Goal: Task Accomplishment & Management: Complete application form

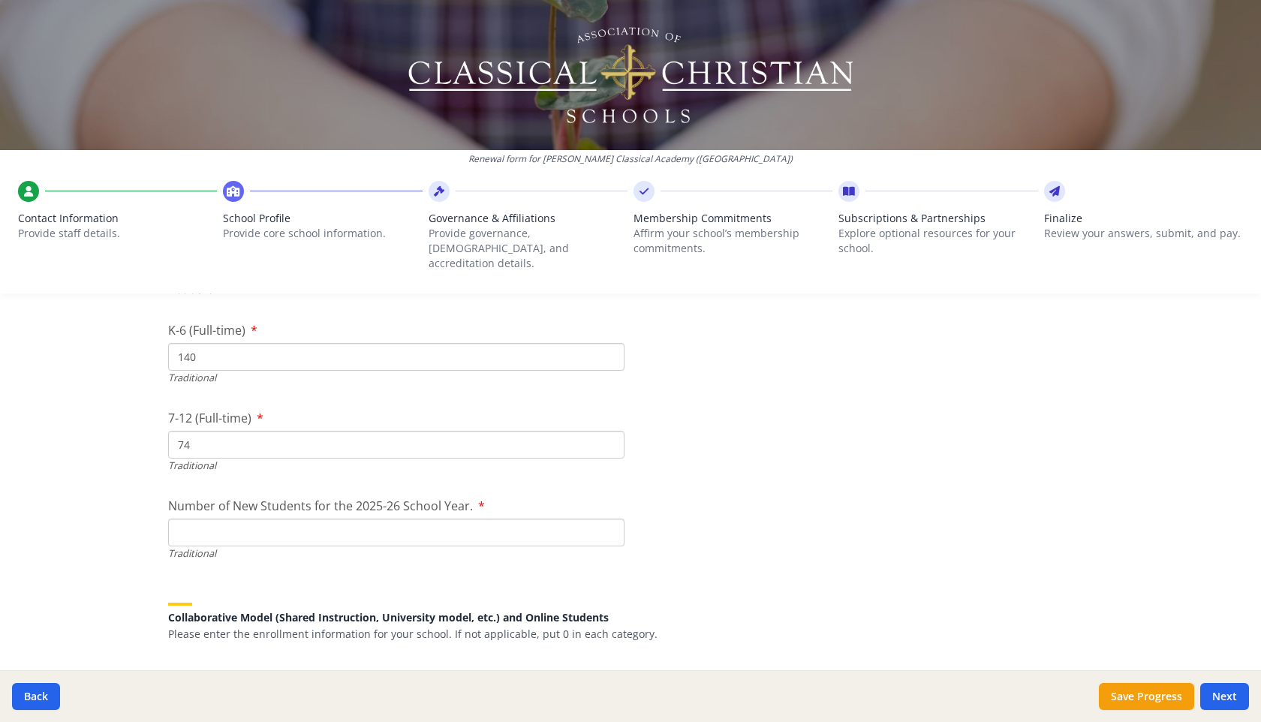
scroll to position [3435, 0]
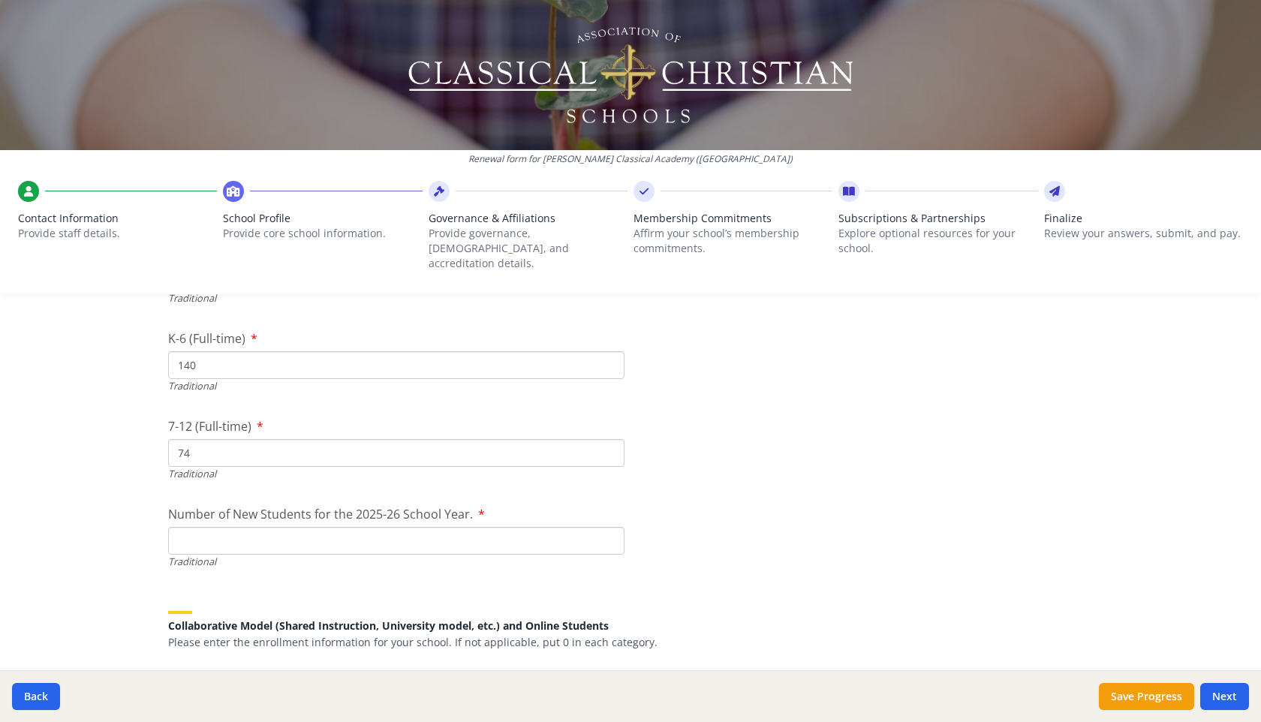
click at [211, 351] on input "140" at bounding box center [396, 365] width 456 height 28
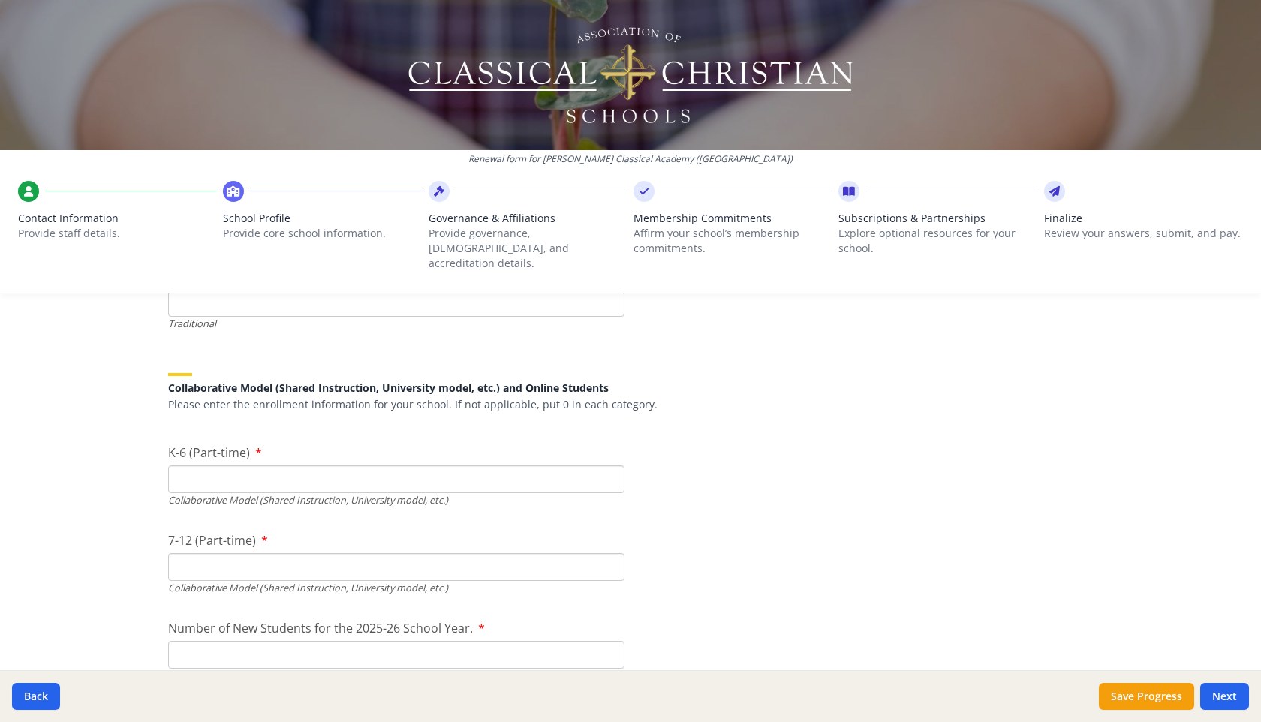
scroll to position [3678, 0]
type input "136"
click at [196, 461] on input "K-6 (Part-time)" at bounding box center [396, 475] width 456 height 28
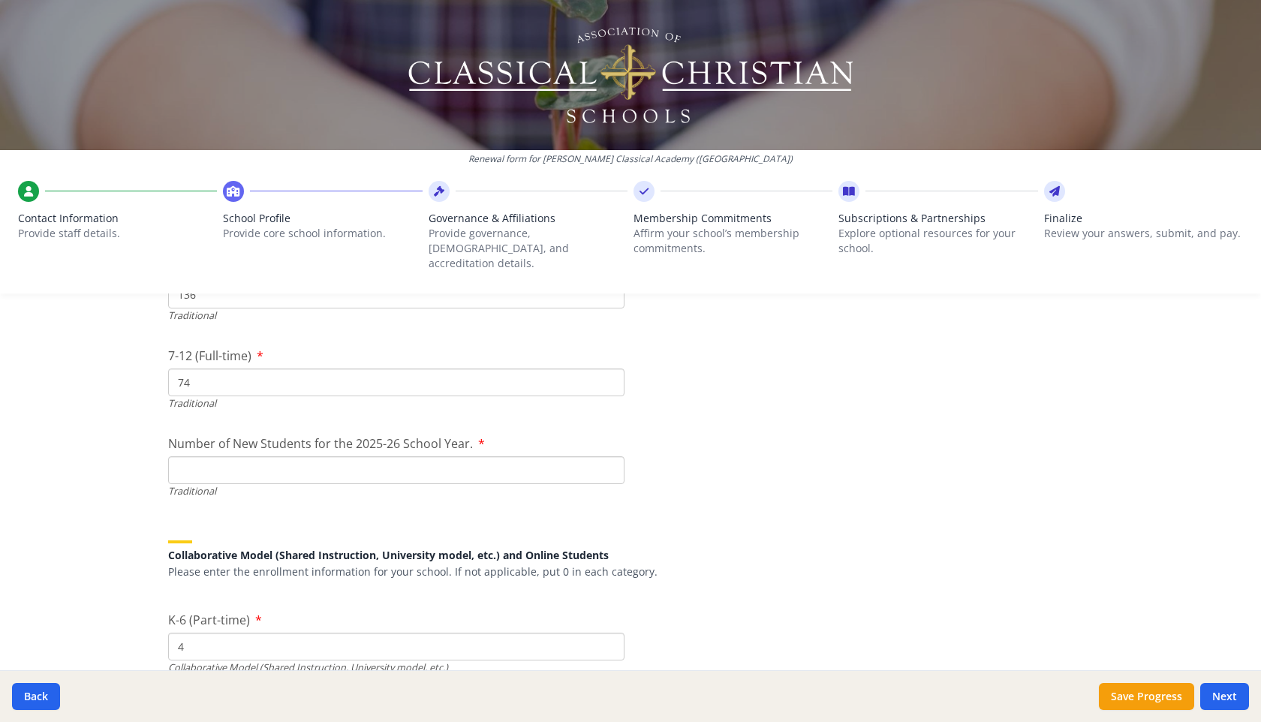
scroll to position [3499, 0]
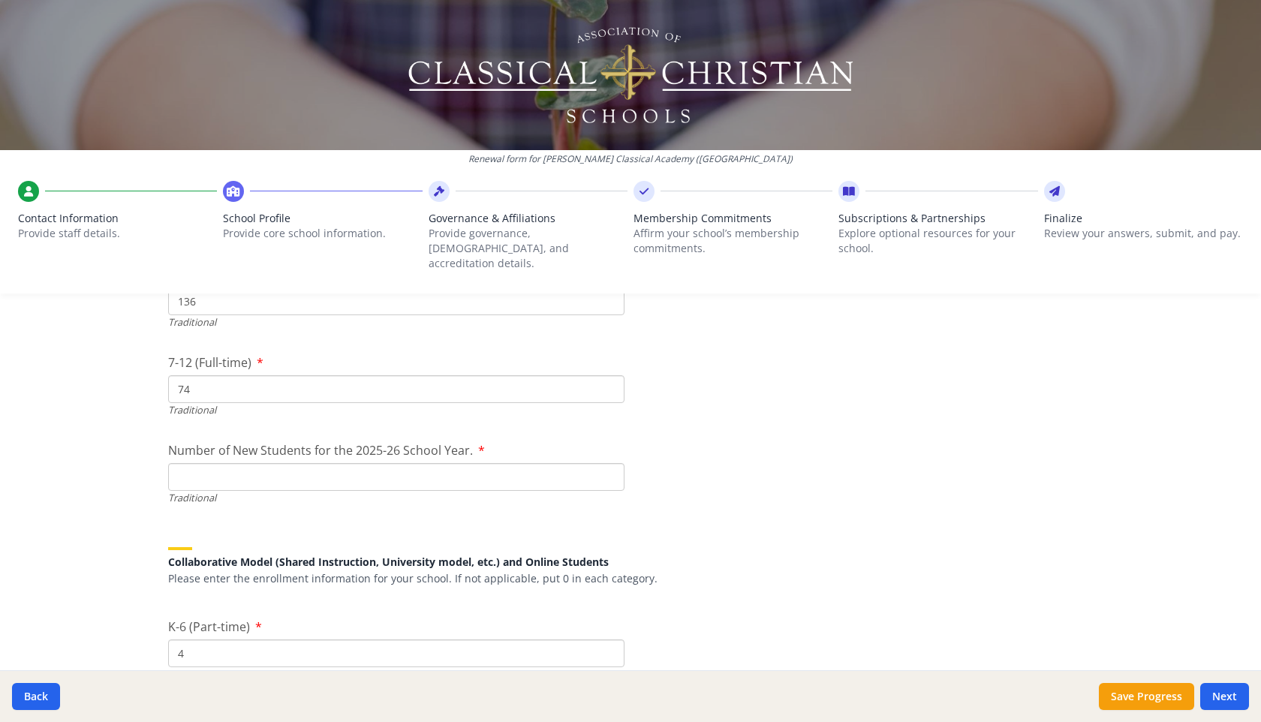
type input "4"
click at [210, 375] on input "74" at bounding box center [396, 389] width 456 height 28
type input "7"
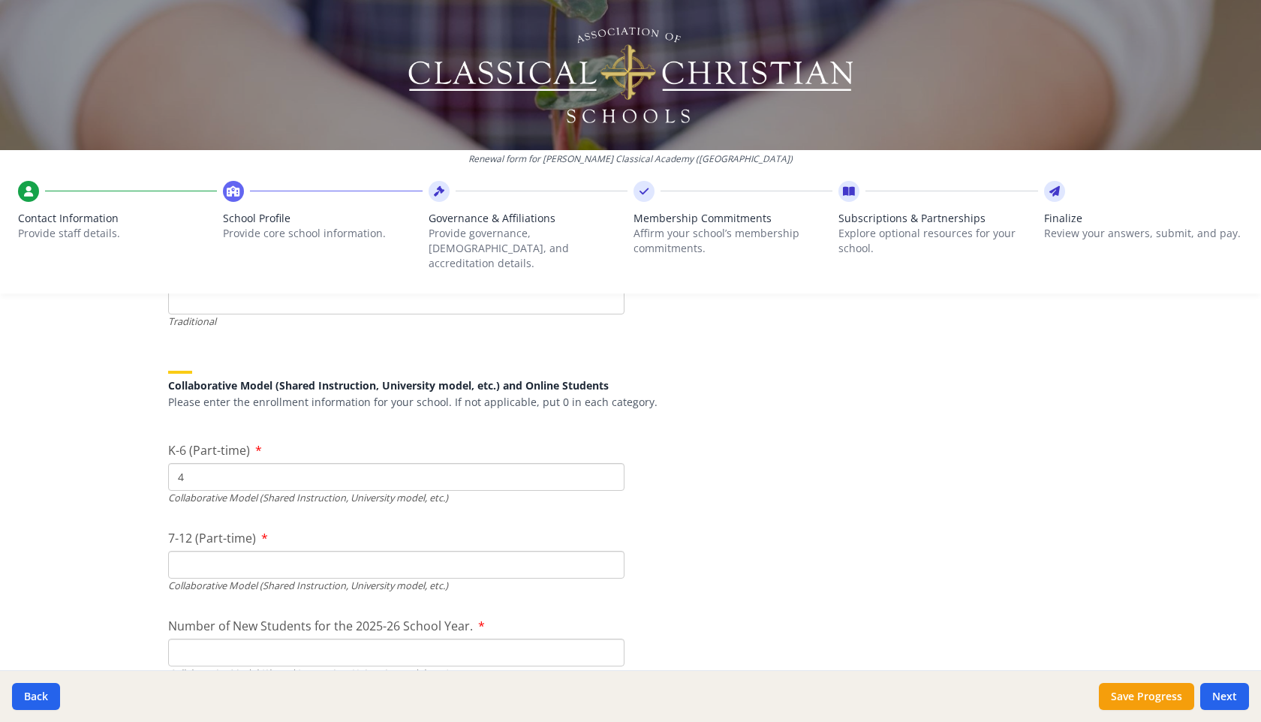
scroll to position [3680, 0]
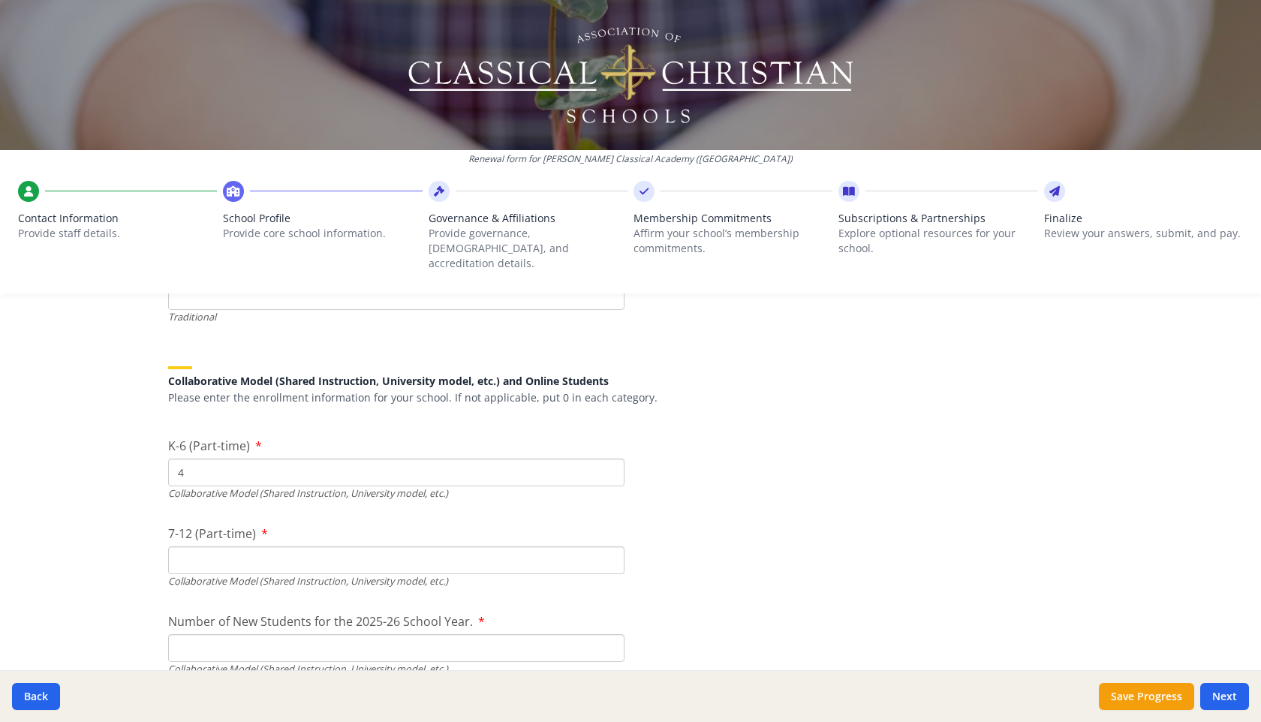
type input "68"
click at [195, 547] on input "7-12 (Part-time)" at bounding box center [396, 561] width 456 height 28
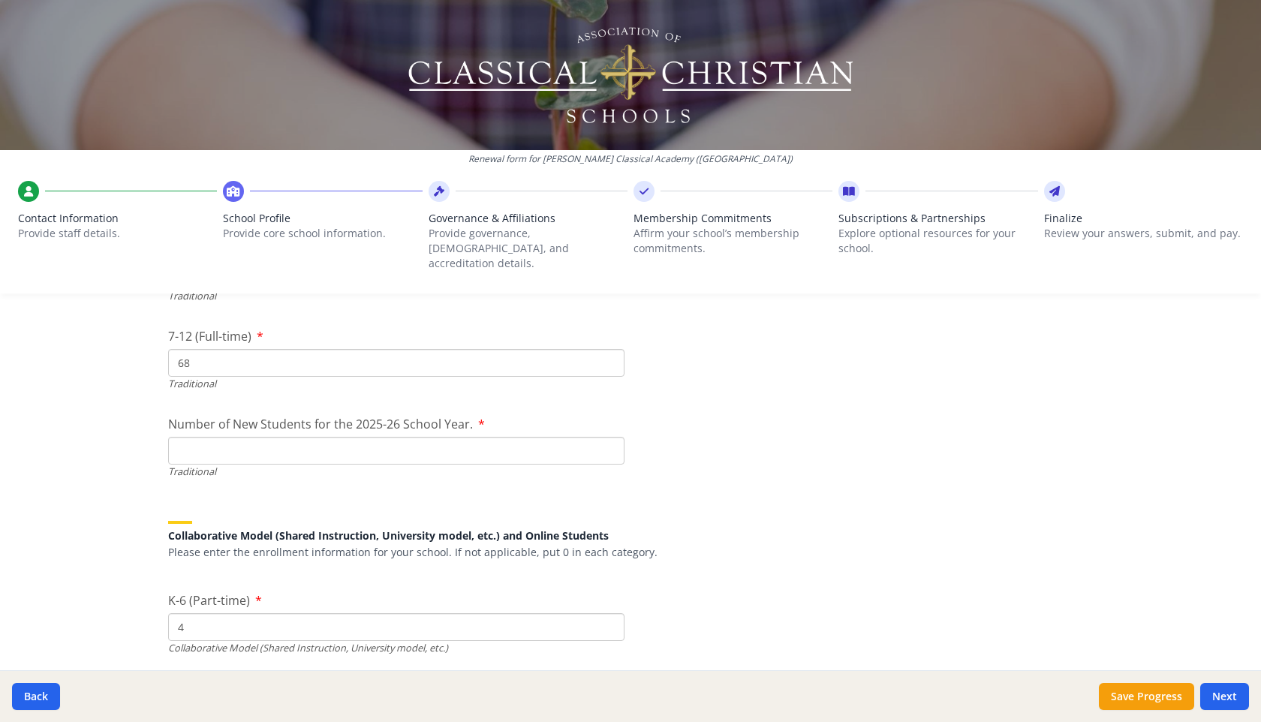
scroll to position [3527, 0]
type input "6"
click at [198, 435] on input "Number of New Students for the 2025-26 School Year." at bounding box center [396, 449] width 456 height 28
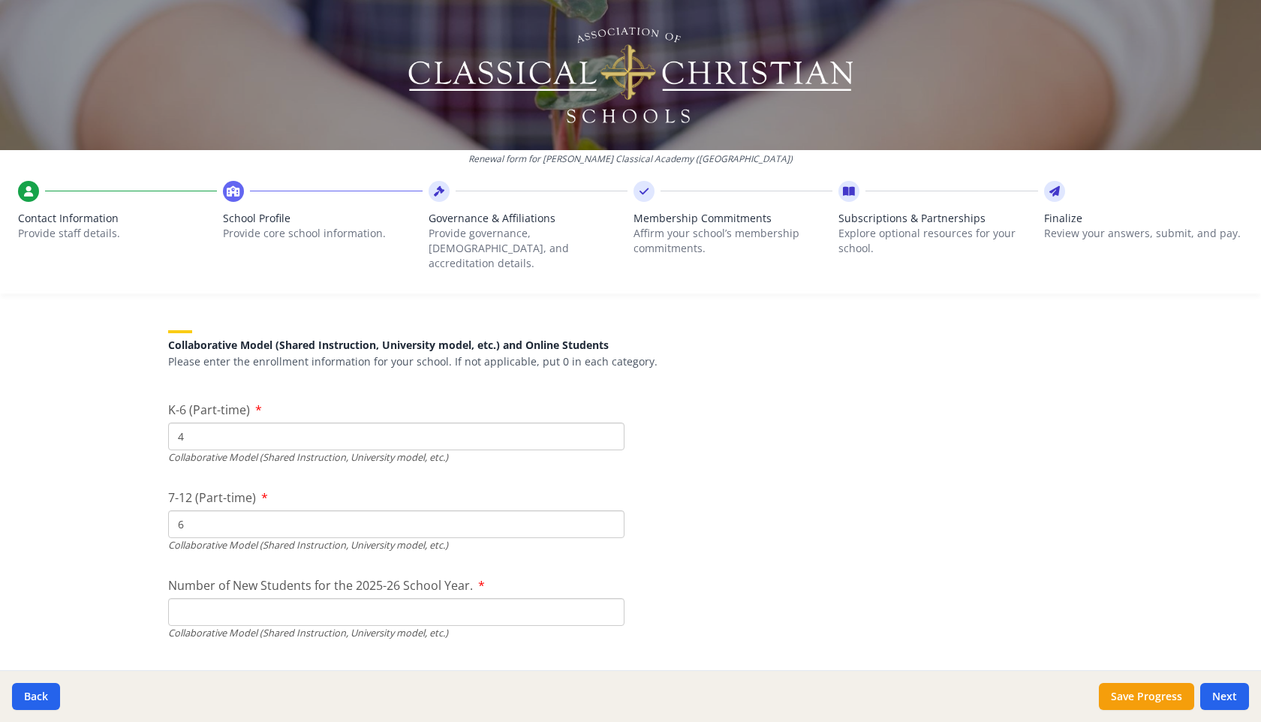
scroll to position [3717, 0]
type input "43"
click at [204, 273] on input "Number of New Students for the 2025-26 School Year." at bounding box center [396, 259] width 456 height 28
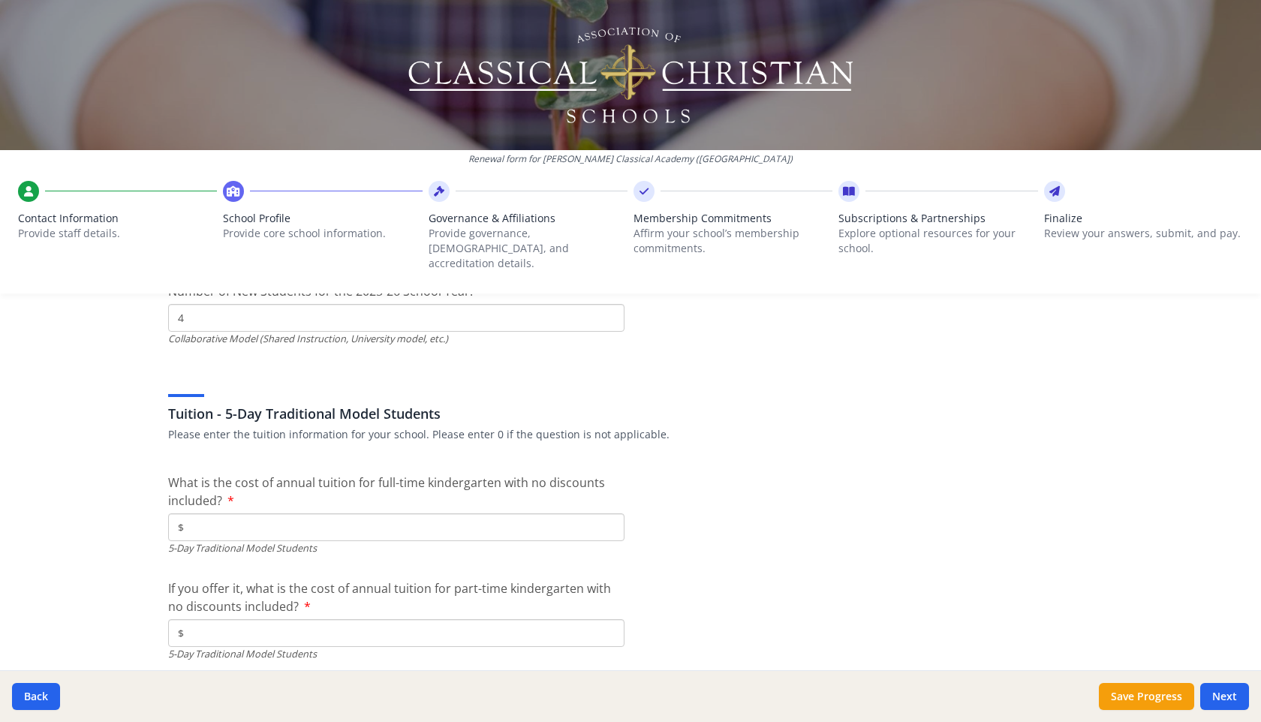
scroll to position [4012, 0]
type input "4"
click at [210, 512] on input "$" at bounding box center [396, 526] width 456 height 28
type input "$6 743"
click at [306, 623] on input "$" at bounding box center [396, 632] width 456 height 28
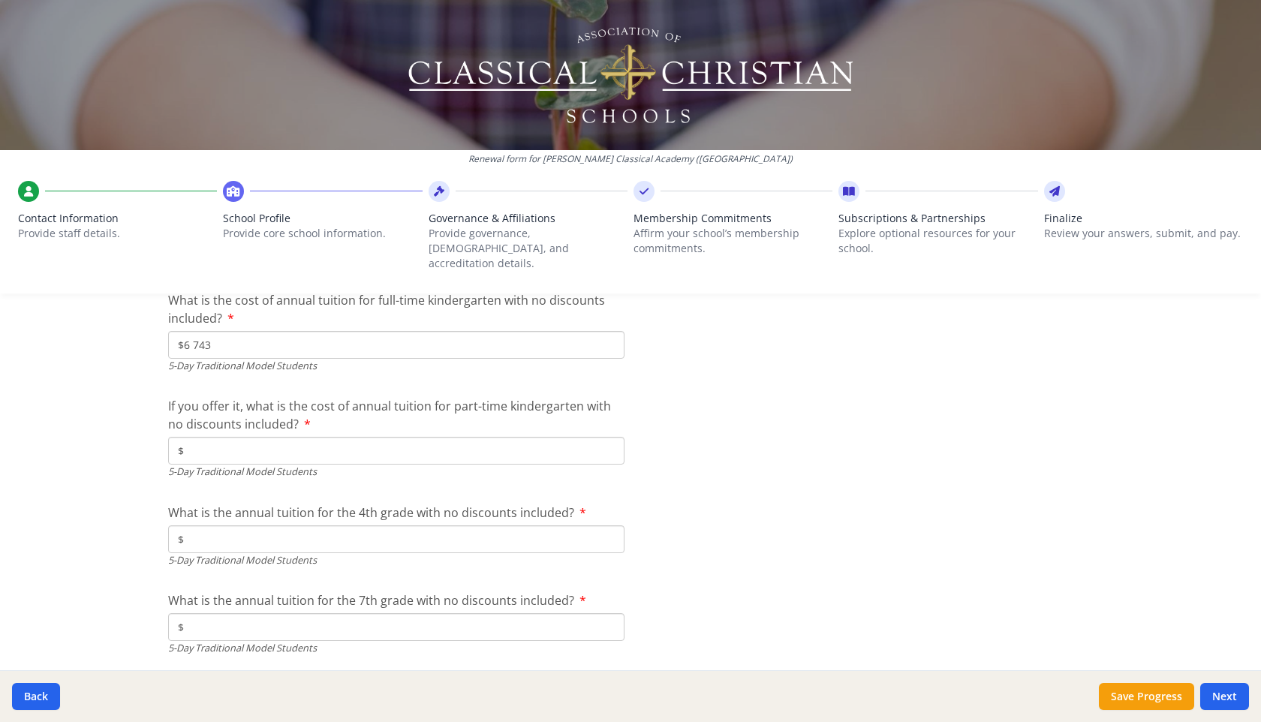
scroll to position [4194, 0]
type input "$3 169"
click at [252, 524] on input "$" at bounding box center [396, 538] width 456 height 28
type input "$6 743"
click at [262, 616] on input "$" at bounding box center [396, 626] width 456 height 28
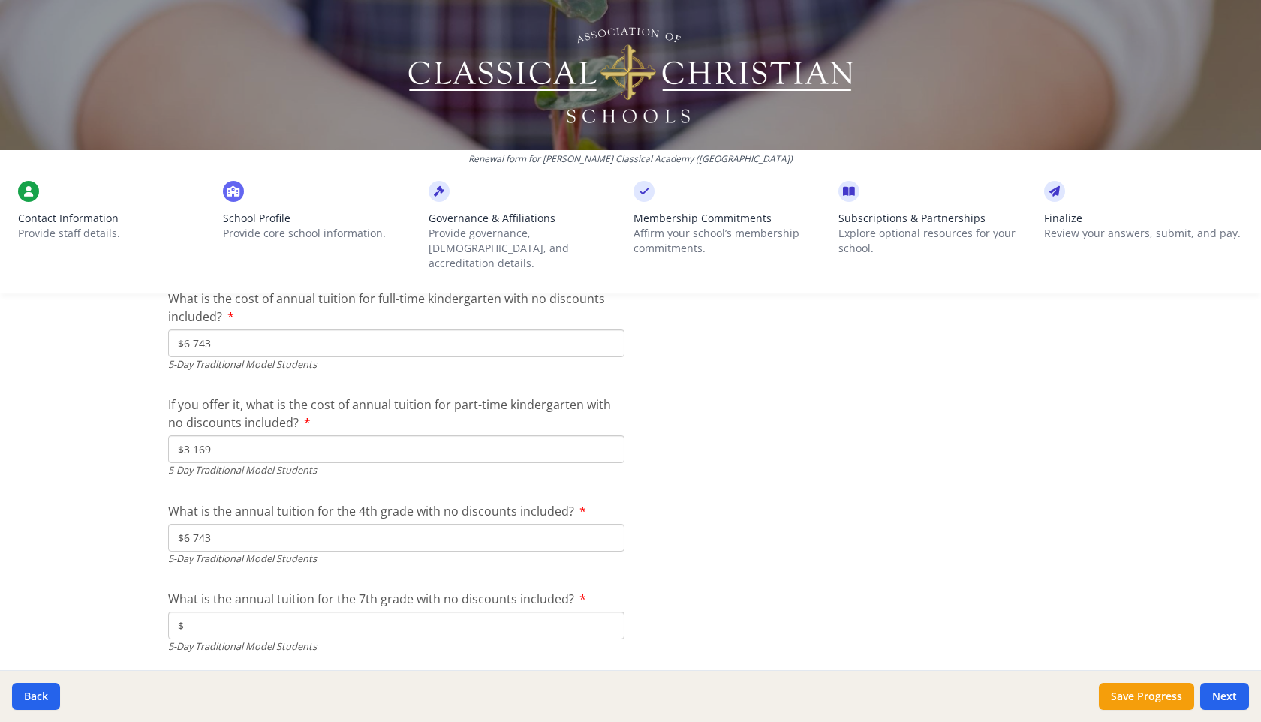
type input "$6 743"
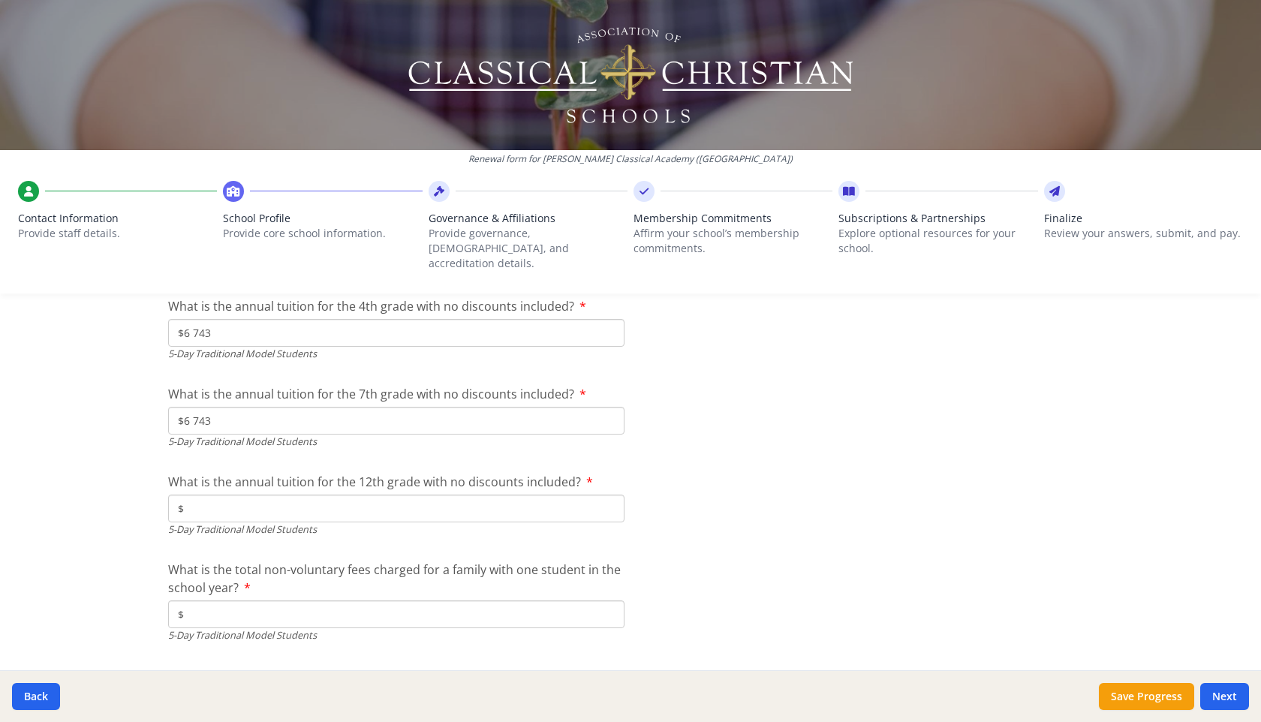
scroll to position [4406, 0]
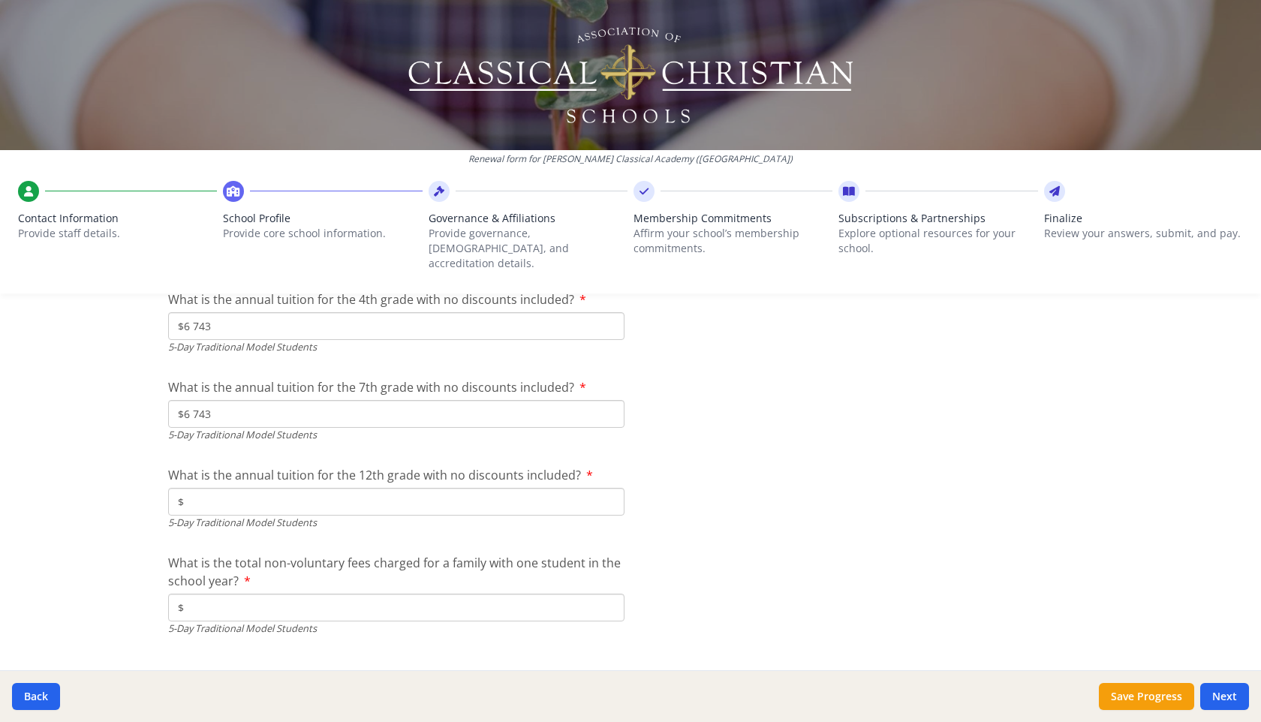
click at [258, 489] on input "$" at bounding box center [396, 502] width 456 height 28
type input "$6 743"
click at [243, 595] on input "$" at bounding box center [396, 608] width 456 height 28
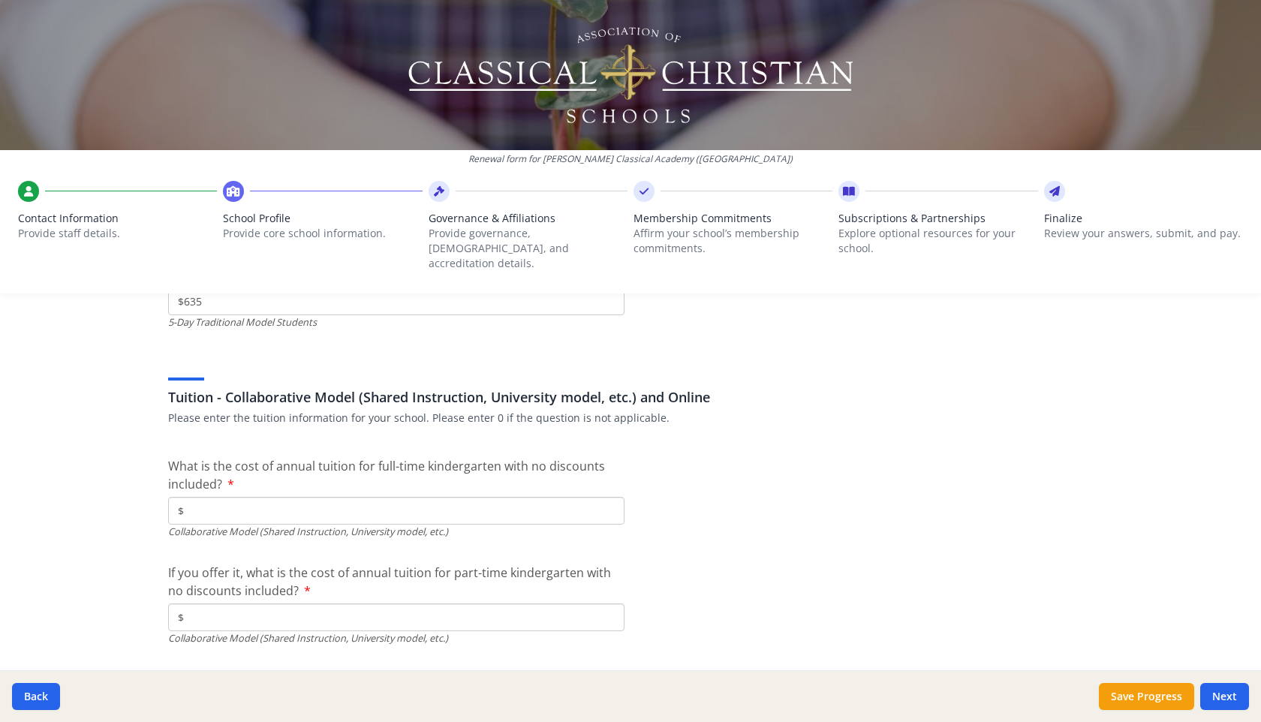
scroll to position [4715, 0]
type input "$635"
type input "$6 743"
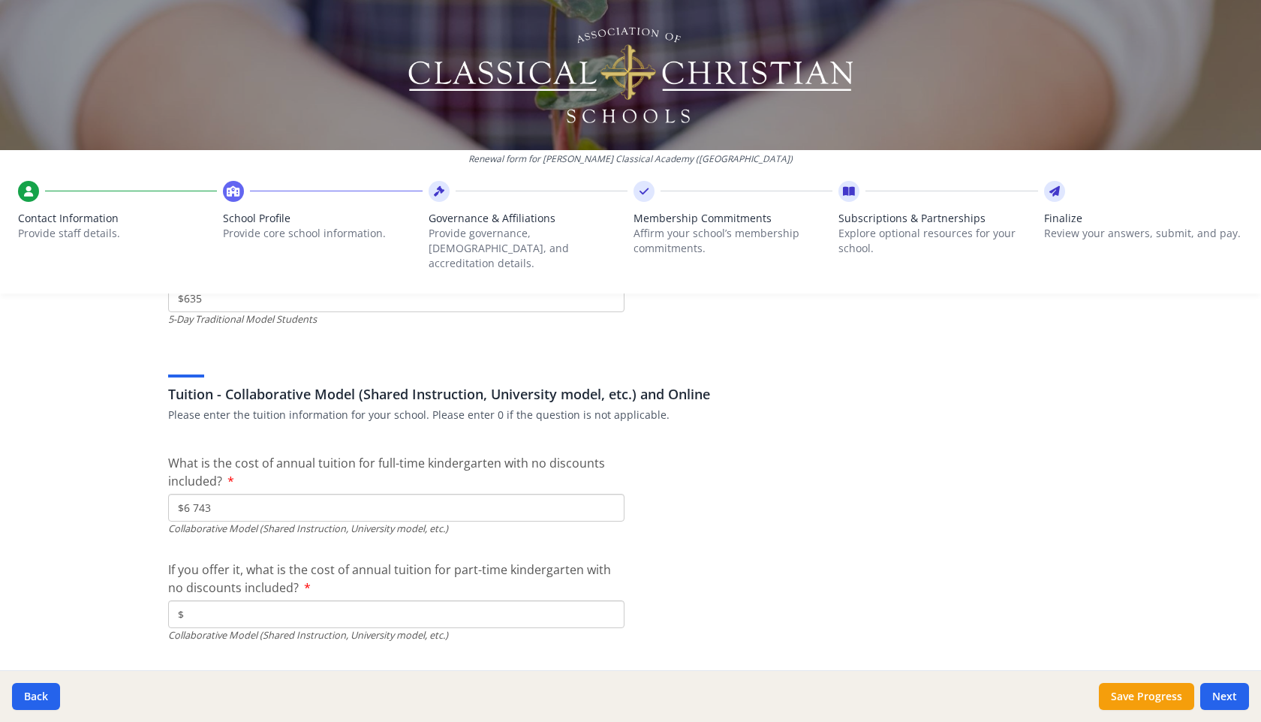
type input "$3 169"
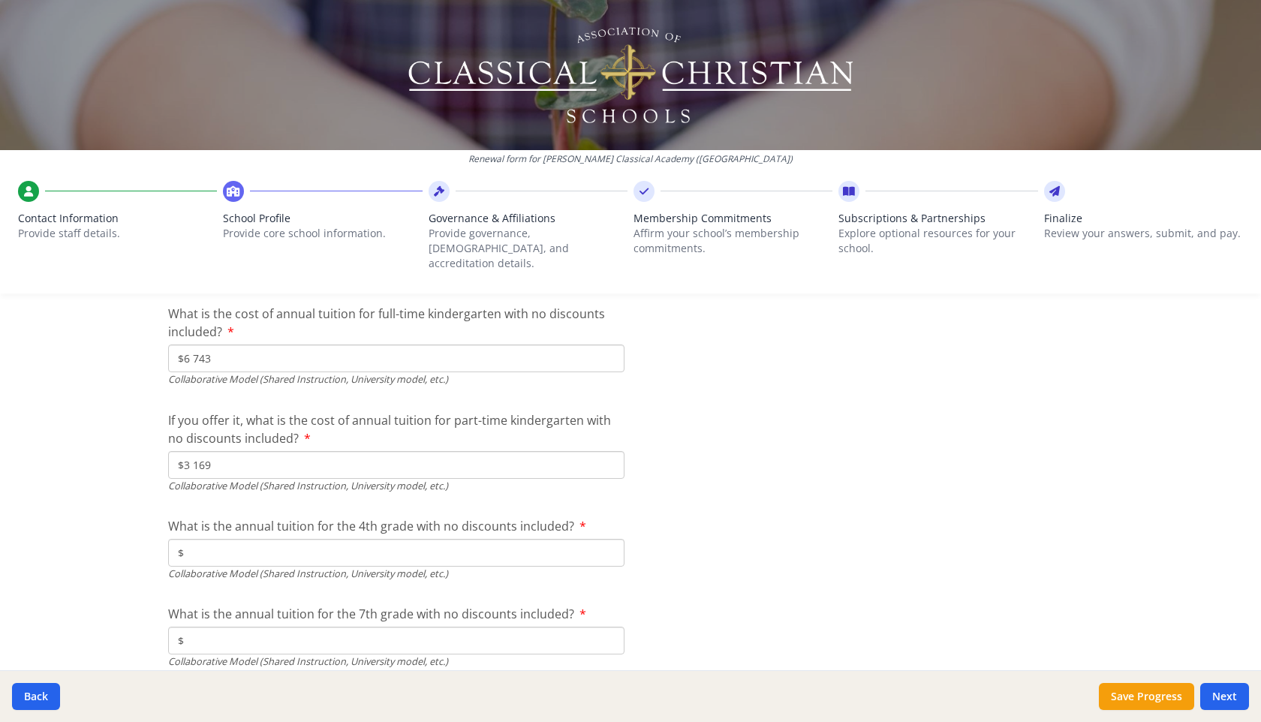
scroll to position [5028, 0]
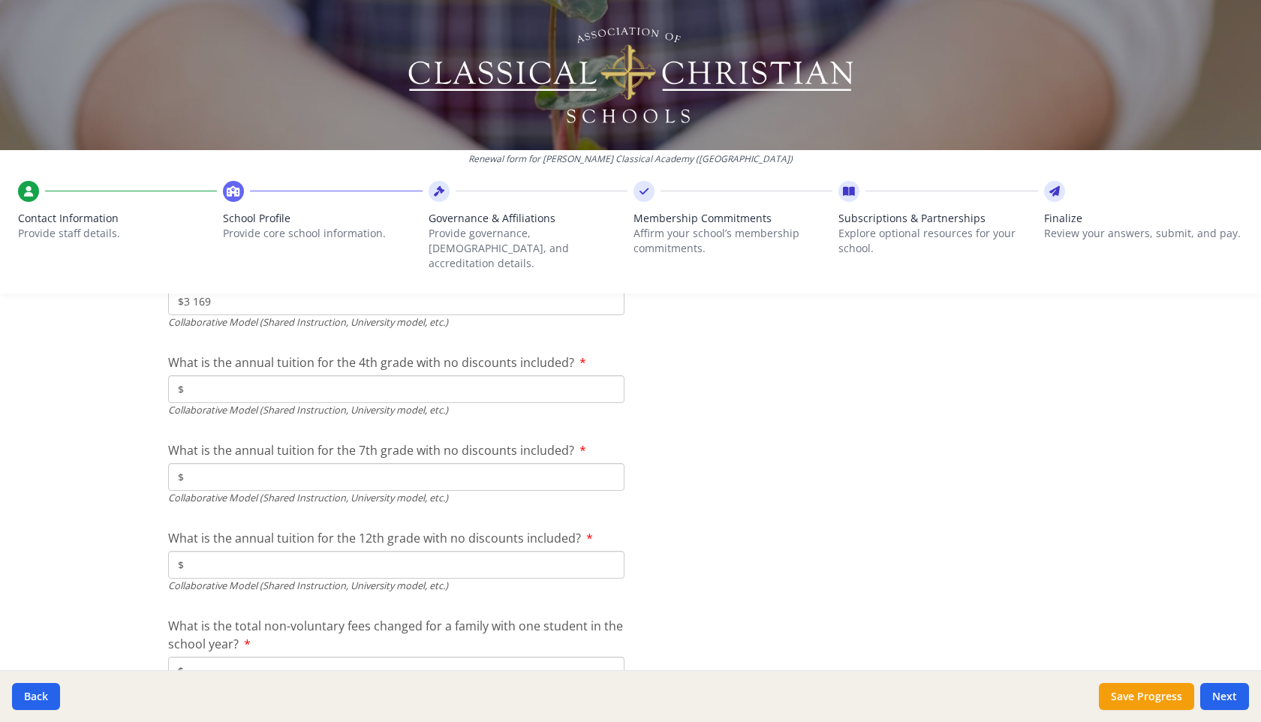
type input "$6 743"
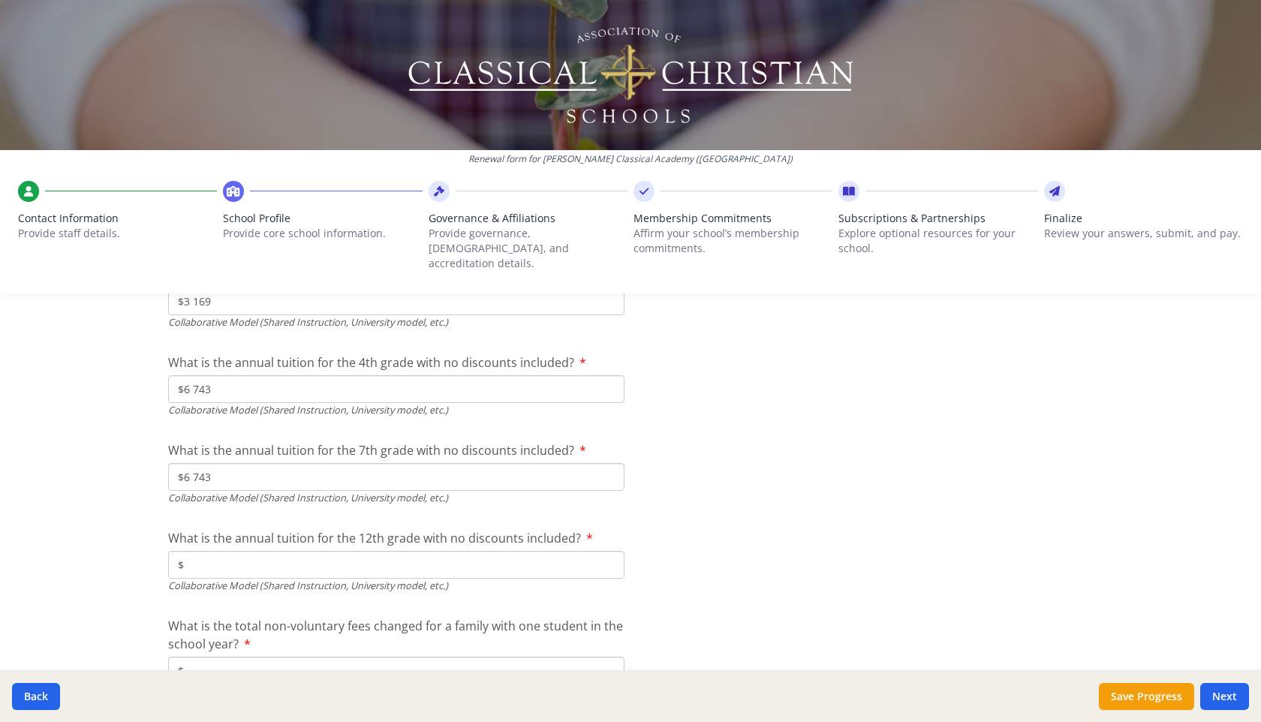
type input "$6 743"
click at [252, 657] on input "$" at bounding box center [396, 671] width 456 height 28
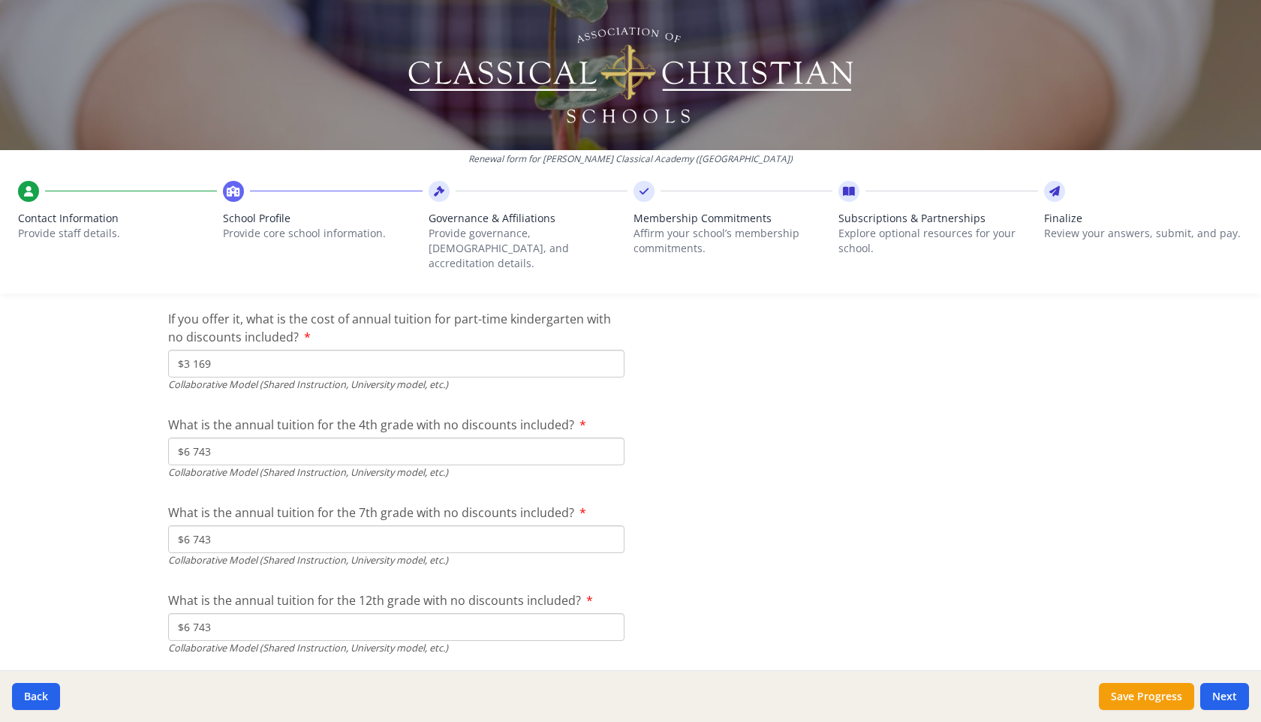
scroll to position [5104, 0]
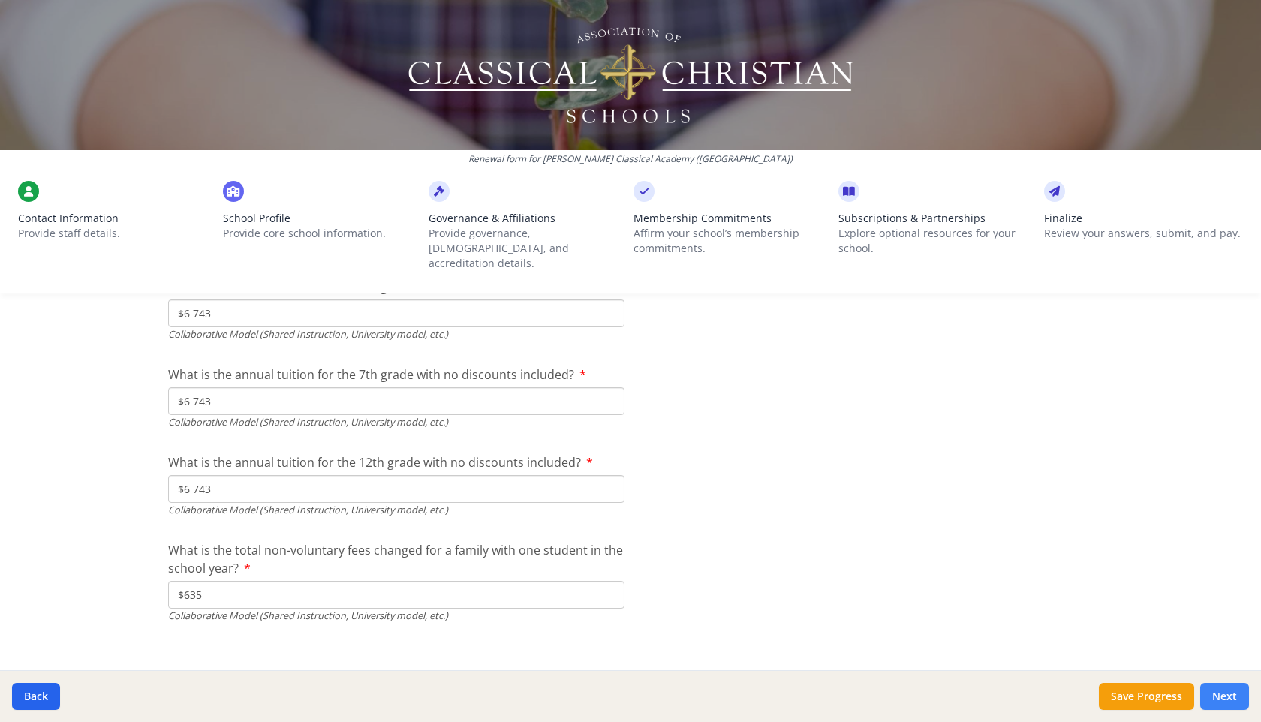
type input "$635"
click at [1227, 695] on button "Next" at bounding box center [1225, 696] width 49 height 27
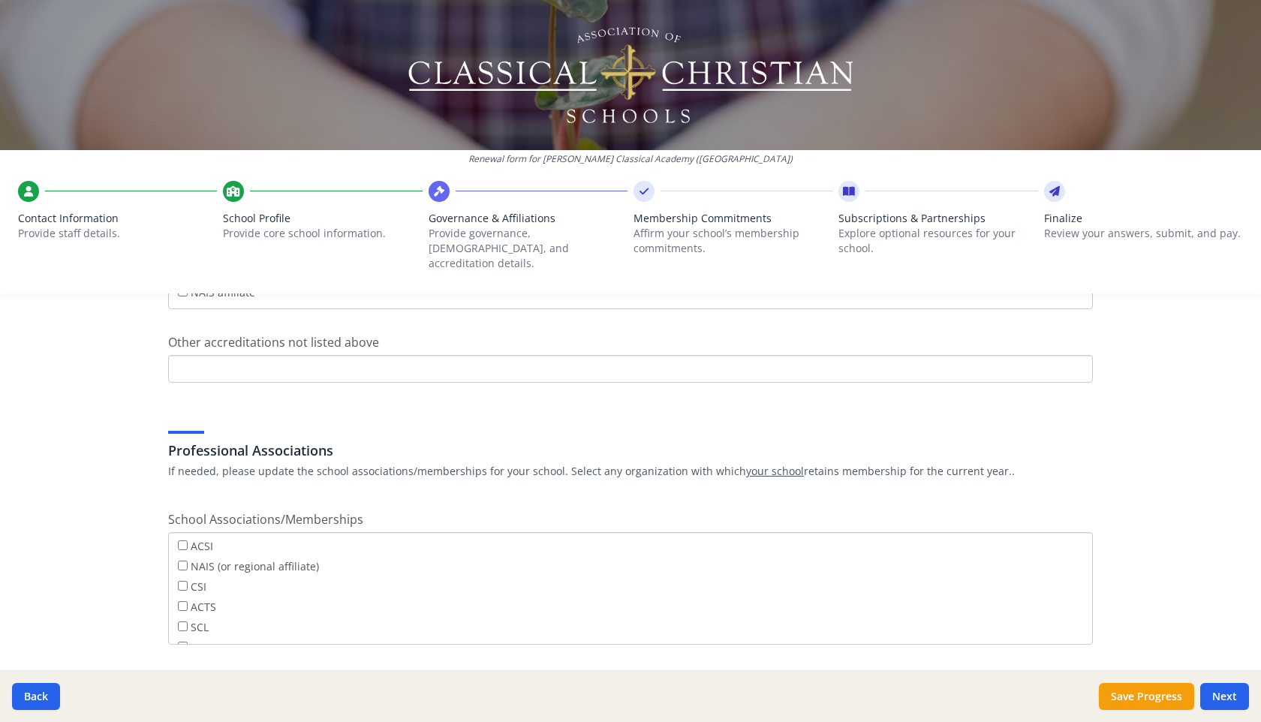
scroll to position [852, 0]
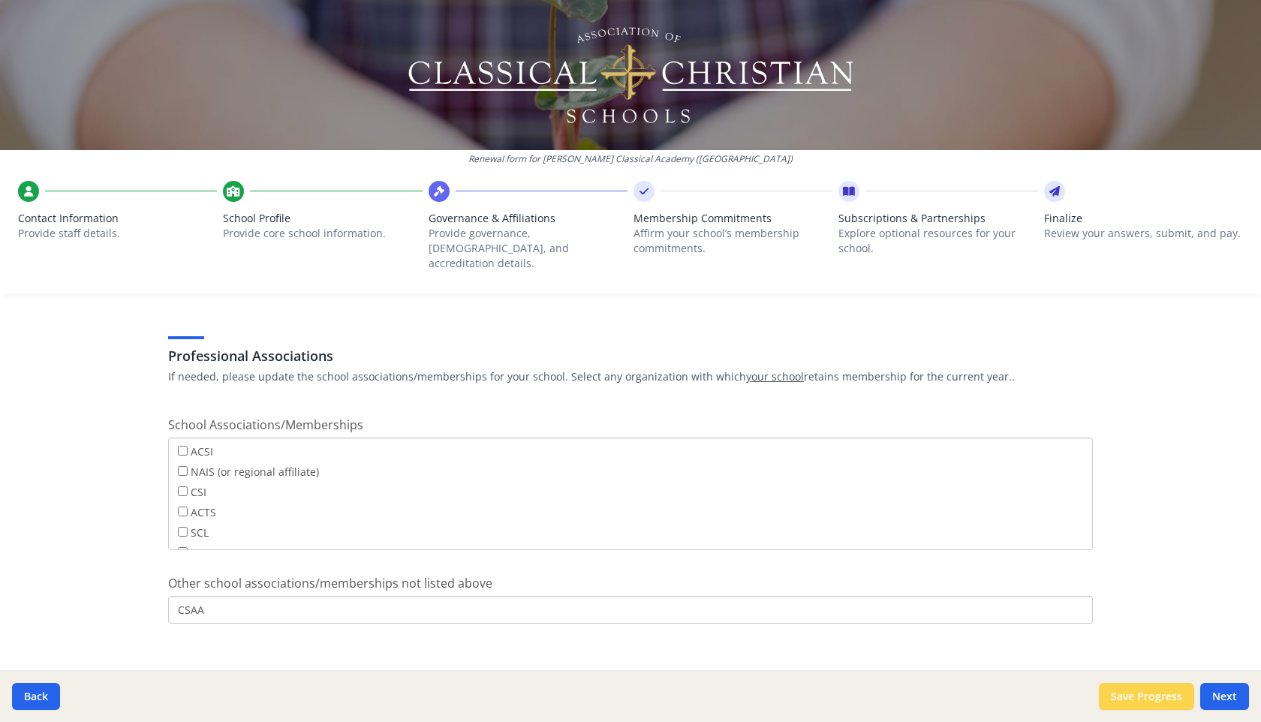
click at [1134, 698] on button "Save Progress" at bounding box center [1146, 696] width 95 height 27
click at [1224, 698] on button "Next" at bounding box center [1225, 696] width 49 height 27
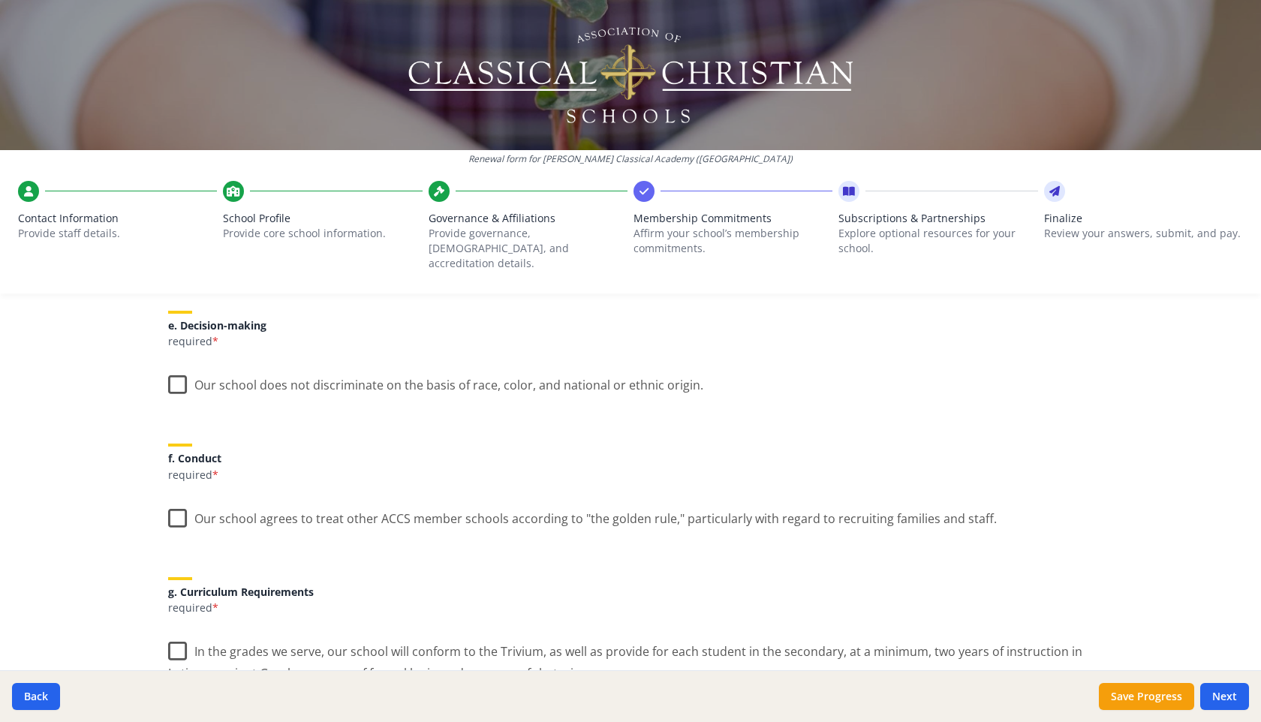
click at [179, 366] on label "Our school does not discriminate on the basis of race, color, and national or e…" at bounding box center [435, 382] width 535 height 32
click at [0, 0] on input "Our school does not discriminate on the basis of race, color, and national or e…" at bounding box center [0, 0] width 0 height 0
click at [174, 504] on label "Our school agrees to treat other ACCS member schools according to "the golden r…" at bounding box center [582, 515] width 829 height 32
click at [0, 0] on input "Our school agrees to treat other ACCS member schools according to "the golden r…" at bounding box center [0, 0] width 0 height 0
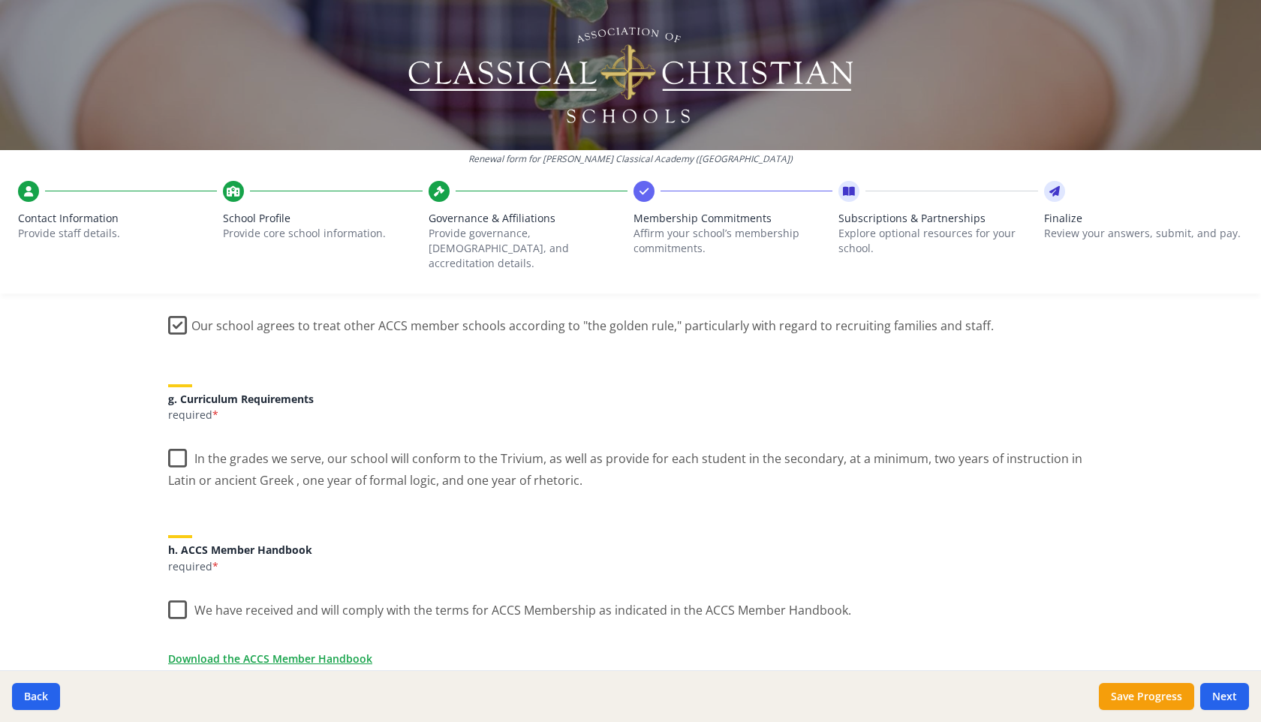
scroll to position [1050, 0]
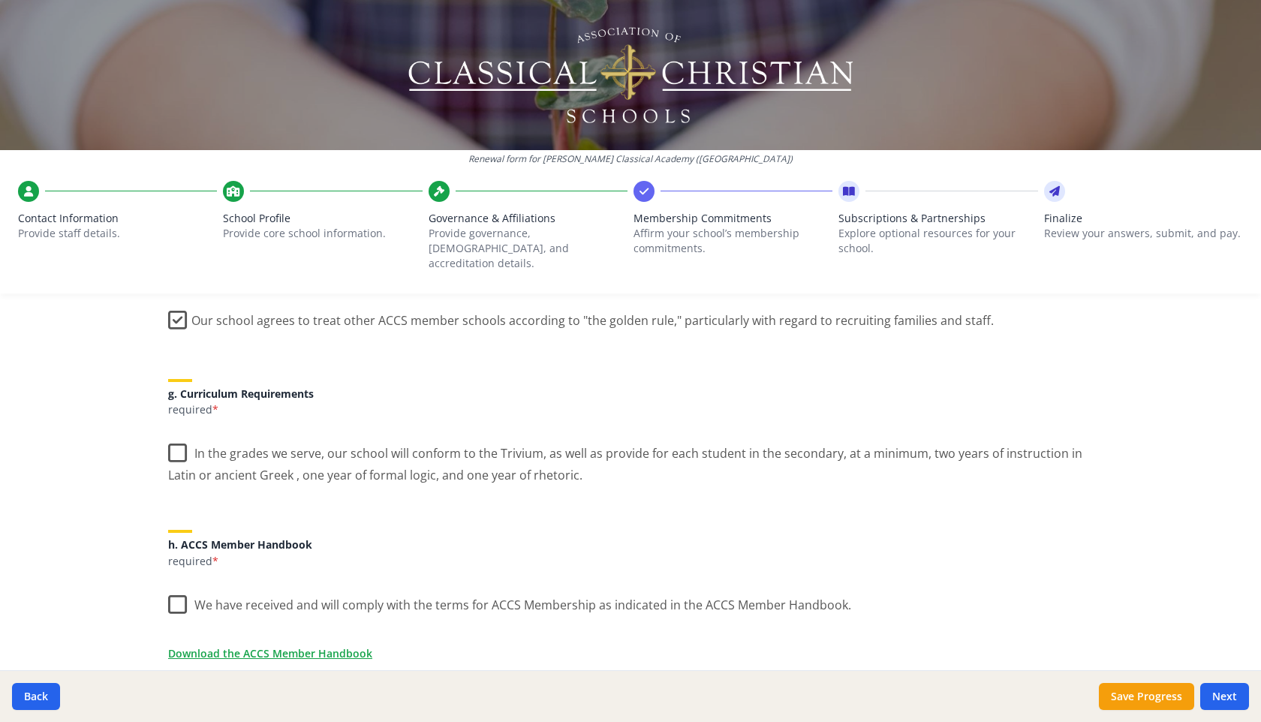
click at [177, 440] on label "In the grades we serve, our school will conform to the Trivium, as well as prov…" at bounding box center [630, 459] width 925 height 50
click at [0, 0] on input "In the grades we serve, our school will conform to the Trivium, as well as prov…" at bounding box center [0, 0] width 0 height 0
click at [175, 594] on label "We have received and will comply with the terms for ACCS Membership as indicate…" at bounding box center [509, 602] width 683 height 32
click at [0, 0] on input "We have received and will comply with the terms for ACCS Membership as indicate…" at bounding box center [0, 0] width 0 height 0
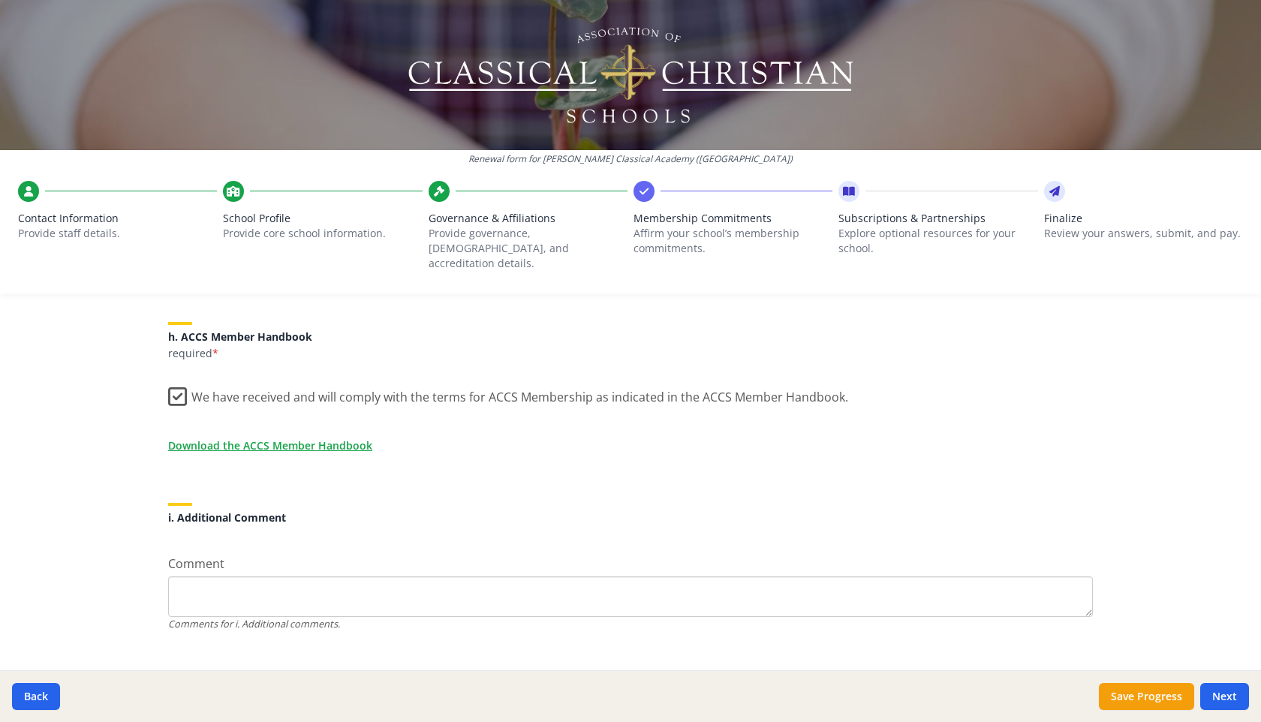
scroll to position [1268, 0]
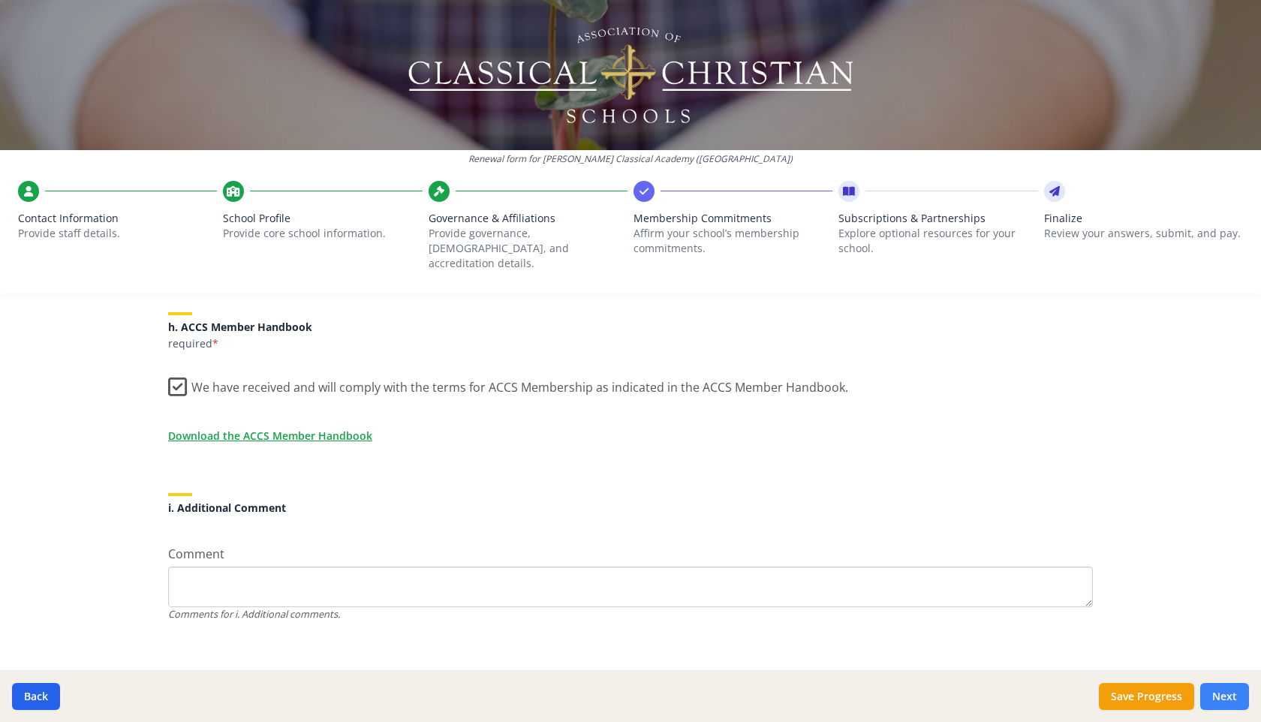
click at [1216, 702] on button "Next" at bounding box center [1225, 696] width 49 height 27
click at [1216, 703] on button "Next" at bounding box center [1225, 696] width 49 height 27
click at [1224, 697] on button "Next" at bounding box center [1225, 696] width 49 height 27
click at [1157, 691] on button "Save Progress" at bounding box center [1146, 696] width 95 height 27
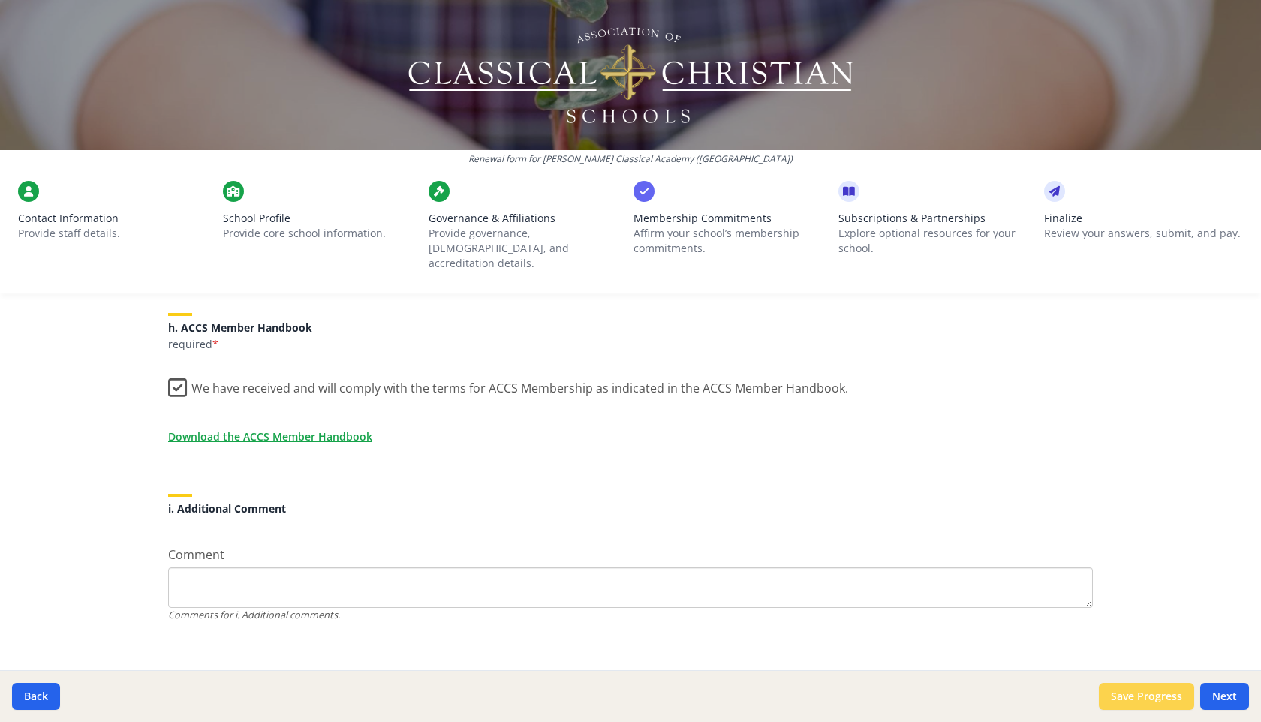
scroll to position [1268, 0]
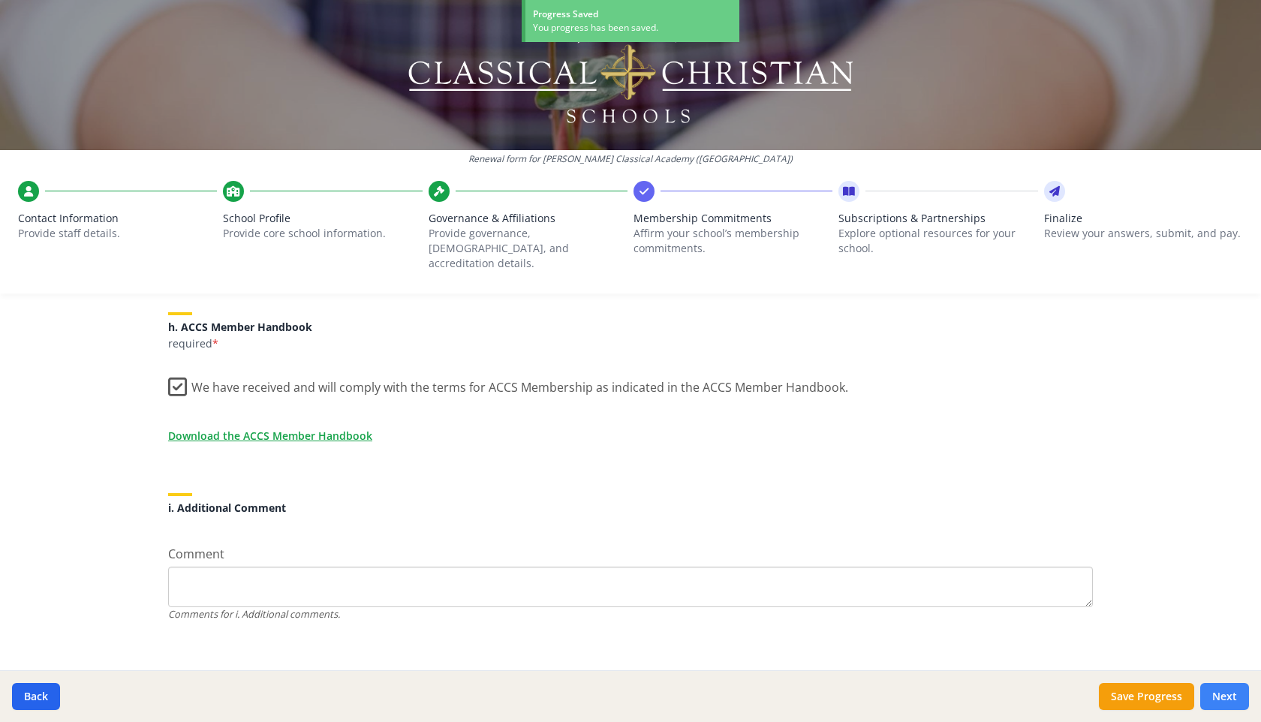
click at [1219, 696] on button "Next" at bounding box center [1225, 696] width 49 height 27
click at [1219, 697] on button "Next" at bounding box center [1225, 696] width 49 height 27
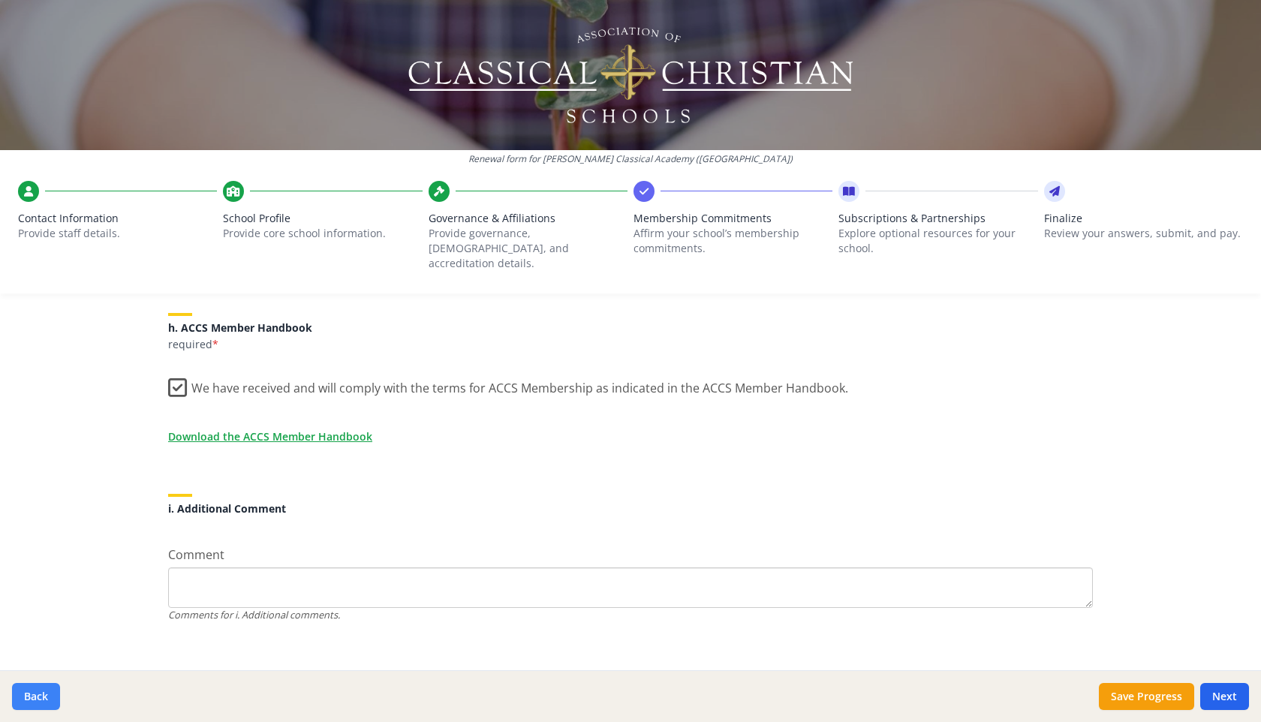
click at [33, 697] on button "Back" at bounding box center [36, 696] width 48 height 27
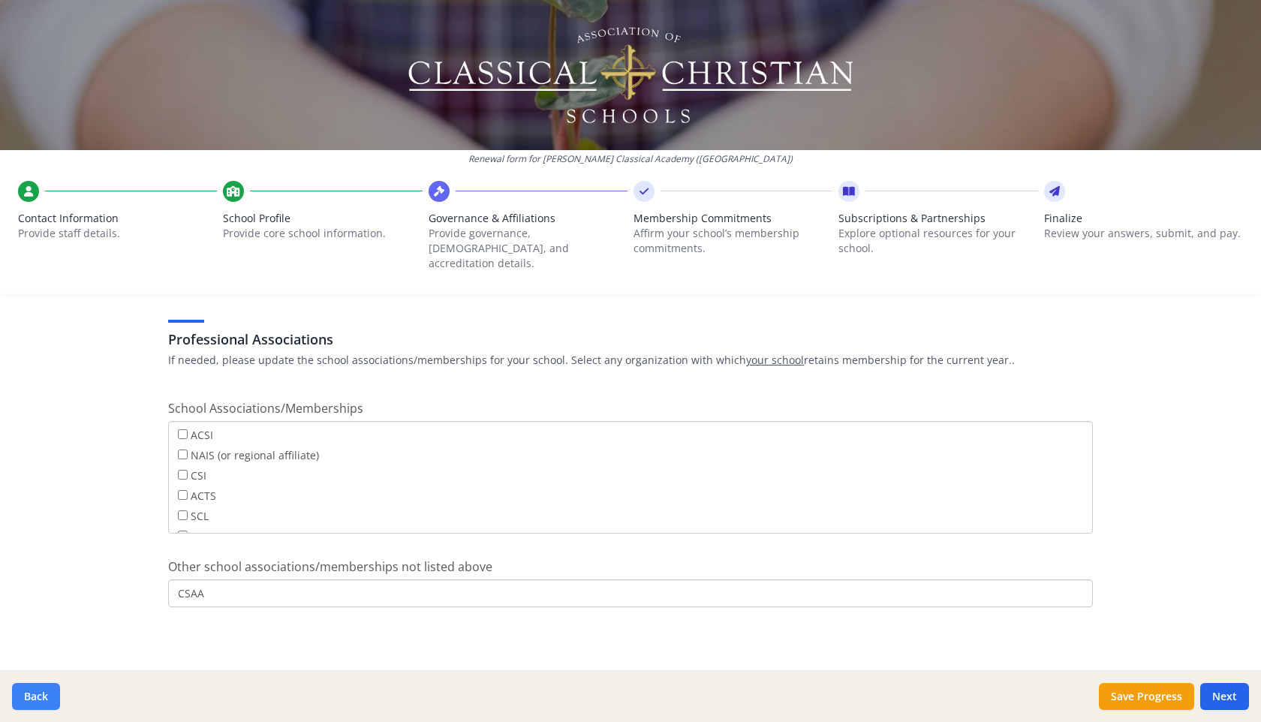
scroll to position [852, 0]
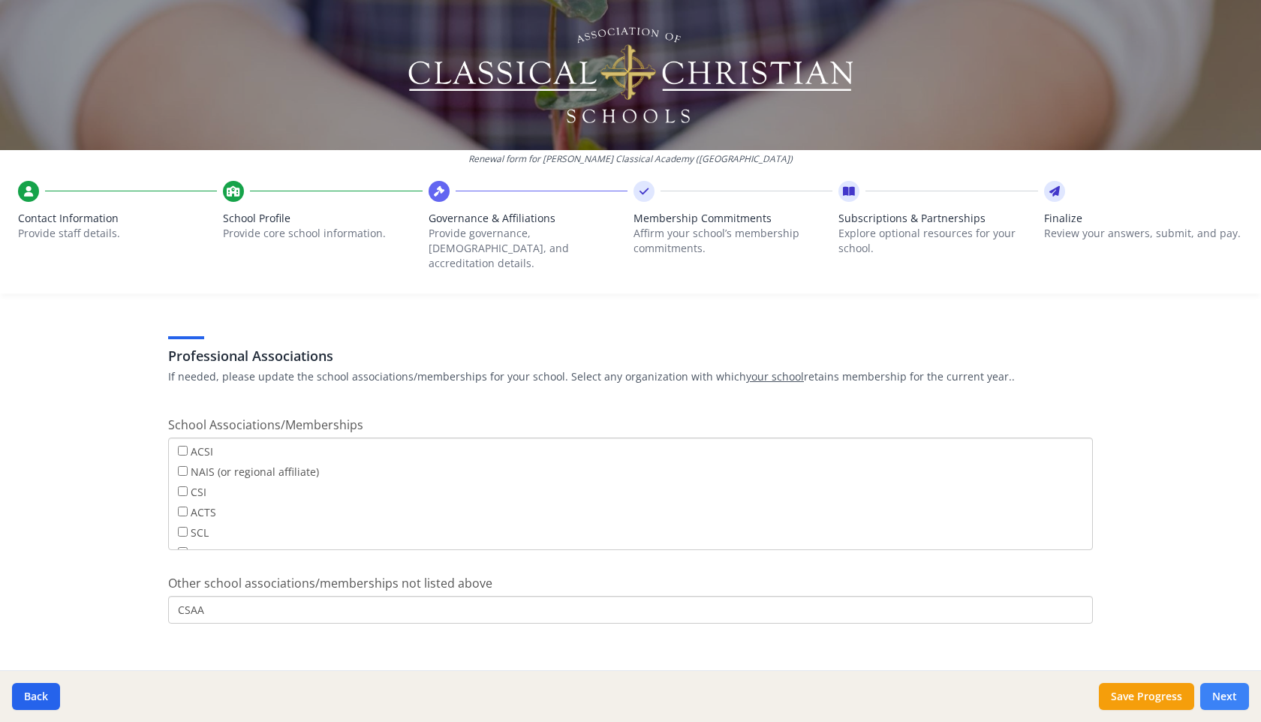
click at [1230, 692] on button "Next" at bounding box center [1225, 696] width 49 height 27
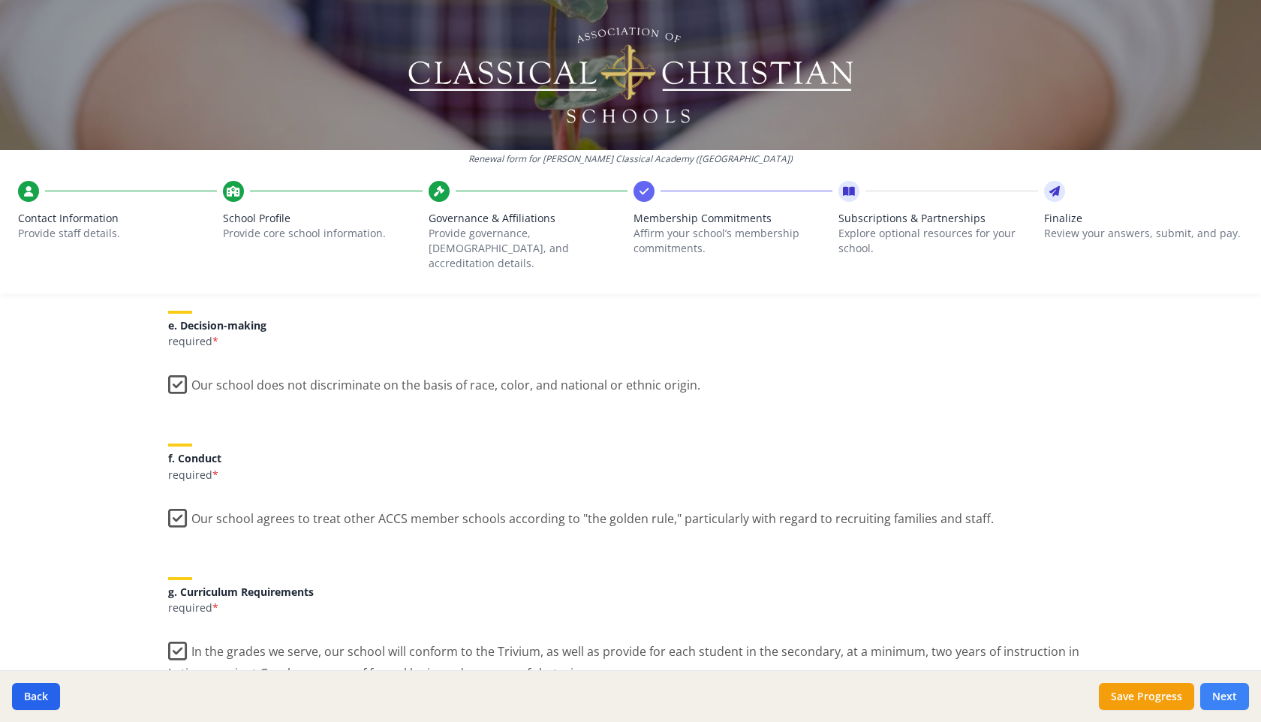
click at [1230, 691] on button "Next" at bounding box center [1225, 696] width 49 height 27
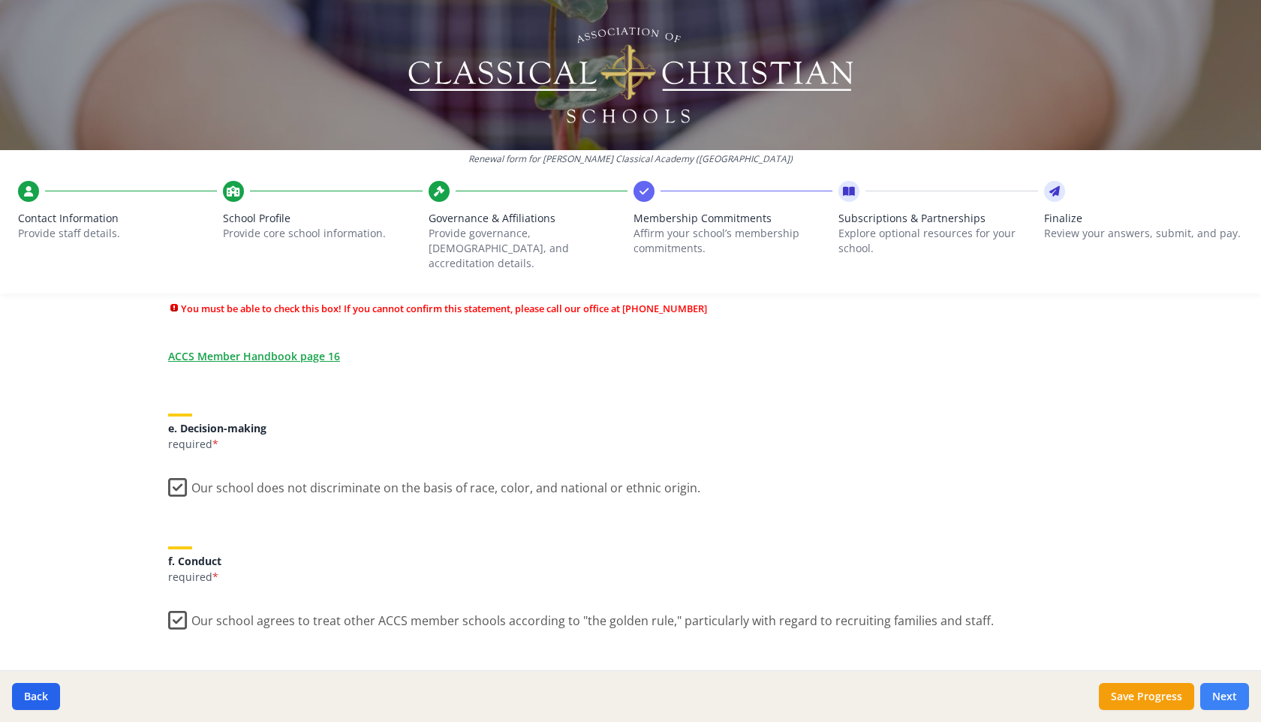
scroll to position [904, 0]
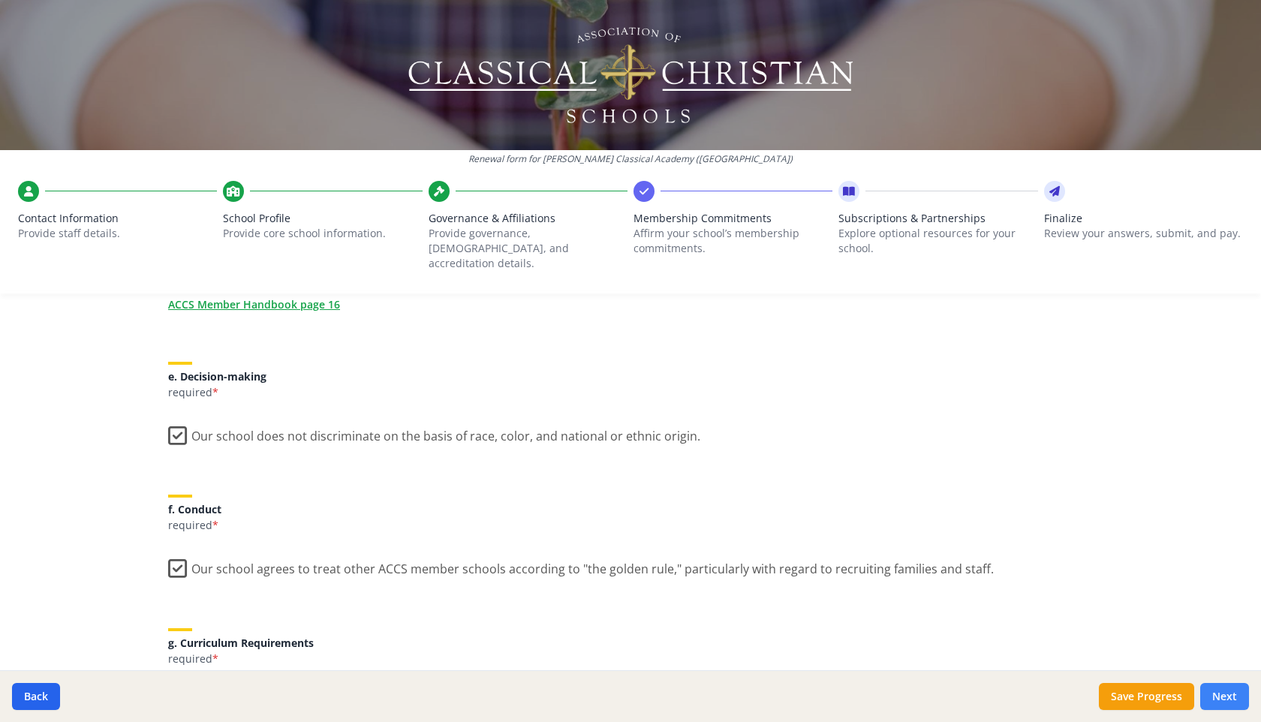
click at [1230, 691] on button "Next" at bounding box center [1225, 696] width 49 height 27
click at [1225, 698] on button "Next" at bounding box center [1225, 696] width 49 height 27
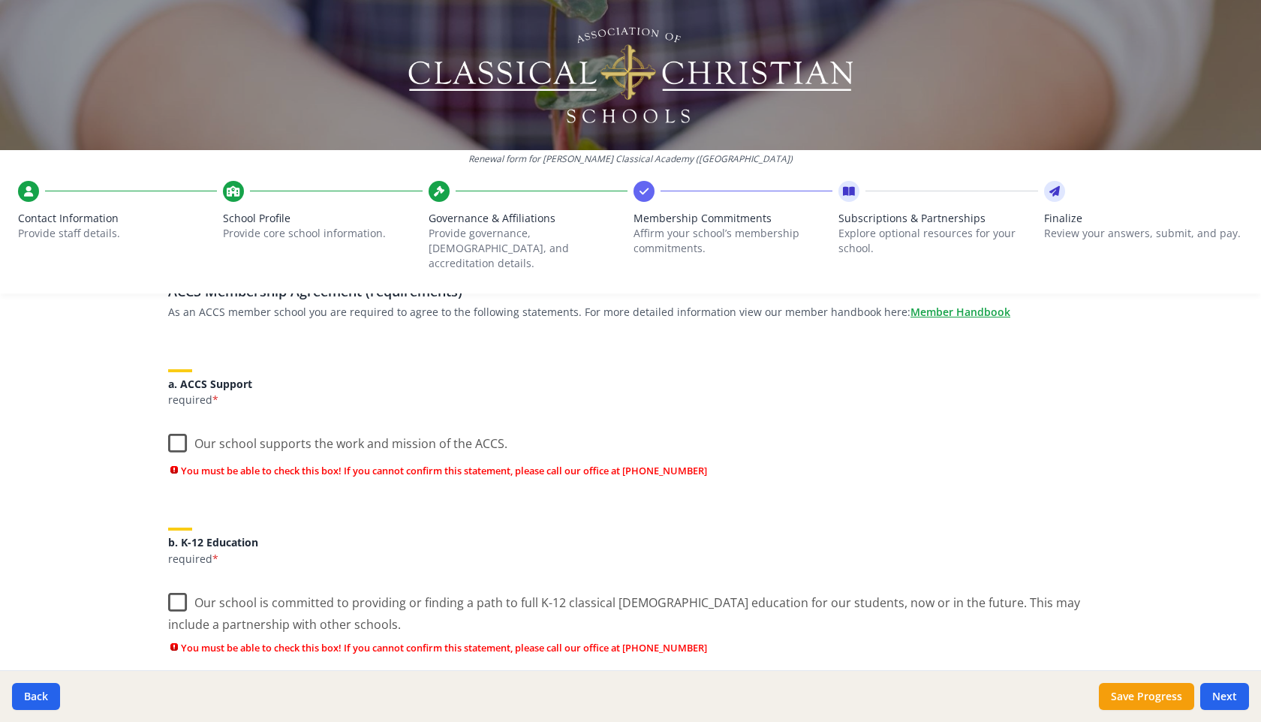
scroll to position [0, 0]
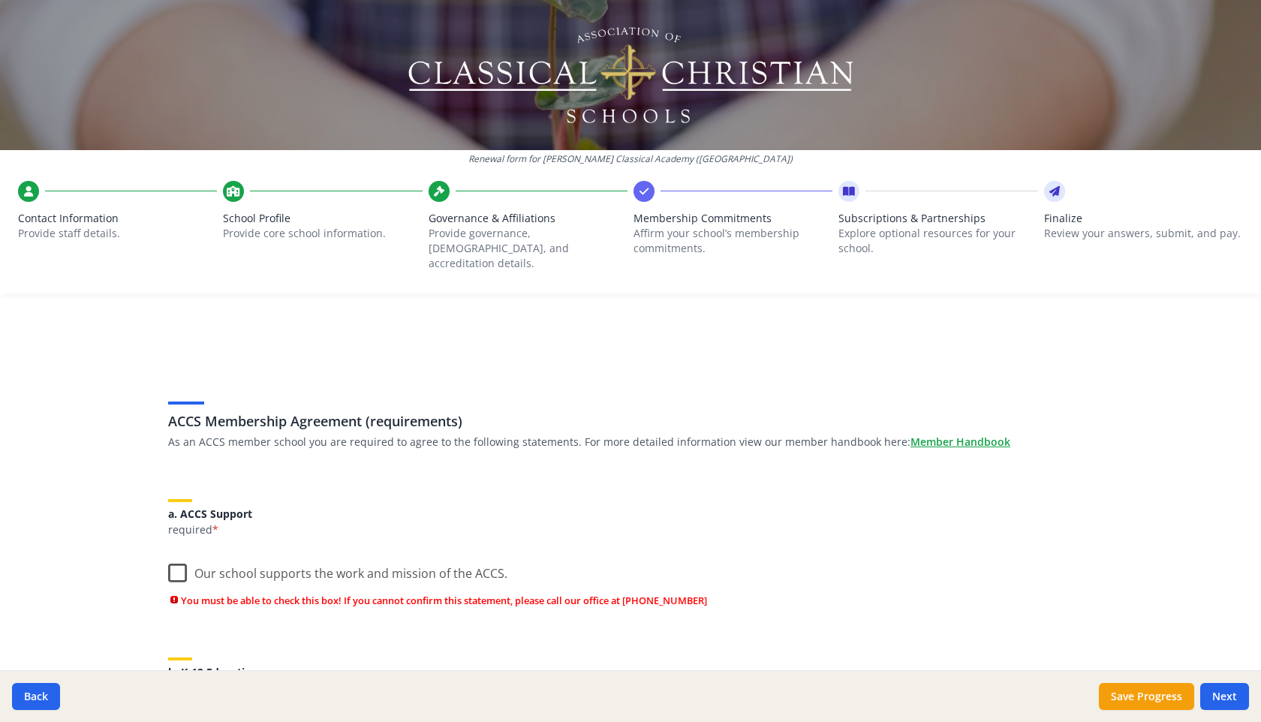
click at [178, 558] on label "Our school supports the work and mission of the ACCS." at bounding box center [337, 570] width 339 height 32
click at [0, 0] on input "Our school supports the work and mission of the ACCS." at bounding box center [0, 0] width 0 height 0
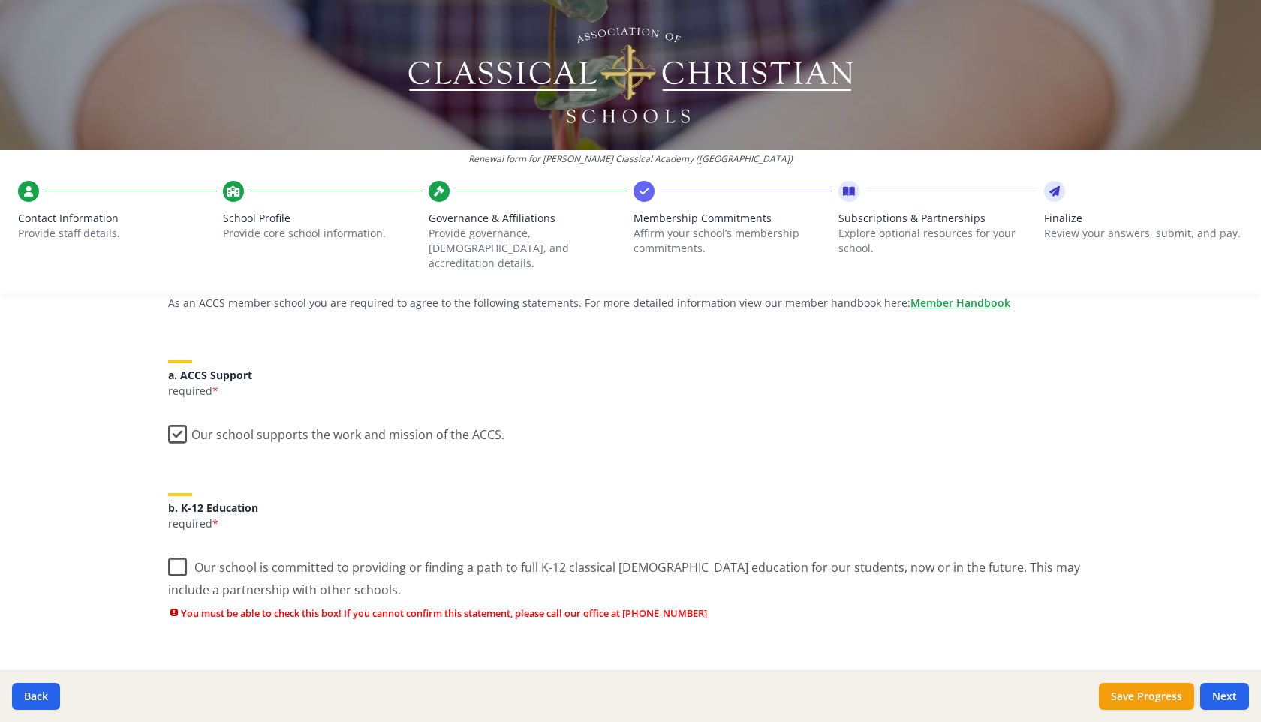
scroll to position [142, 0]
click at [178, 558] on label "Our school is committed to providing or finding a path to full K-12 classical […" at bounding box center [630, 570] width 925 height 50
click at [0, 0] on input "Our school is committed to providing or finding a path to full K-12 classical […" at bounding box center [0, 0] width 0 height 0
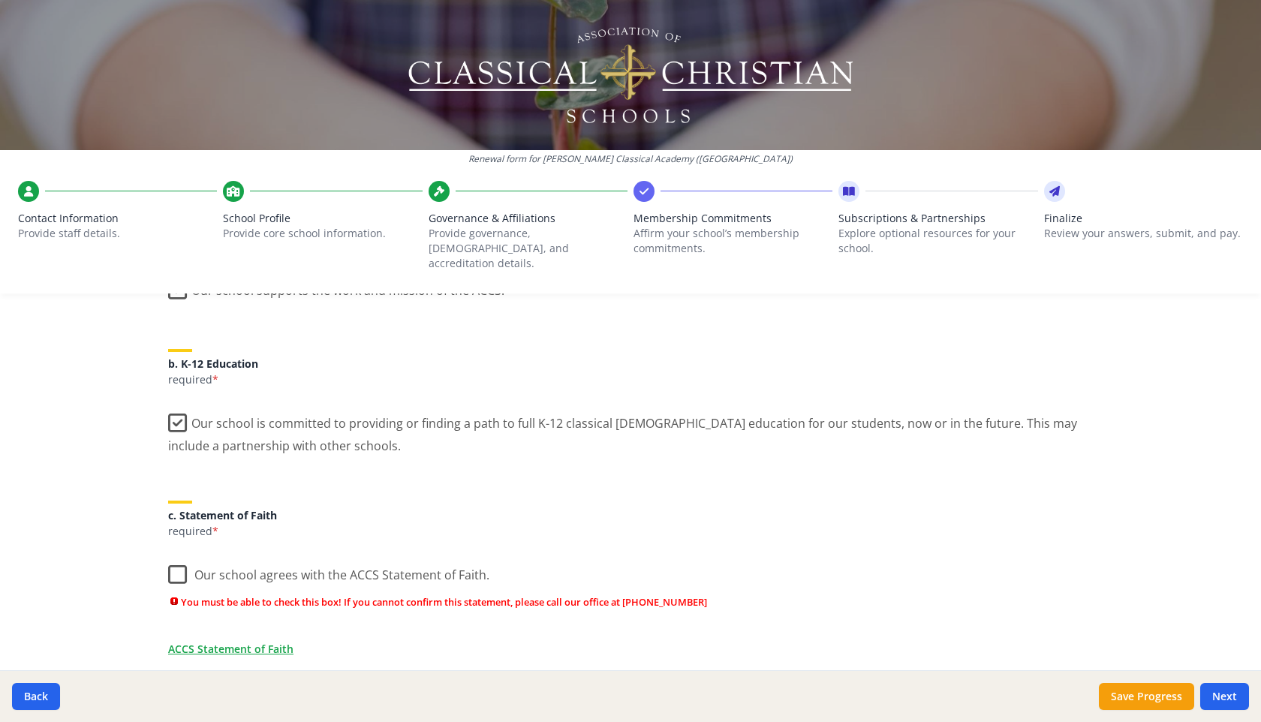
scroll to position [285, 0]
click at [178, 558] on label "Our school agrees with the ACCS Statement of Faith." at bounding box center [328, 569] width 321 height 32
click at [0, 0] on input "Our school agrees with the ACCS Statement of Faith." at bounding box center [0, 0] width 0 height 0
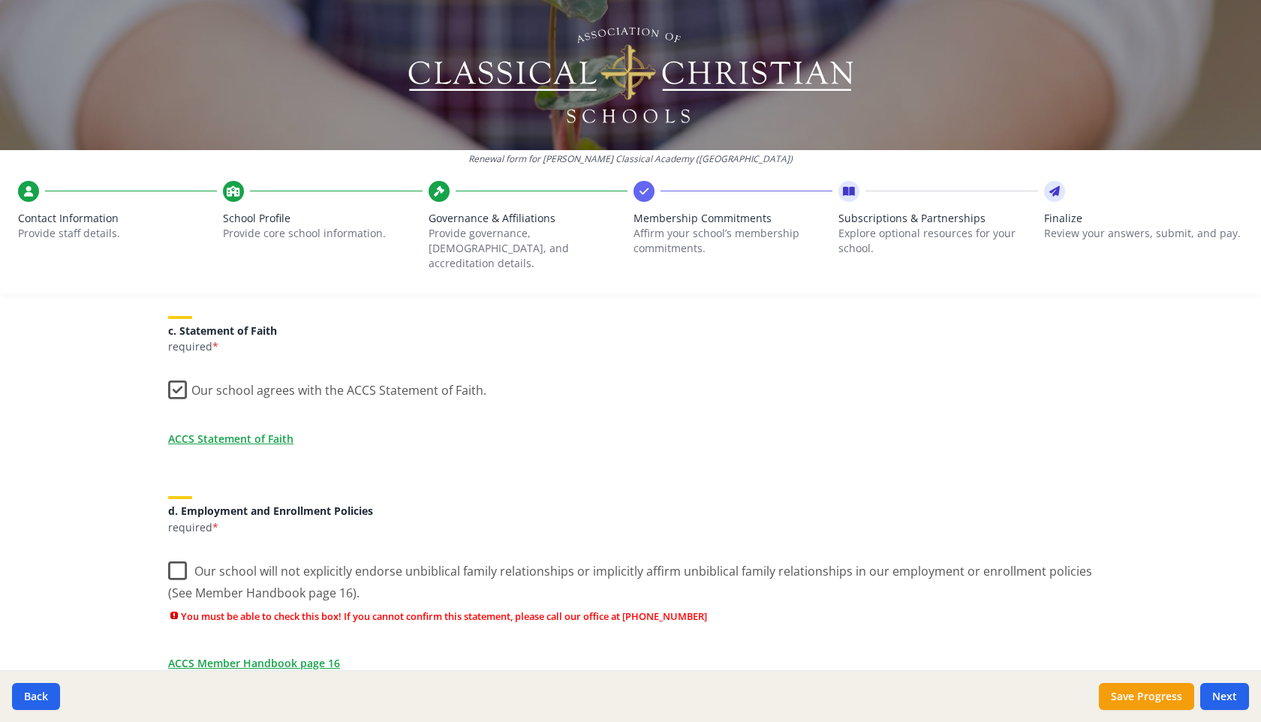
scroll to position [473, 0]
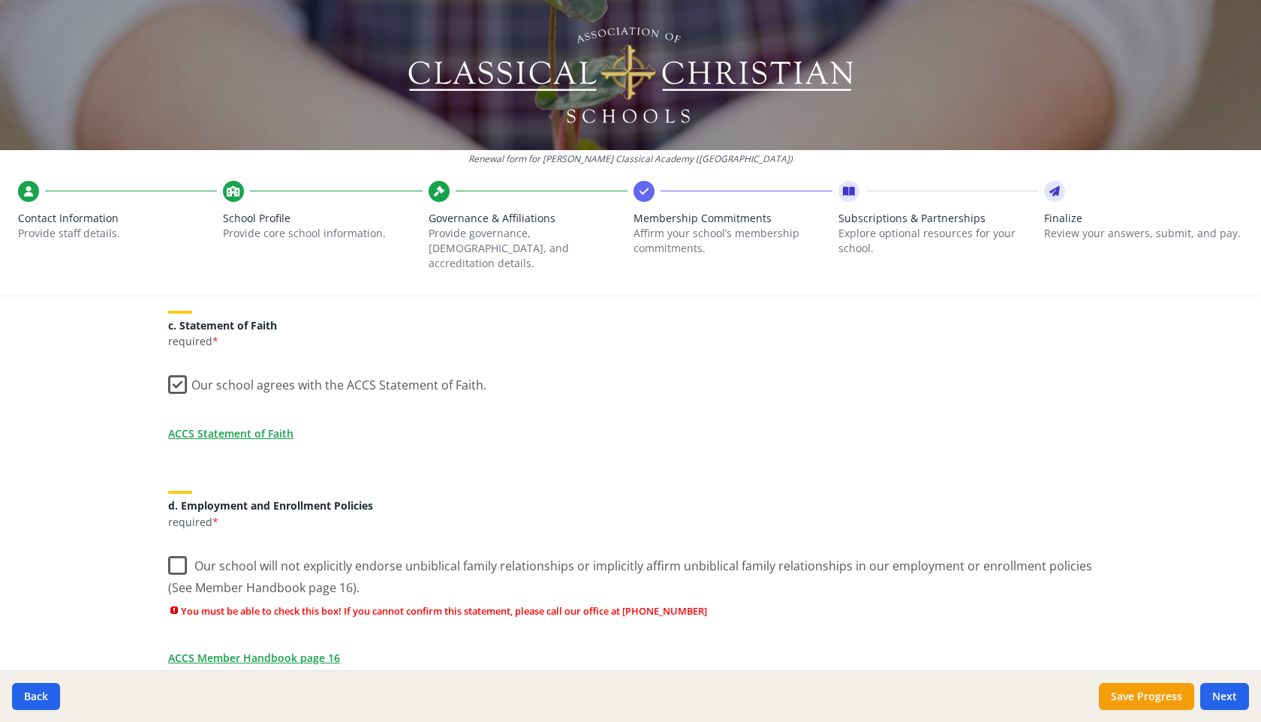
click at [179, 552] on label "Our school will not explicitly endorse unbiblical family relationships or impli…" at bounding box center [630, 572] width 925 height 50
click at [0, 0] on input "Our school will not explicitly endorse unbiblical family relationships or impli…" at bounding box center [0, 0] width 0 height 0
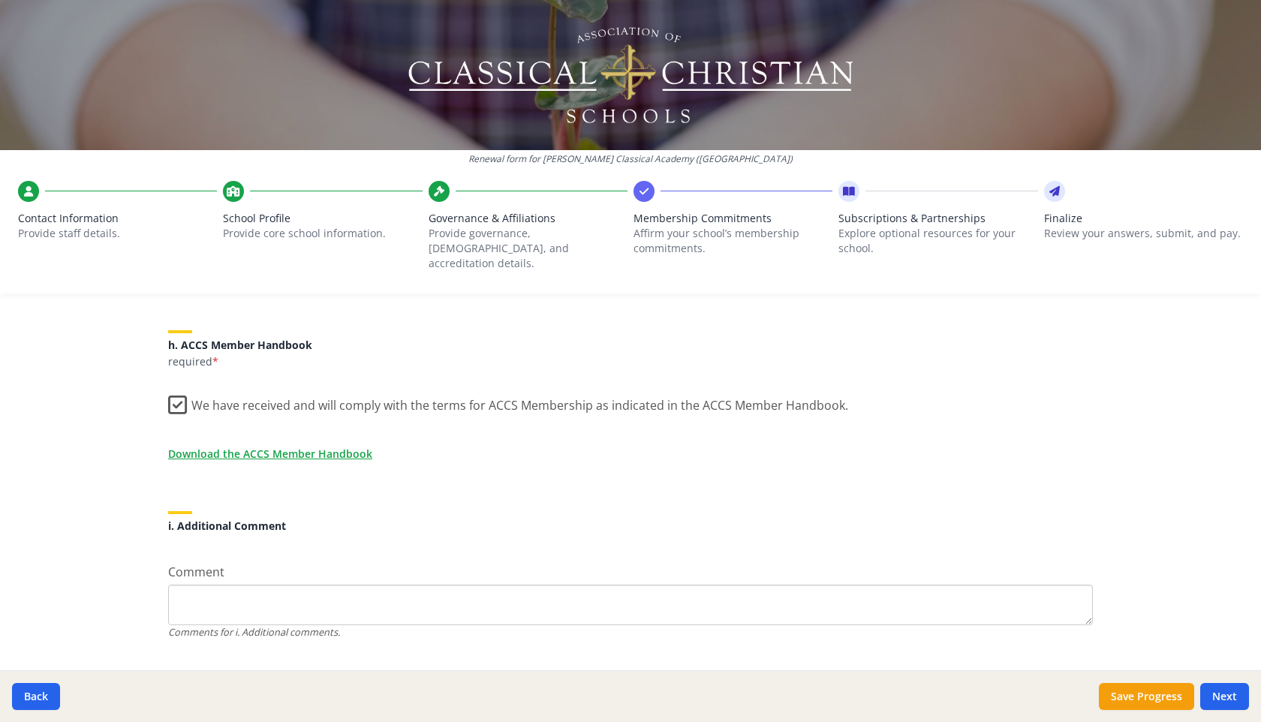
scroll to position [1268, 0]
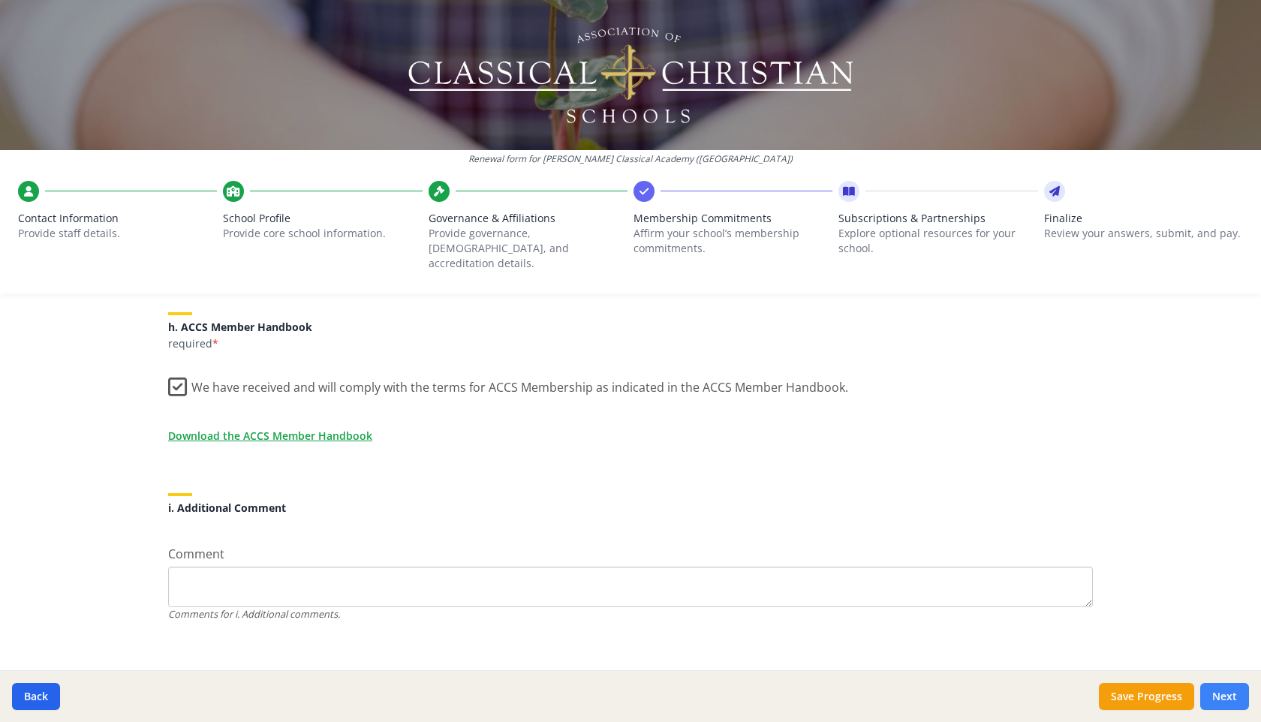
click at [1223, 692] on button "Next" at bounding box center [1225, 696] width 49 height 27
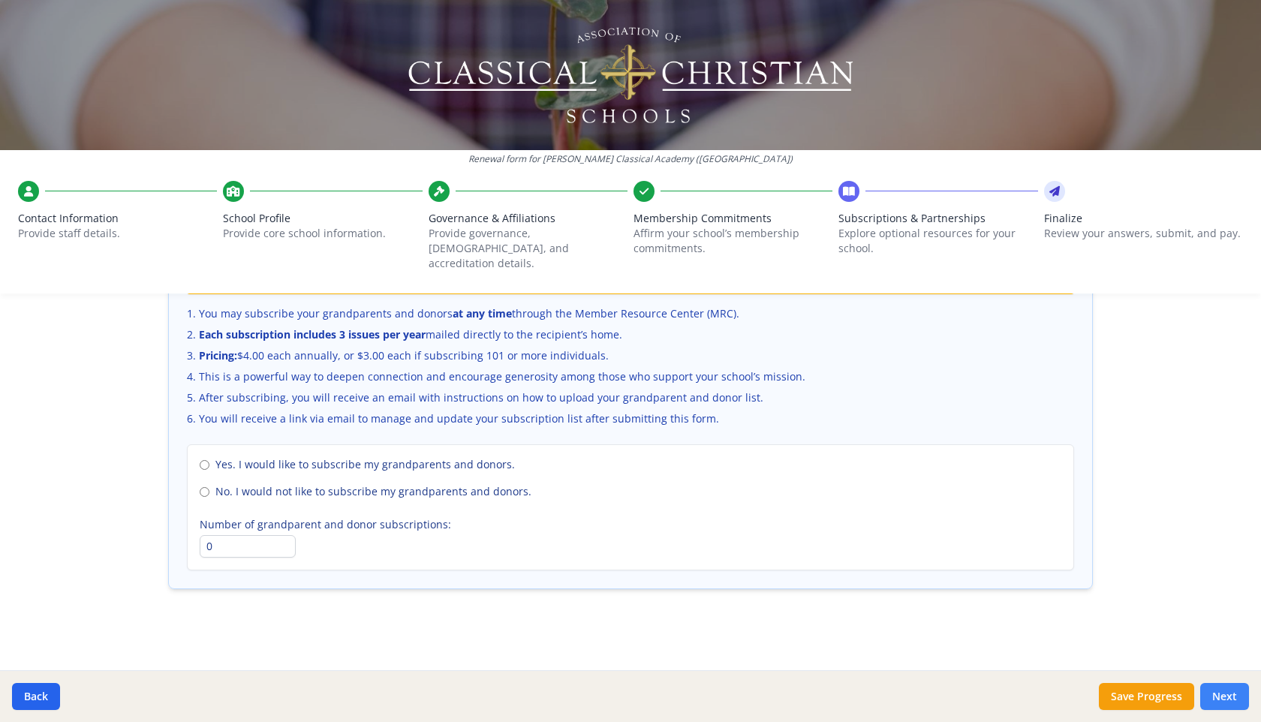
scroll to position [993, 0]
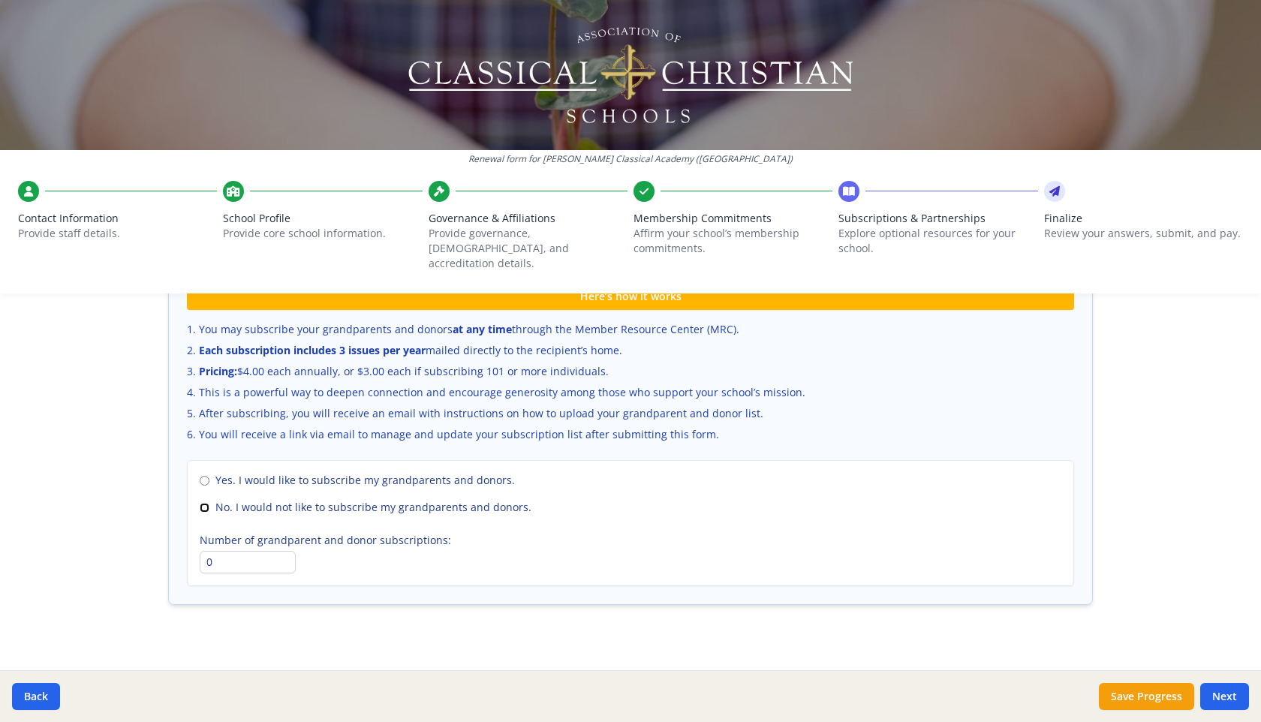
click at [203, 503] on input "No. I would not like to subscribe my grandparents and donors." at bounding box center [205, 508] width 10 height 10
radio input "true"
click at [1224, 702] on button "Next" at bounding box center [1225, 696] width 49 height 27
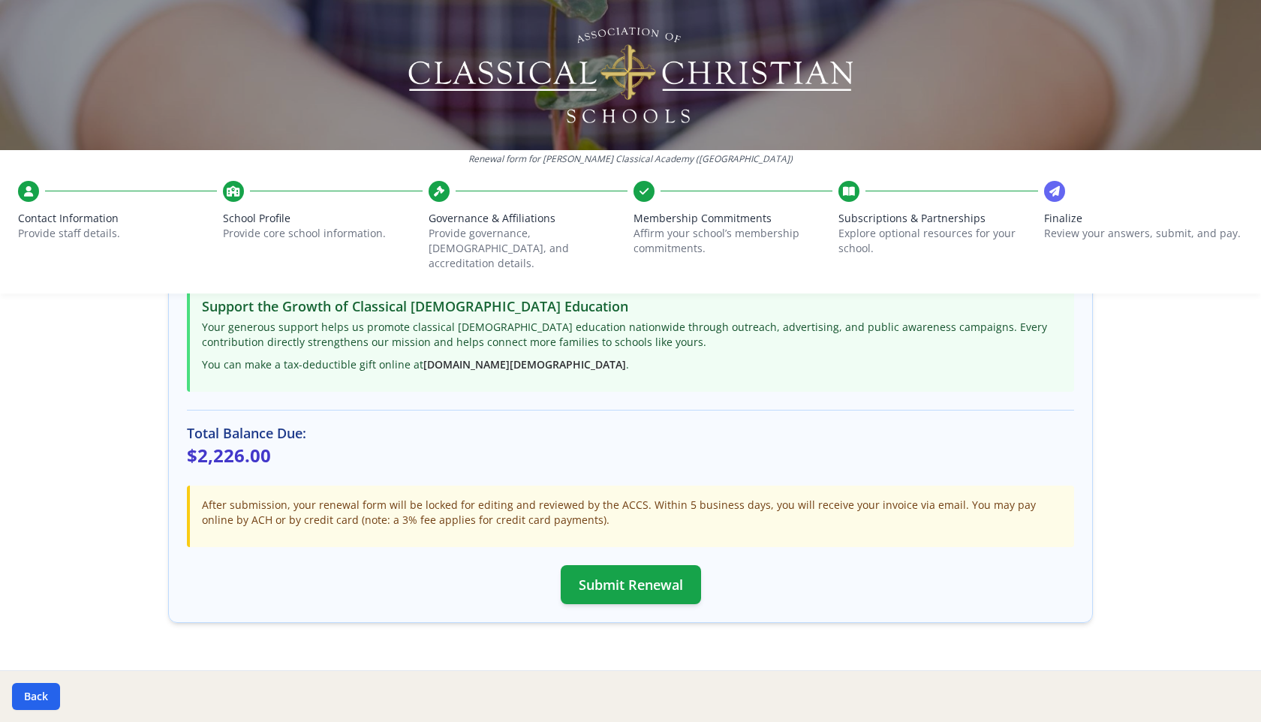
scroll to position [359, 0]
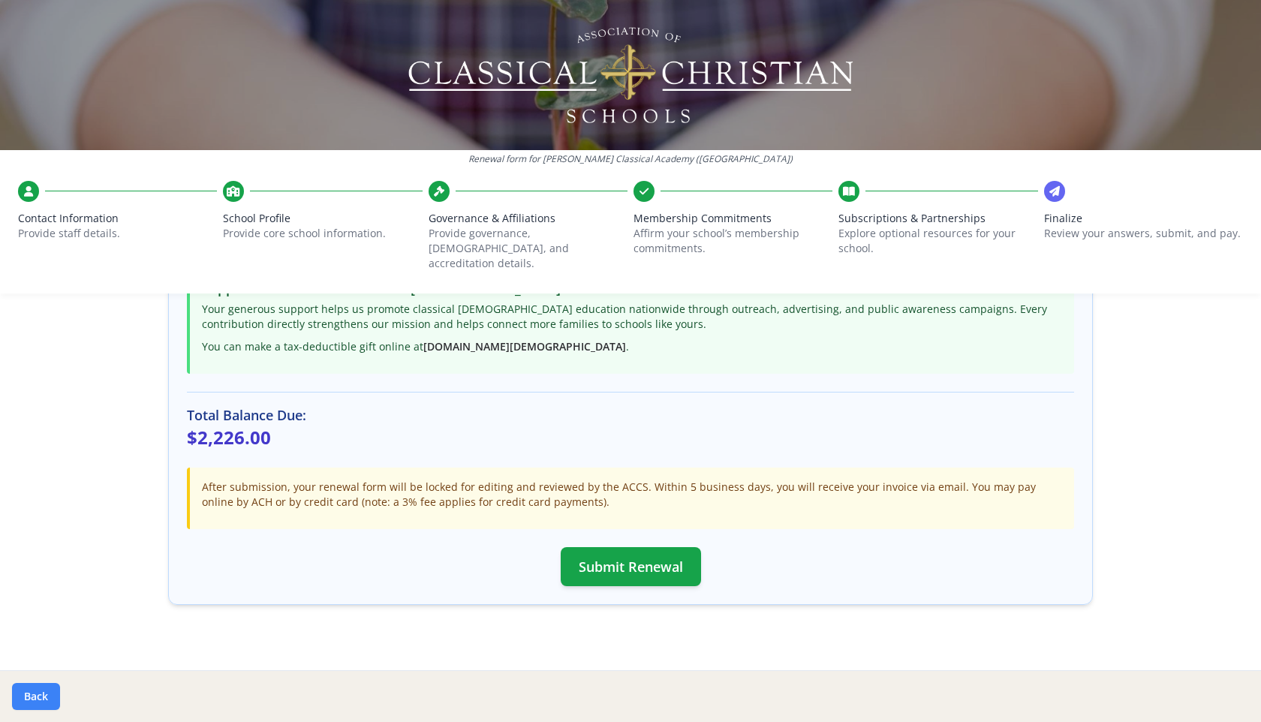
click at [34, 699] on button "Back" at bounding box center [36, 696] width 48 height 27
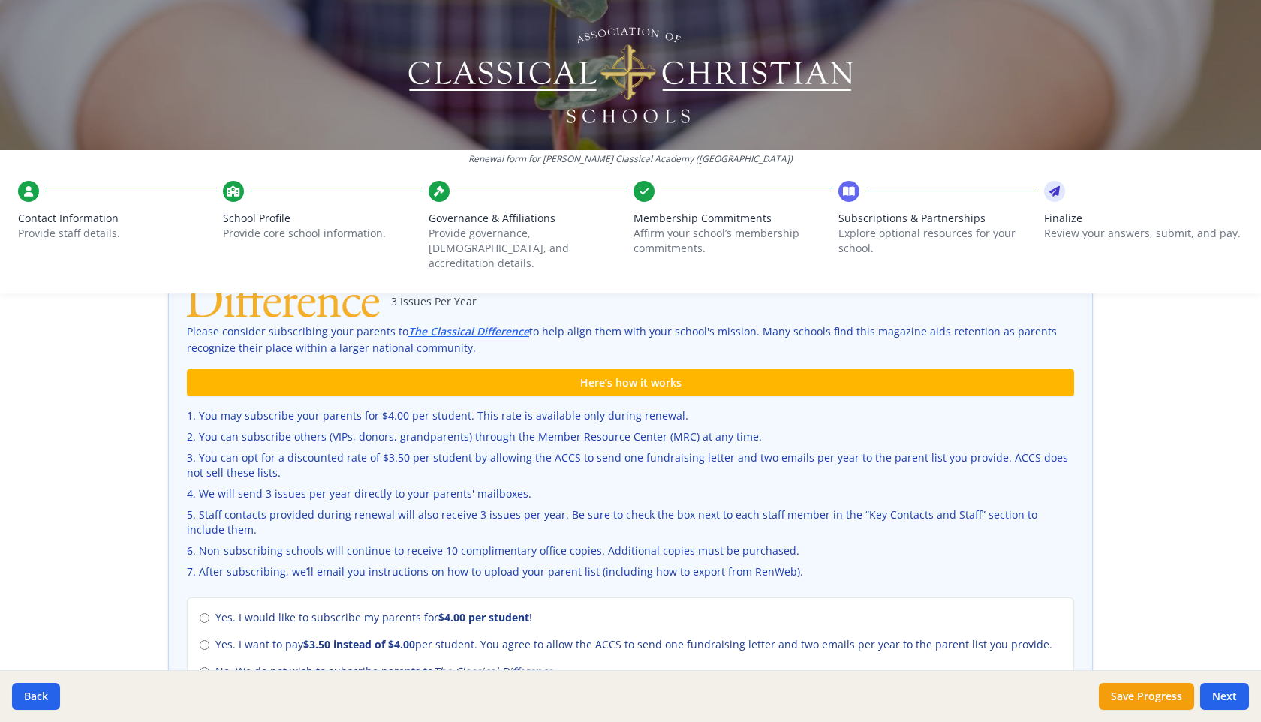
scroll to position [405, 0]
click at [34, 698] on button "Back" at bounding box center [36, 696] width 48 height 27
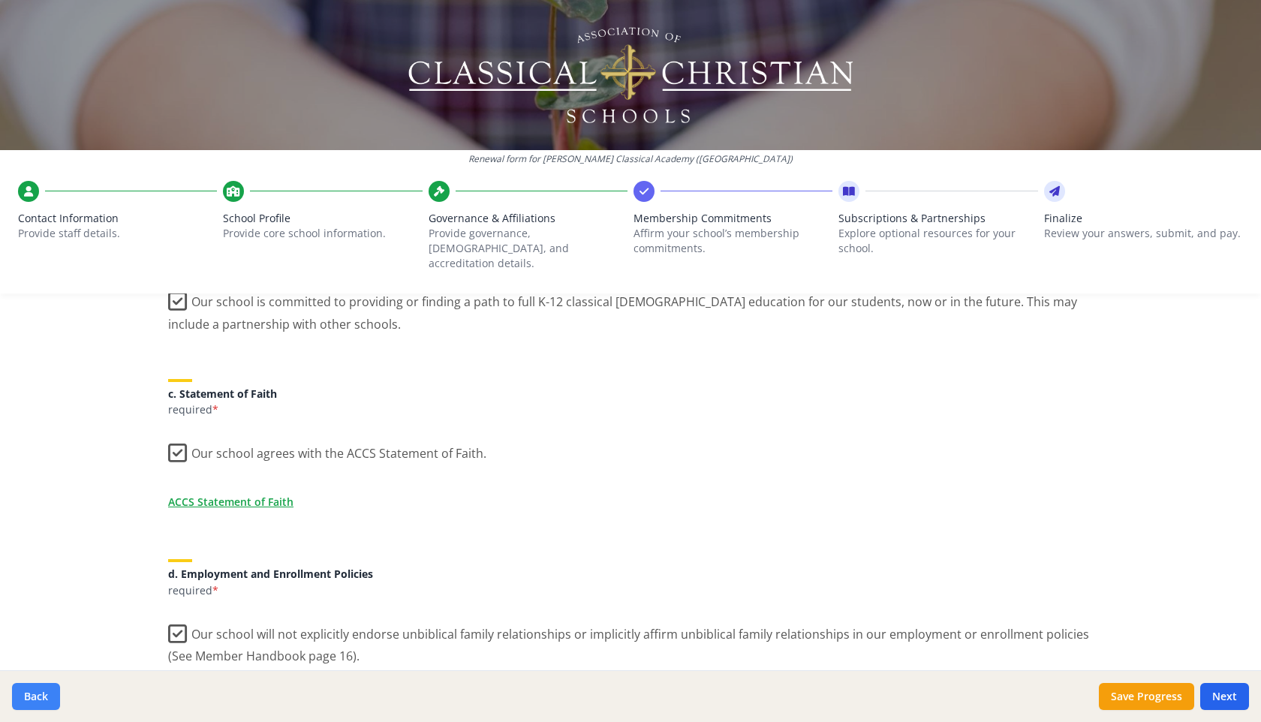
click at [34, 698] on button "Back" at bounding box center [36, 696] width 48 height 27
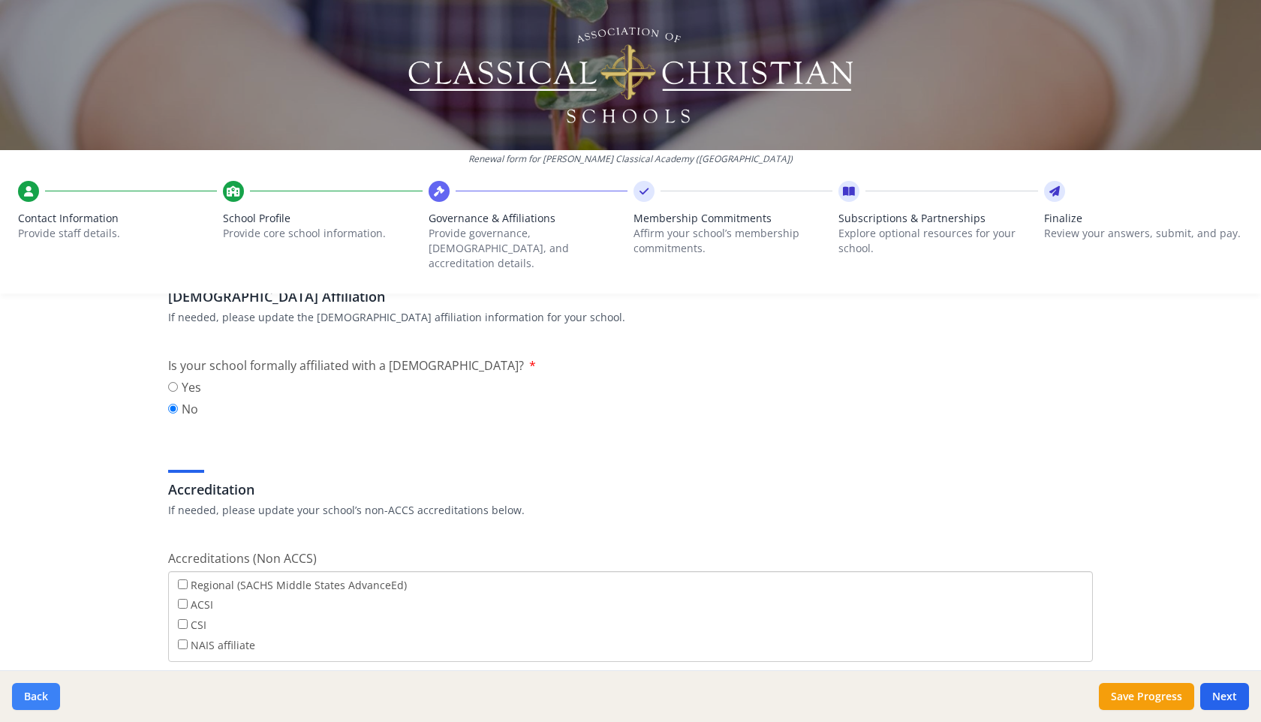
click at [34, 698] on button "Back" at bounding box center [36, 696] width 48 height 27
type input "[PHONE_NUMBER]"
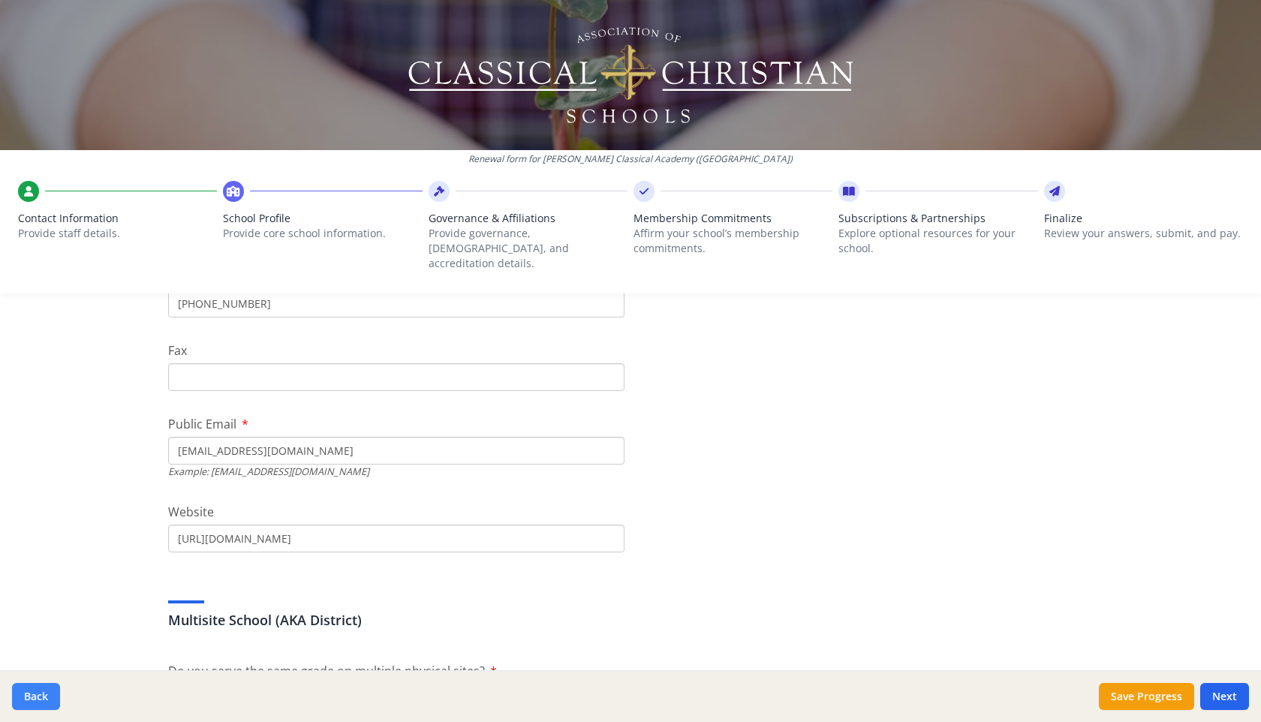
click at [34, 698] on button "Back" at bounding box center [36, 696] width 48 height 27
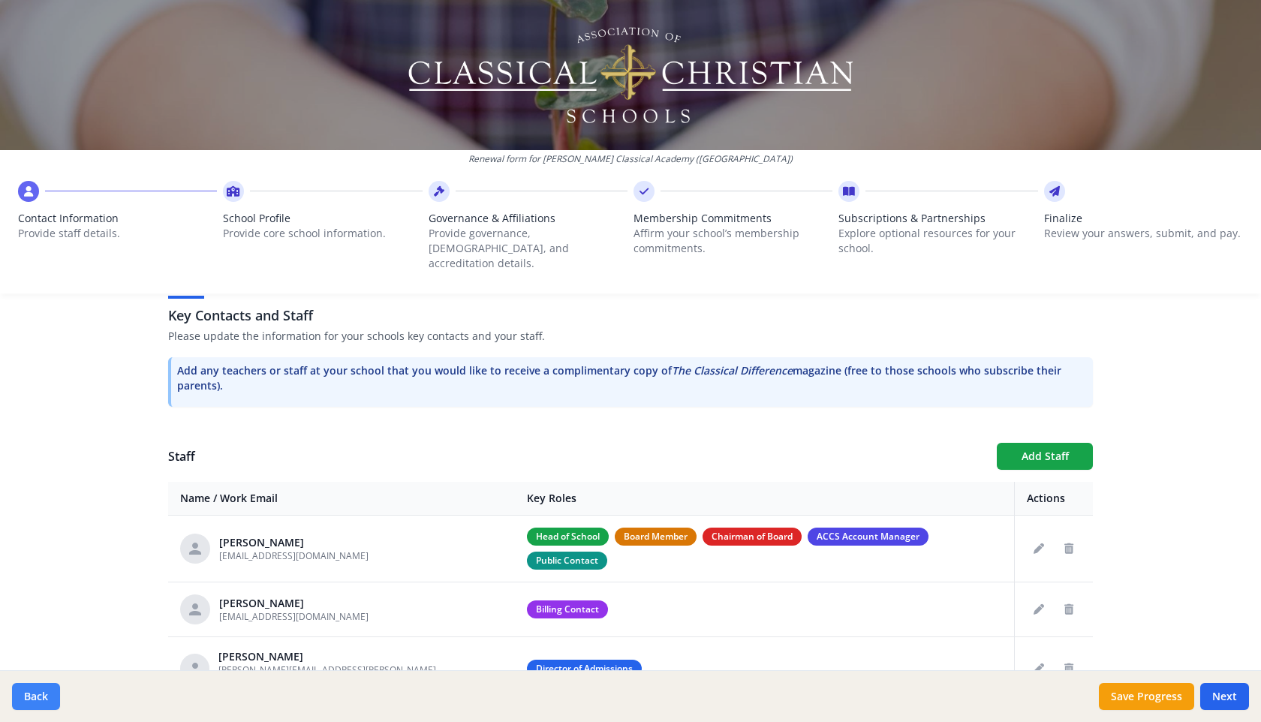
click at [34, 698] on button "Back" at bounding box center [36, 696] width 48 height 27
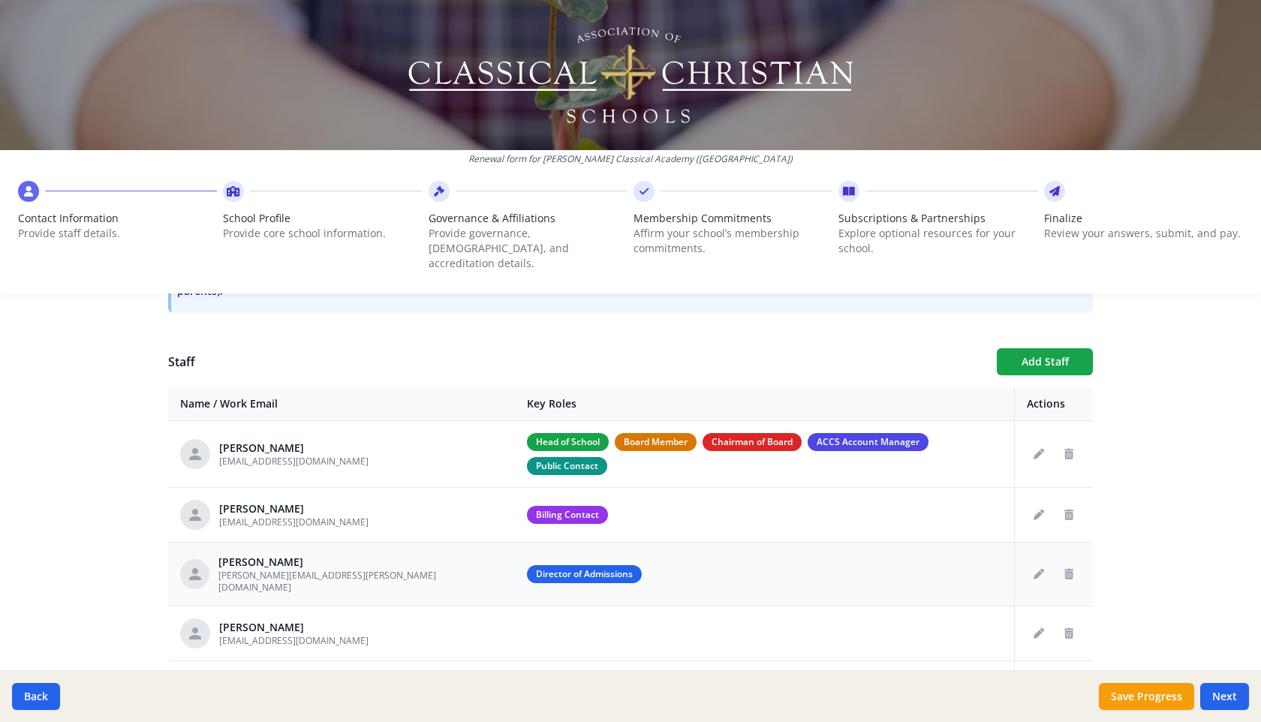
scroll to position [502, 0]
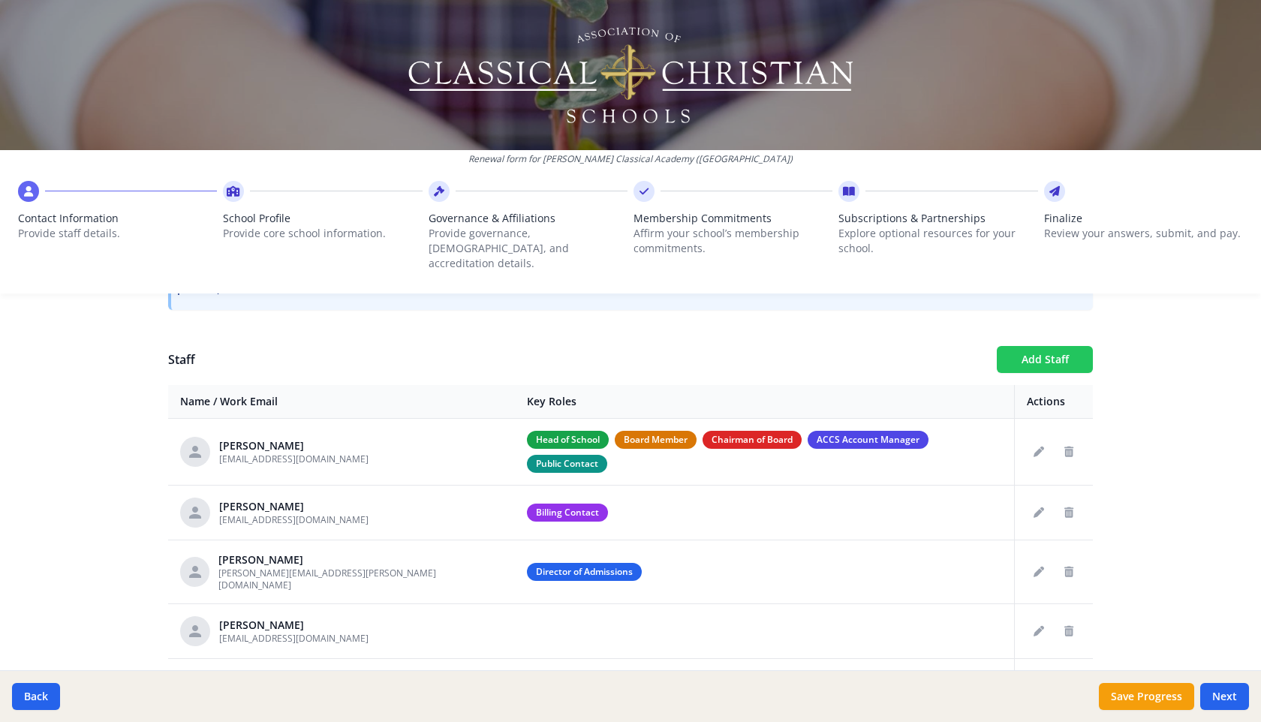
click at [1046, 346] on button "Add Staff" at bounding box center [1045, 359] width 96 height 27
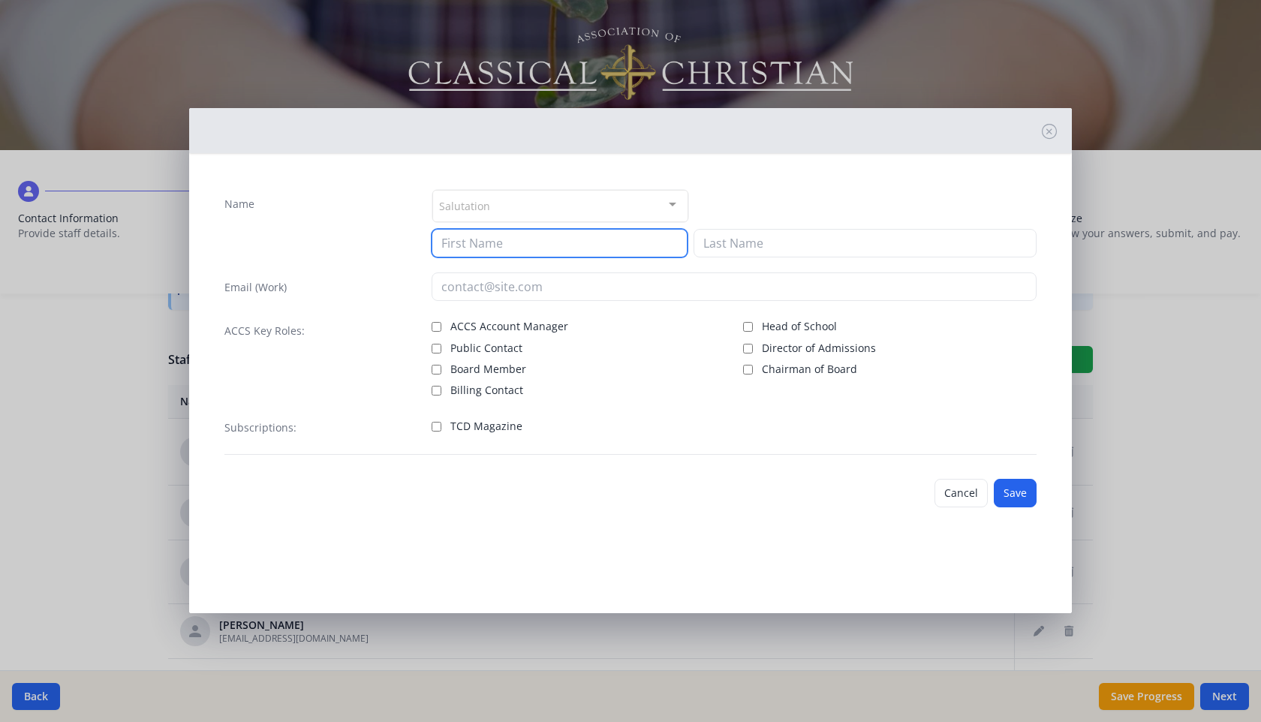
click at [517, 246] on input at bounding box center [560, 243] width 256 height 29
click at [961, 490] on button "Cancel" at bounding box center [961, 493] width 53 height 29
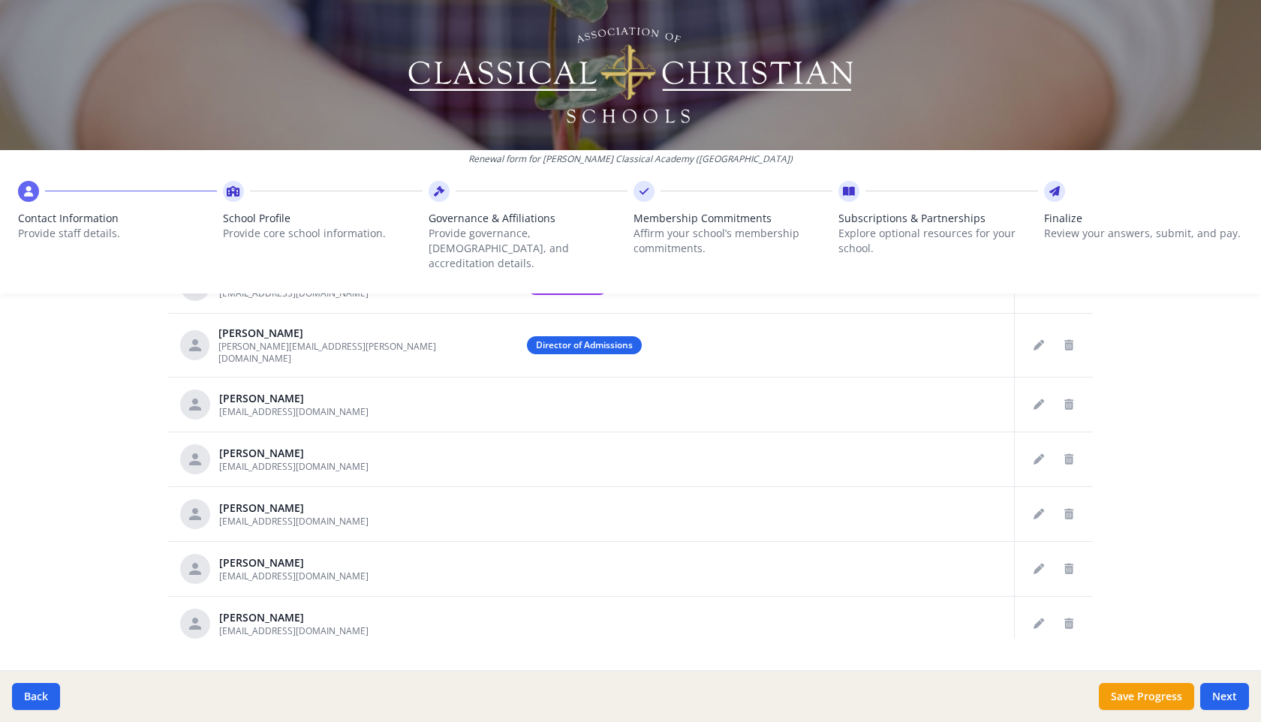
scroll to position [731, 0]
click at [961, 490] on td at bounding box center [764, 511] width 499 height 55
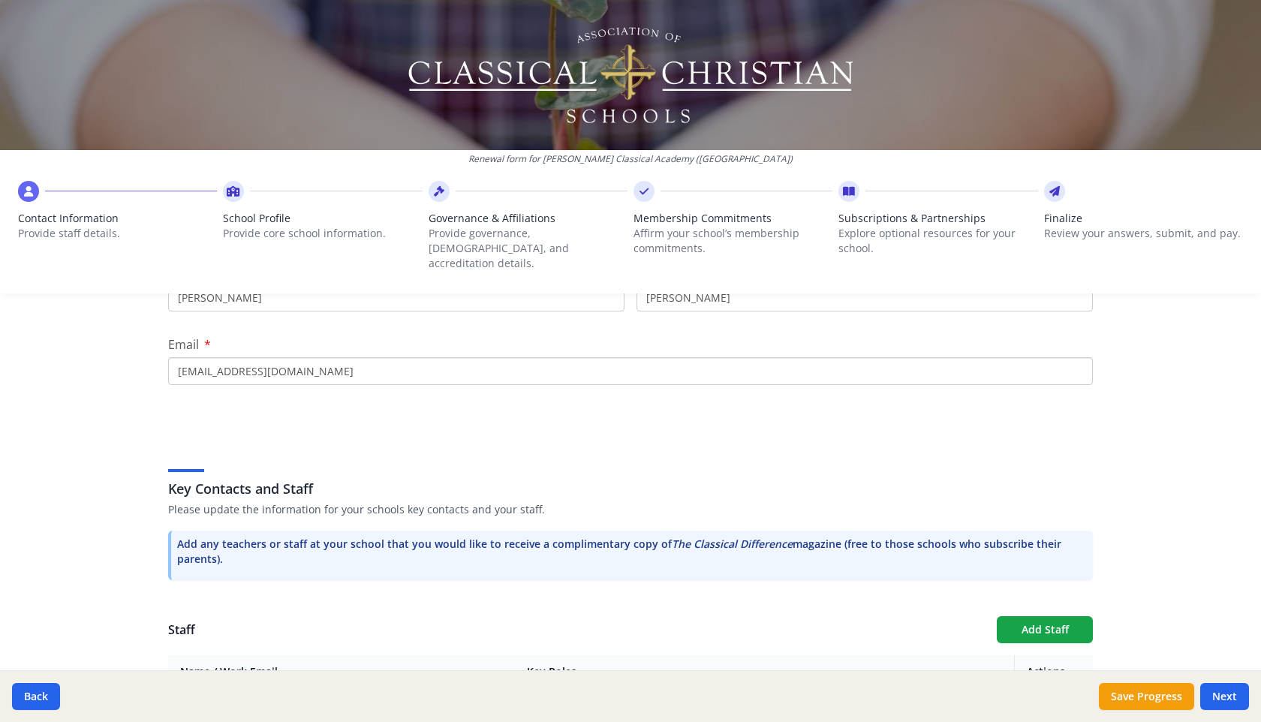
scroll to position [234, 0]
click at [1037, 614] on button "Add Staff" at bounding box center [1045, 627] width 96 height 27
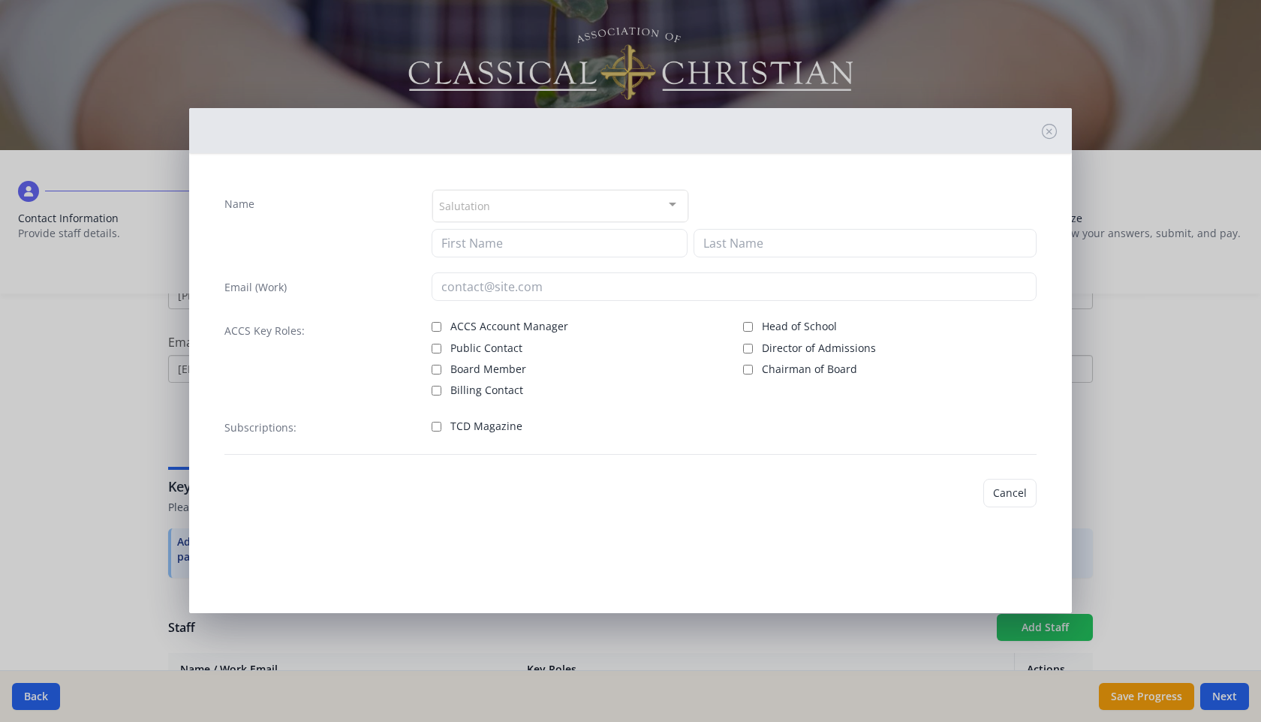
checkbox input "false"
click at [563, 248] on input at bounding box center [560, 243] width 256 height 29
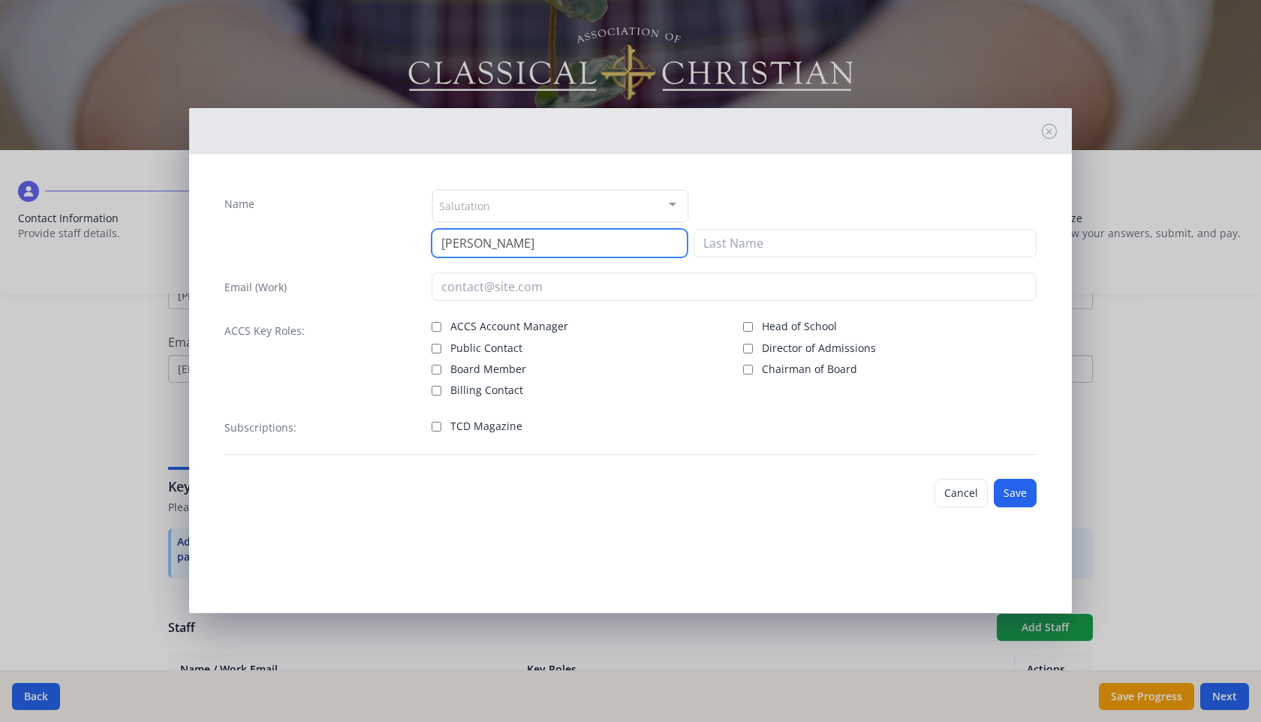
type input "[PERSON_NAME]"
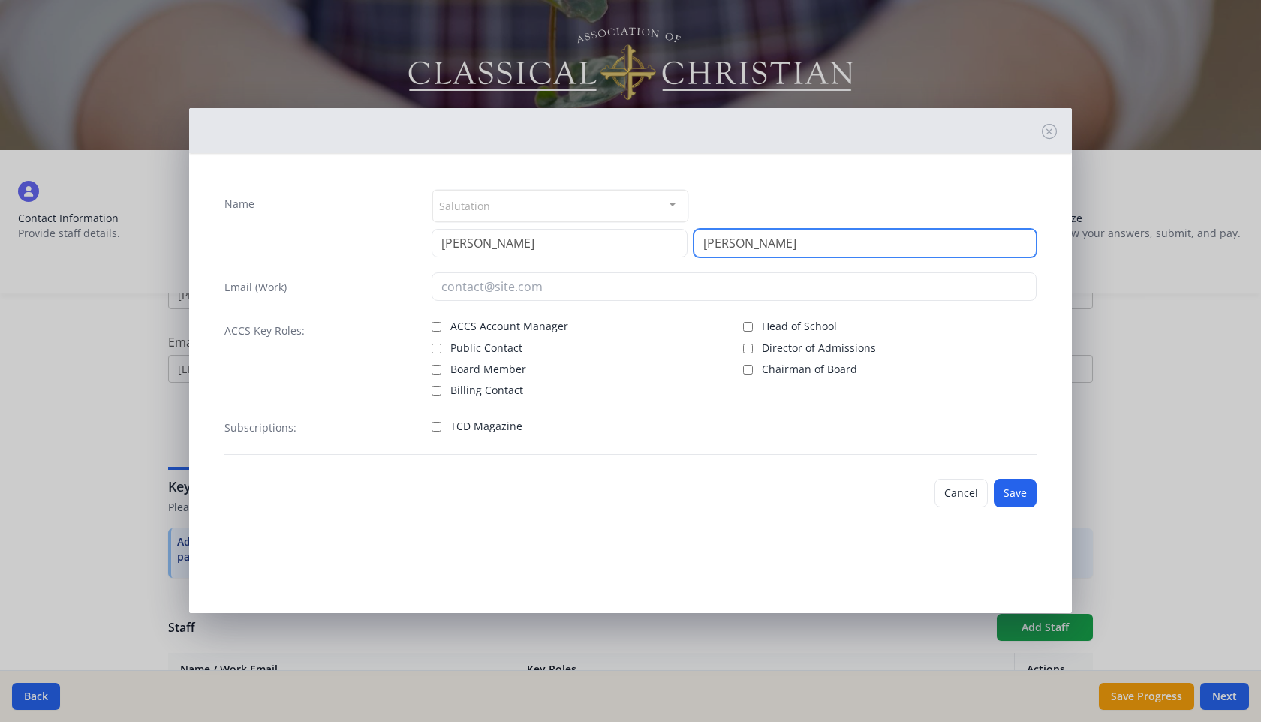
type input "[PERSON_NAME]"
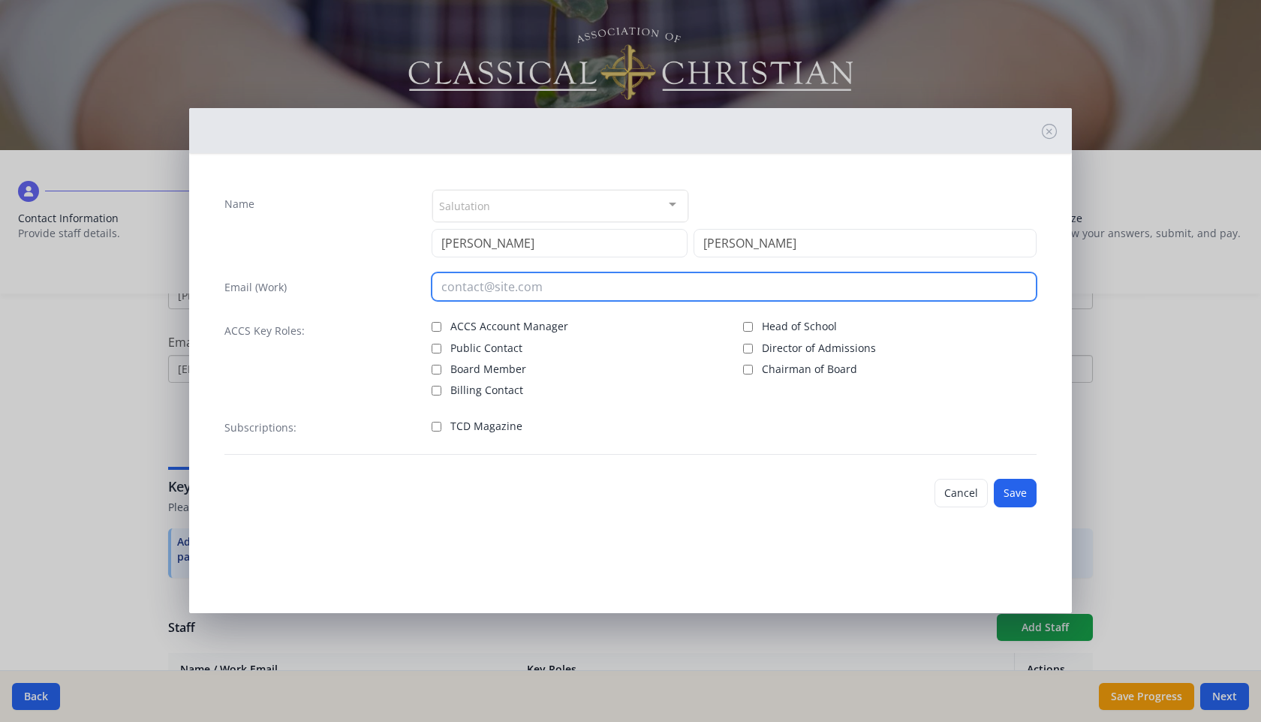
click at [488, 291] on input "email" at bounding box center [735, 287] width 606 height 29
type input "[EMAIL_ADDRESS][DOMAIN_NAME]"
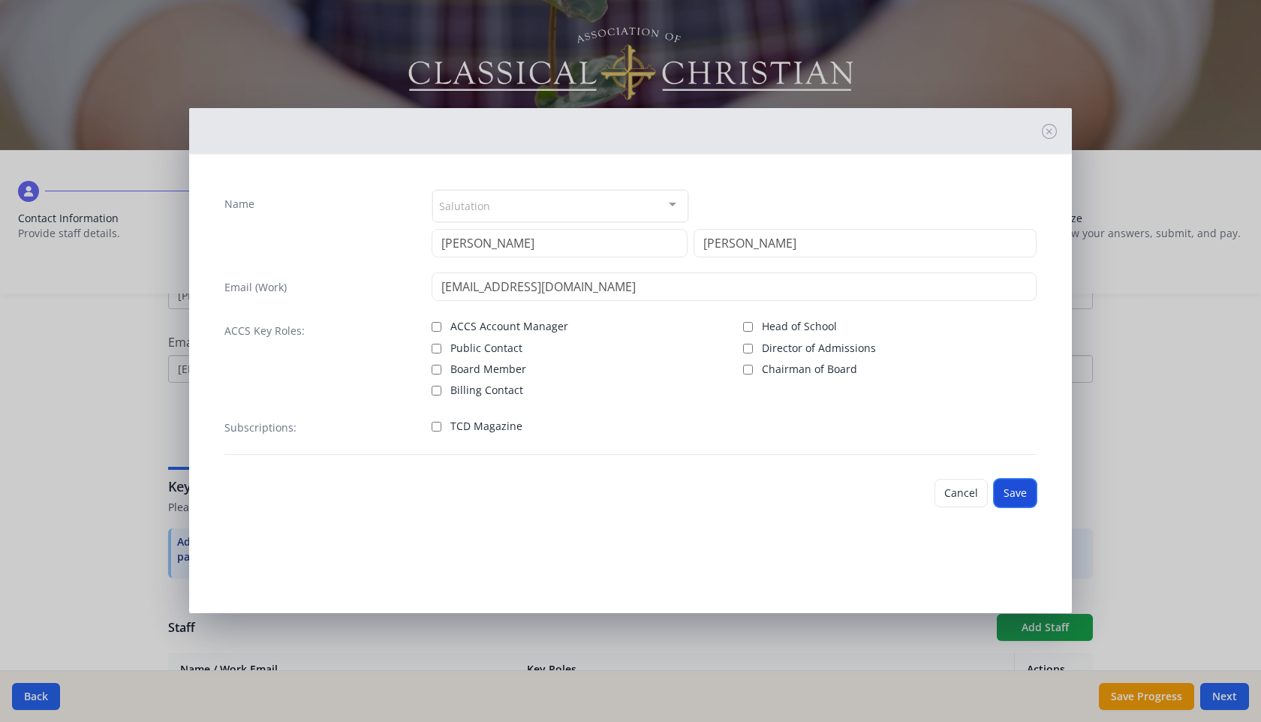
click at [1019, 491] on button "Save" at bounding box center [1015, 493] width 43 height 29
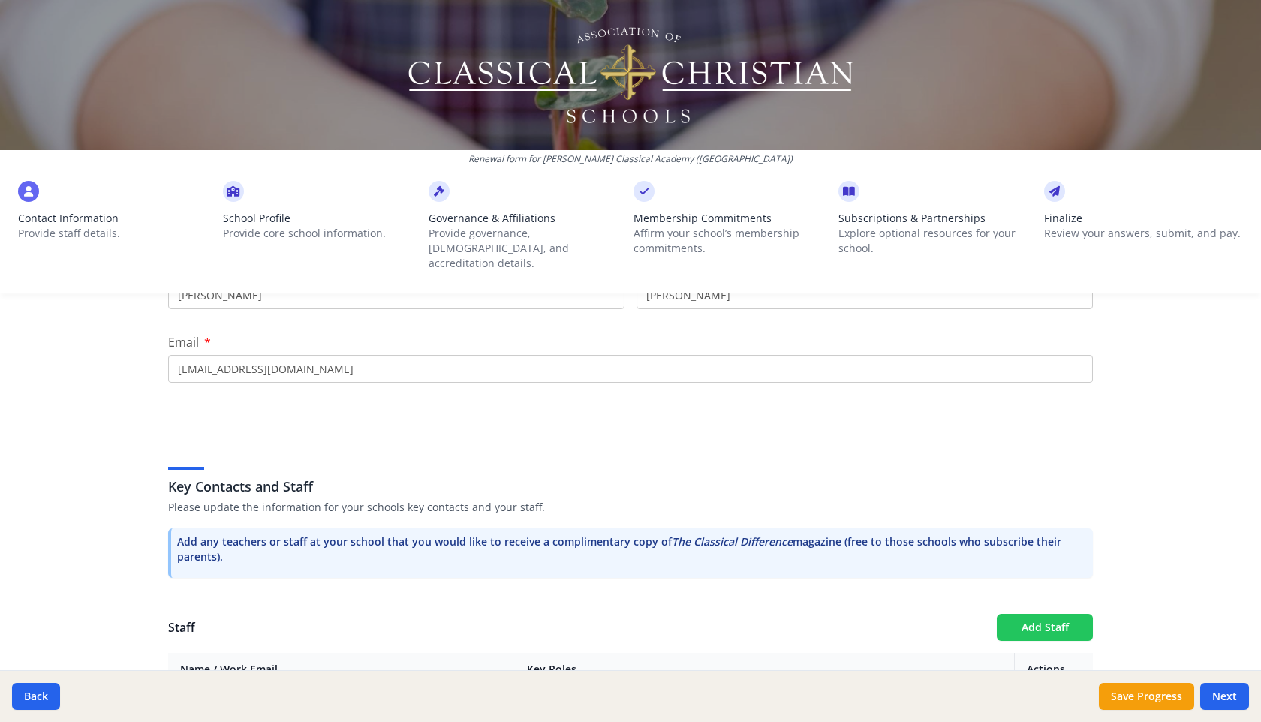
click at [1035, 614] on button "Add Staff" at bounding box center [1045, 627] width 96 height 27
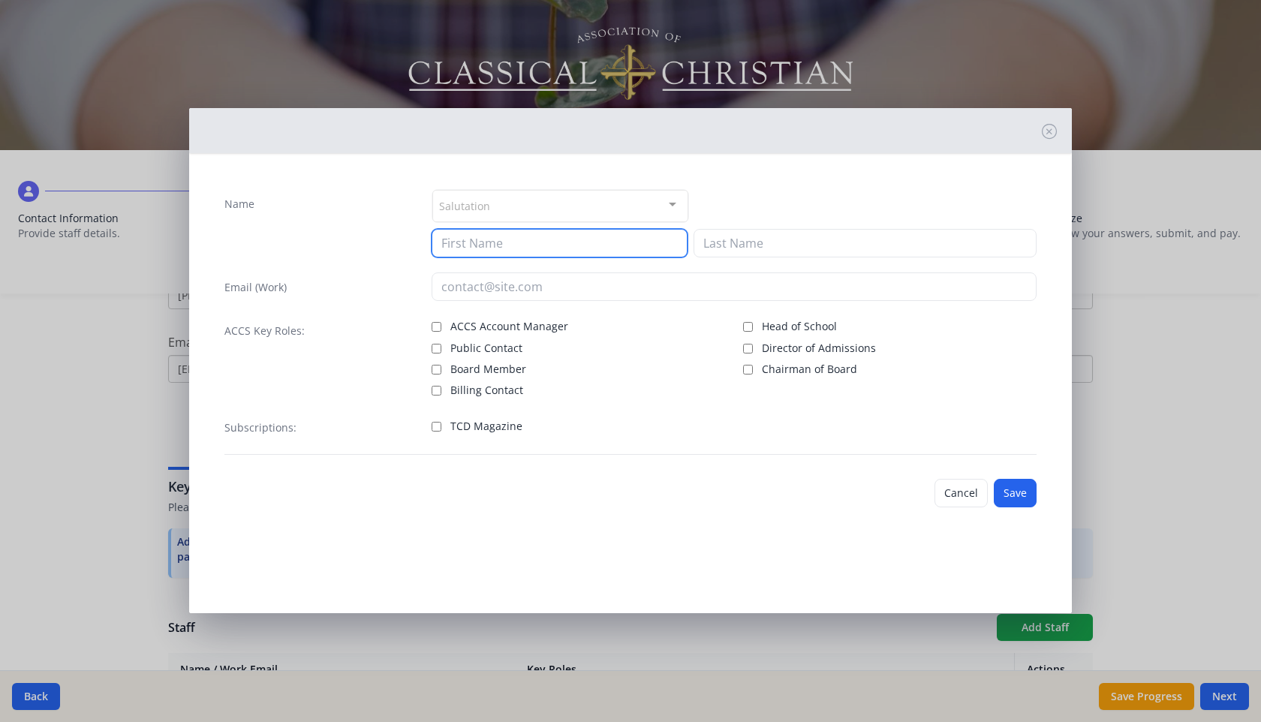
click at [592, 249] on input at bounding box center [560, 243] width 256 height 29
type input "[PERSON_NAME]"
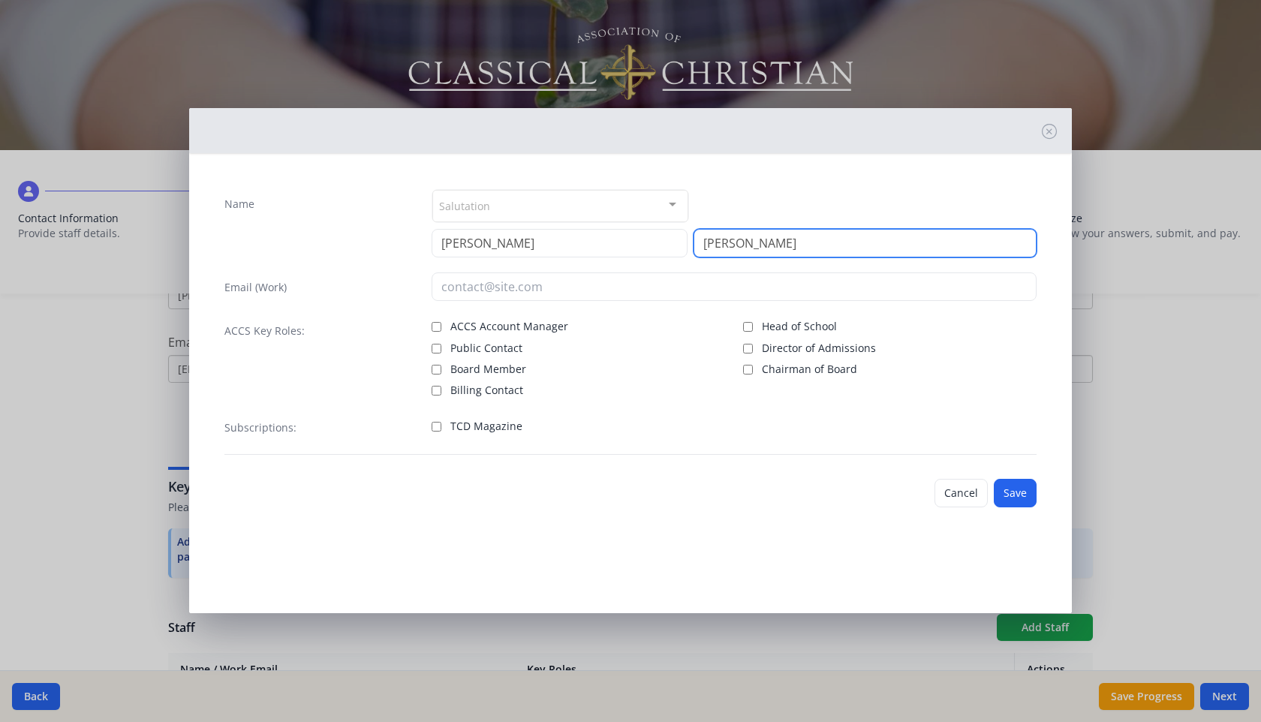
type input "[PERSON_NAME]"
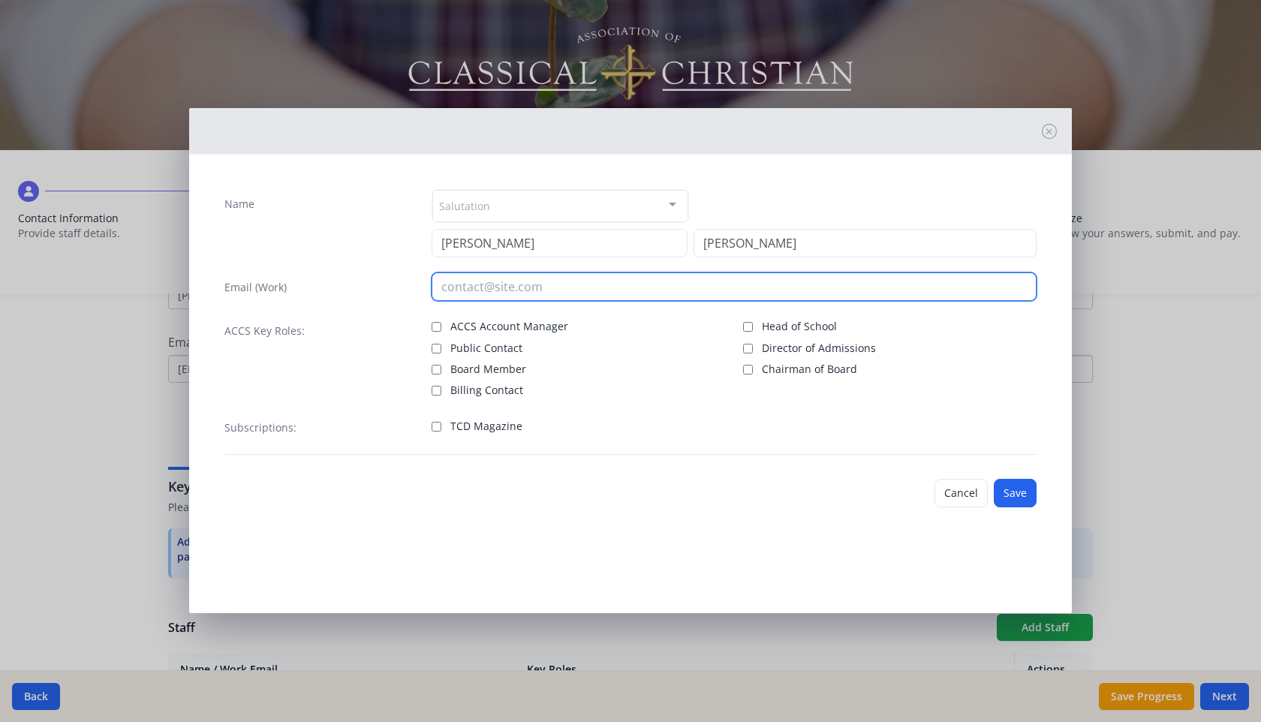
click at [567, 289] on input "email" at bounding box center [735, 287] width 606 height 29
type input "[EMAIL_ADDRESS][DOMAIN_NAME]"
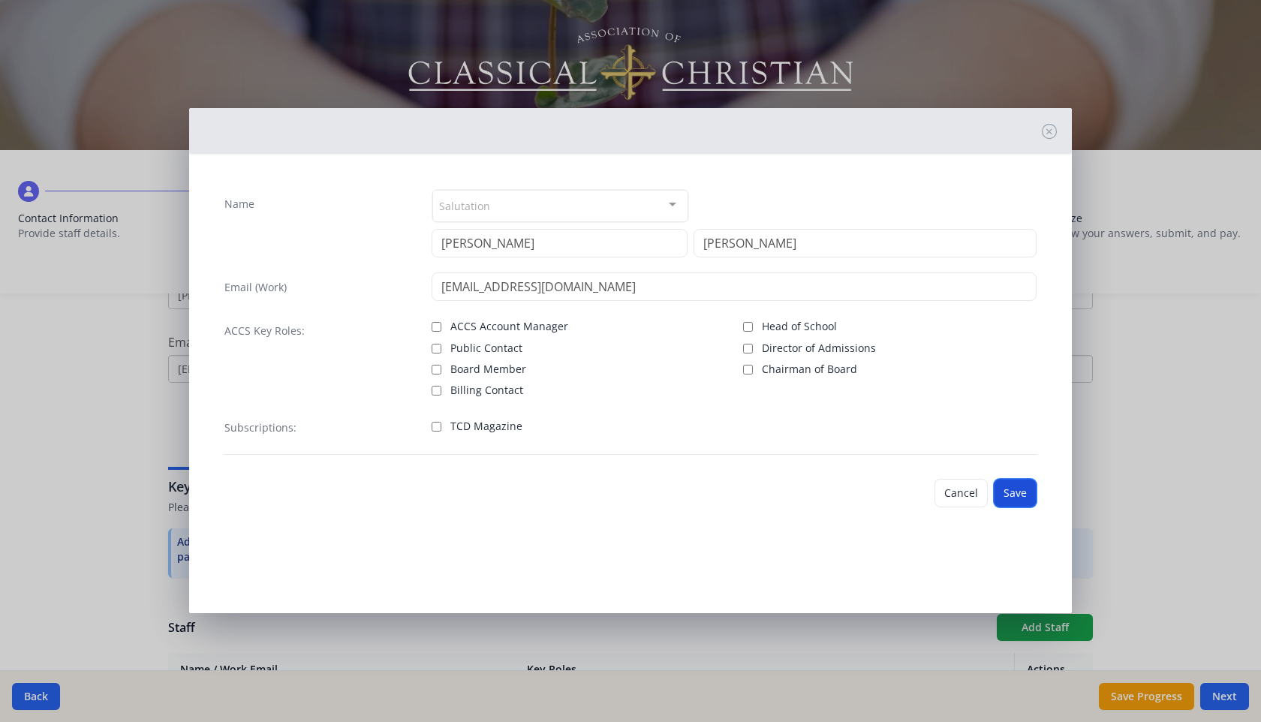
click at [1010, 491] on button "Save" at bounding box center [1015, 493] width 43 height 29
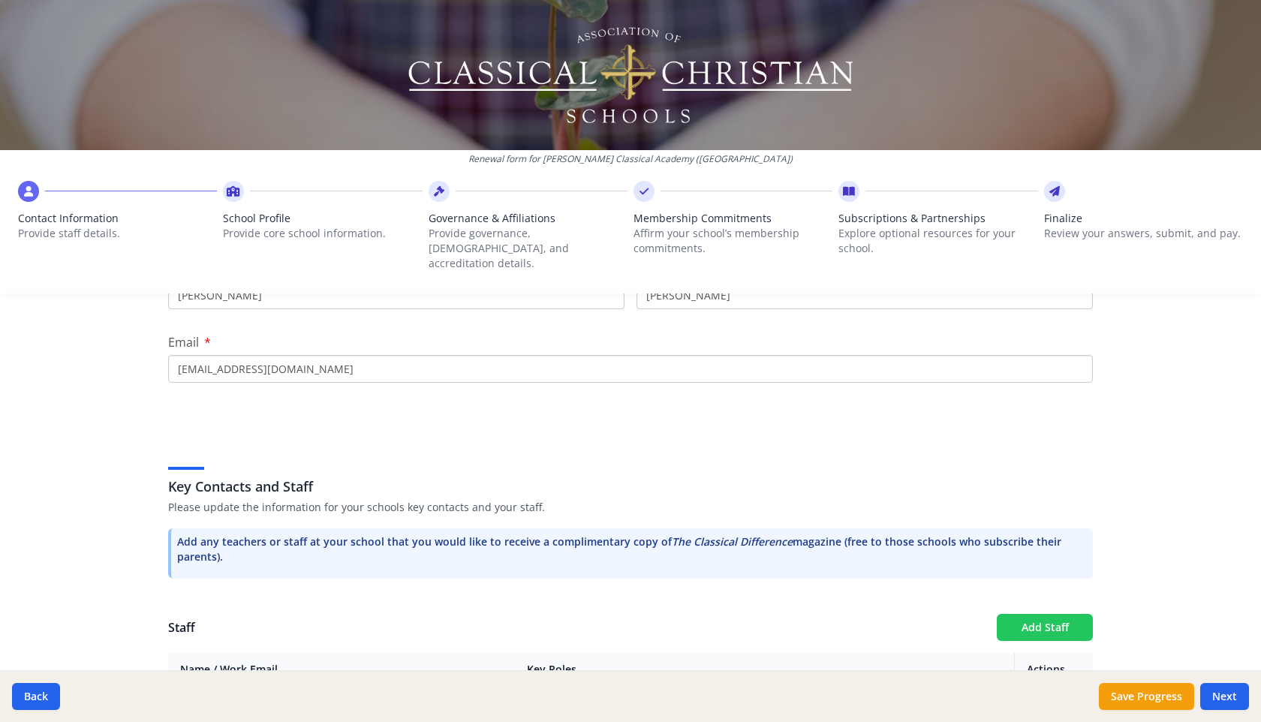
click at [1031, 614] on button "Add Staff" at bounding box center [1045, 627] width 96 height 27
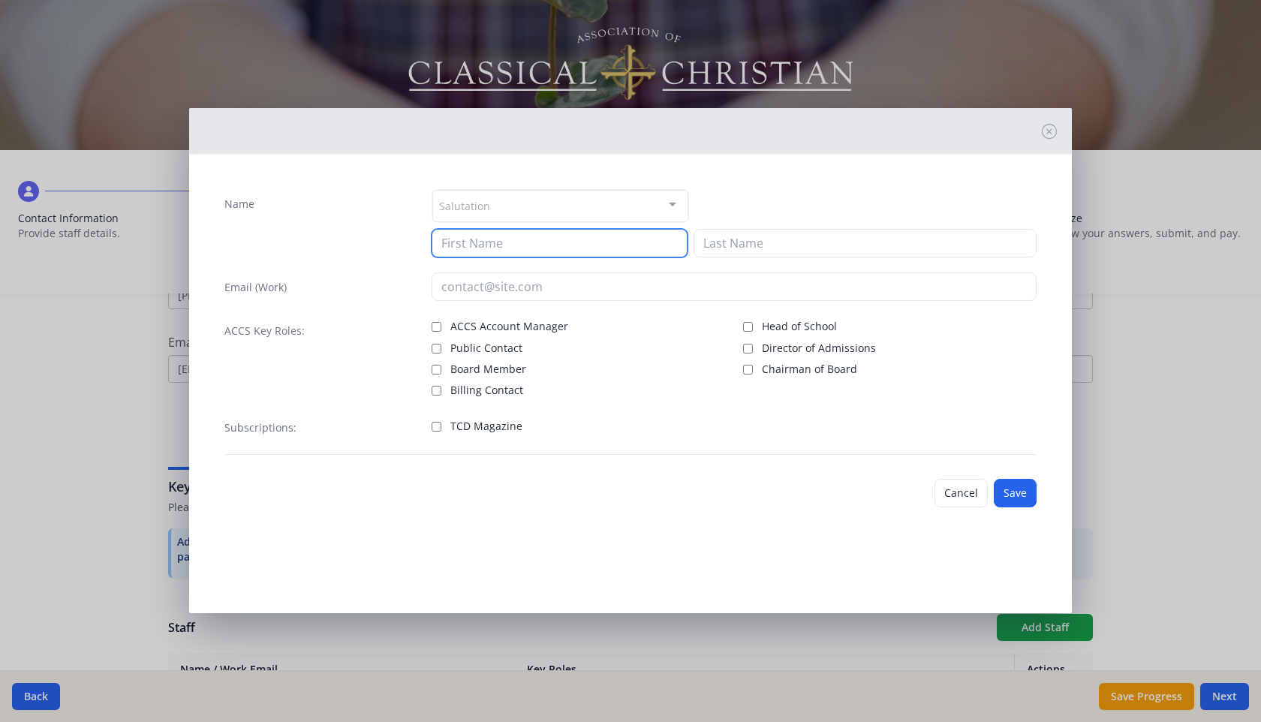
click at [658, 249] on input at bounding box center [560, 243] width 256 height 29
type input "[PERSON_NAME]"
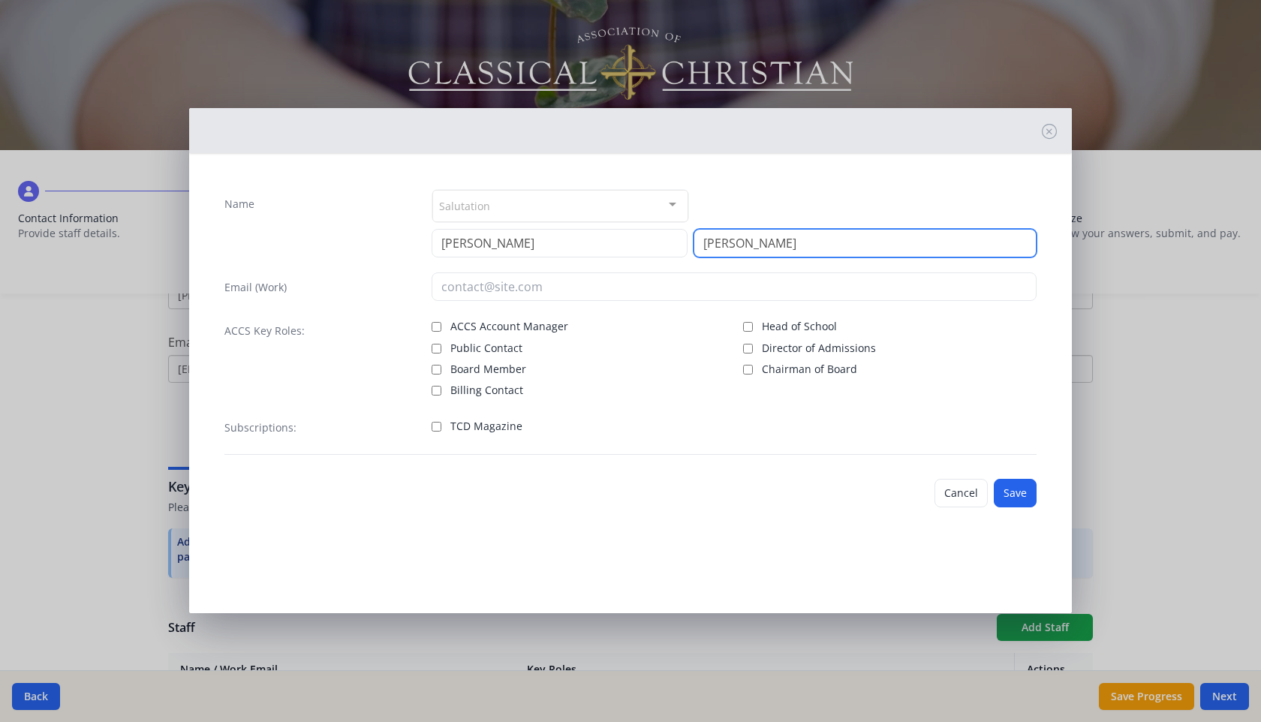
type input "[PERSON_NAME]"
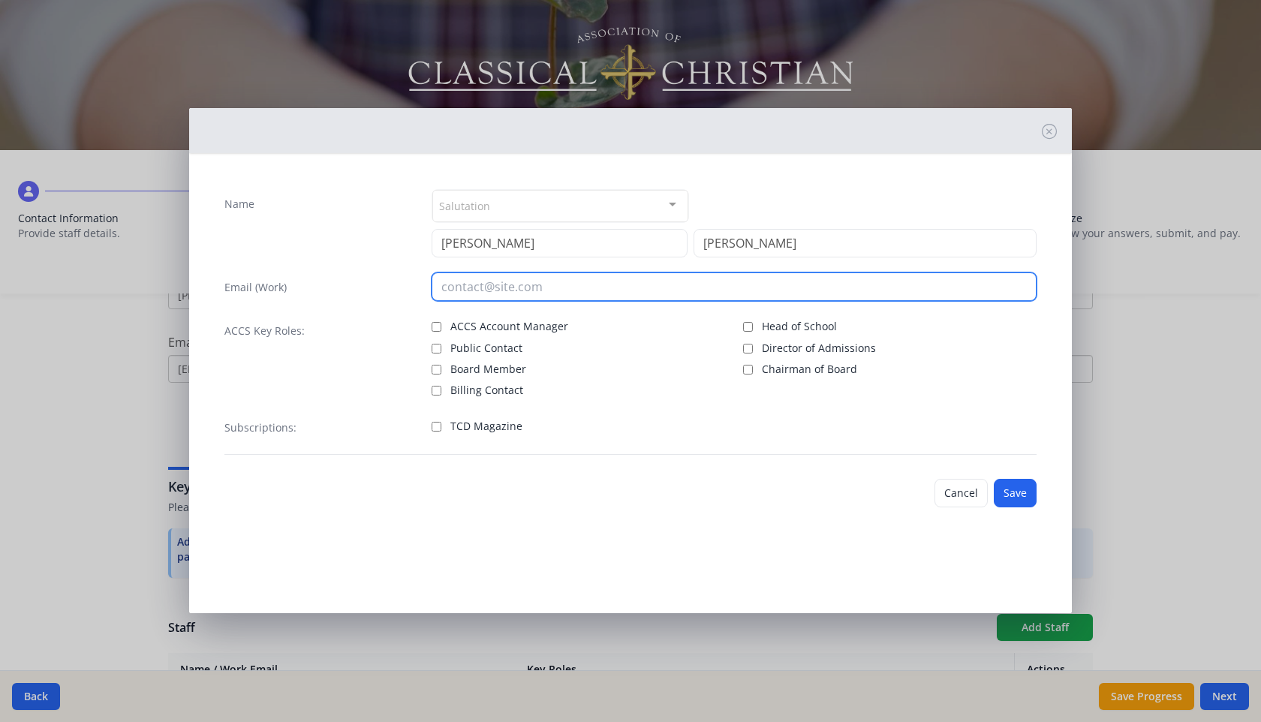
click at [610, 288] on input "email" at bounding box center [735, 287] width 606 height 29
type input "[EMAIL_ADDRESS][DOMAIN_NAME]"
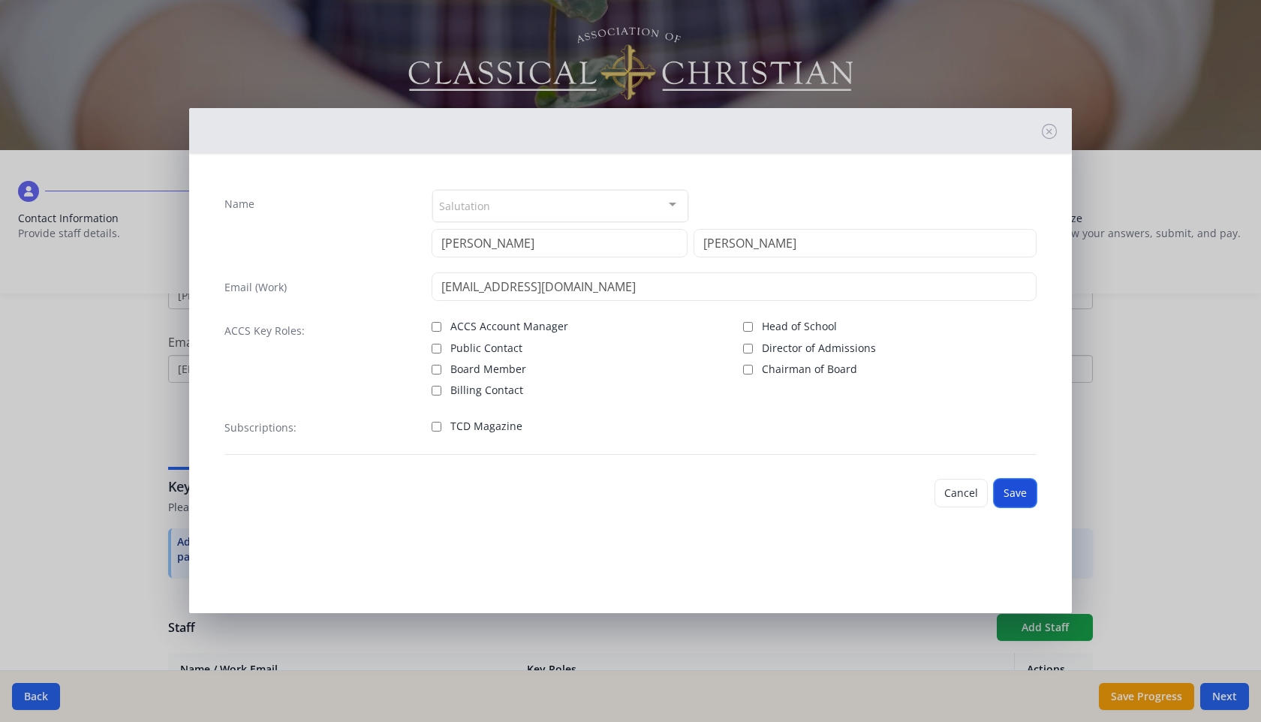
click at [1024, 498] on button "Save" at bounding box center [1015, 493] width 43 height 29
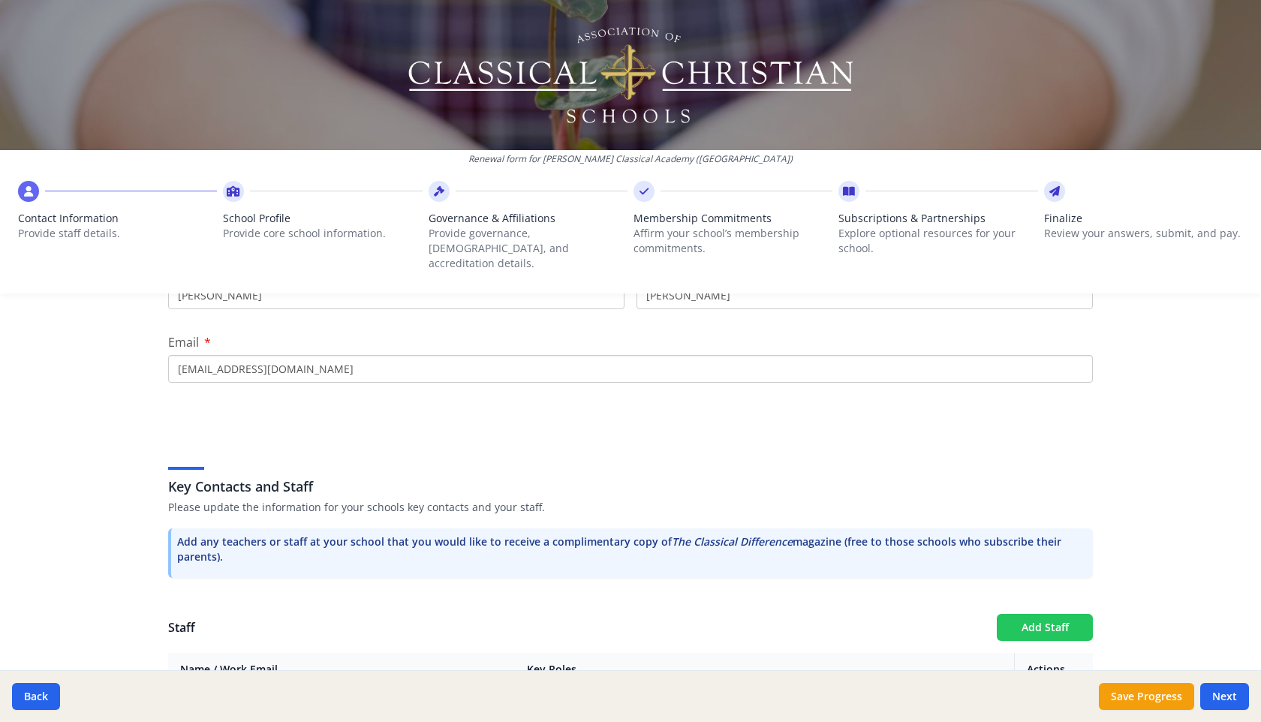
click at [1053, 614] on button "Add Staff" at bounding box center [1045, 627] width 96 height 27
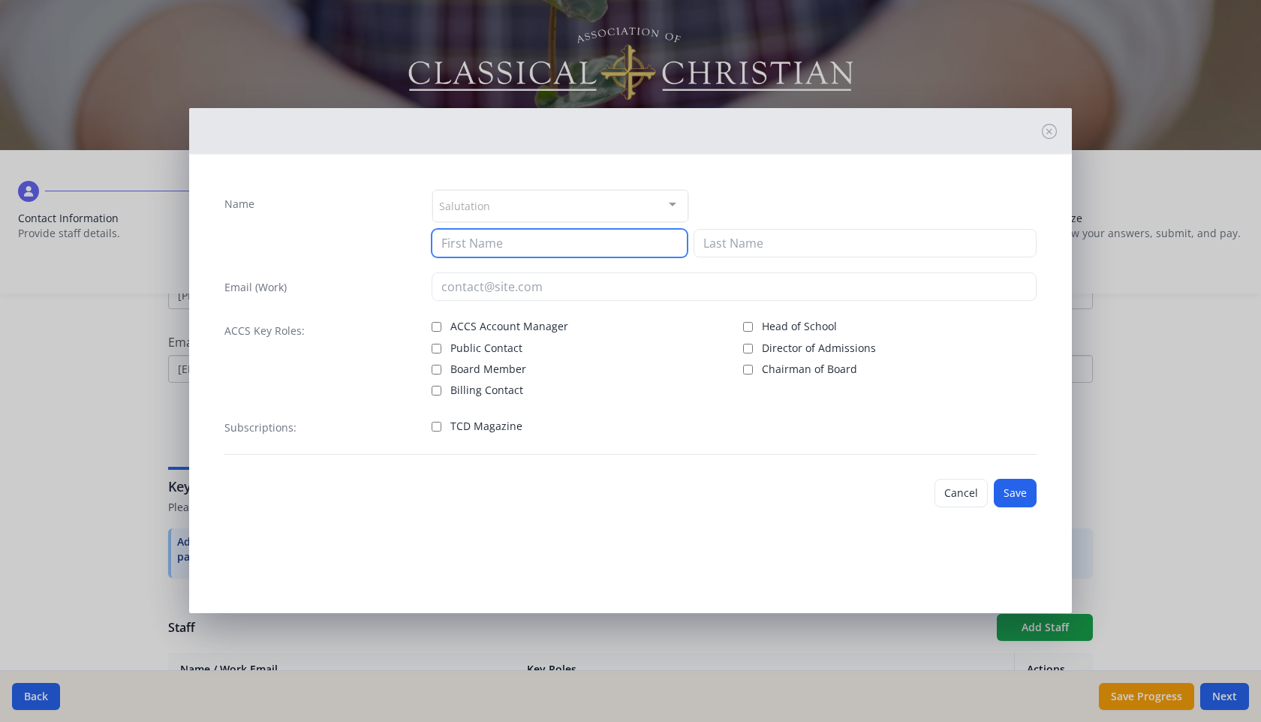
click at [608, 237] on input at bounding box center [560, 243] width 256 height 29
type input "[PERSON_NAME]"
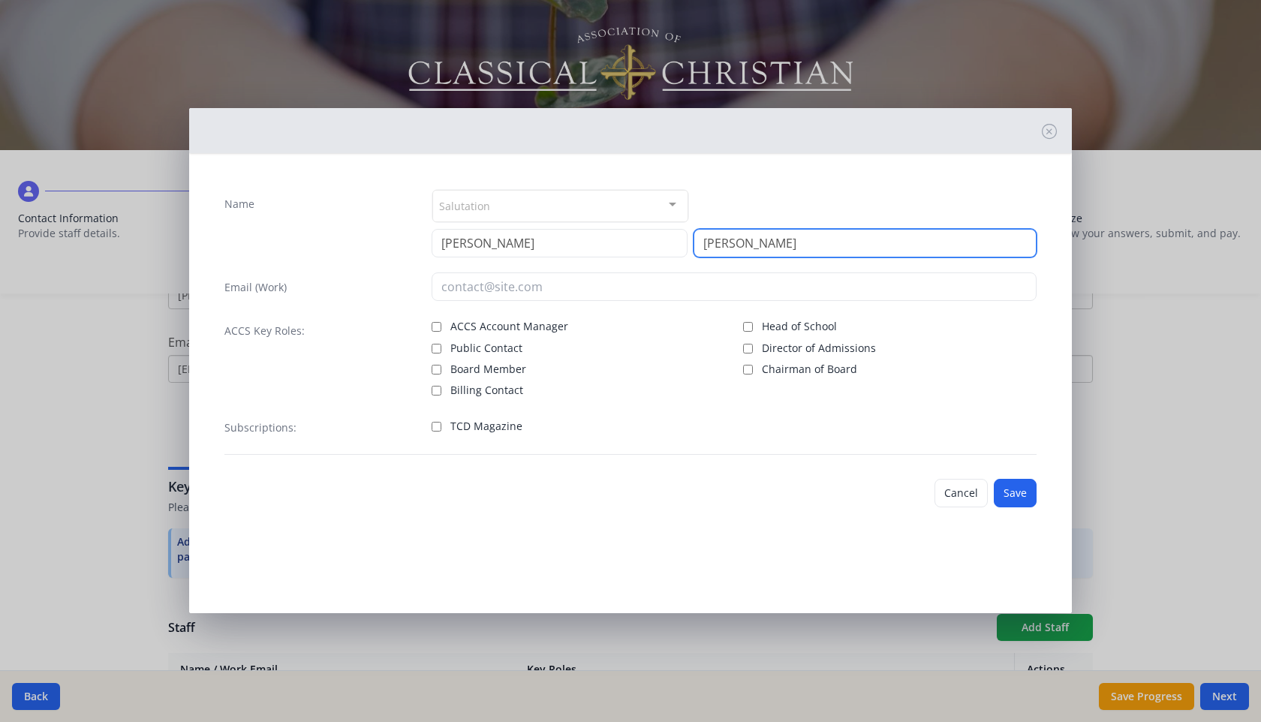
type input "[PERSON_NAME]"
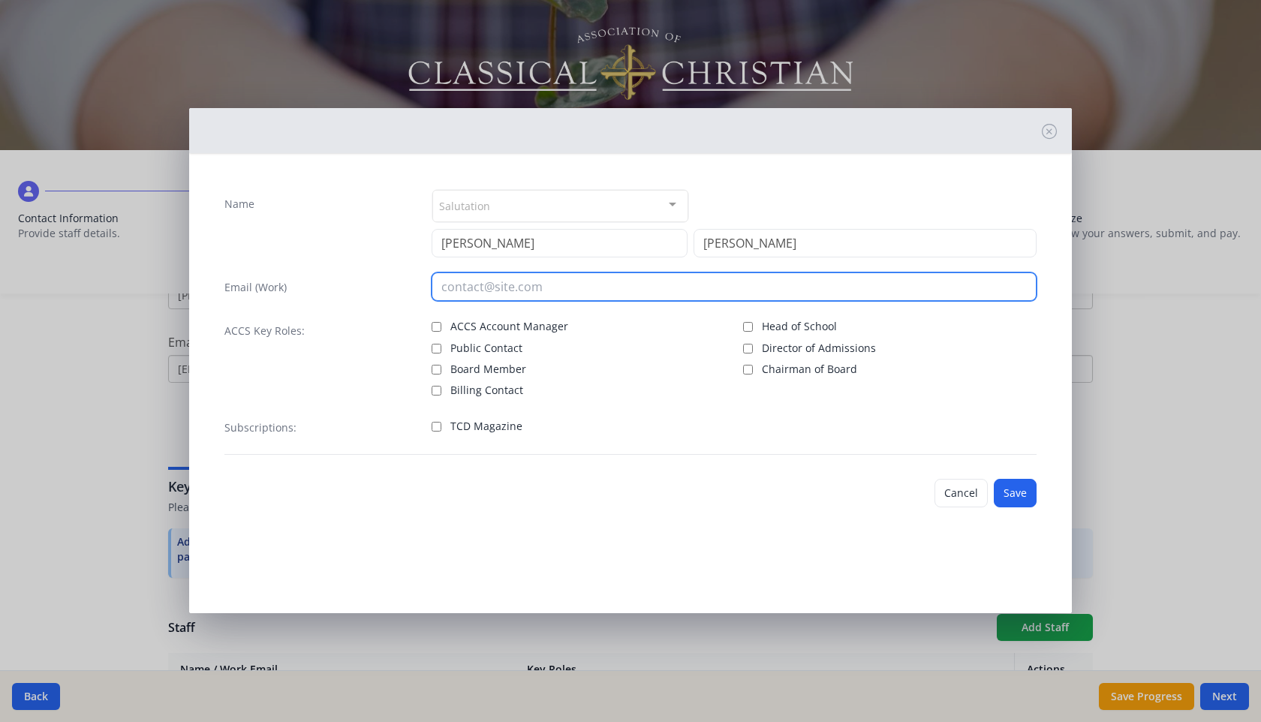
click at [594, 288] on input "email" at bounding box center [735, 287] width 606 height 29
type input "[EMAIL_ADDRESS][DOMAIN_NAME]"
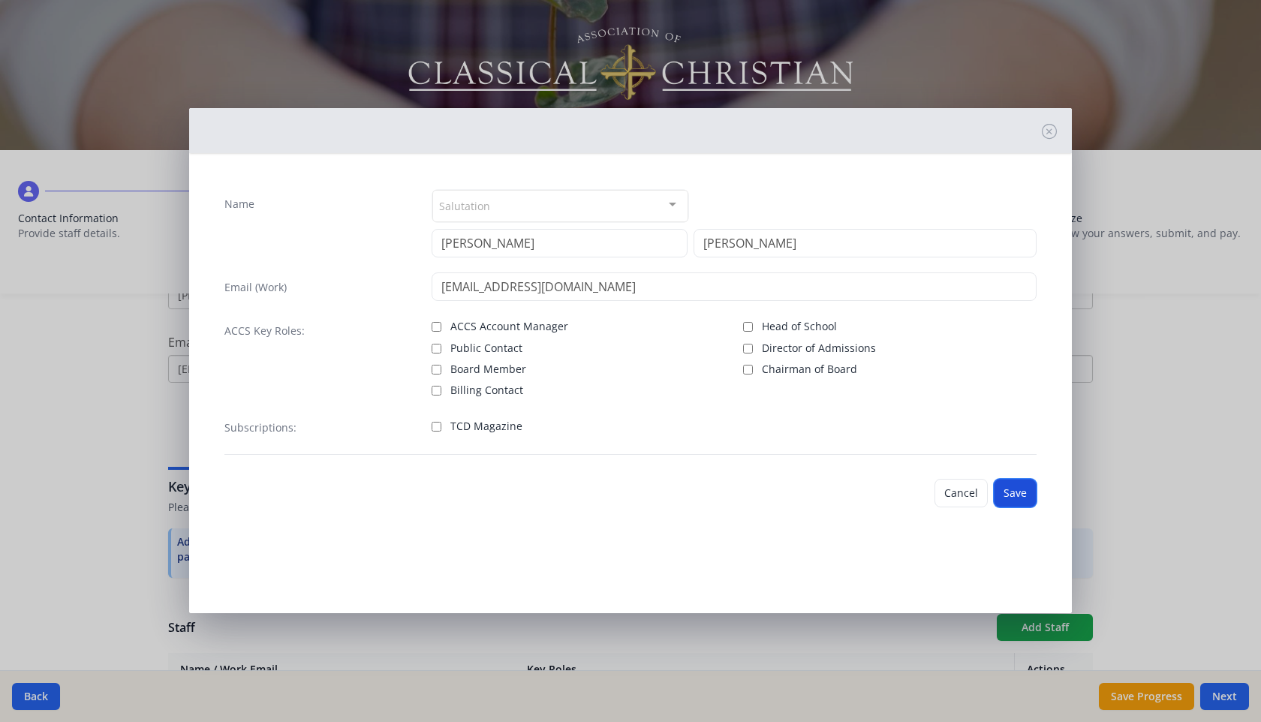
click at [1023, 491] on button "Save" at bounding box center [1015, 493] width 43 height 29
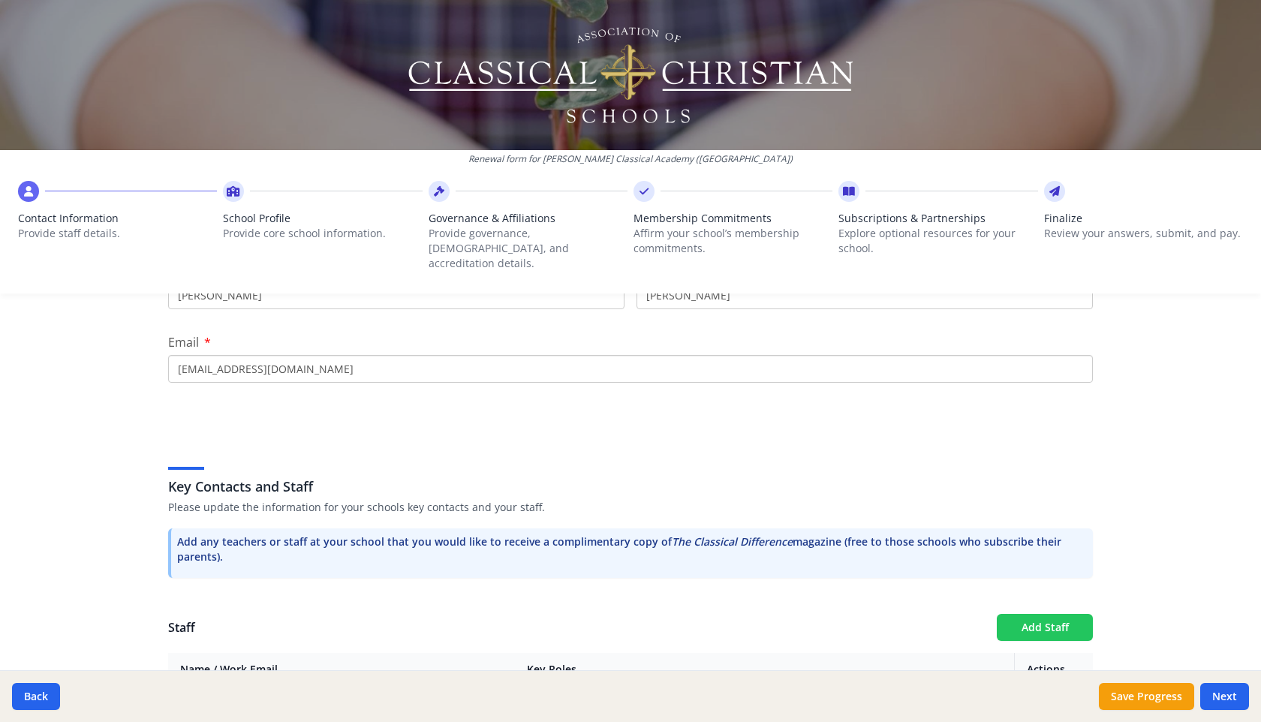
click at [1024, 619] on button "Add Staff" at bounding box center [1045, 627] width 96 height 27
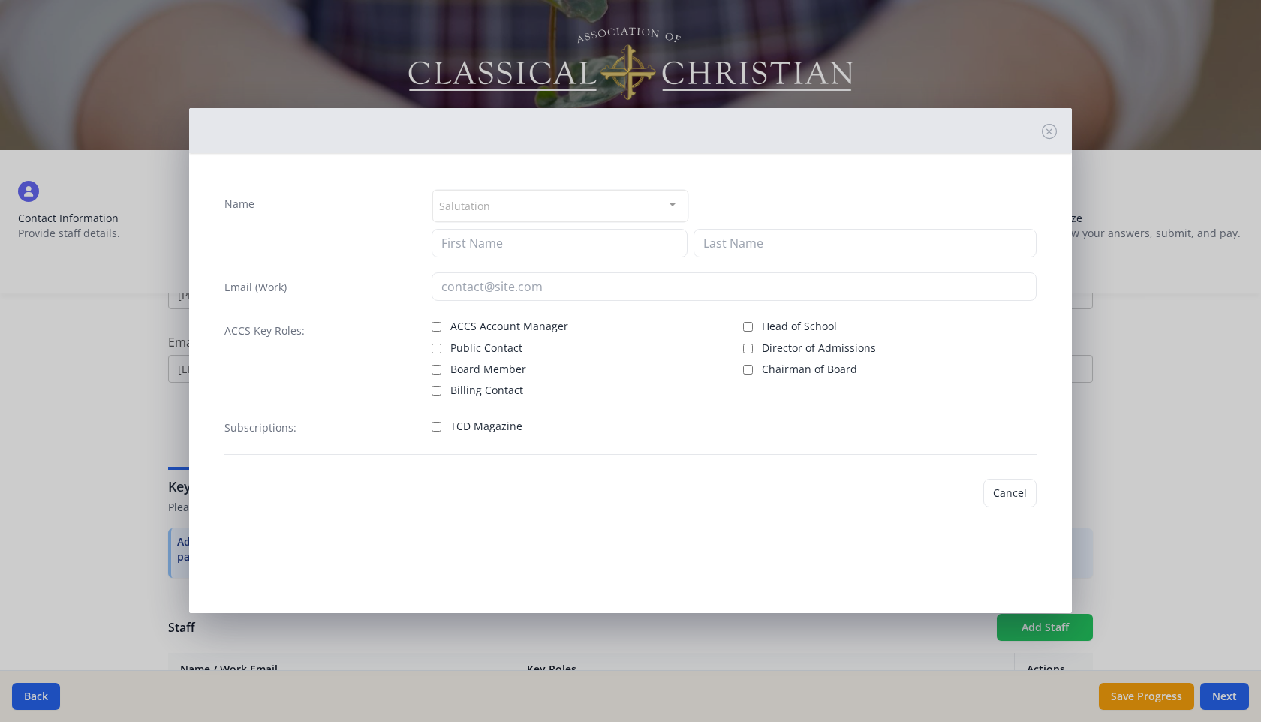
checkbox input "false"
click at [632, 258] on div "Name Salutation Mr. Mrs. Ms. Dr. Rev. Fr. Esq. No elements found. Consider chan…" at bounding box center [630, 322] width 836 height 290
click at [629, 251] on input at bounding box center [560, 243] width 256 height 29
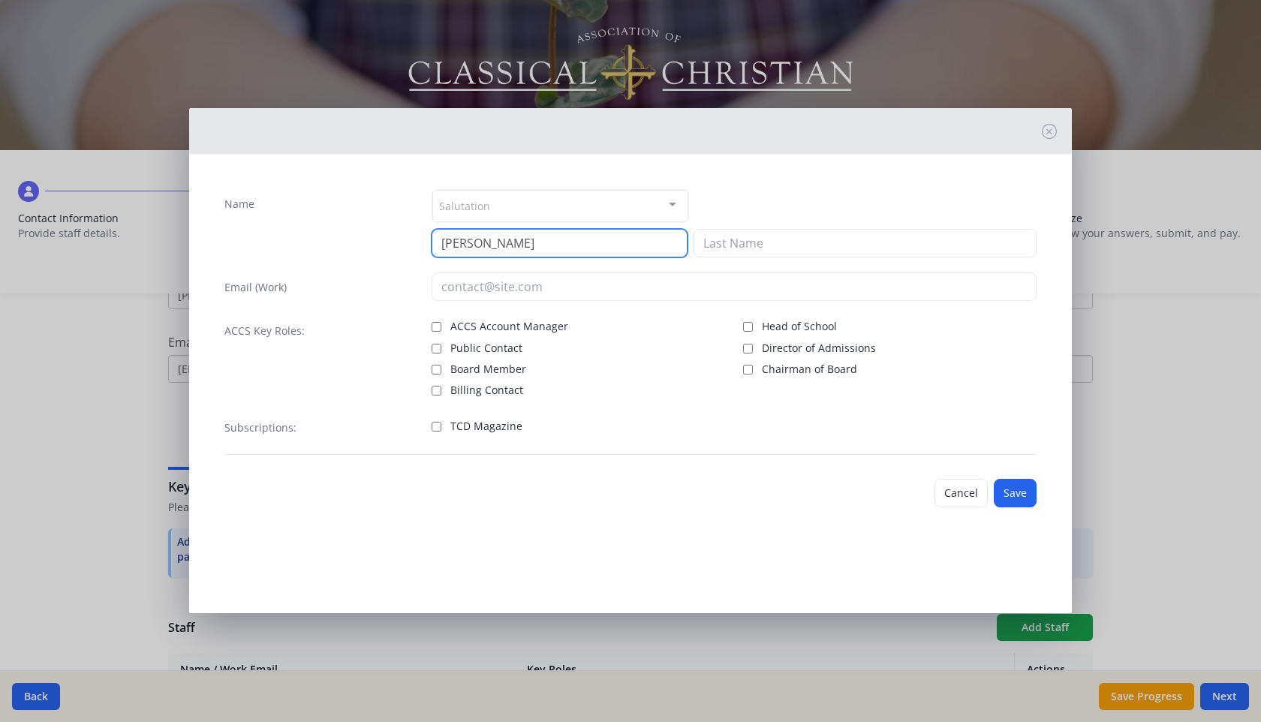
type input "[PERSON_NAME]"
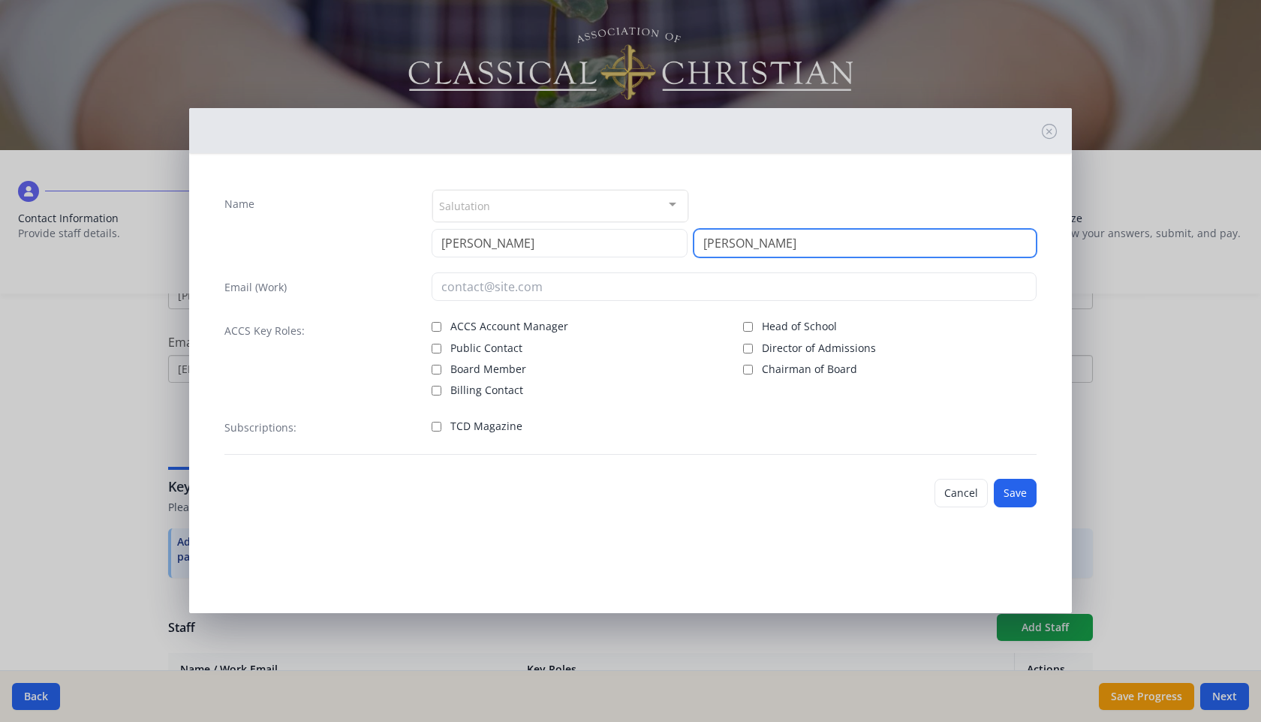
type input "[PERSON_NAME]"
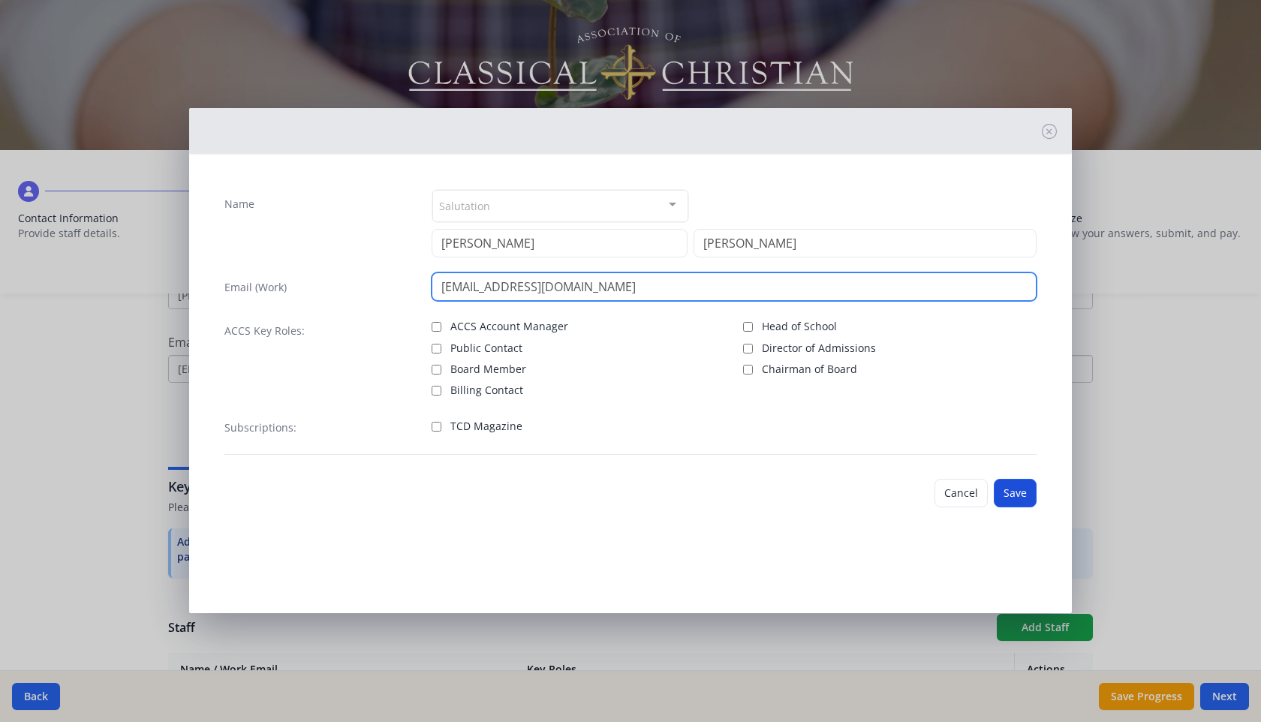
type input "[EMAIL_ADDRESS][DOMAIN_NAME]"
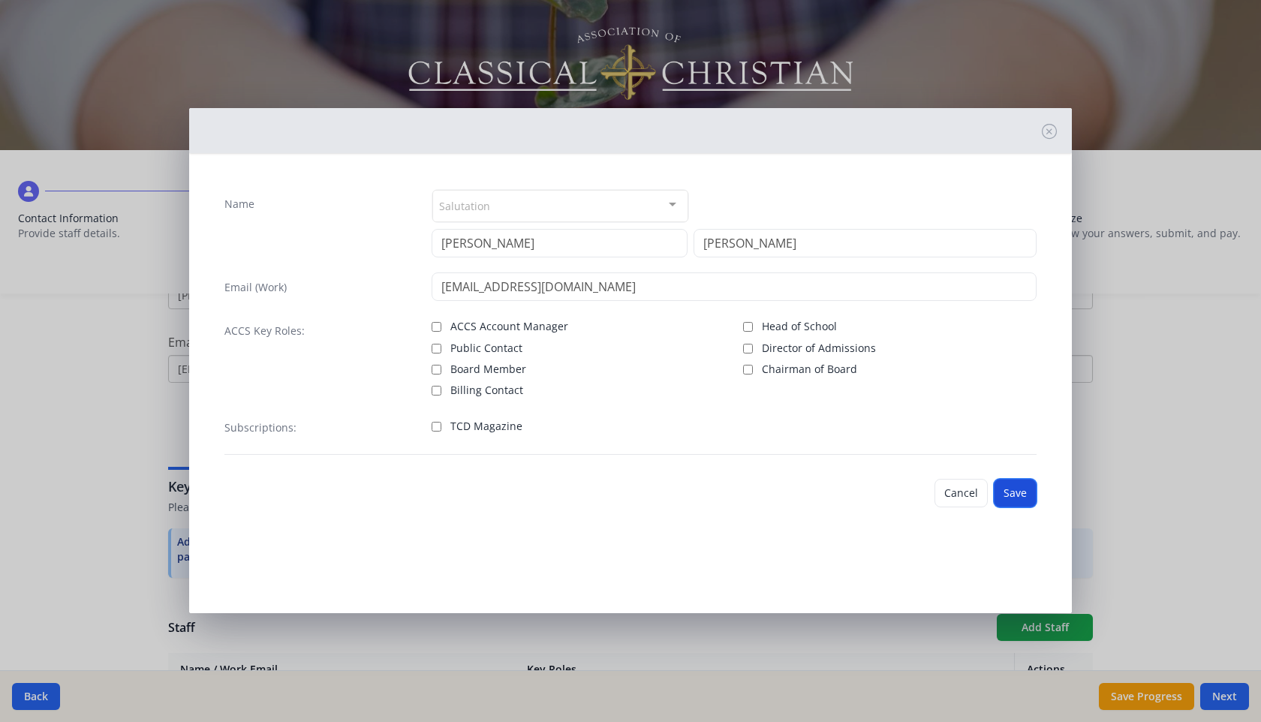
click at [1017, 498] on button "Save" at bounding box center [1015, 493] width 43 height 29
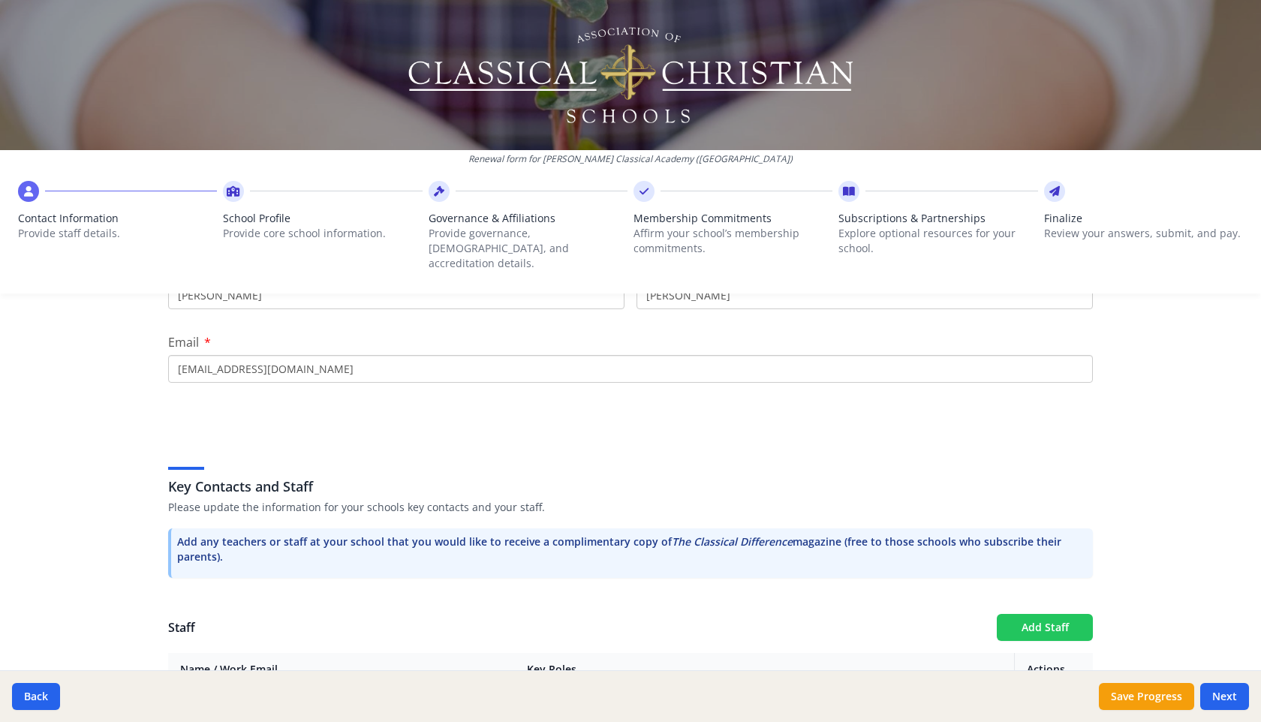
click at [1047, 614] on button "Add Staff" at bounding box center [1045, 627] width 96 height 27
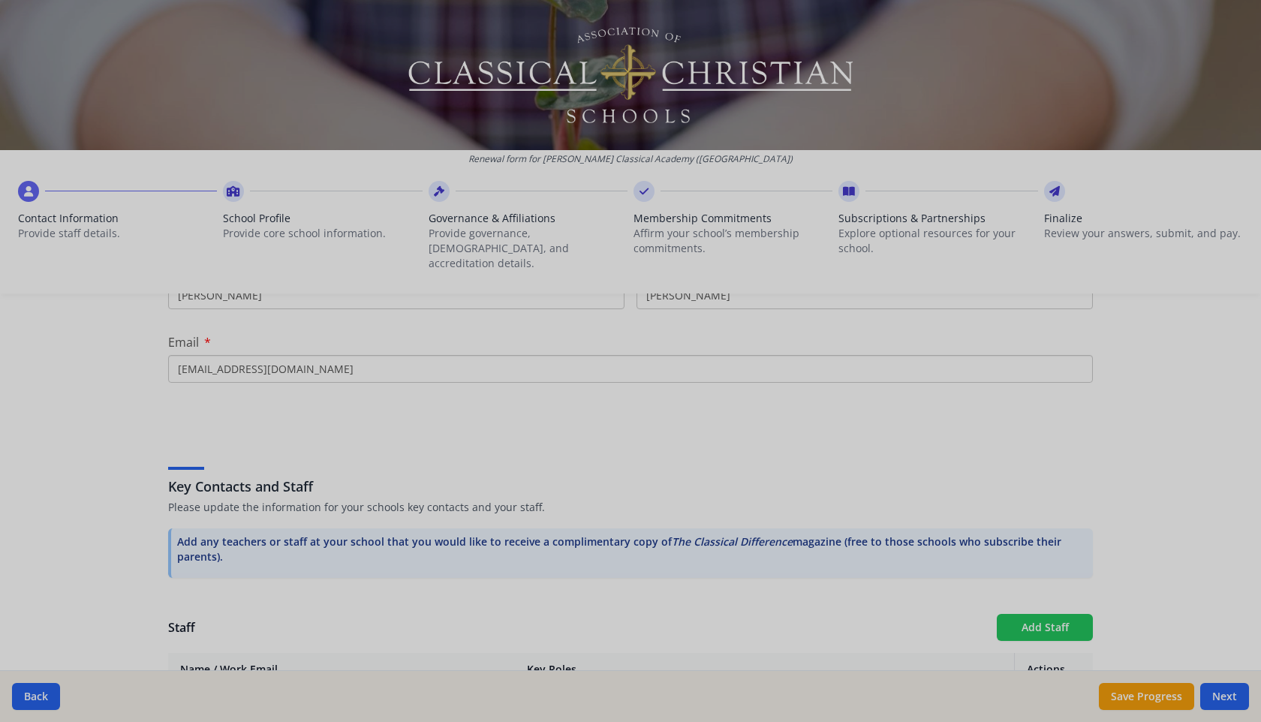
checkbox input "false"
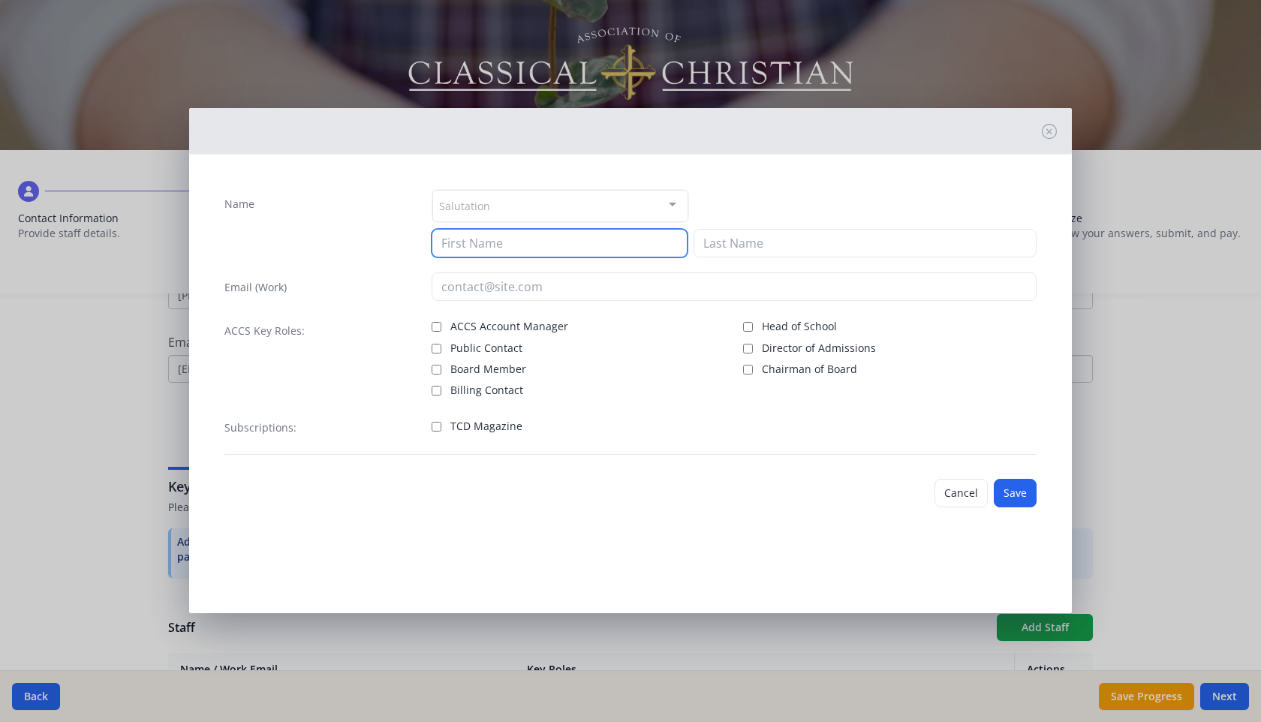
click at [562, 240] on input at bounding box center [560, 243] width 256 height 29
type input "[PERSON_NAME]"
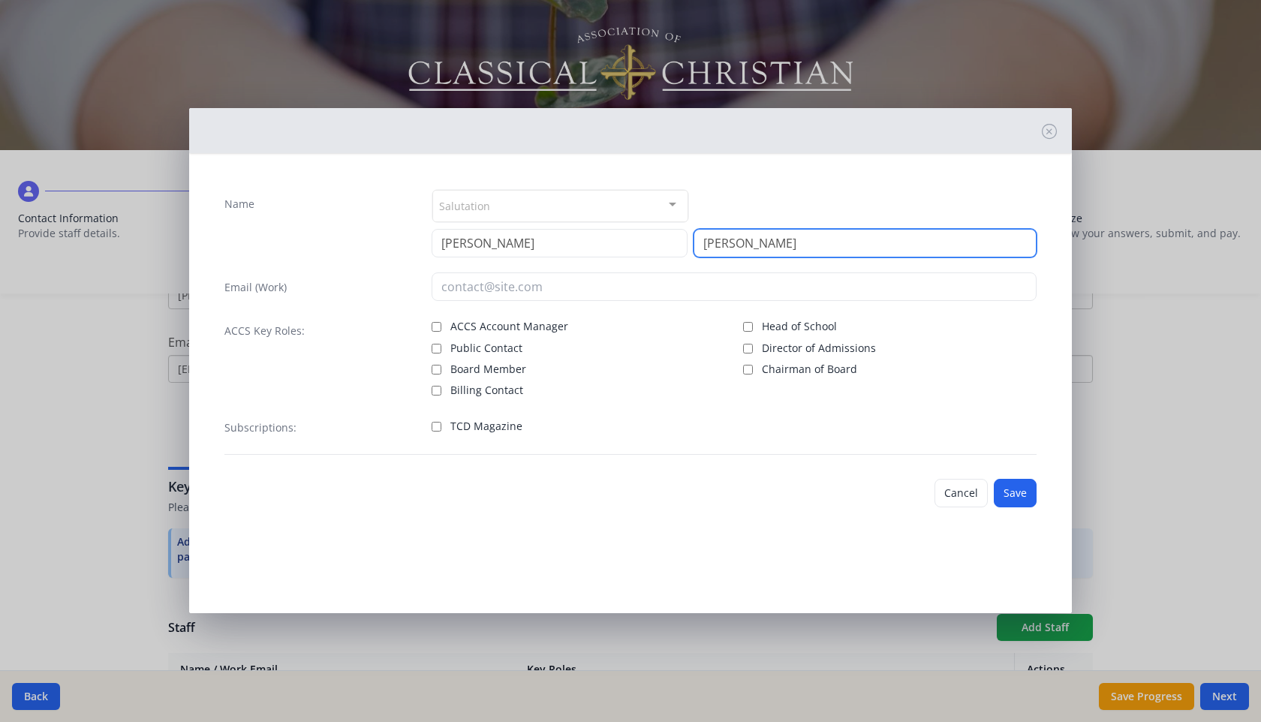
type input "[PERSON_NAME]"
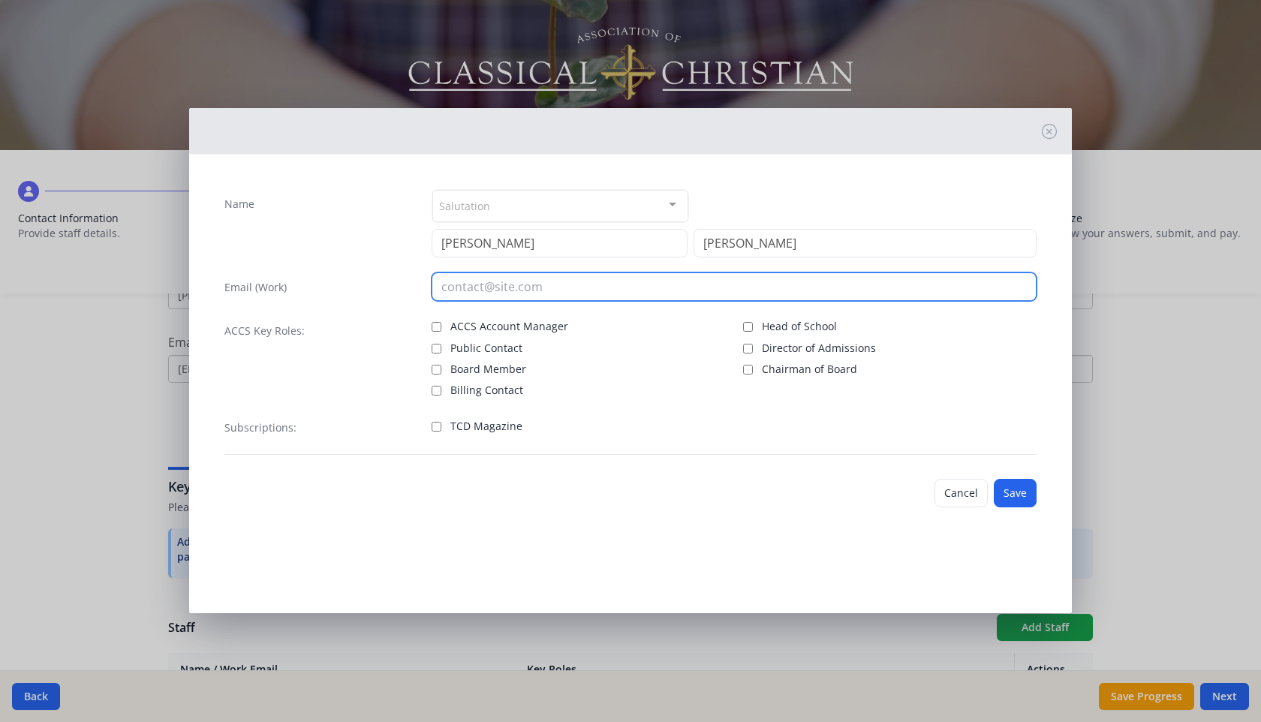
click at [533, 289] on input "email" at bounding box center [735, 287] width 606 height 29
type input "[PERSON_NAME][EMAIL_ADDRESS][DOMAIN_NAME]"
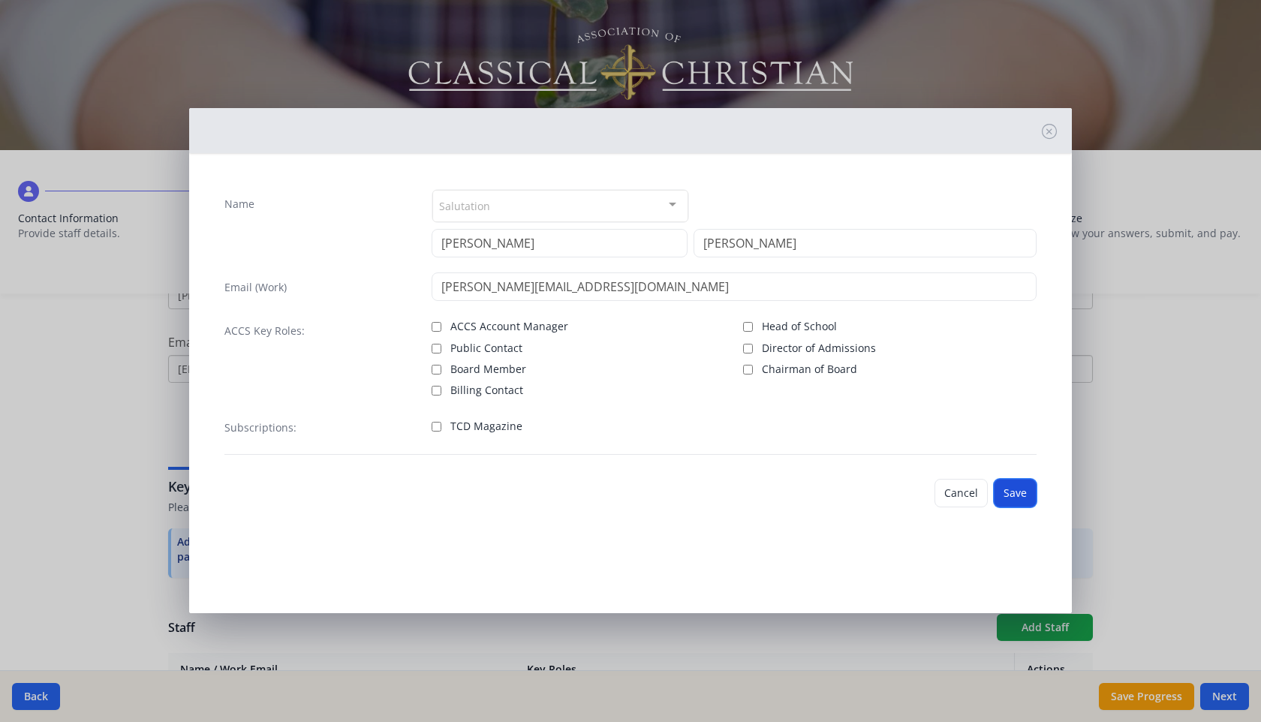
click at [1014, 499] on button "Save" at bounding box center [1015, 493] width 43 height 29
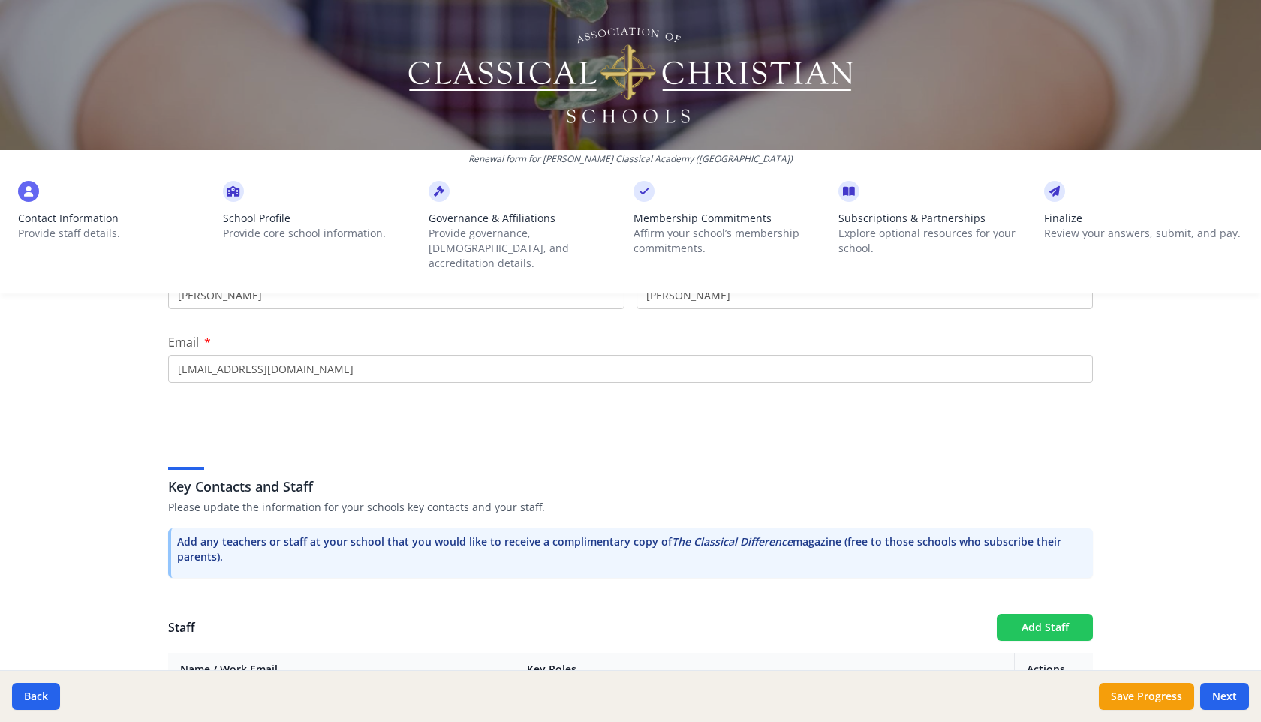
click at [1031, 615] on button "Add Staff" at bounding box center [1045, 627] width 96 height 27
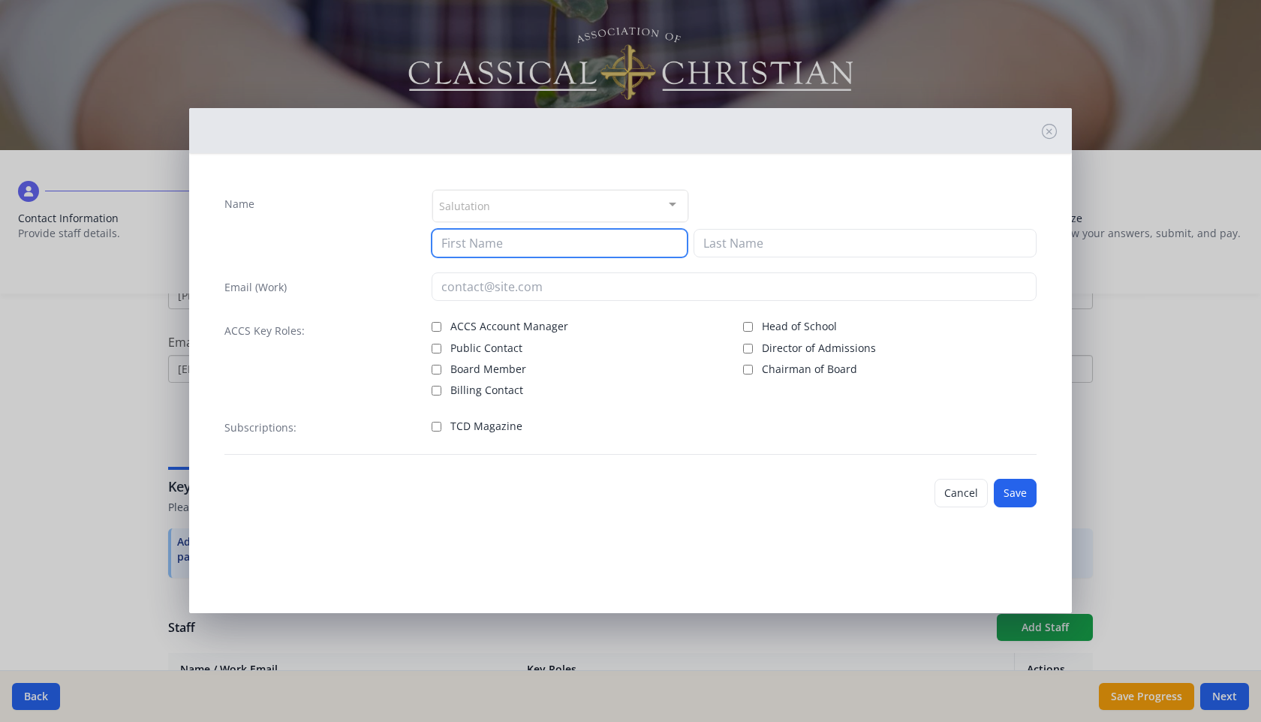
click at [623, 246] on input at bounding box center [560, 243] width 256 height 29
type input "[PERSON_NAME]"
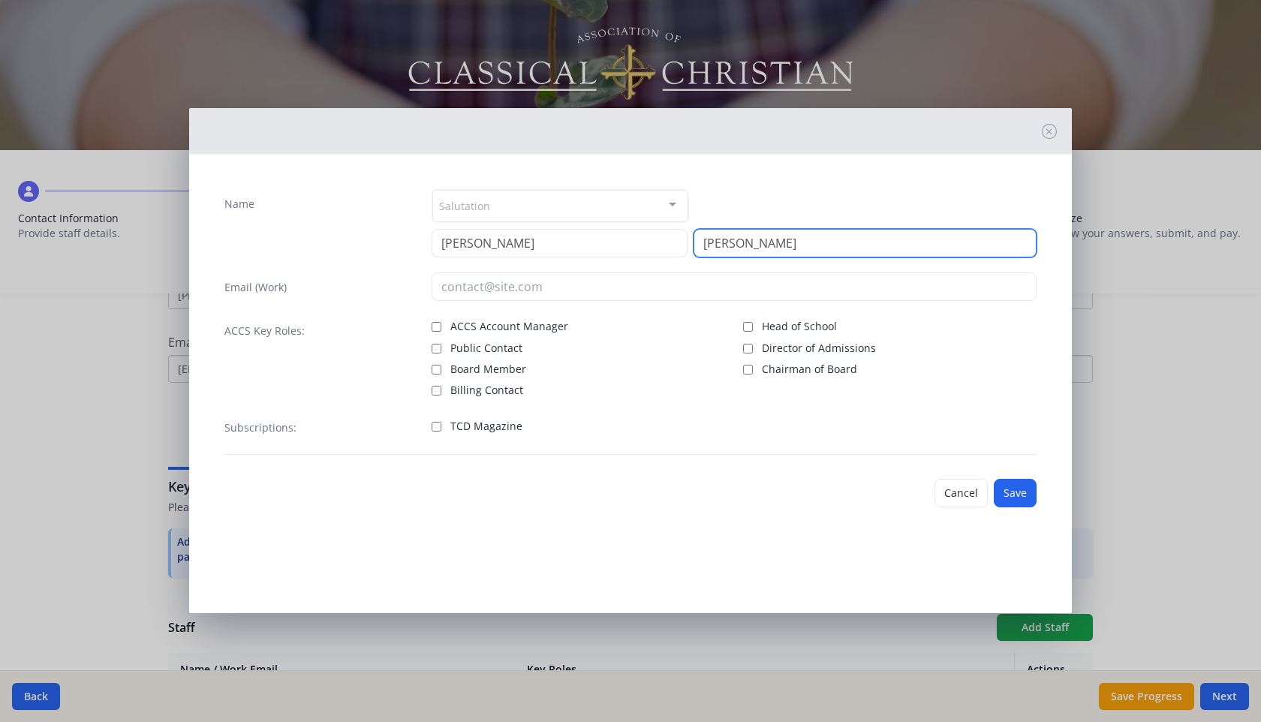
type input "[PERSON_NAME]"
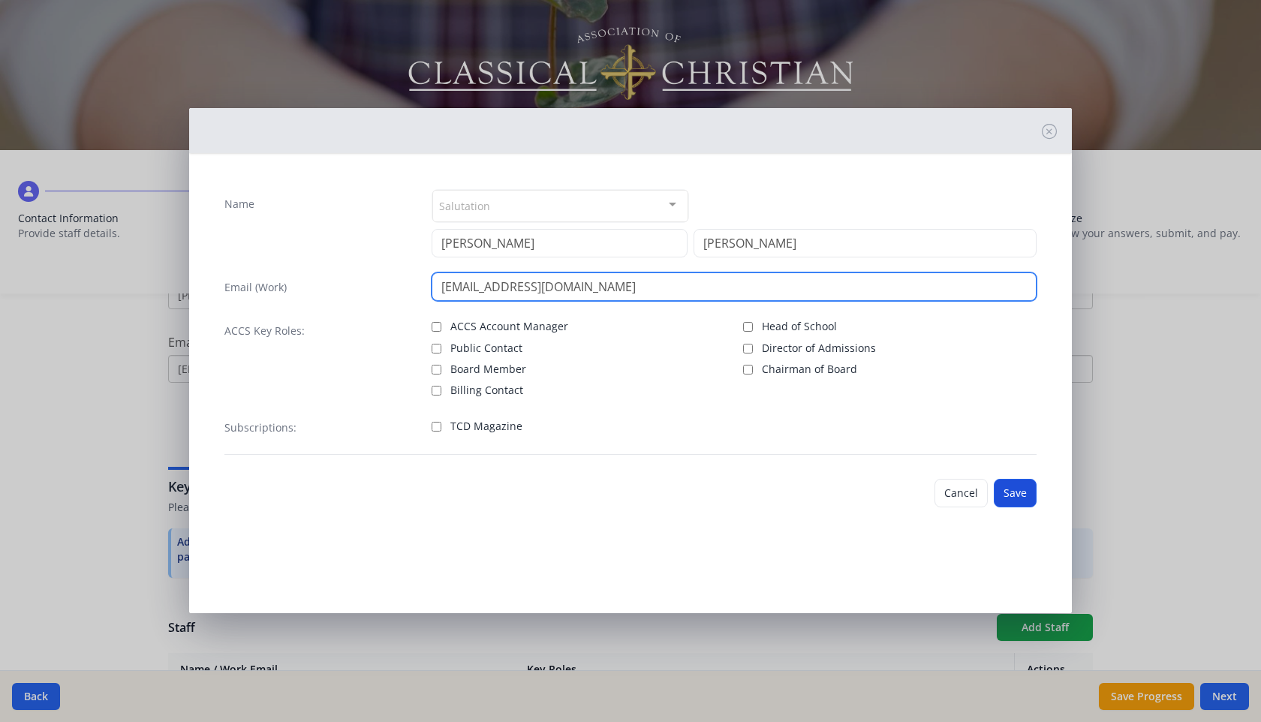
type input "[EMAIL_ADDRESS][DOMAIN_NAME]"
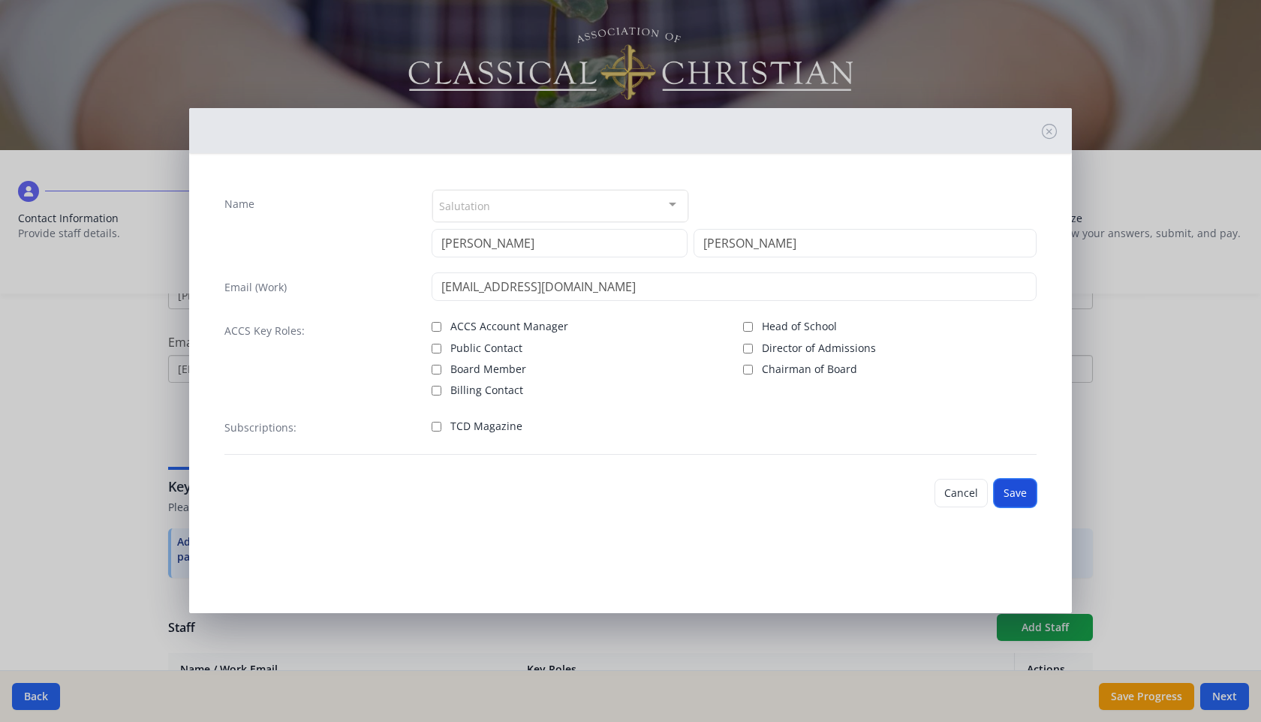
click at [1014, 490] on button "Save" at bounding box center [1015, 493] width 43 height 29
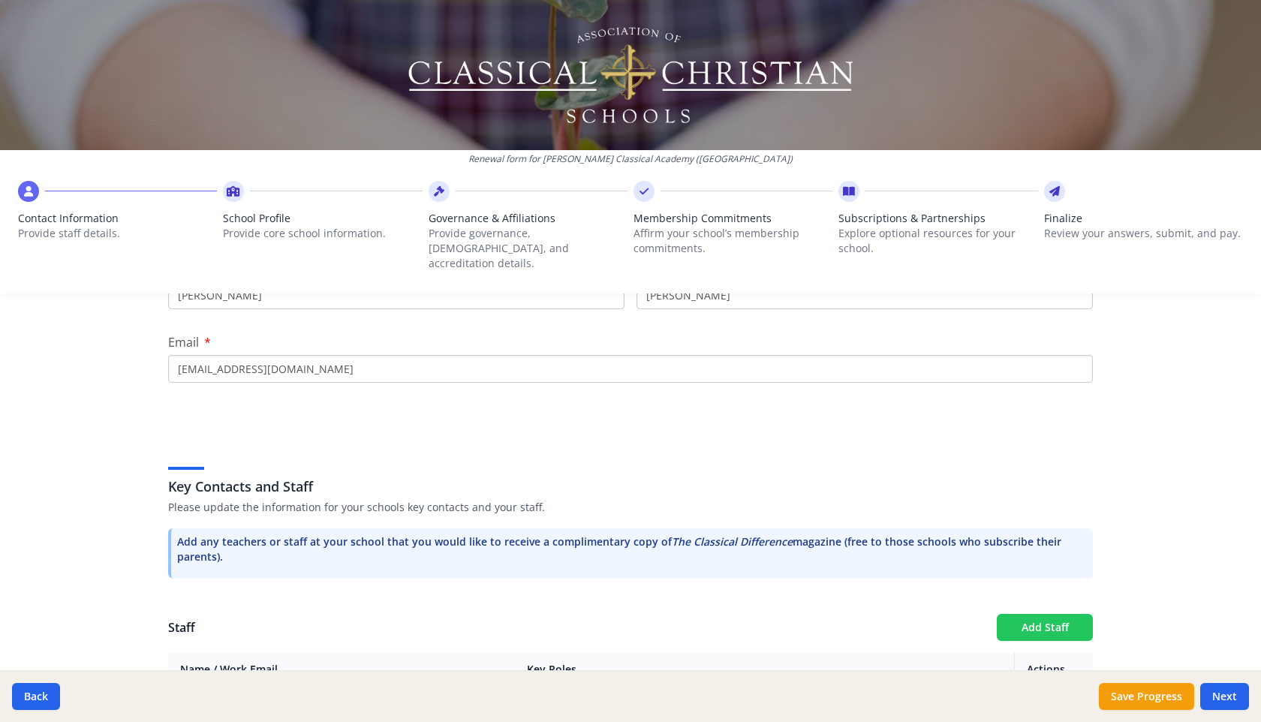
click at [1067, 614] on button "Add Staff" at bounding box center [1045, 627] width 96 height 27
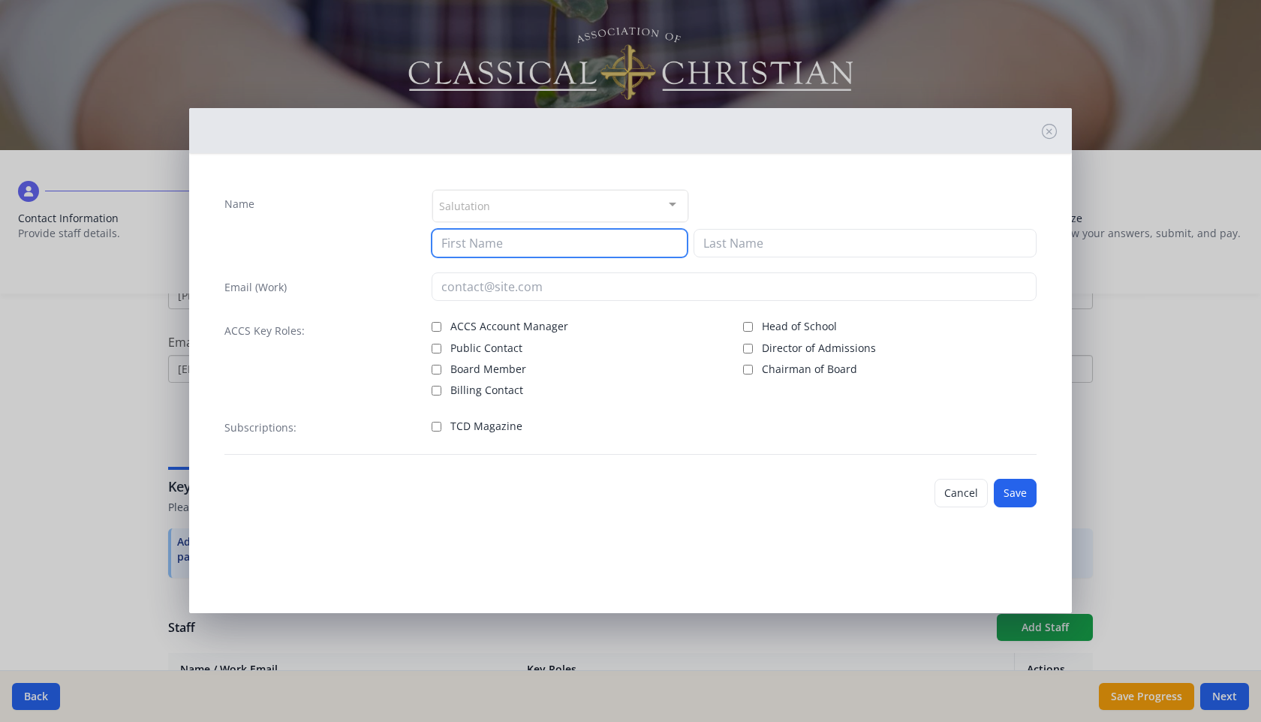
click at [534, 241] on input at bounding box center [560, 243] width 256 height 29
type input "Lauren"
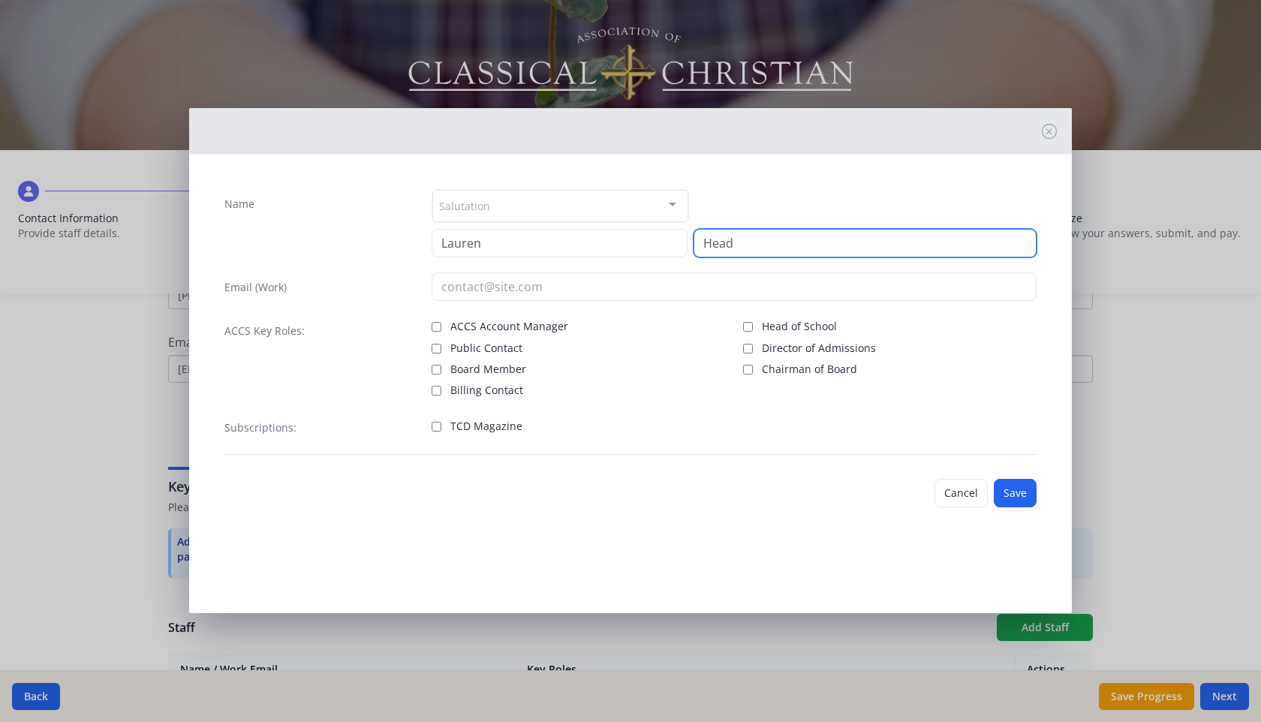
type input "Head"
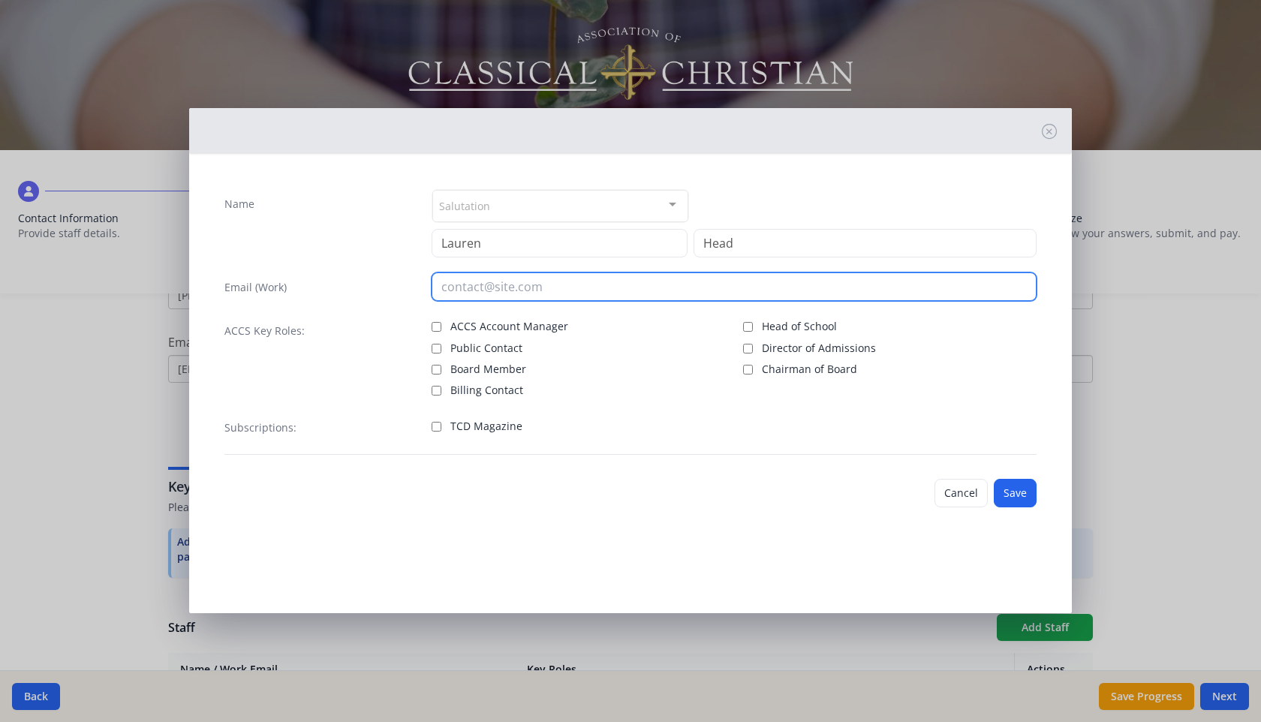
click at [514, 288] on input "email" at bounding box center [735, 287] width 606 height 29
type input "[EMAIL_ADDRESS][DOMAIN_NAME]"
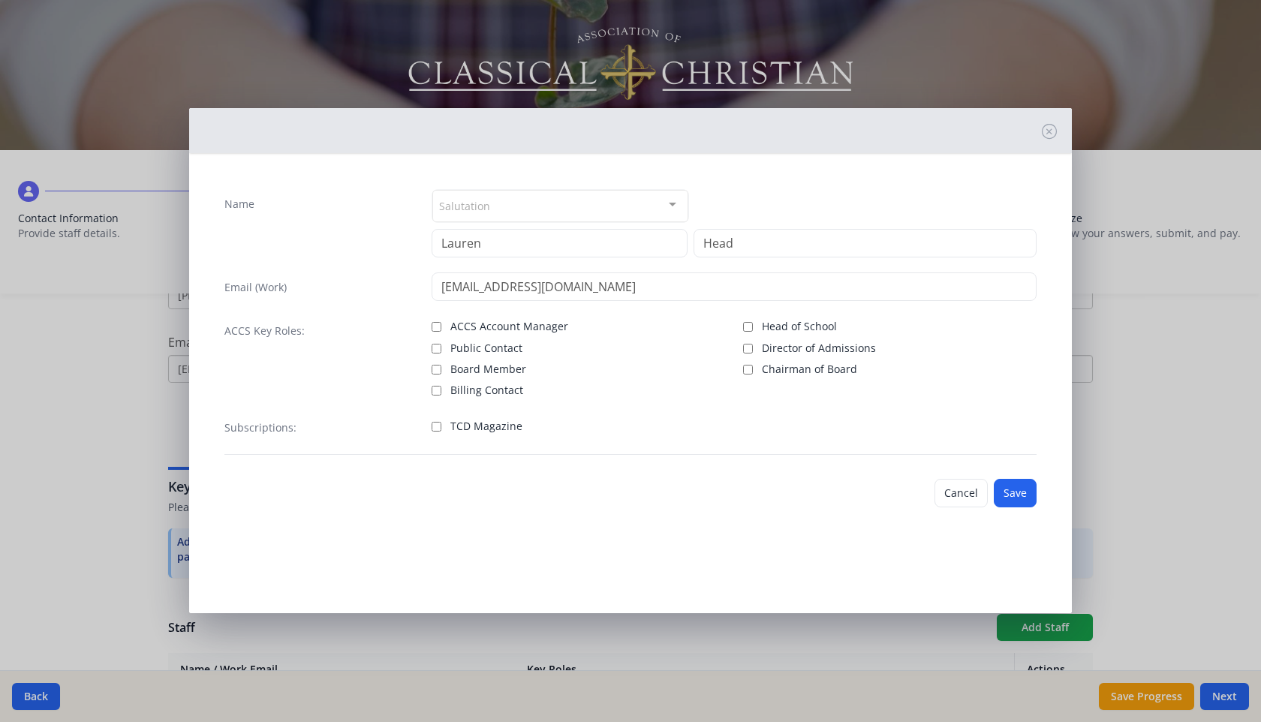
click at [1037, 496] on div "Cancel Save" at bounding box center [630, 493] width 836 height 53
click at [1008, 498] on button "Save" at bounding box center [1015, 493] width 43 height 29
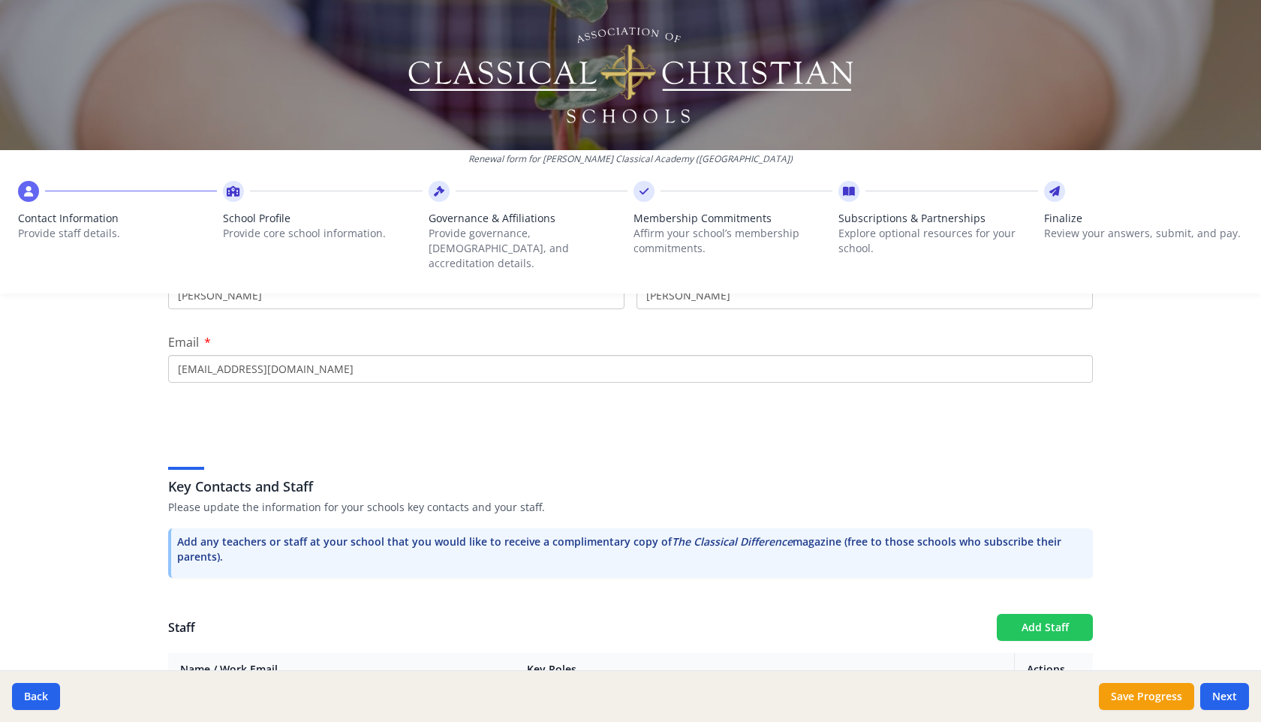
click at [1035, 614] on button "Add Staff" at bounding box center [1045, 627] width 96 height 27
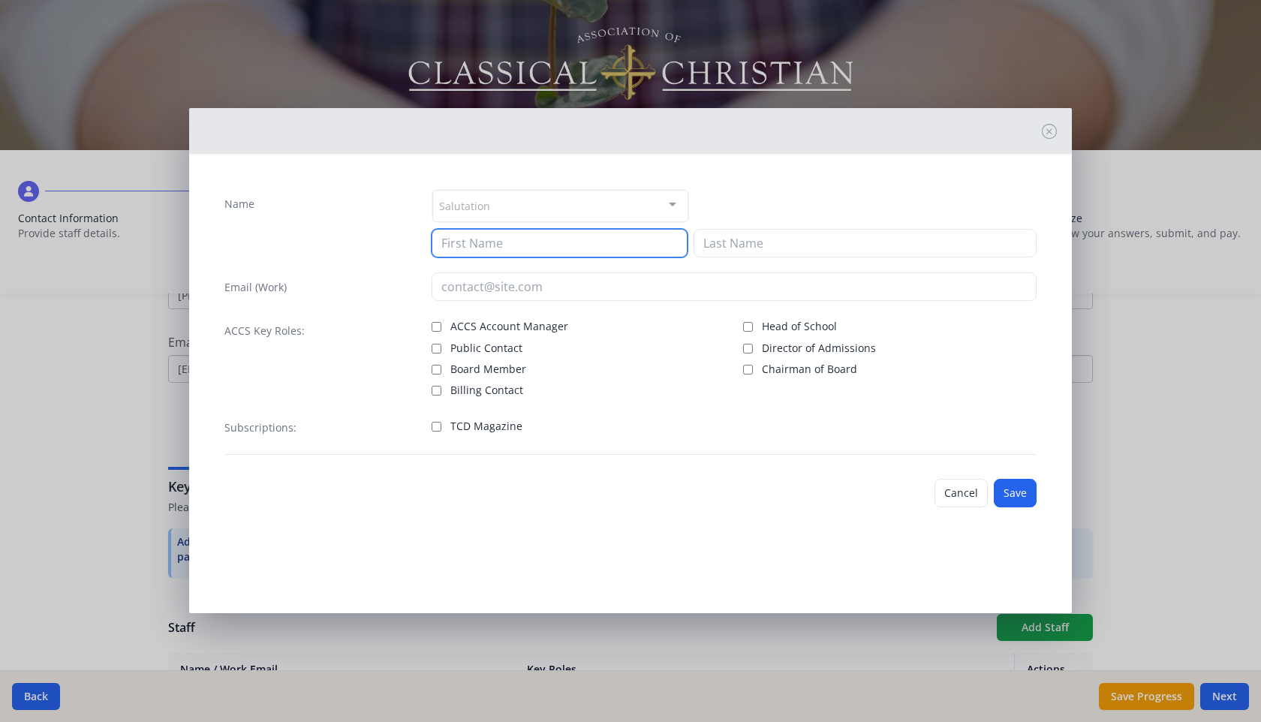
click at [580, 246] on input at bounding box center [560, 243] width 256 height 29
type input "[PERSON_NAME]"
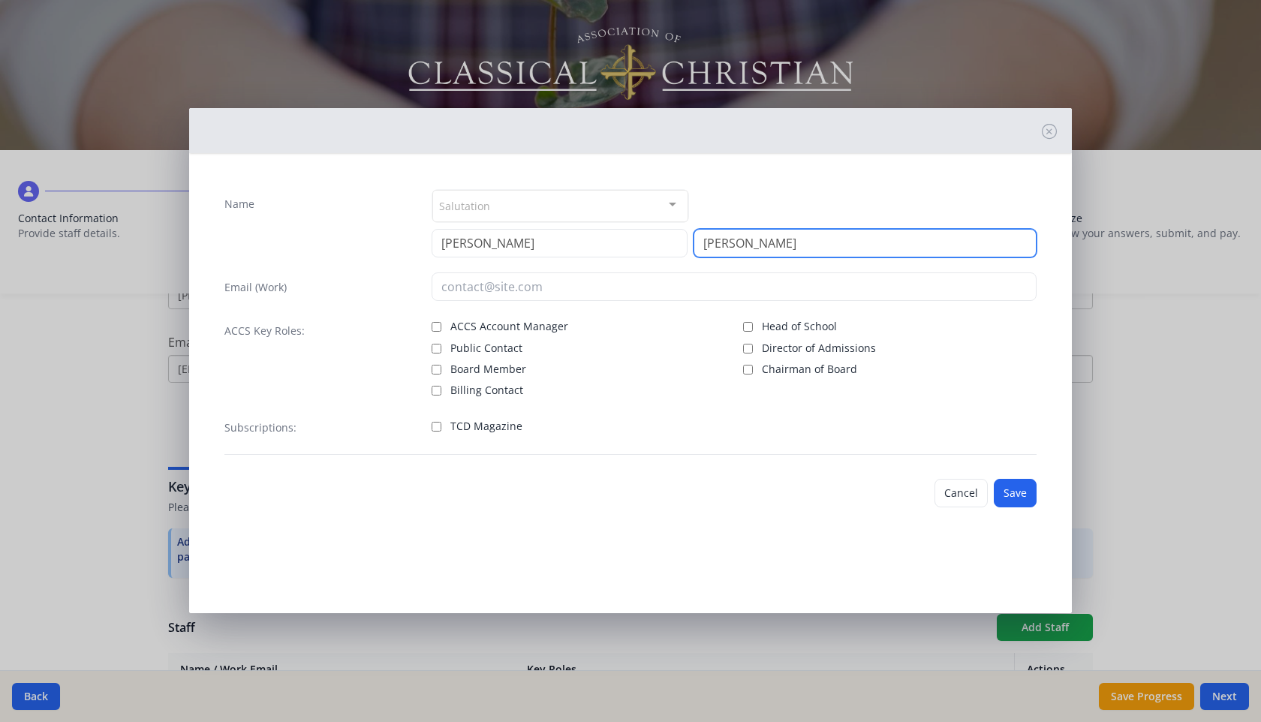
type input "[PERSON_NAME]"
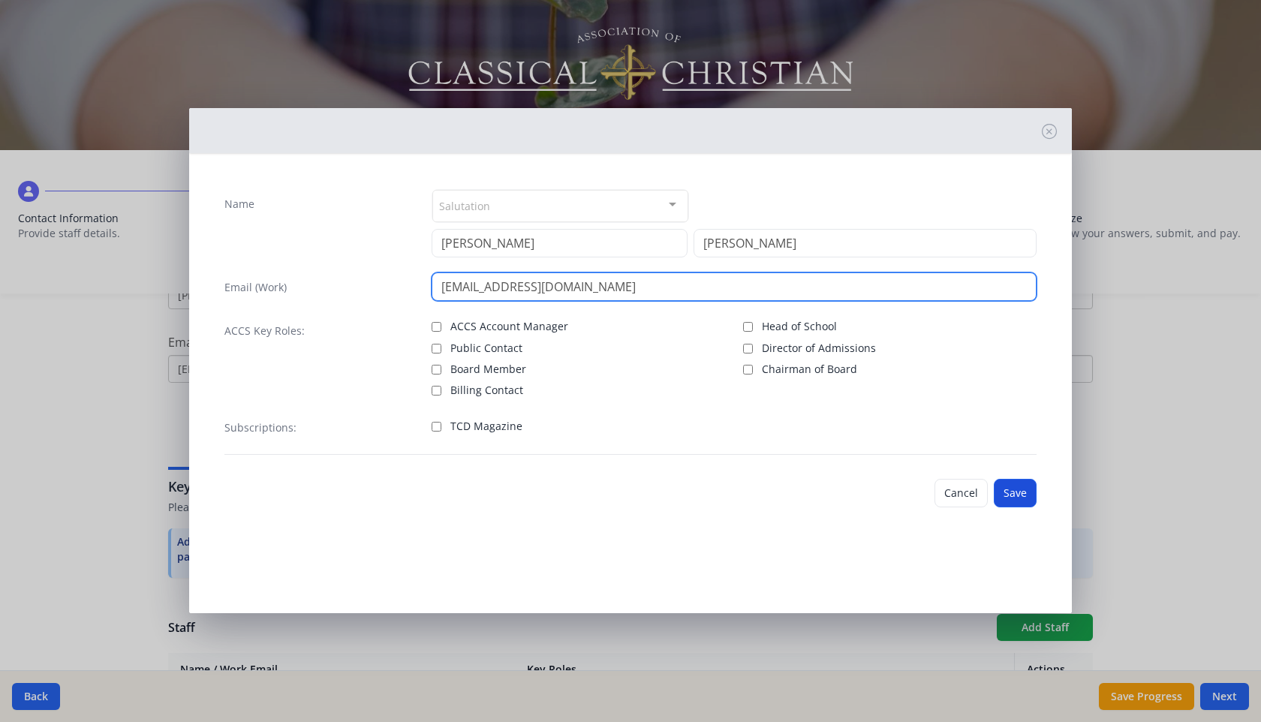
type input "[EMAIL_ADDRESS][DOMAIN_NAME]"
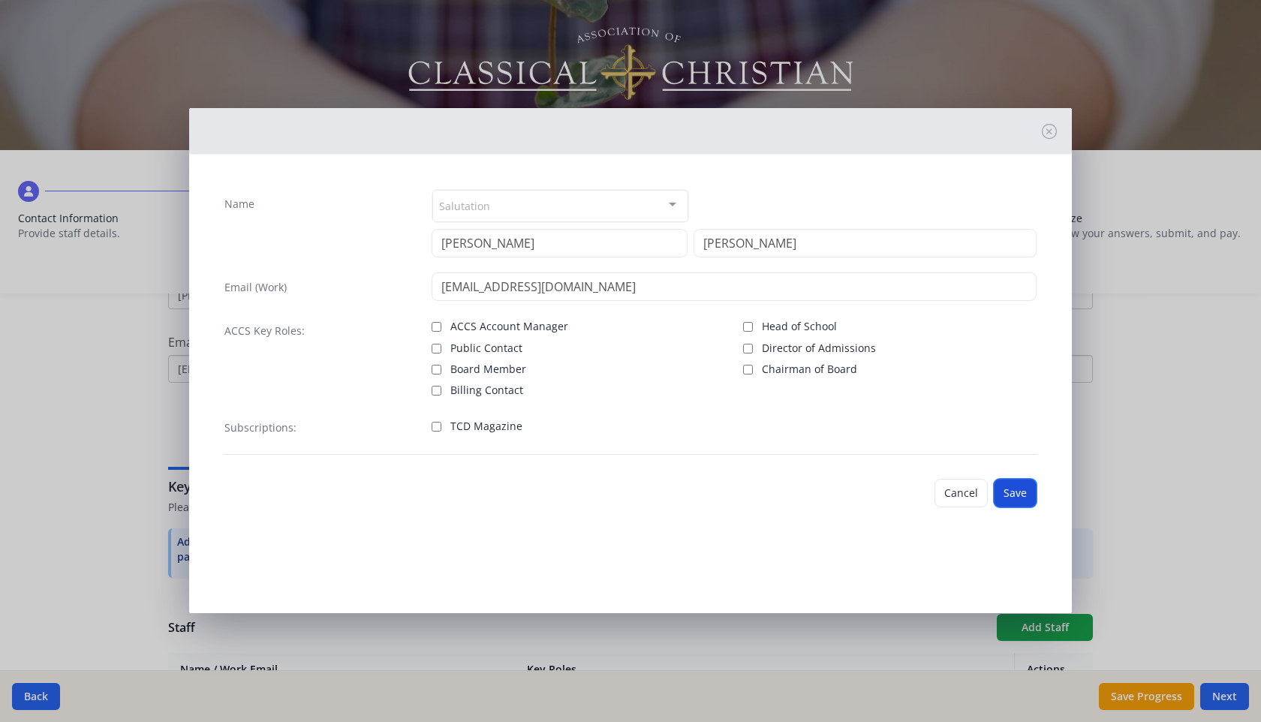
click at [1021, 491] on button "Save" at bounding box center [1015, 493] width 43 height 29
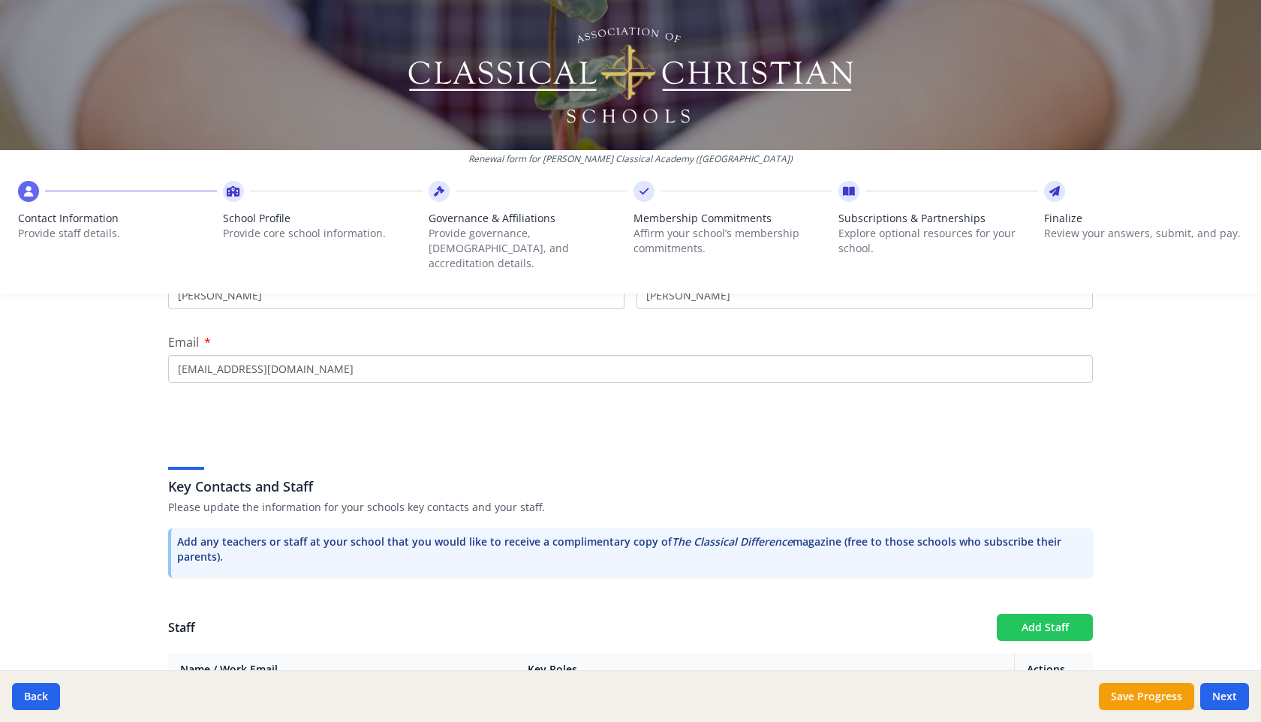
click at [1034, 615] on button "Add Staff" at bounding box center [1045, 627] width 96 height 27
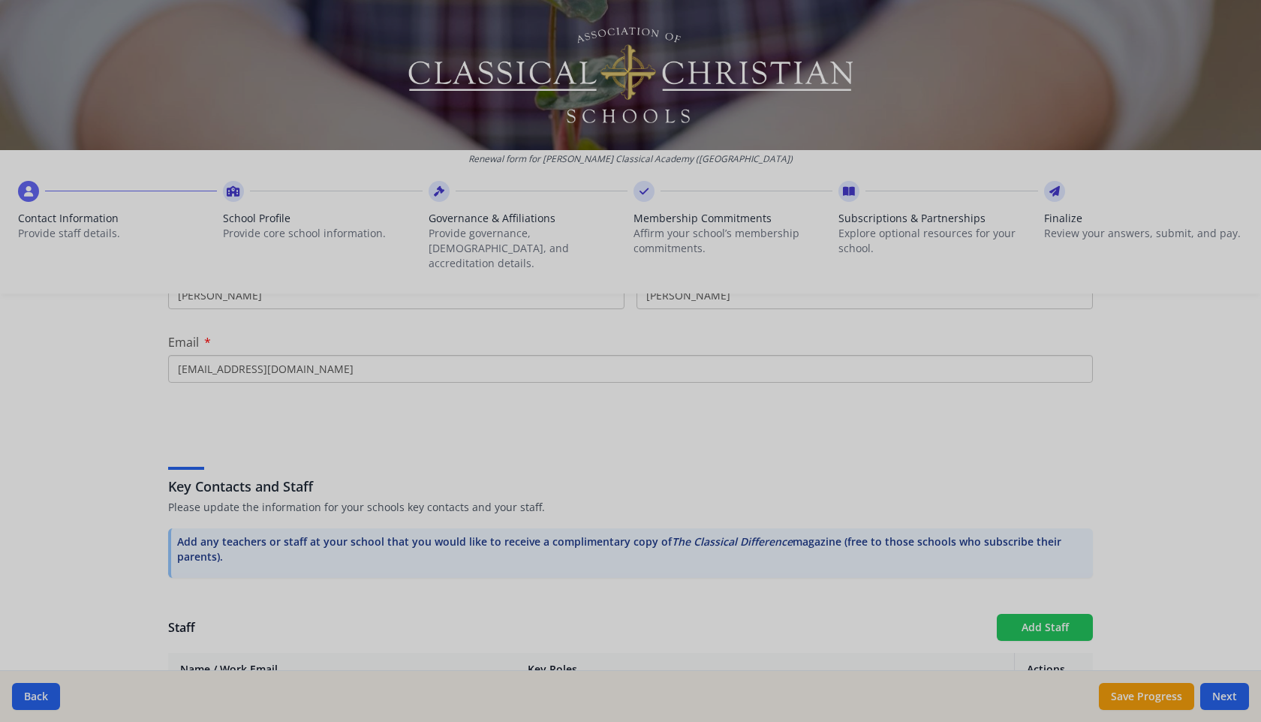
checkbox input "false"
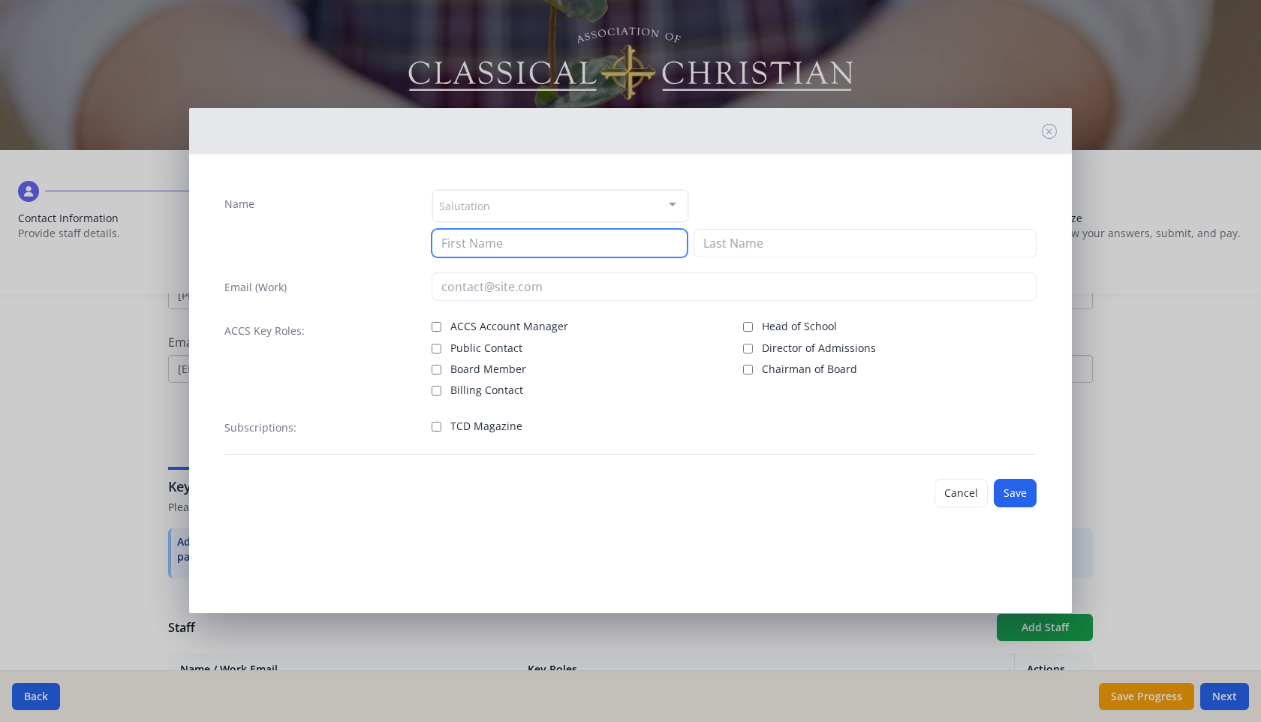
click at [609, 245] on input at bounding box center [560, 243] width 256 height 29
type input "[PERSON_NAME]"
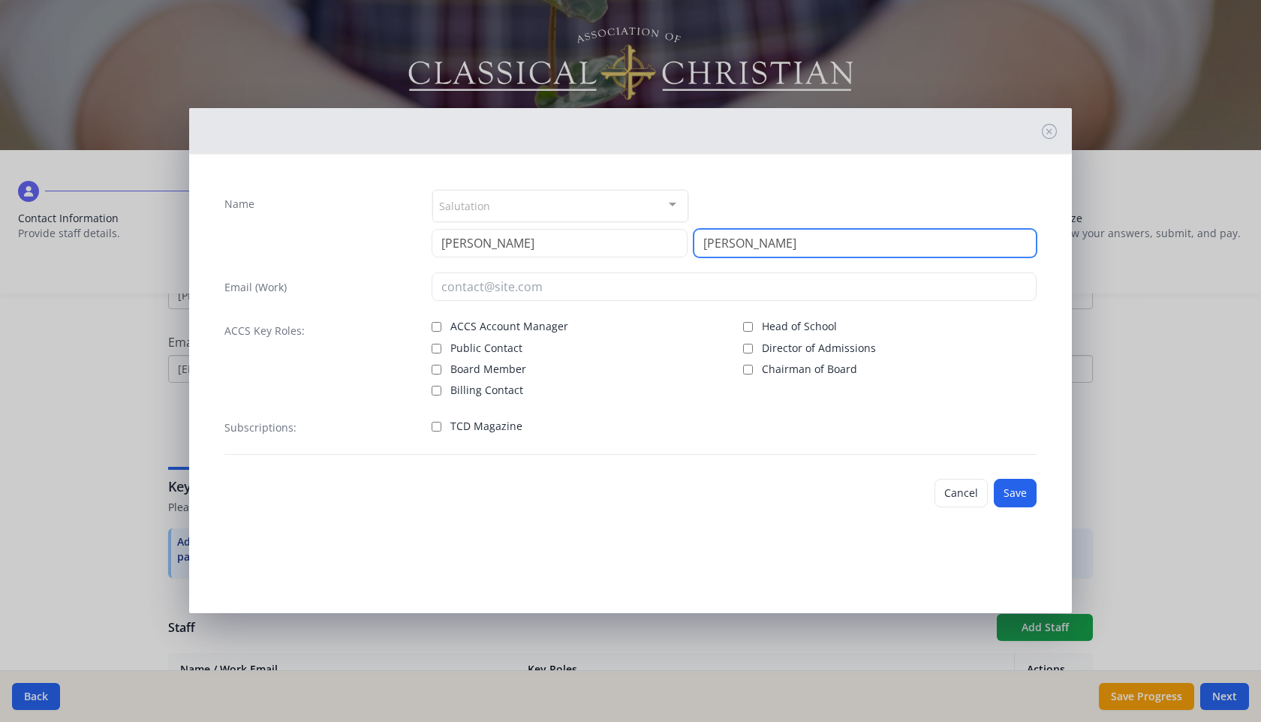
type input "[PERSON_NAME]"
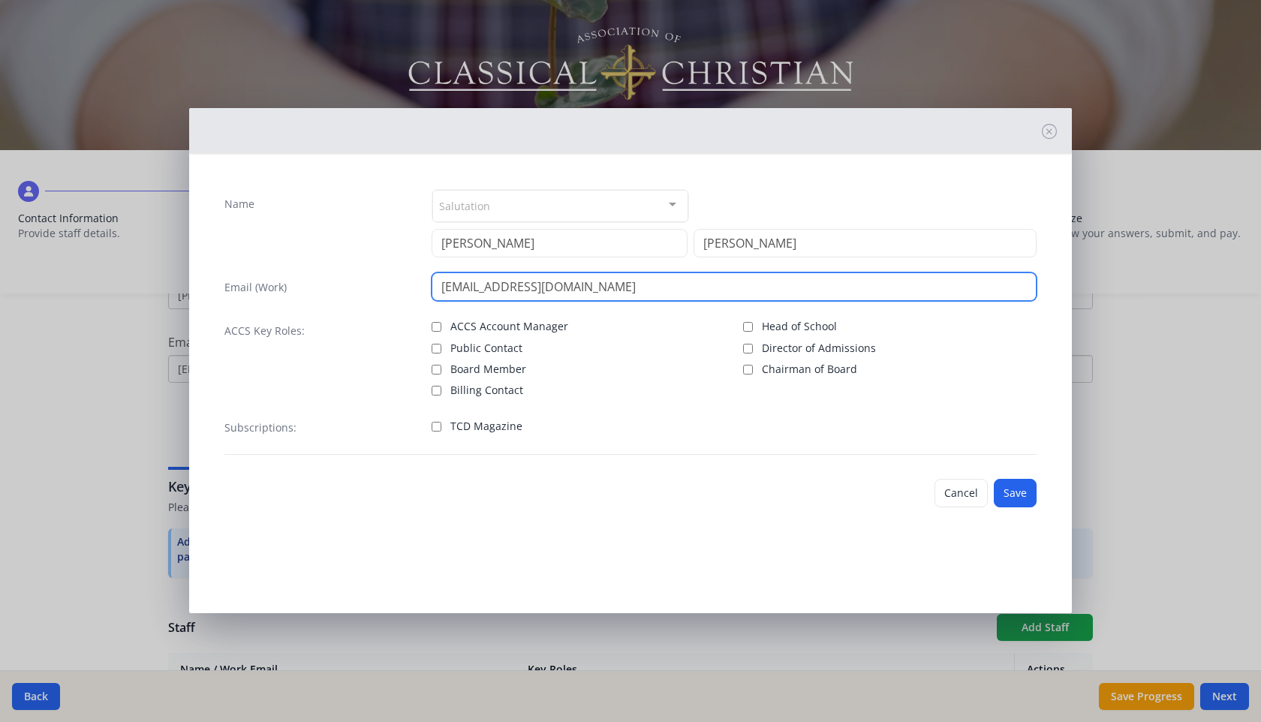
click at [553, 286] on input "[EMAIL_ADDRESS][DOMAIN_NAME]" at bounding box center [735, 287] width 606 height 29
type input "[EMAIL_ADDRESS][DOMAIN_NAME]"
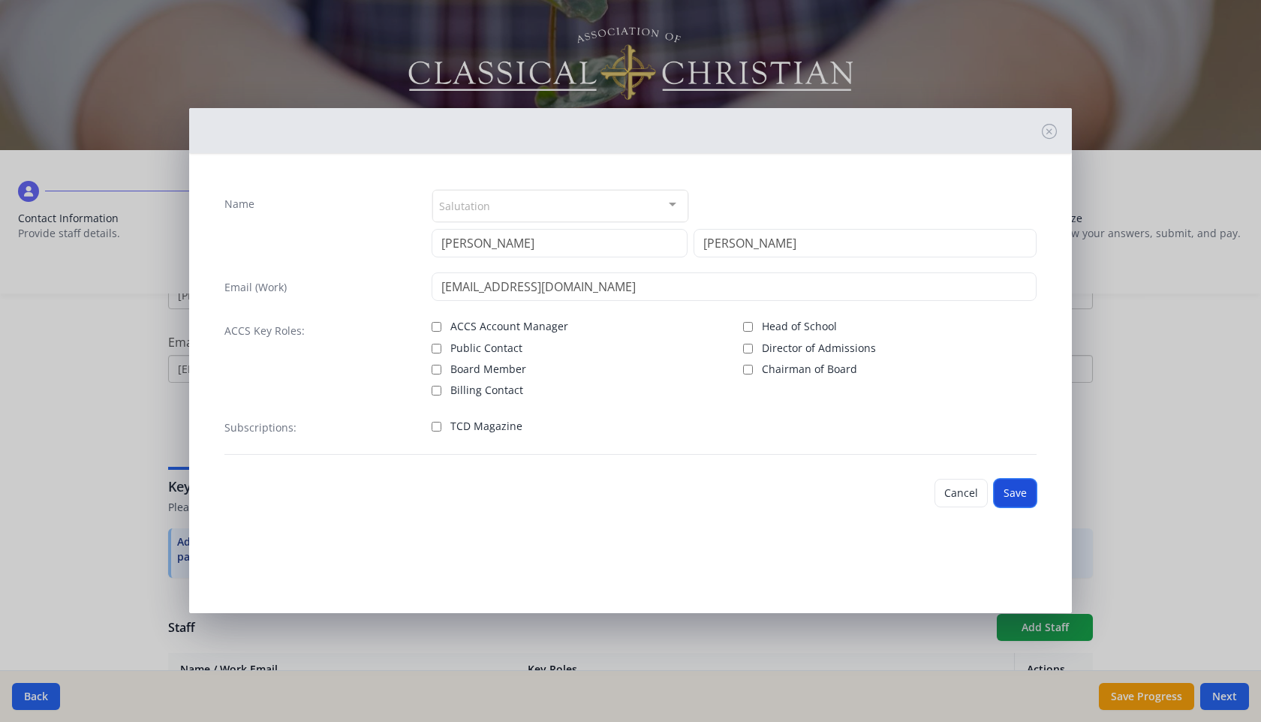
click at [1022, 485] on button "Save" at bounding box center [1015, 493] width 43 height 29
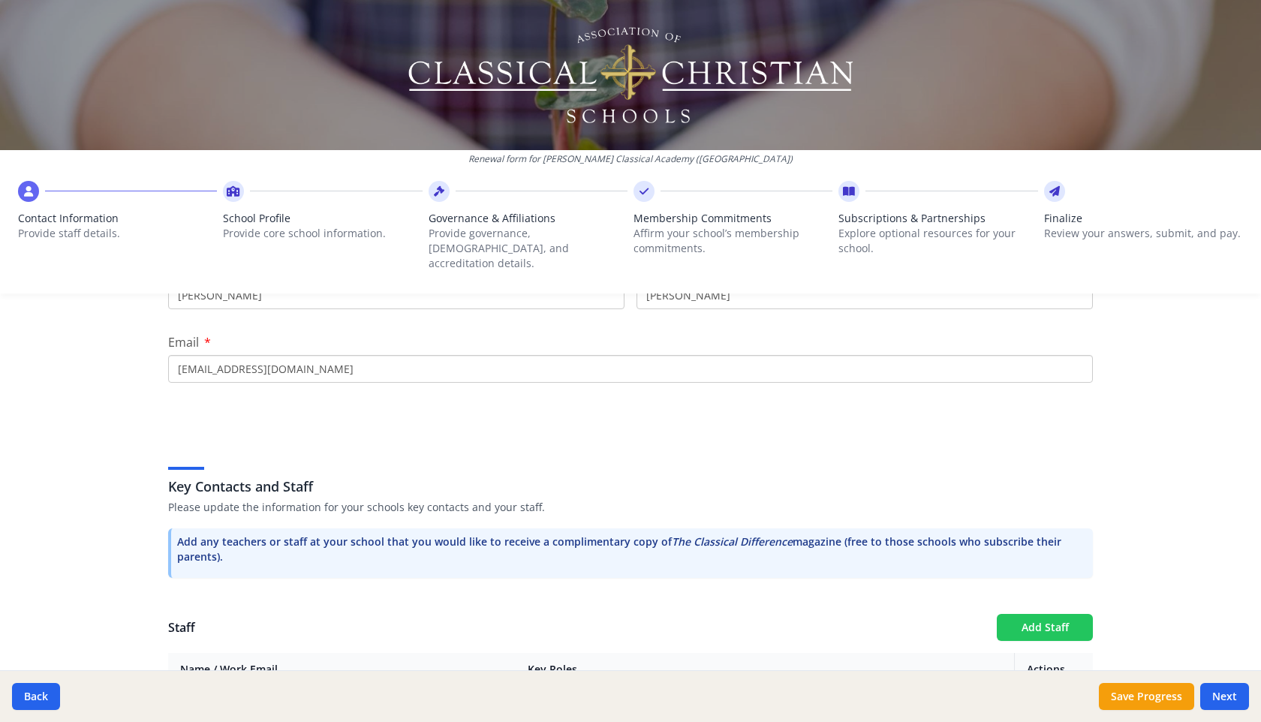
click at [1044, 615] on button "Add Staff" at bounding box center [1045, 627] width 96 height 27
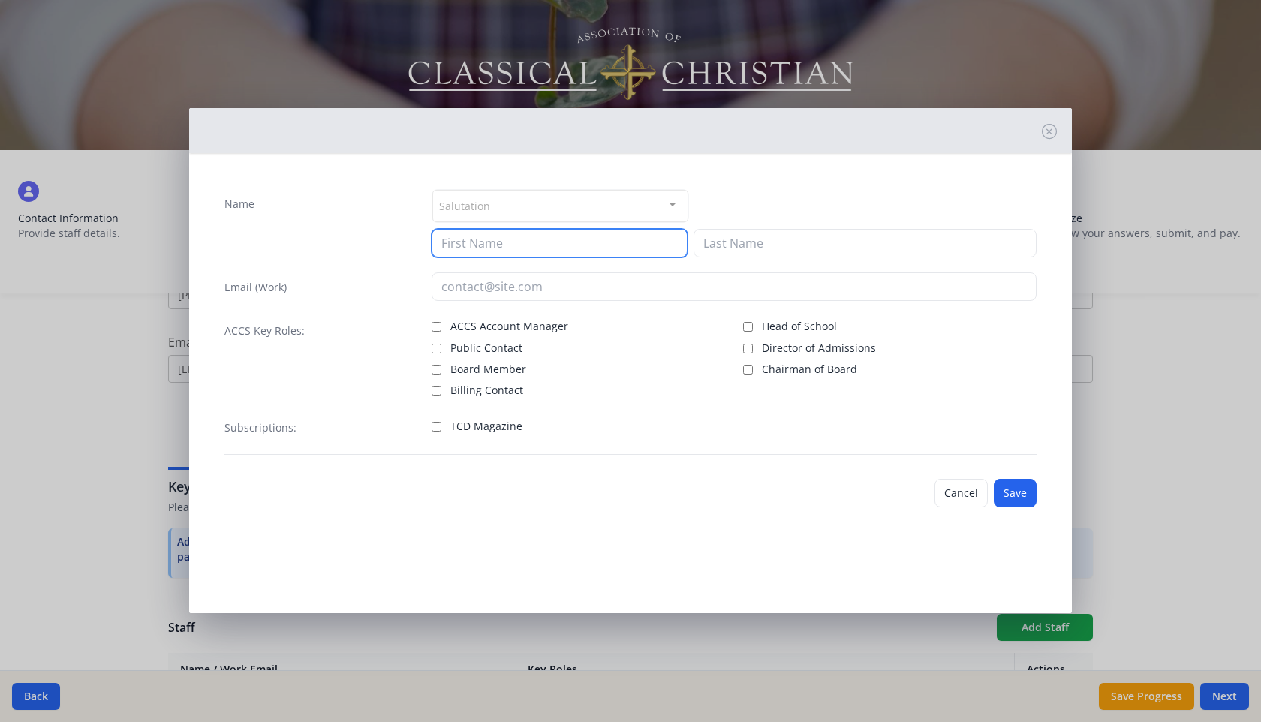
click at [629, 241] on input at bounding box center [560, 243] width 256 height 29
type input "m"
type input "Moriah"
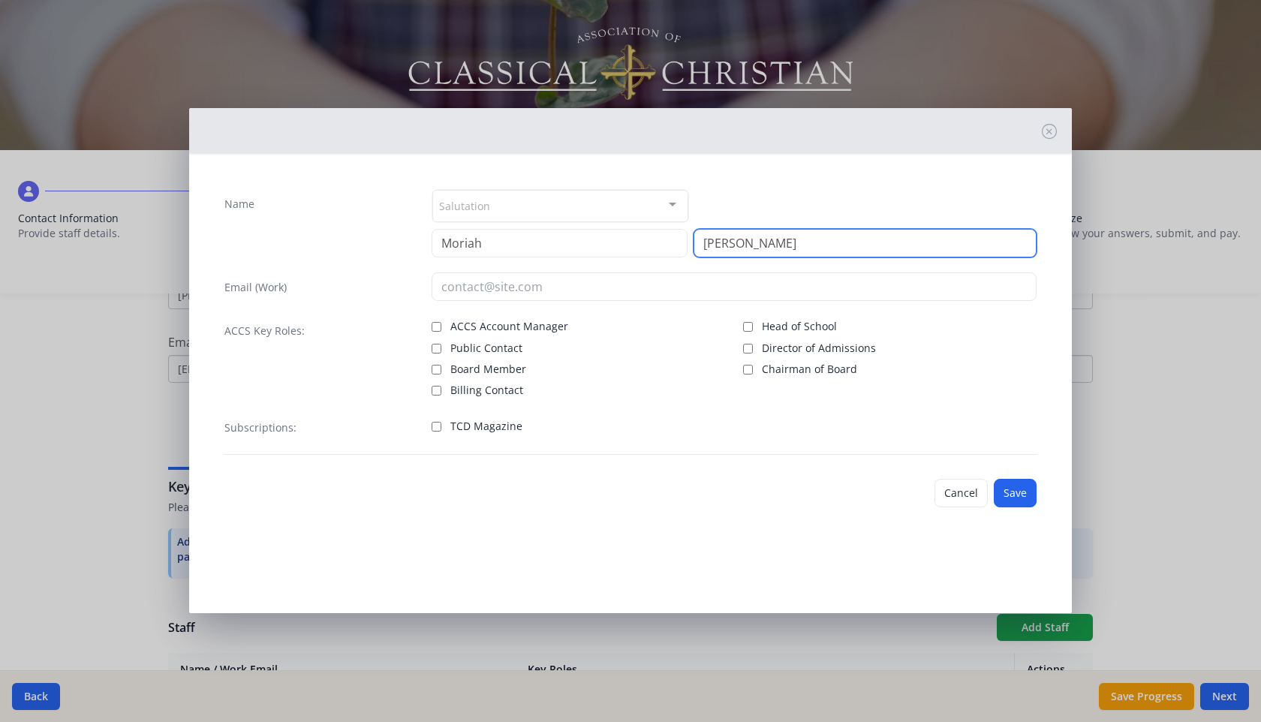
type input "[PERSON_NAME]"
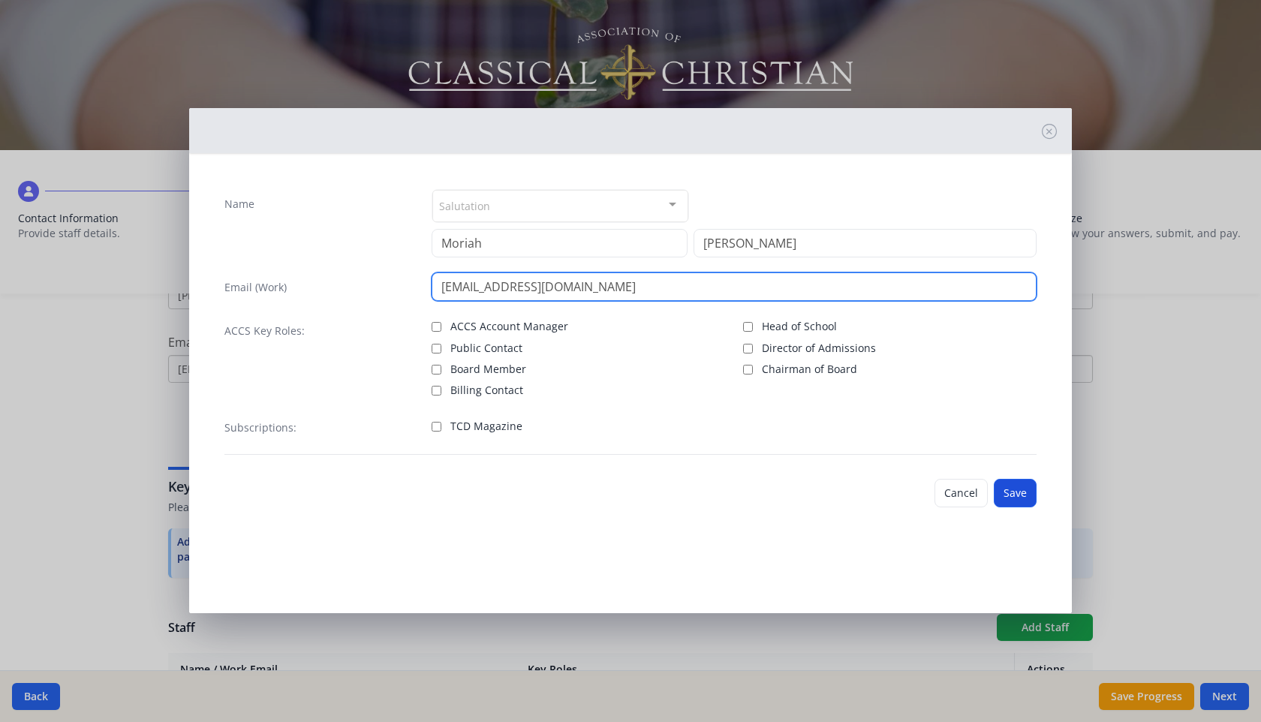
type input "[EMAIL_ADDRESS][DOMAIN_NAME]"
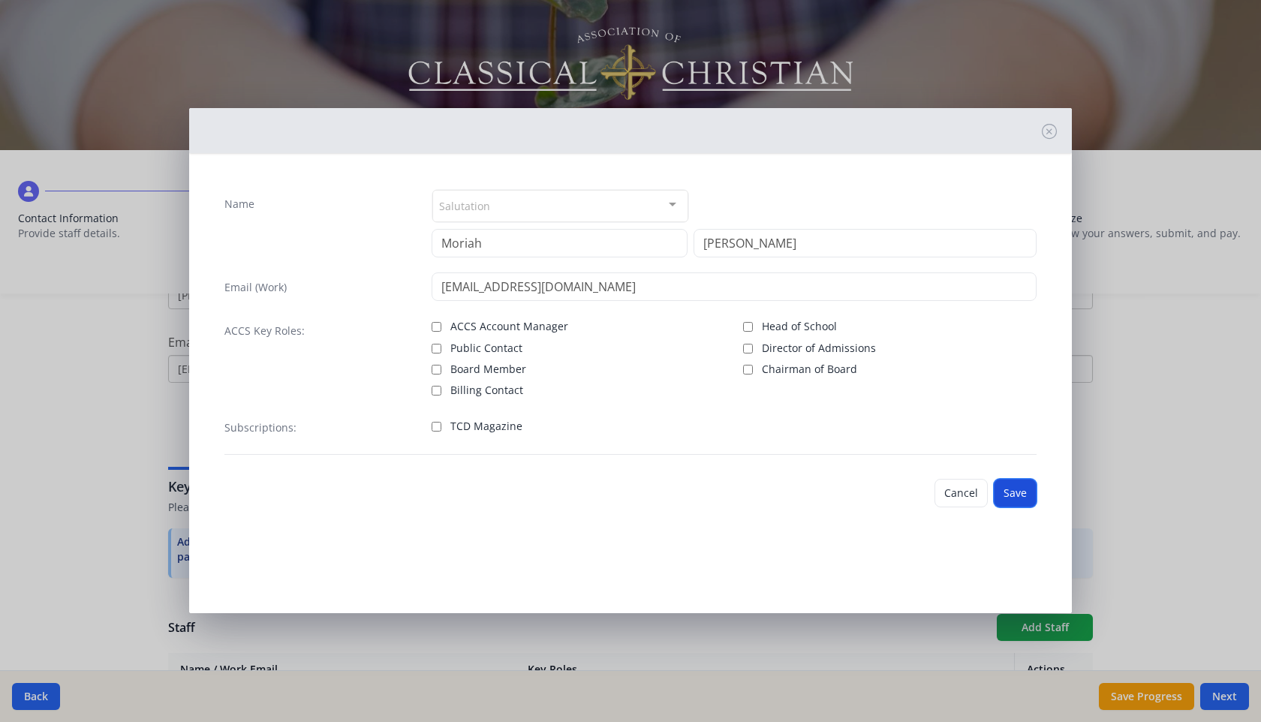
click at [1015, 482] on button "Save" at bounding box center [1015, 493] width 43 height 29
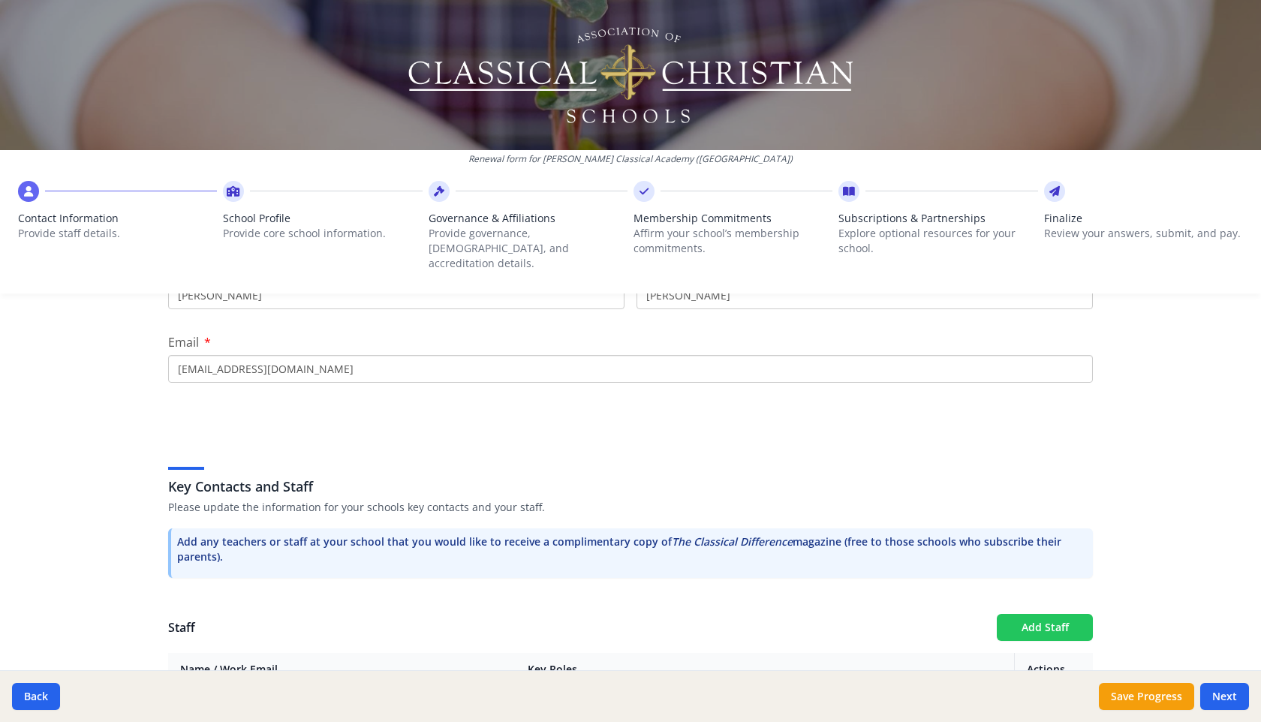
click at [1050, 616] on button "Add Staff" at bounding box center [1045, 627] width 96 height 27
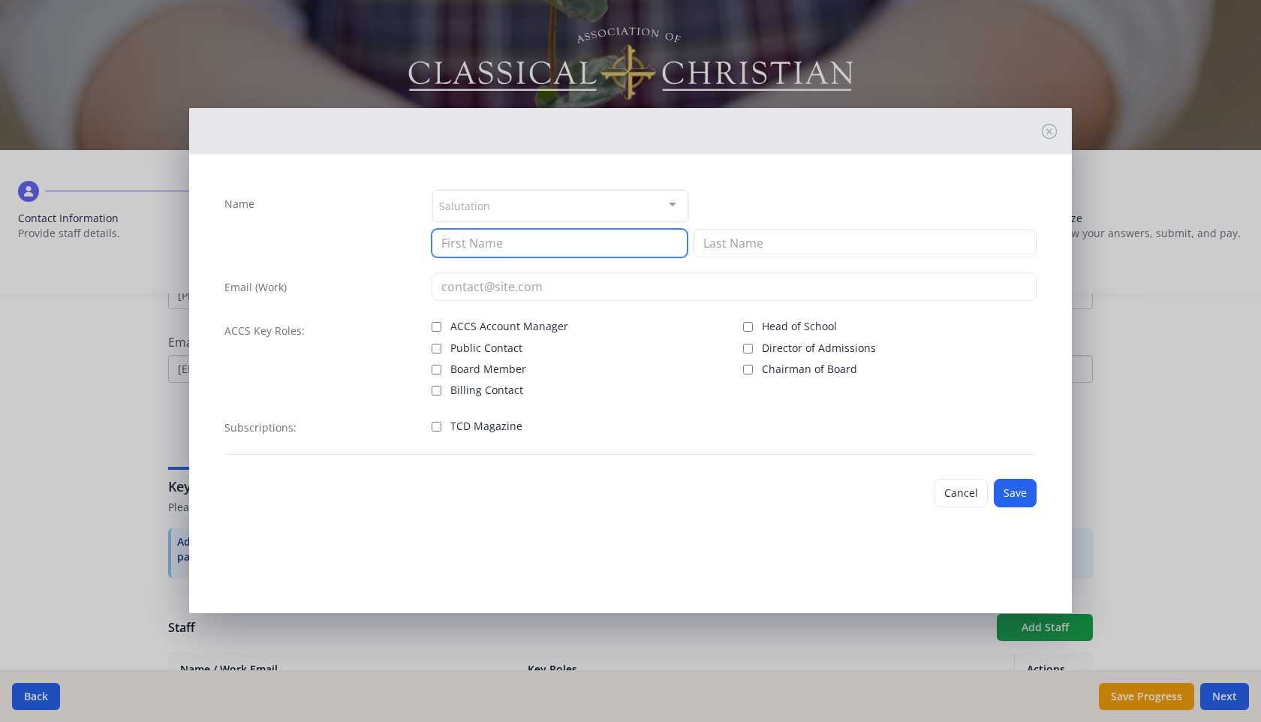
click at [618, 242] on input at bounding box center [560, 243] width 256 height 29
type input "Lea"
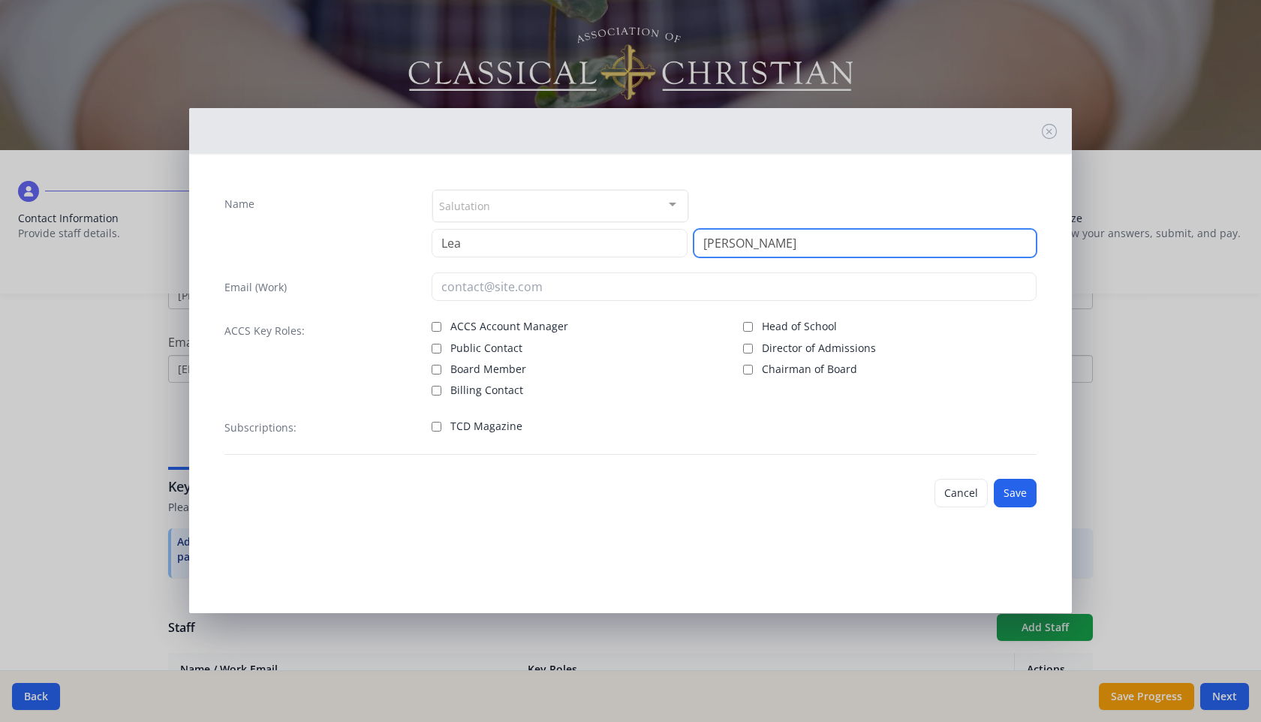
type input "[PERSON_NAME]"
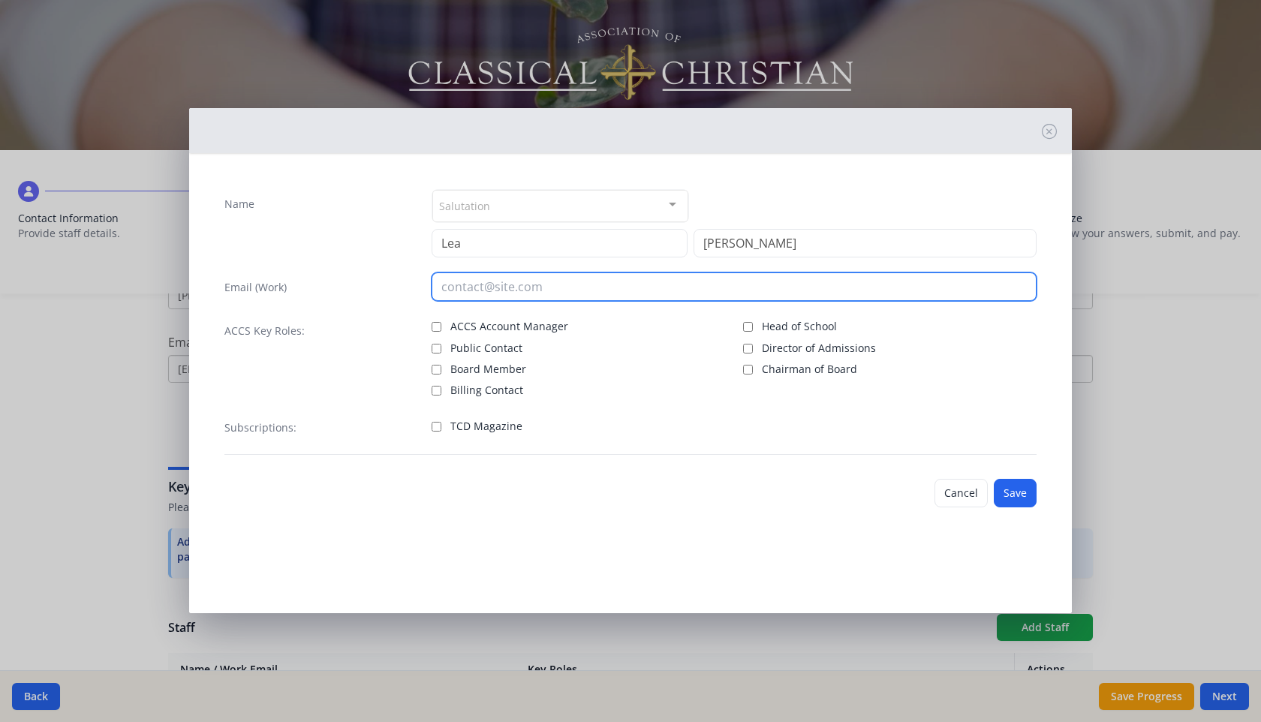
click at [609, 284] on input "email" at bounding box center [735, 287] width 606 height 29
type input "[EMAIL_ADDRESS][DOMAIN_NAME]"
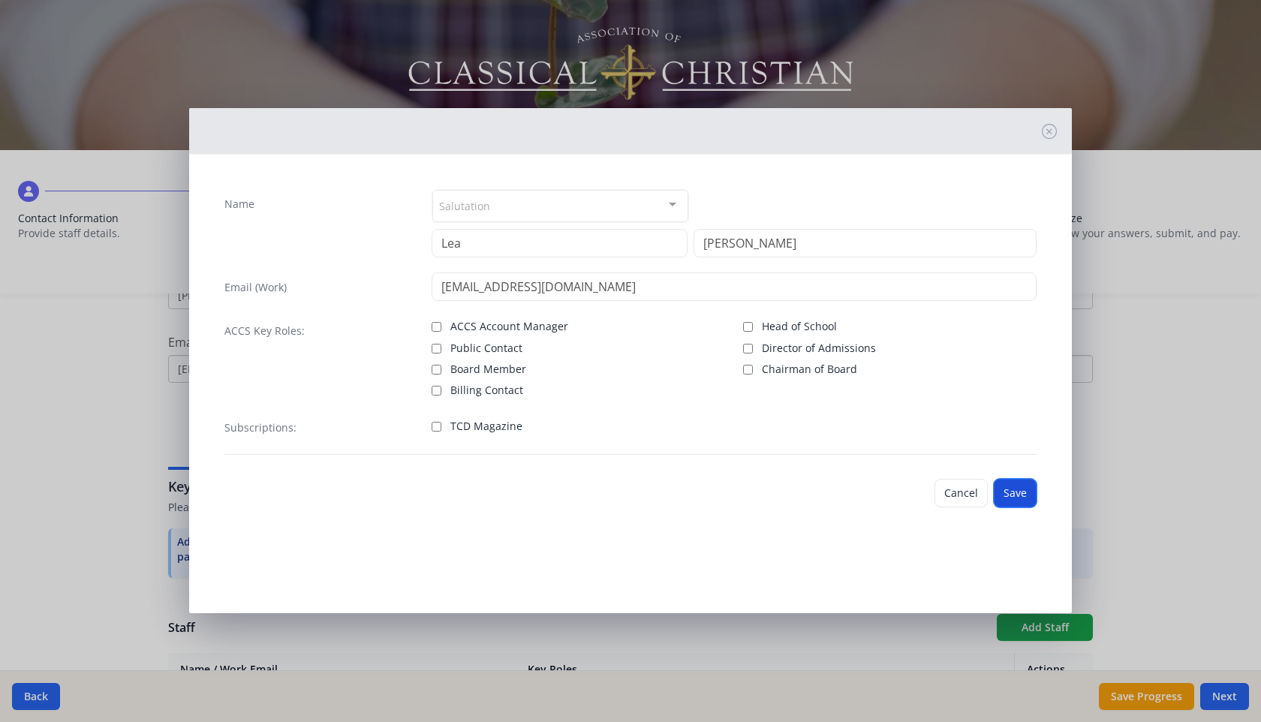
click at [1017, 488] on button "Save" at bounding box center [1015, 493] width 43 height 29
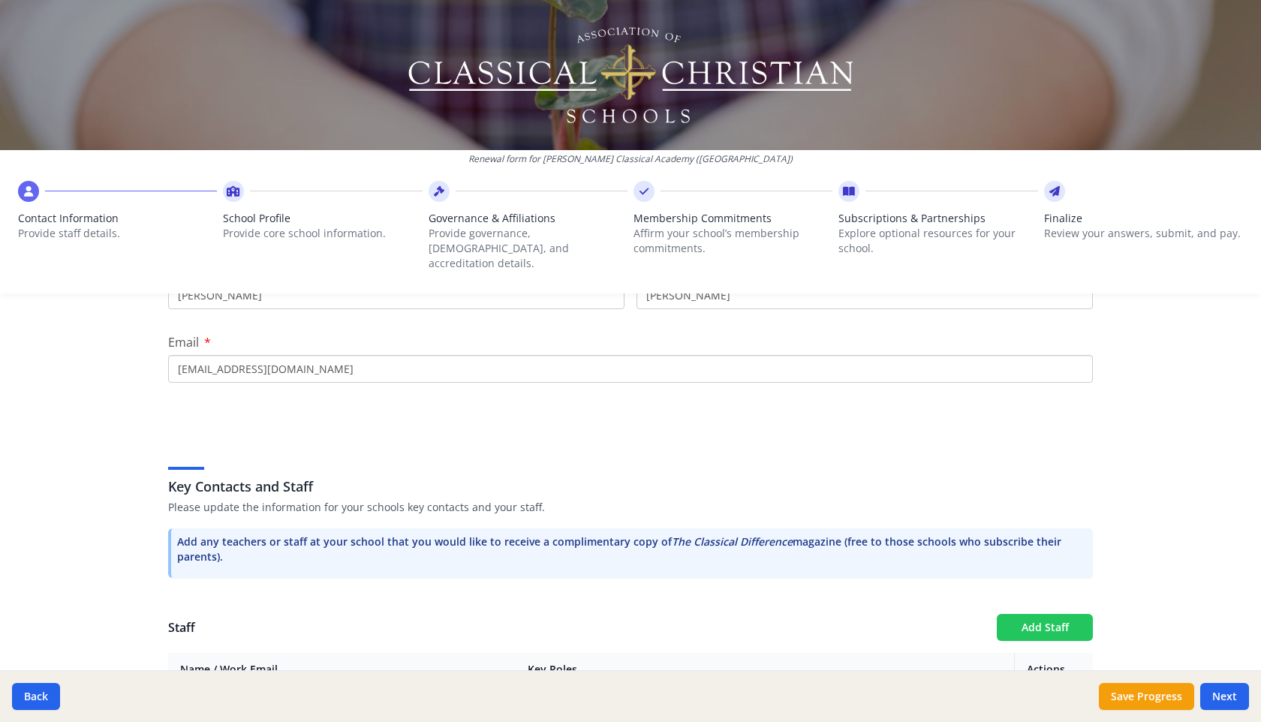
click at [1021, 614] on button "Add Staff" at bounding box center [1045, 627] width 96 height 27
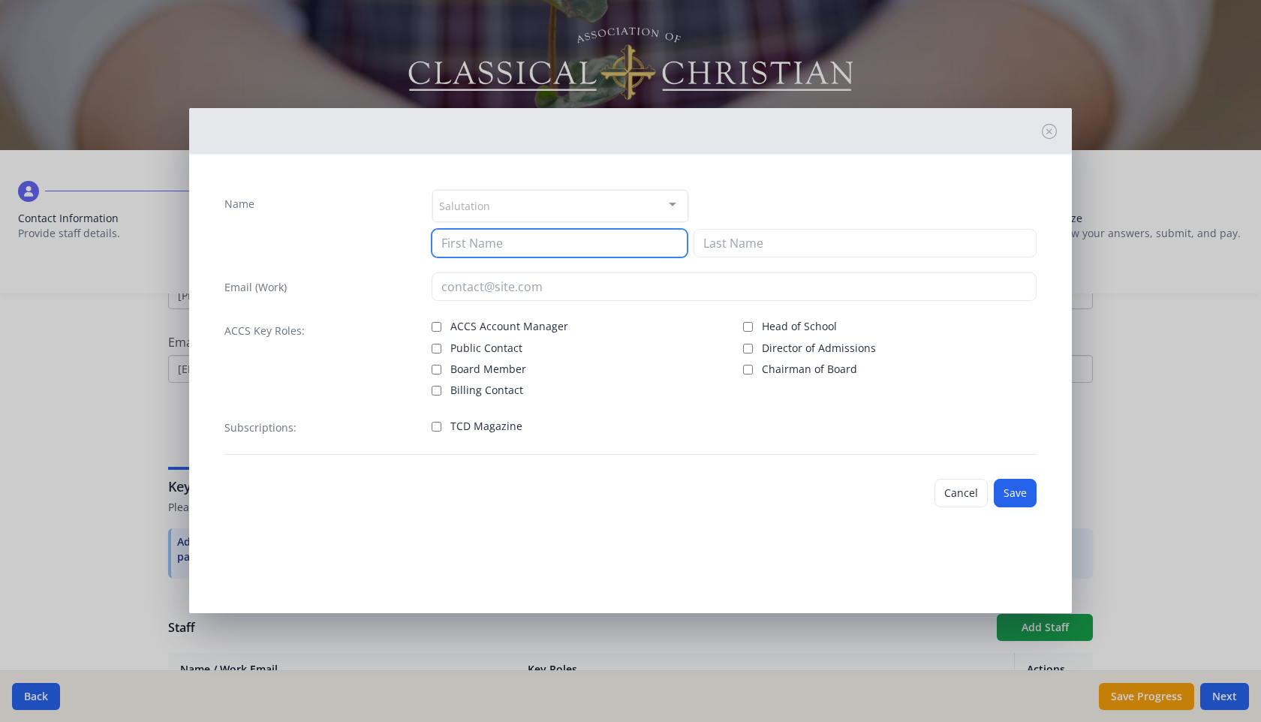
click at [634, 234] on input at bounding box center [560, 243] width 256 height 29
type input "[PERSON_NAME]"
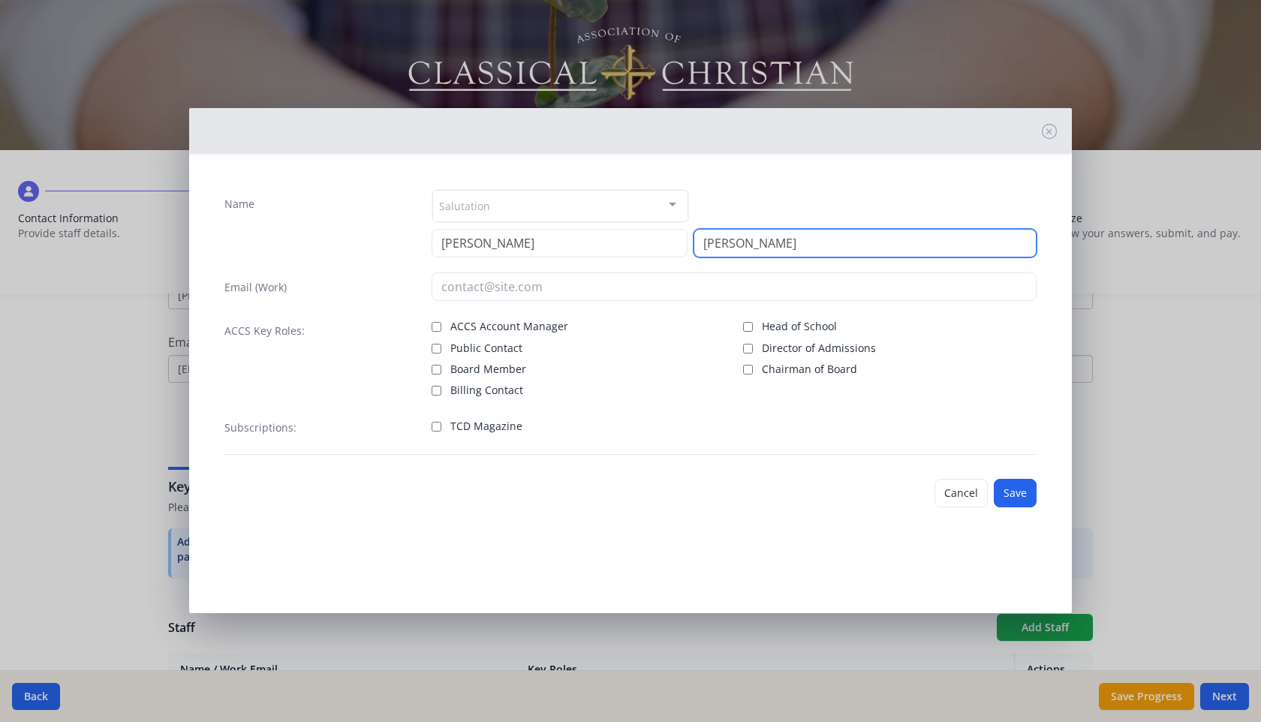
type input "[PERSON_NAME]"
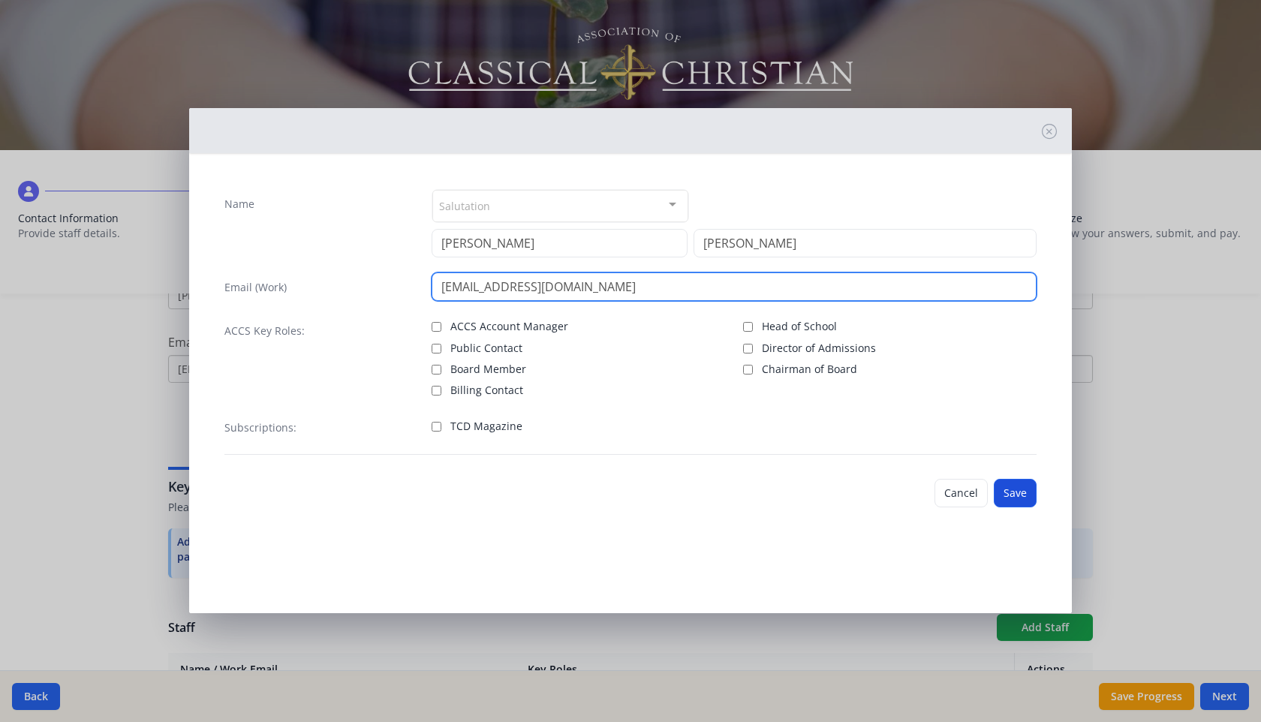
type input "[EMAIL_ADDRESS][DOMAIN_NAME]"
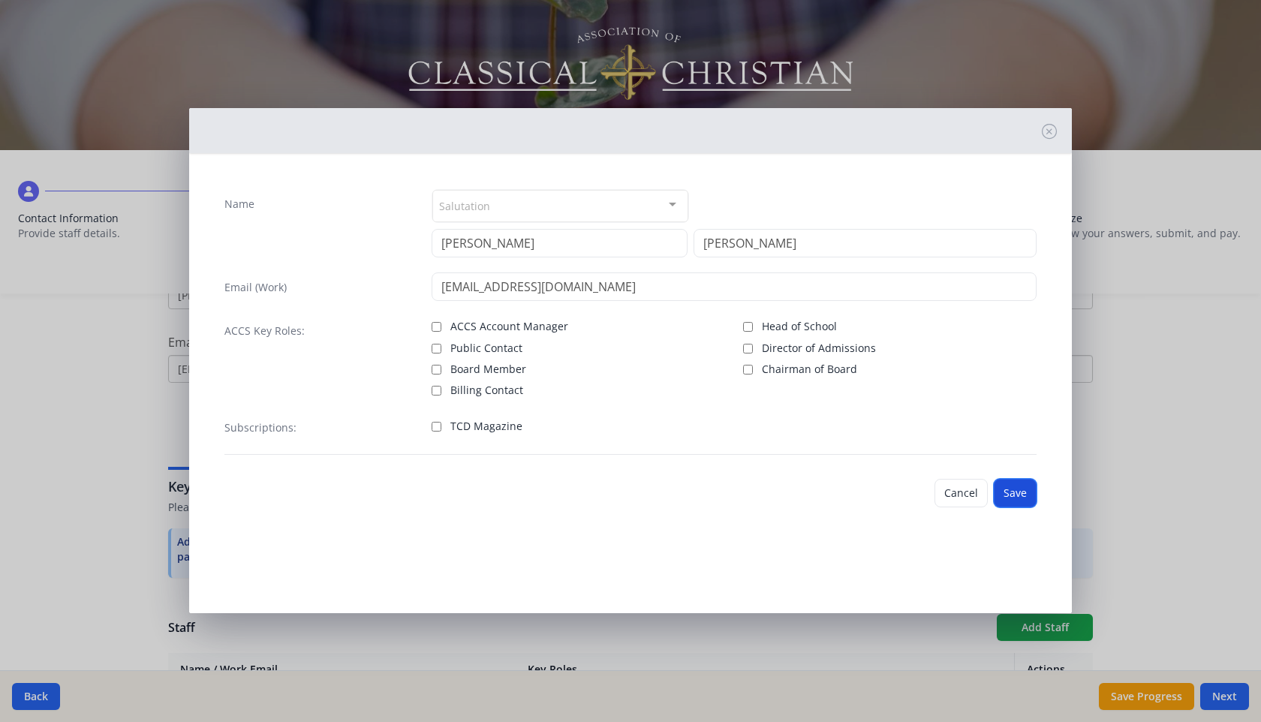
click at [1011, 496] on button "Save" at bounding box center [1015, 493] width 43 height 29
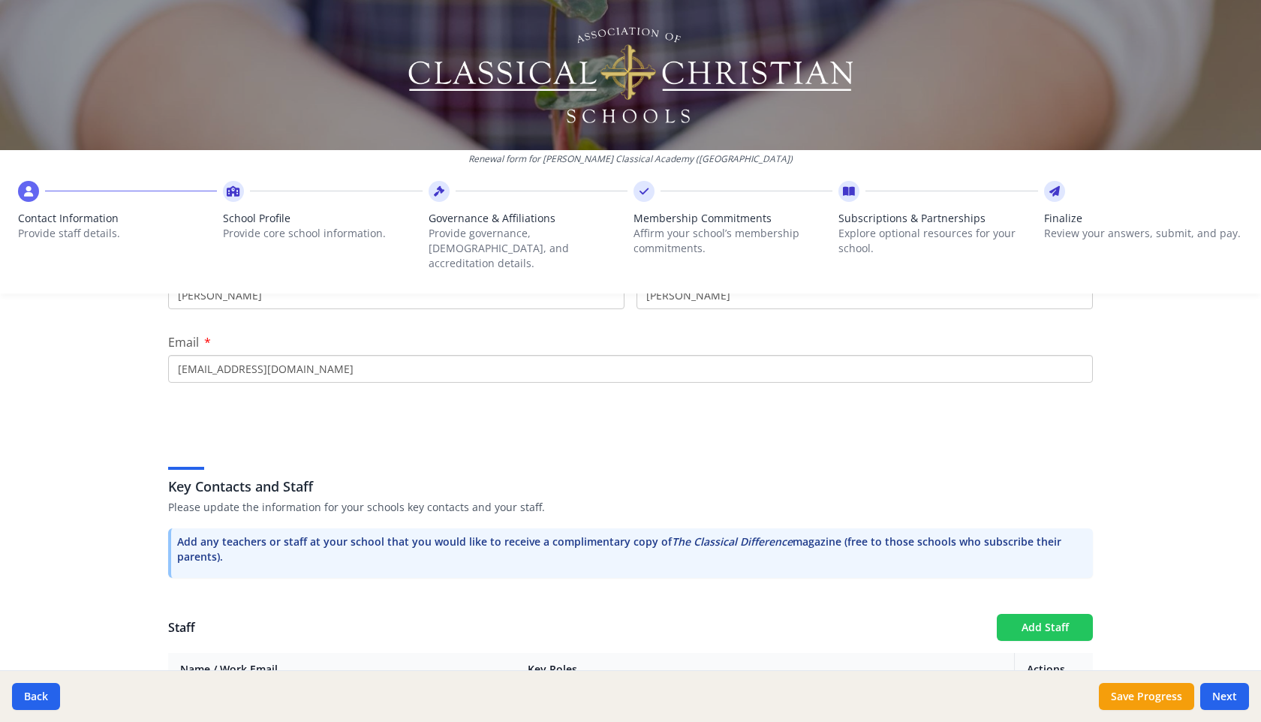
click at [1037, 614] on button "Add Staff" at bounding box center [1045, 627] width 96 height 27
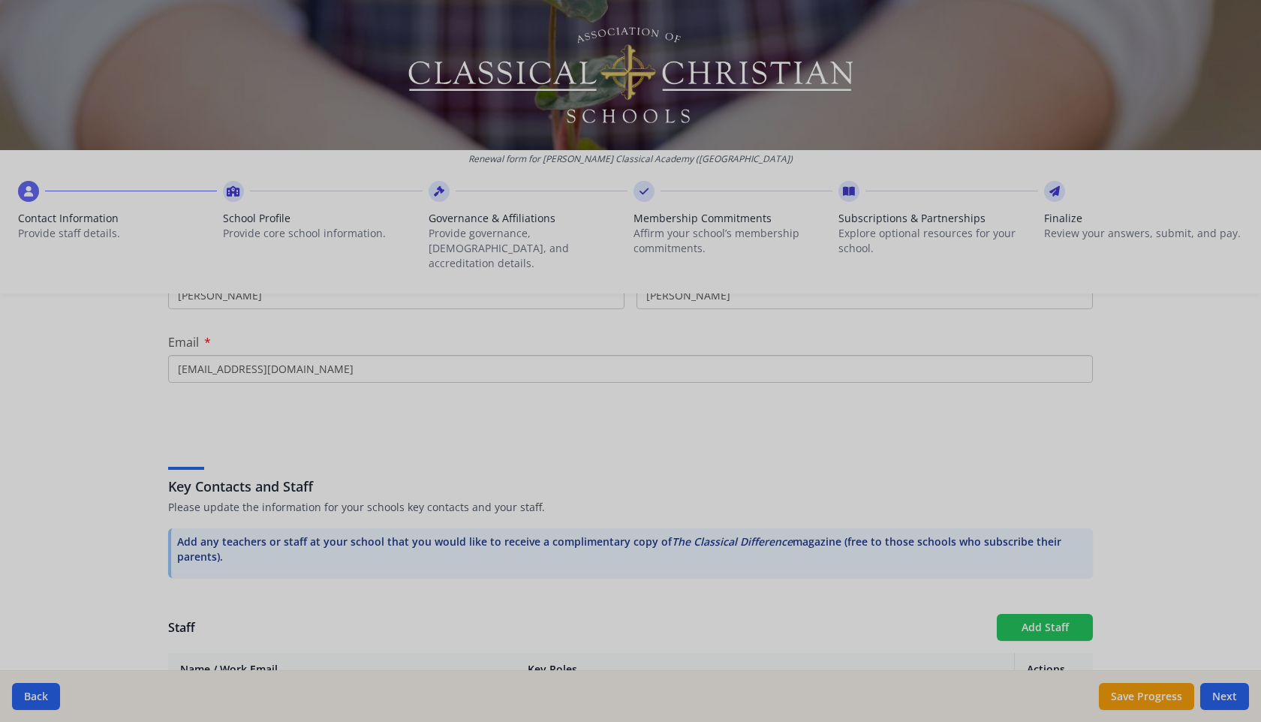
checkbox input "false"
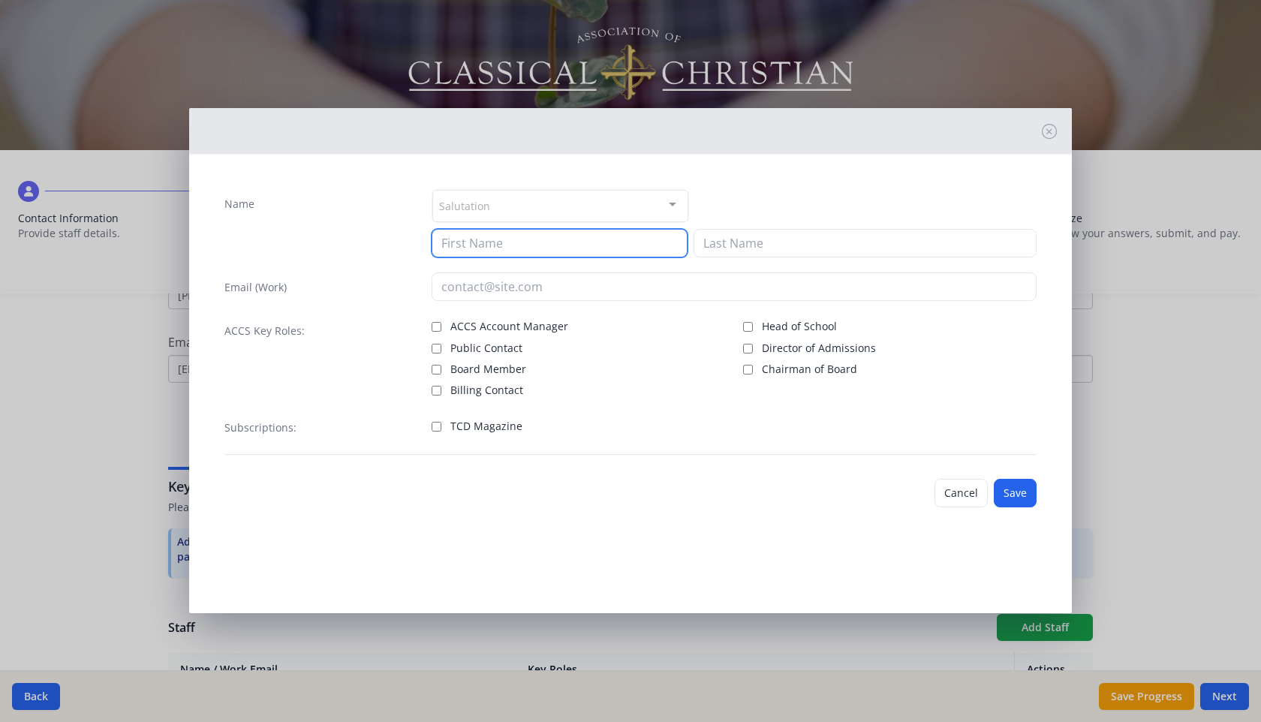
click at [582, 248] on input at bounding box center [560, 243] width 256 height 29
type input "[PERSON_NAME]"
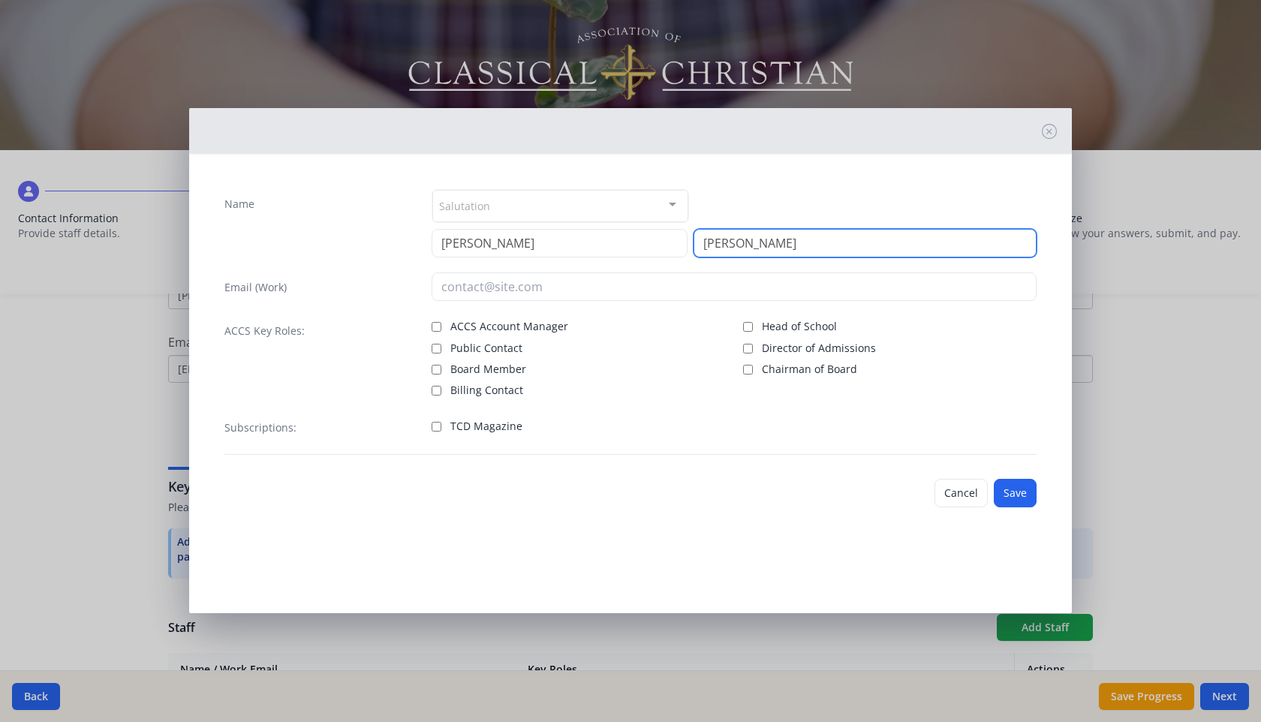
type input "[PERSON_NAME]"
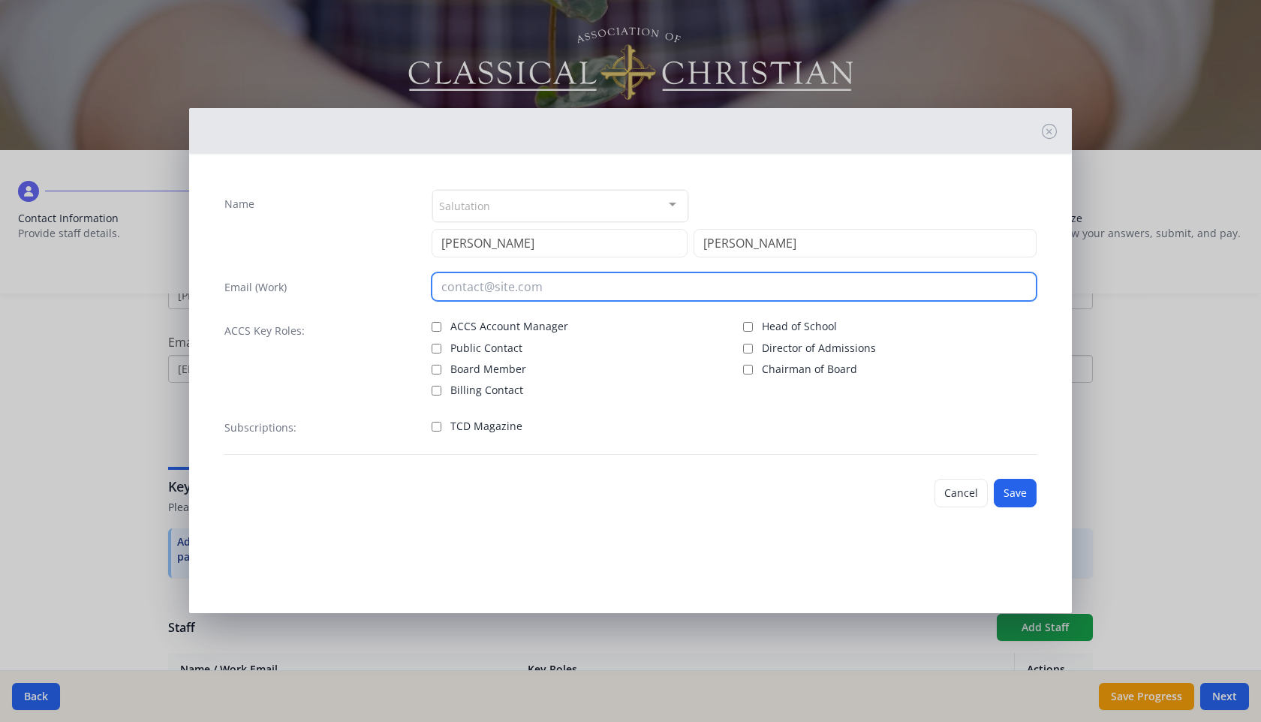
click at [588, 291] on input "email" at bounding box center [735, 287] width 606 height 29
type input "[EMAIL_ADDRESS][DOMAIN_NAME]"
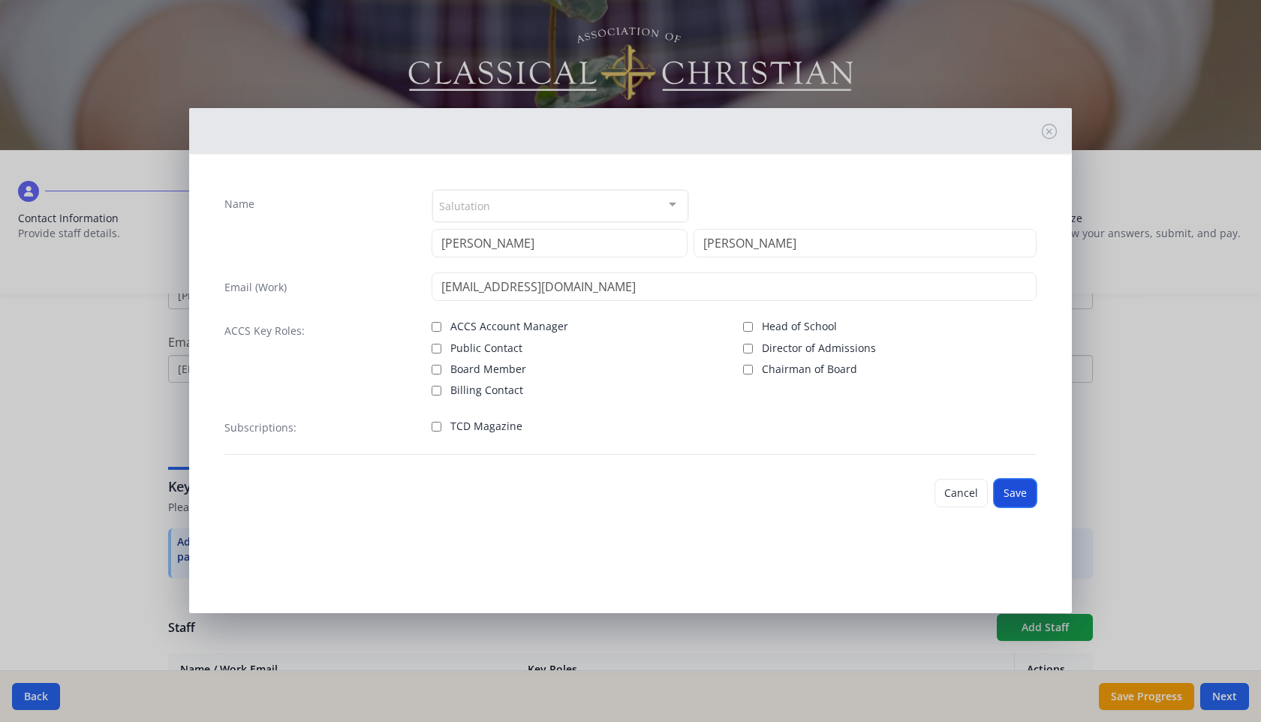
click at [1025, 493] on button "Save" at bounding box center [1015, 493] width 43 height 29
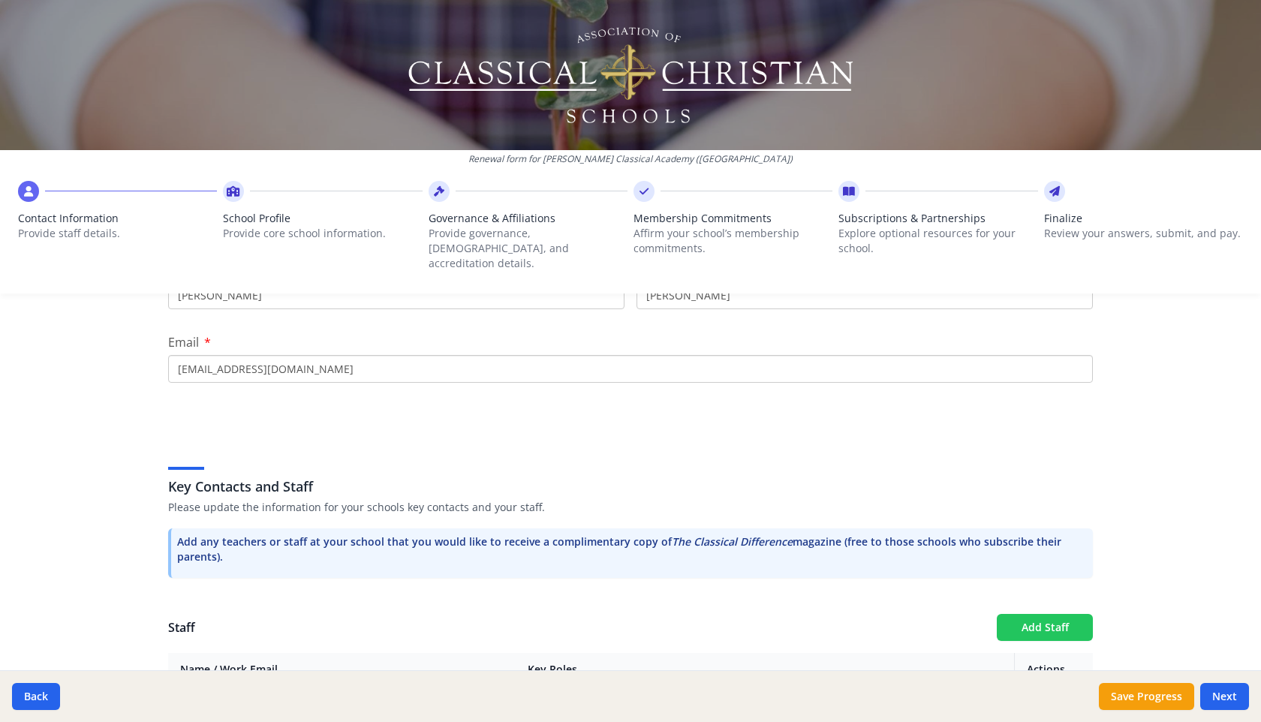
click at [1053, 614] on button "Add Staff" at bounding box center [1045, 627] width 96 height 27
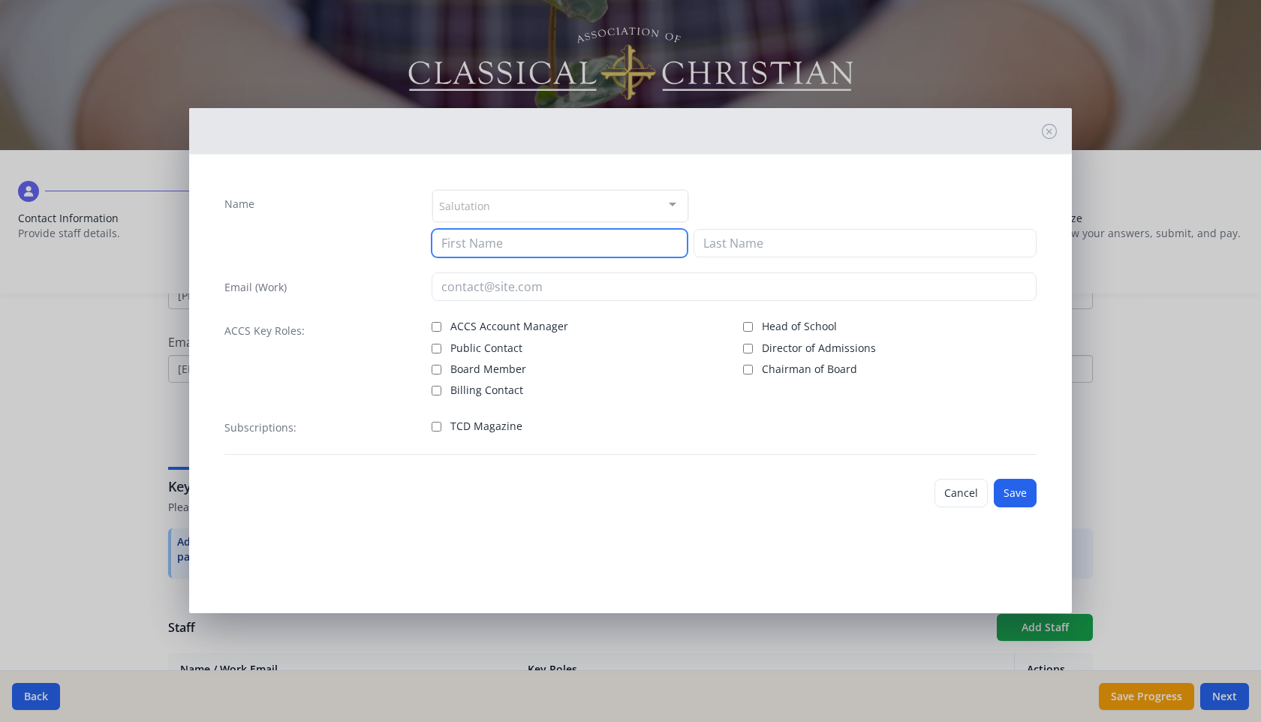
click at [630, 244] on input at bounding box center [560, 243] width 256 height 29
type input "[PERSON_NAME]"
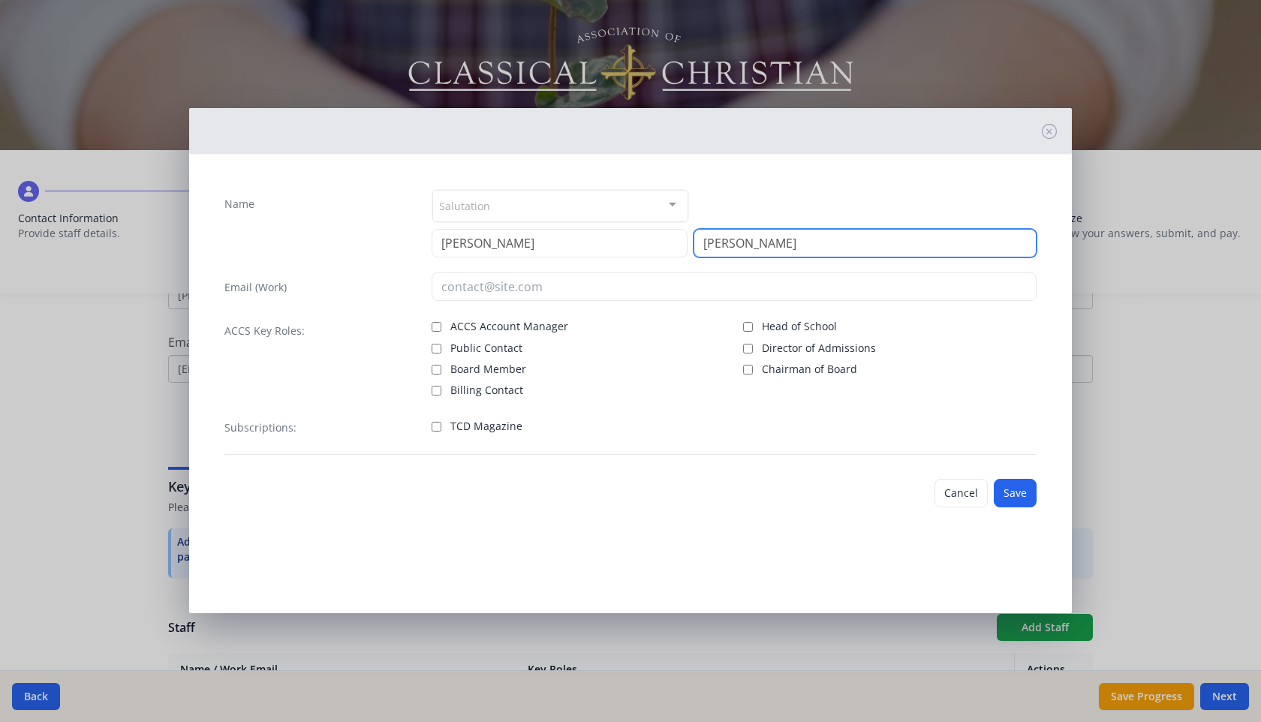
type input "[PERSON_NAME]"
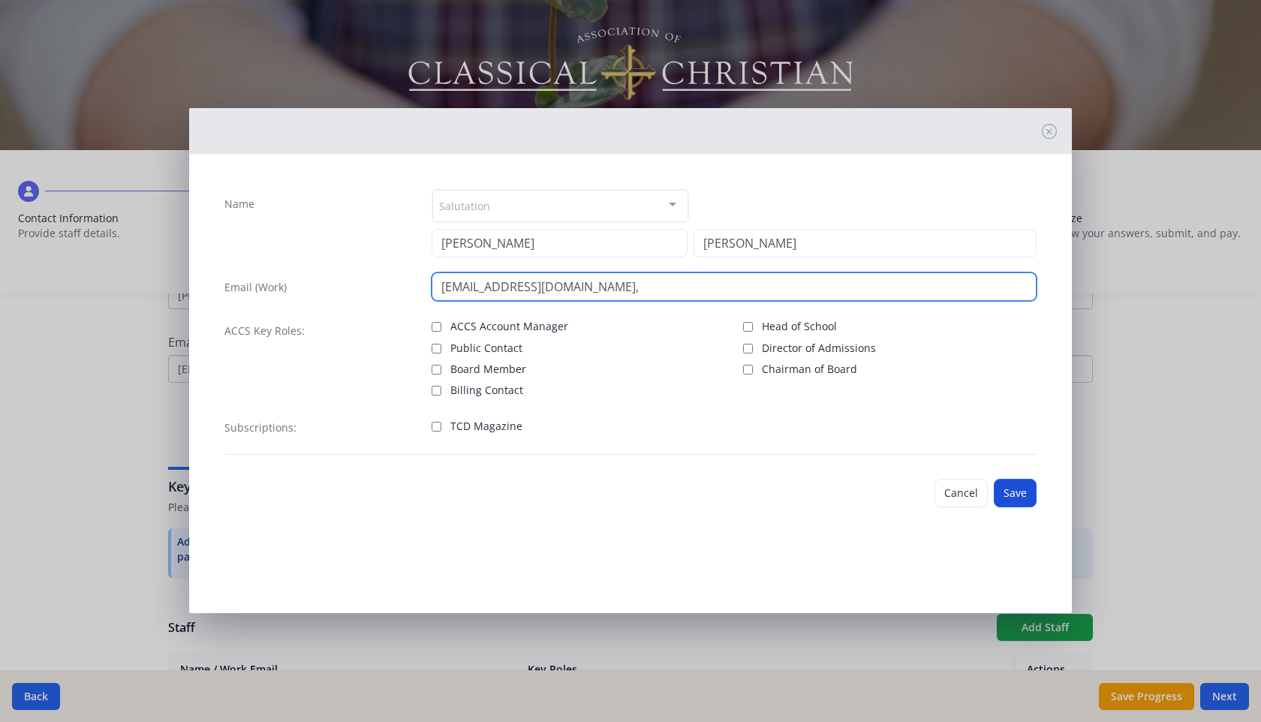
type input "[EMAIL_ADDRESS][DOMAIN_NAME],"
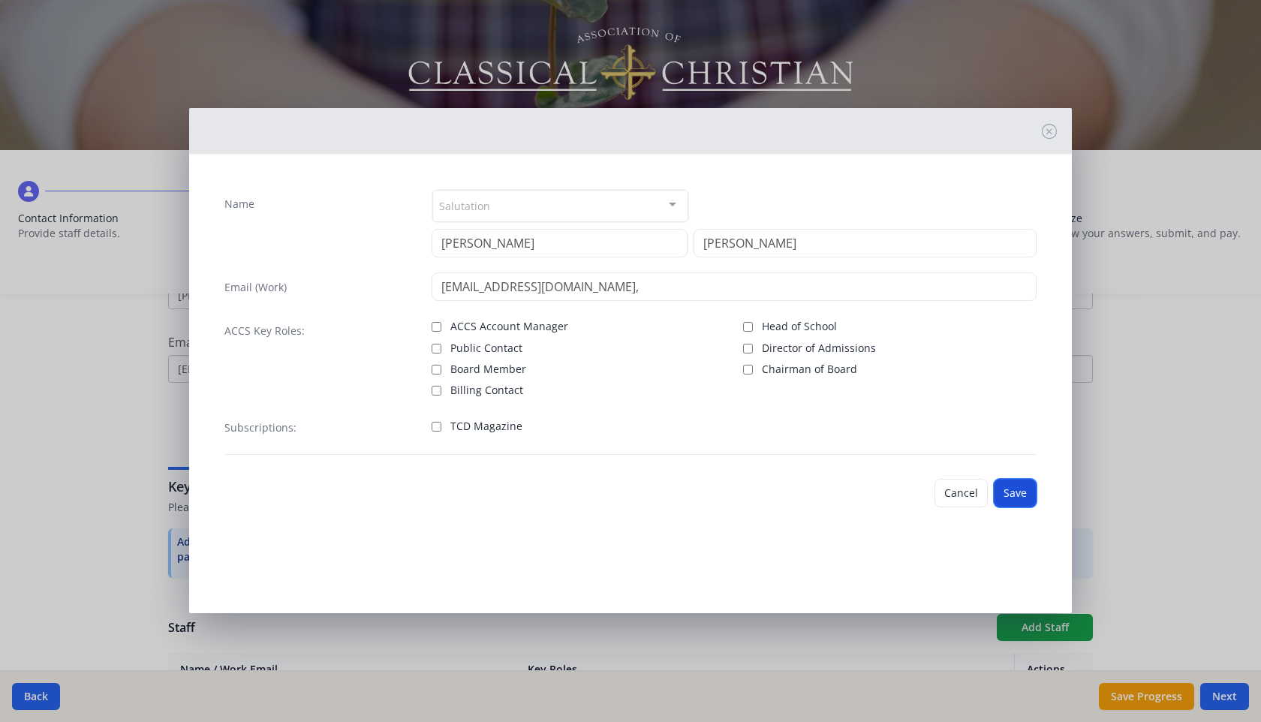
click at [1011, 496] on button "Save" at bounding box center [1015, 493] width 43 height 29
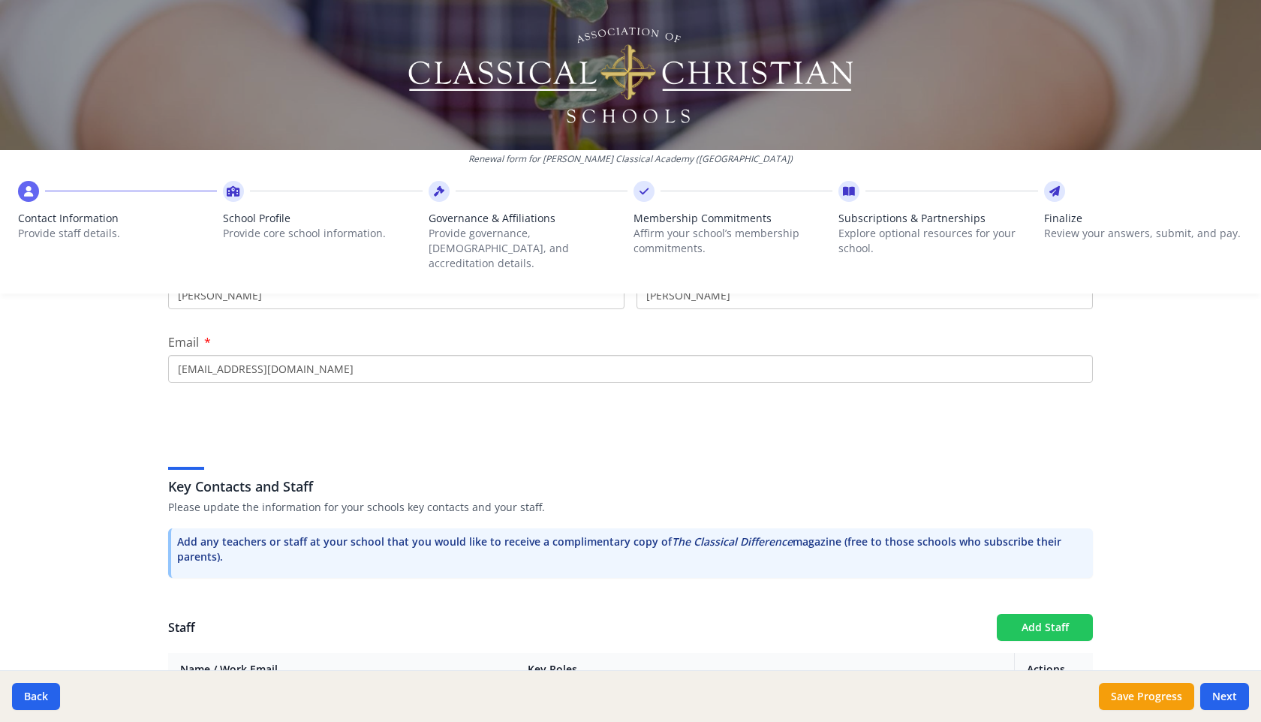
click at [1042, 619] on button "Add Staff" at bounding box center [1045, 627] width 96 height 27
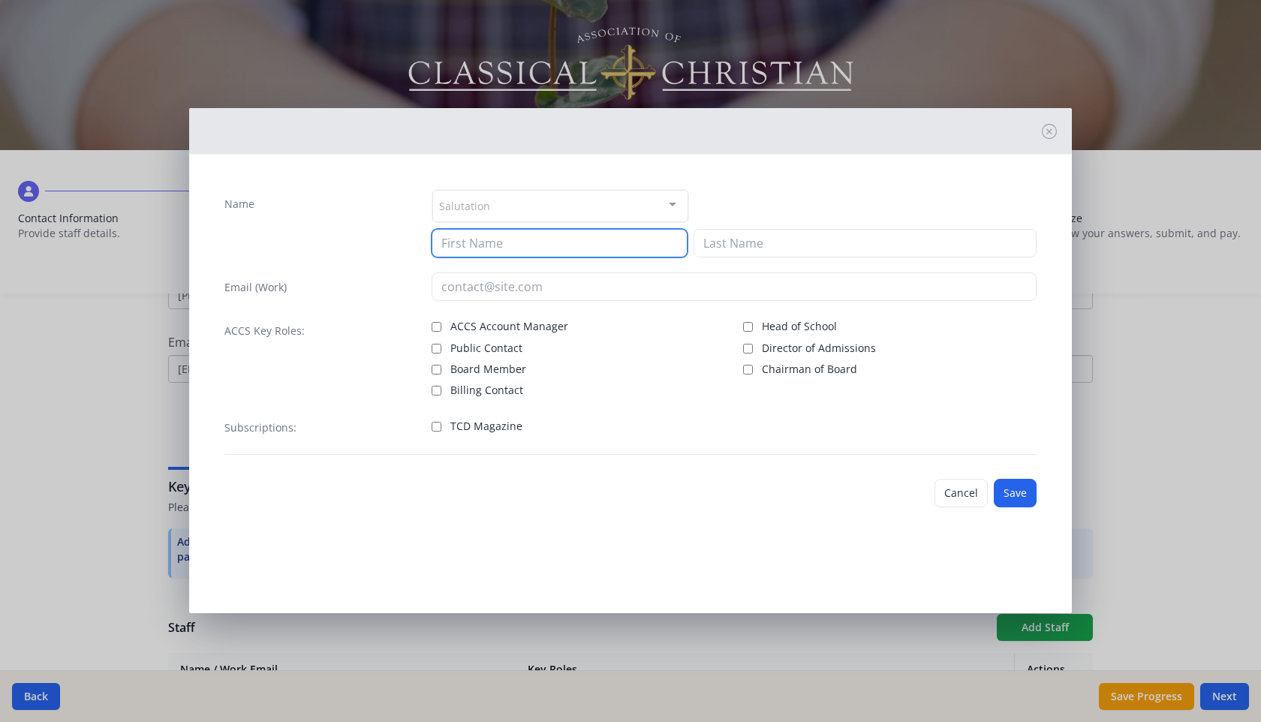
click at [619, 246] on input at bounding box center [560, 243] width 256 height 29
type input "a"
type input "[PERSON_NAME]"
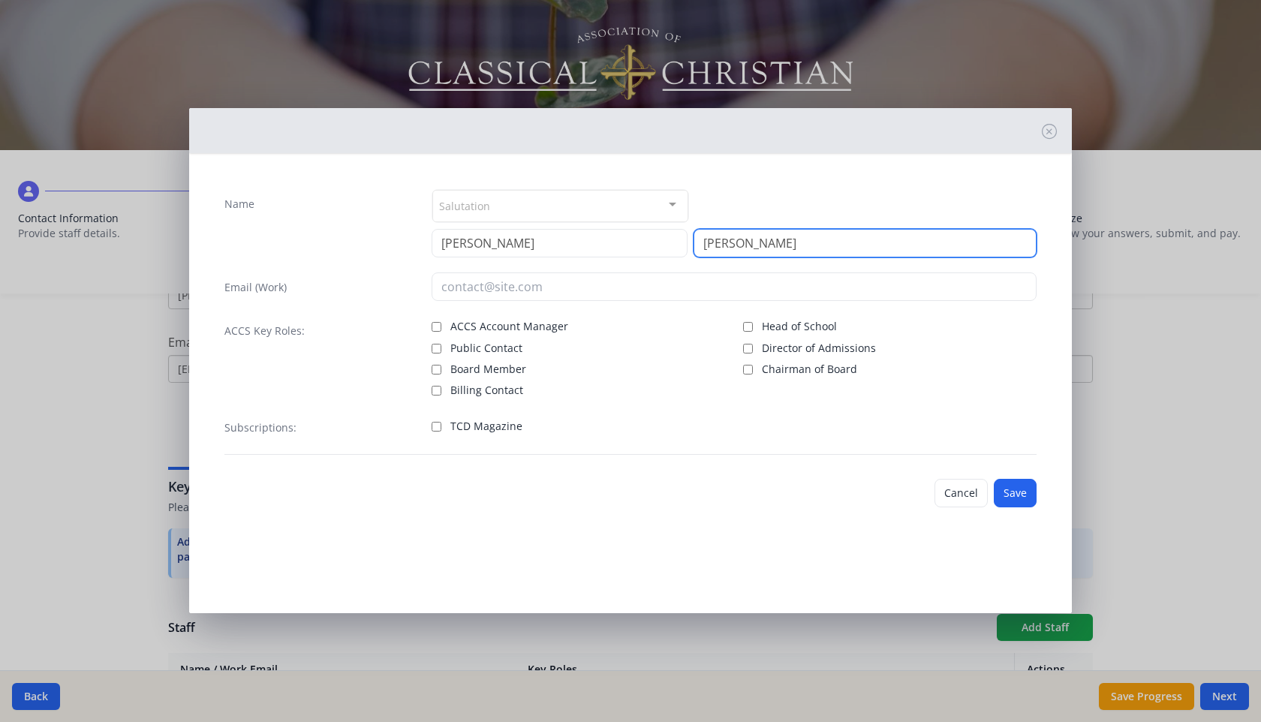
type input "[PERSON_NAME]"
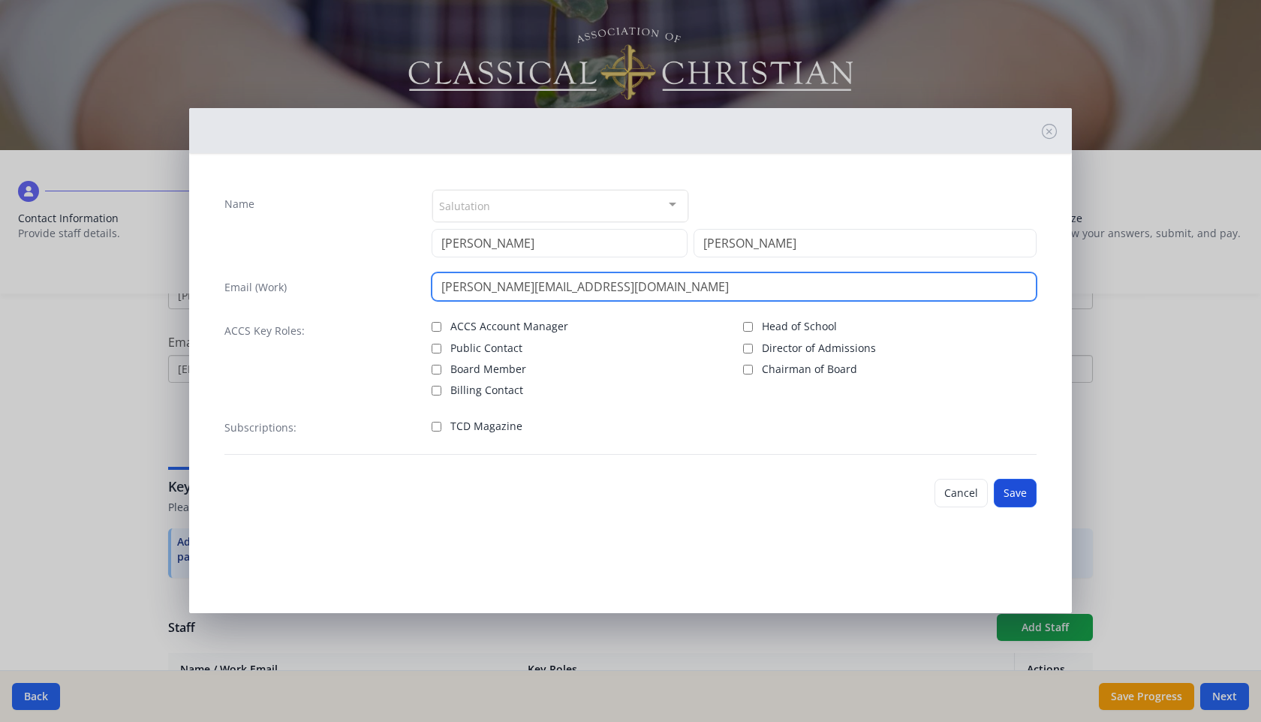
type input "[PERSON_NAME][EMAIL_ADDRESS][DOMAIN_NAME]"
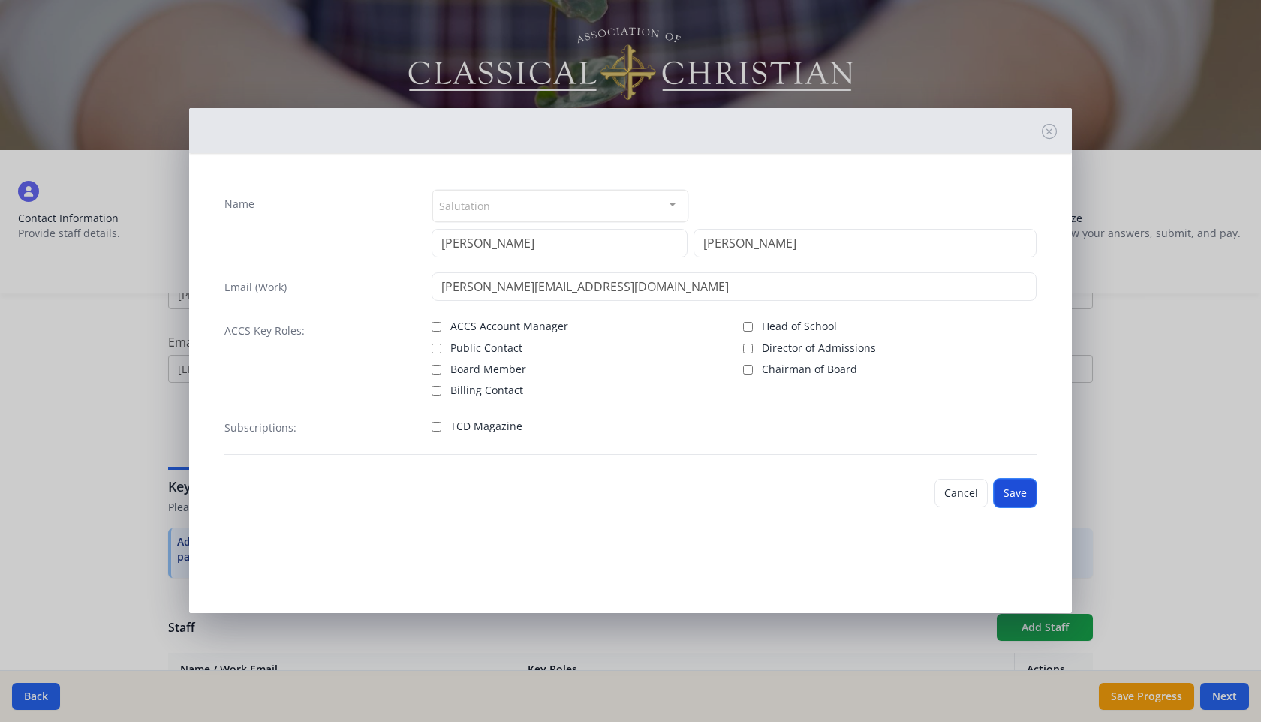
click at [1003, 497] on button "Save" at bounding box center [1015, 493] width 43 height 29
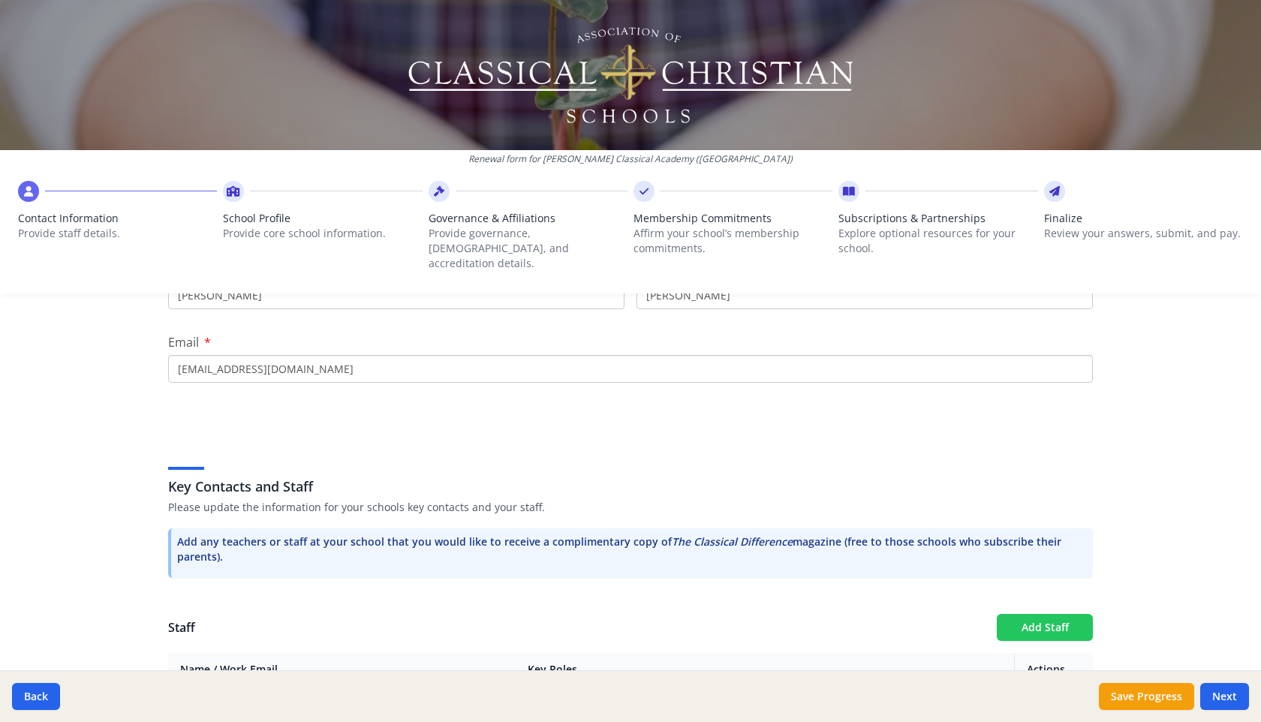
click at [1034, 615] on button "Add Staff" at bounding box center [1045, 627] width 96 height 27
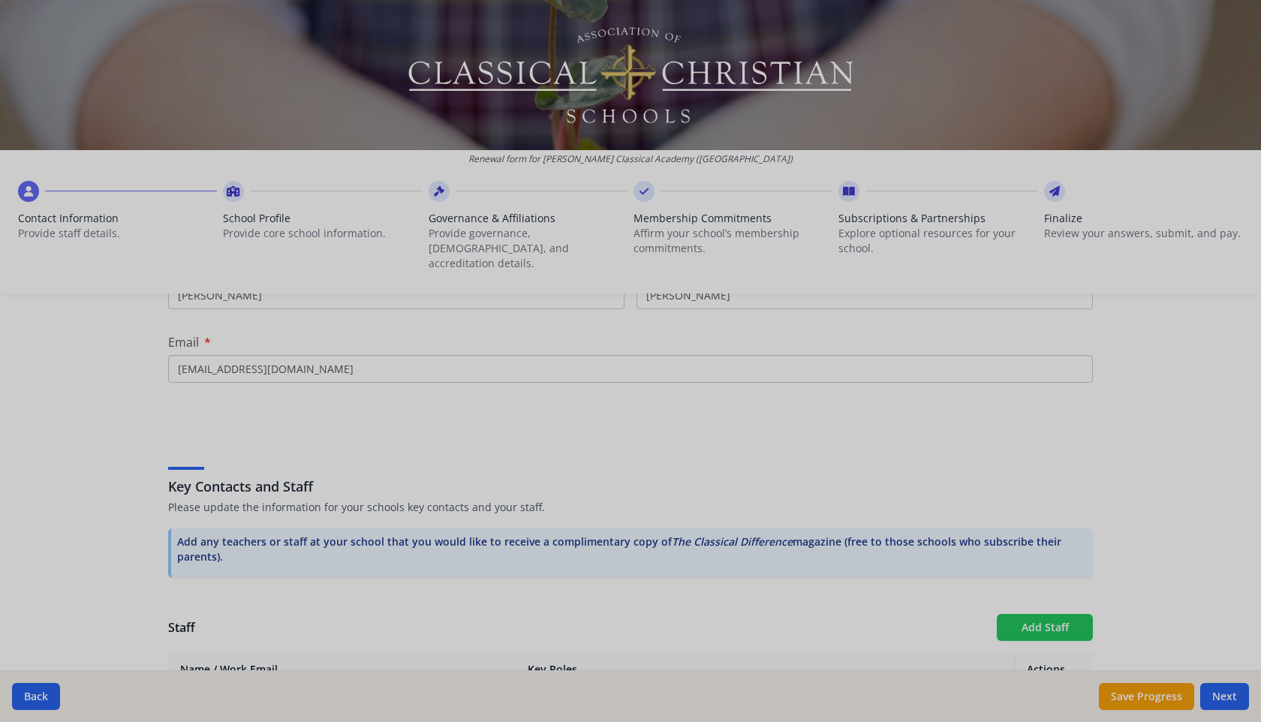
checkbox input "false"
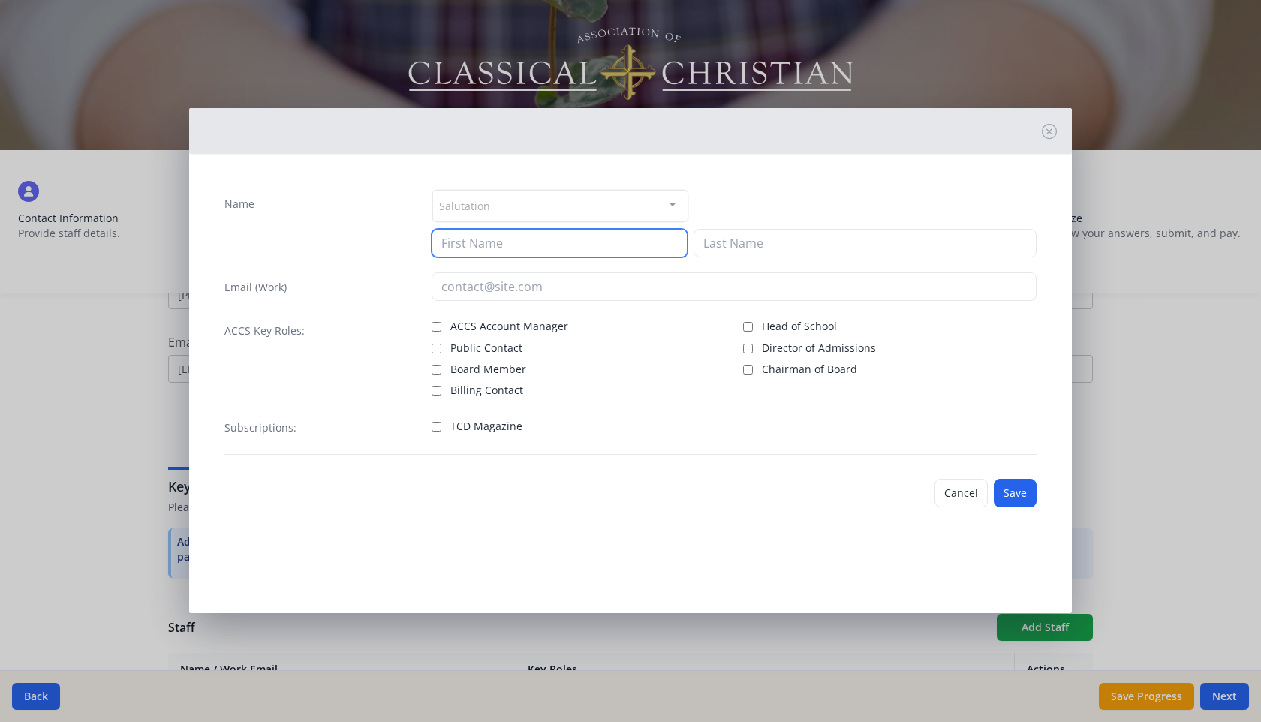
click at [581, 240] on input at bounding box center [560, 243] width 256 height 29
type input "[PERSON_NAME]"
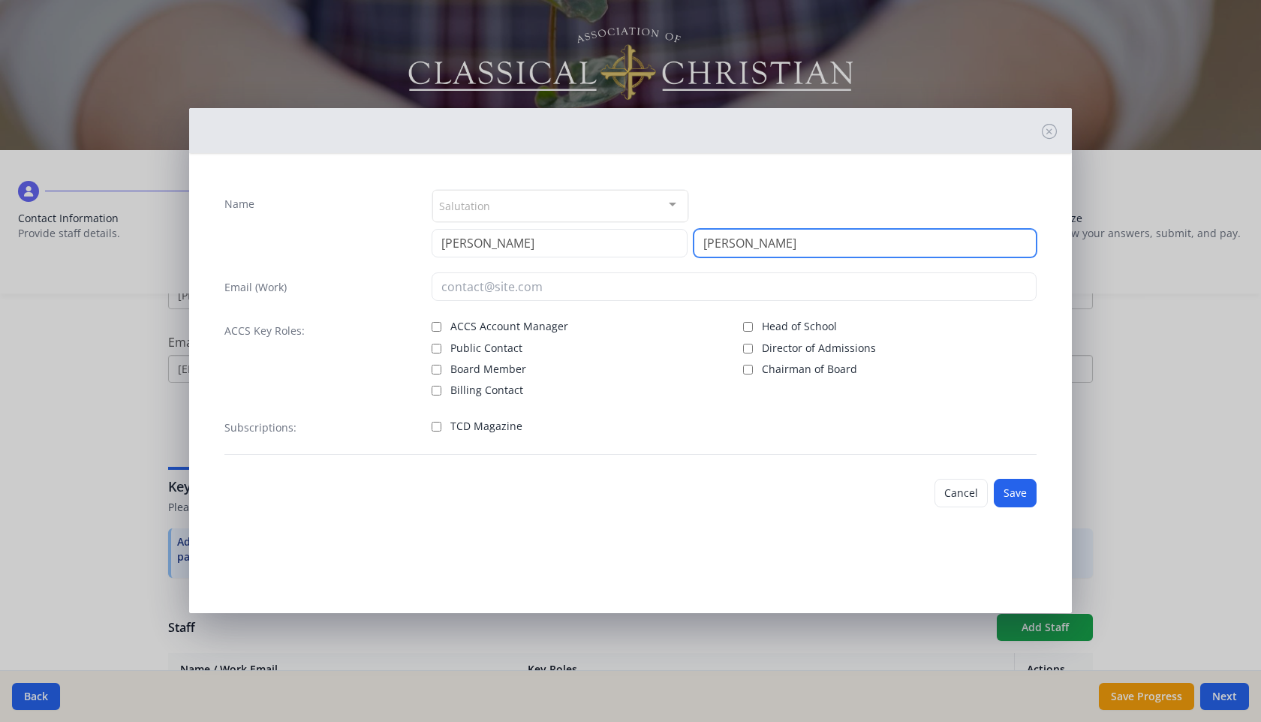
type input "[PERSON_NAME]"
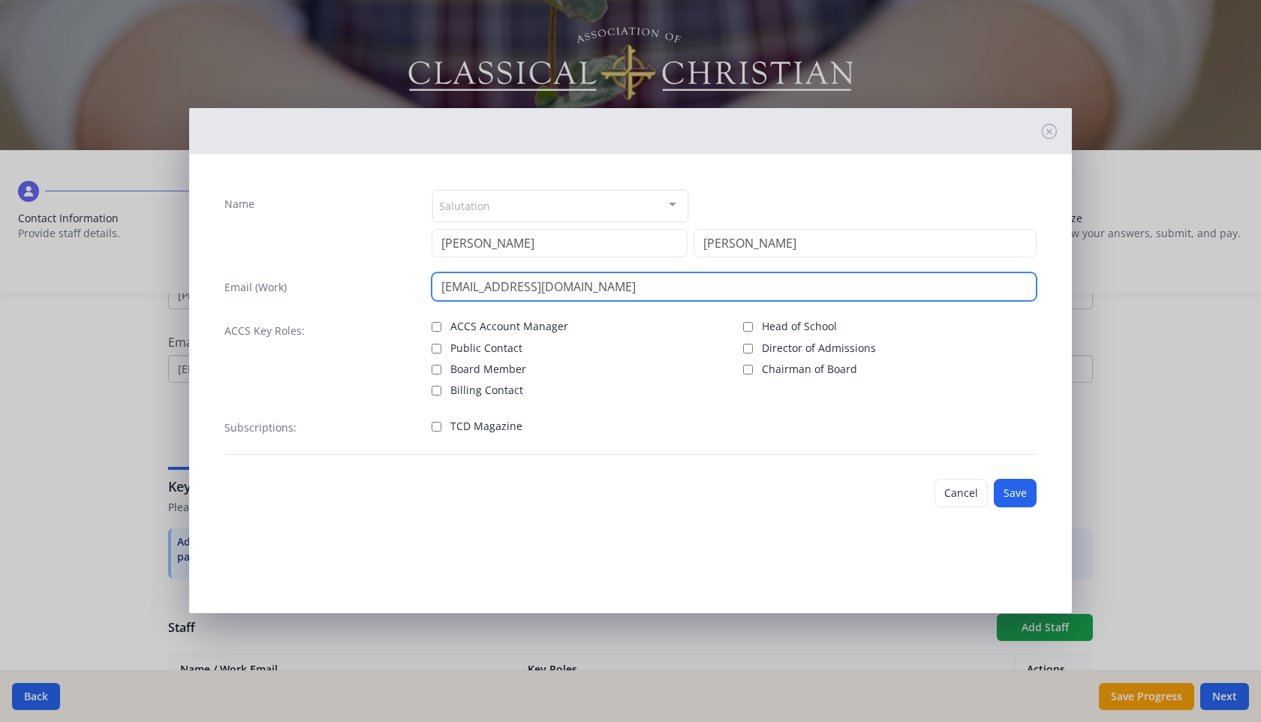
click at [535, 287] on input "[EMAIL_ADDRESS][DOMAIN_NAME]" at bounding box center [735, 287] width 606 height 29
type input "[EMAIL_ADDRESS][DOMAIN_NAME]"
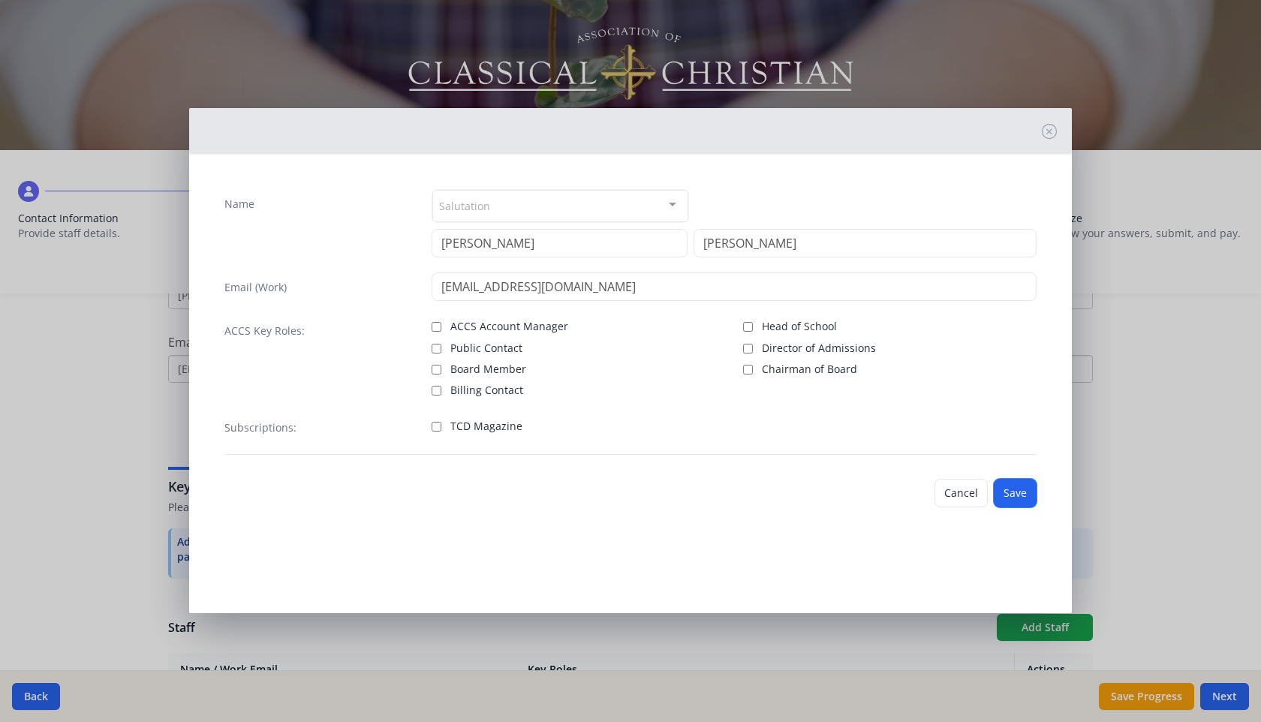
click at [1006, 502] on button "Save" at bounding box center [1015, 493] width 43 height 29
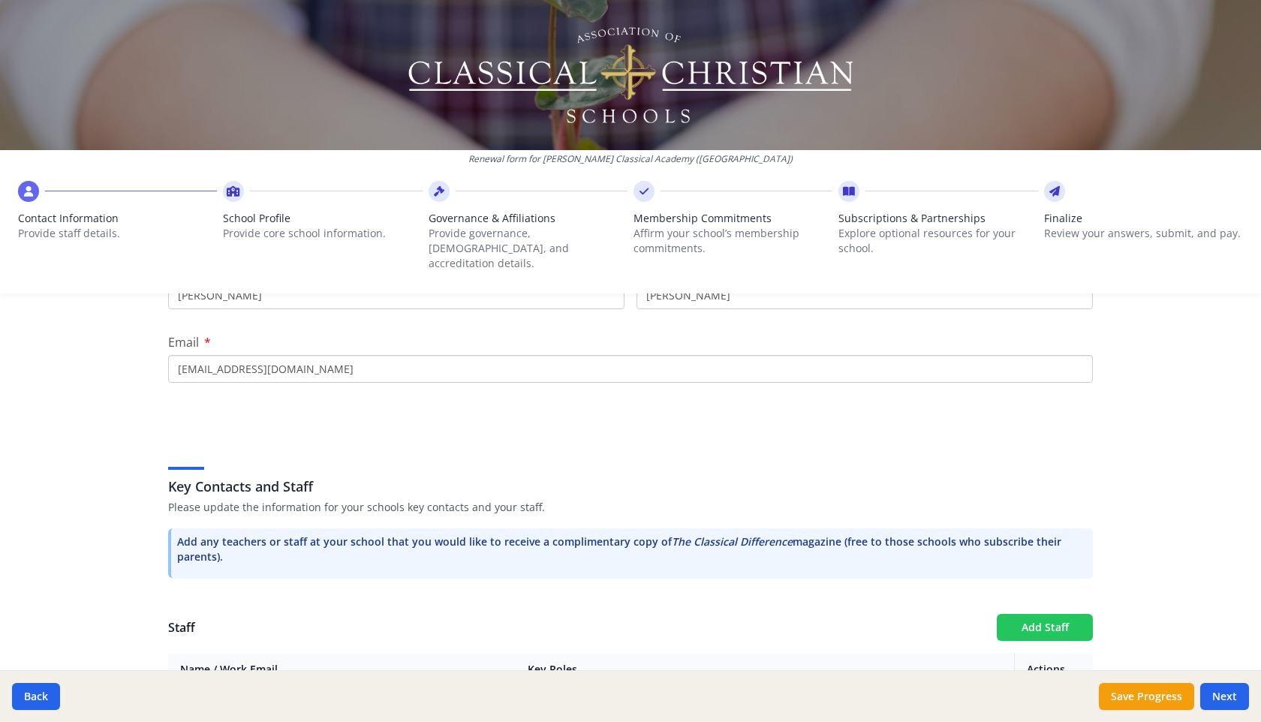
click at [1035, 614] on button "Add Staff" at bounding box center [1045, 627] width 96 height 27
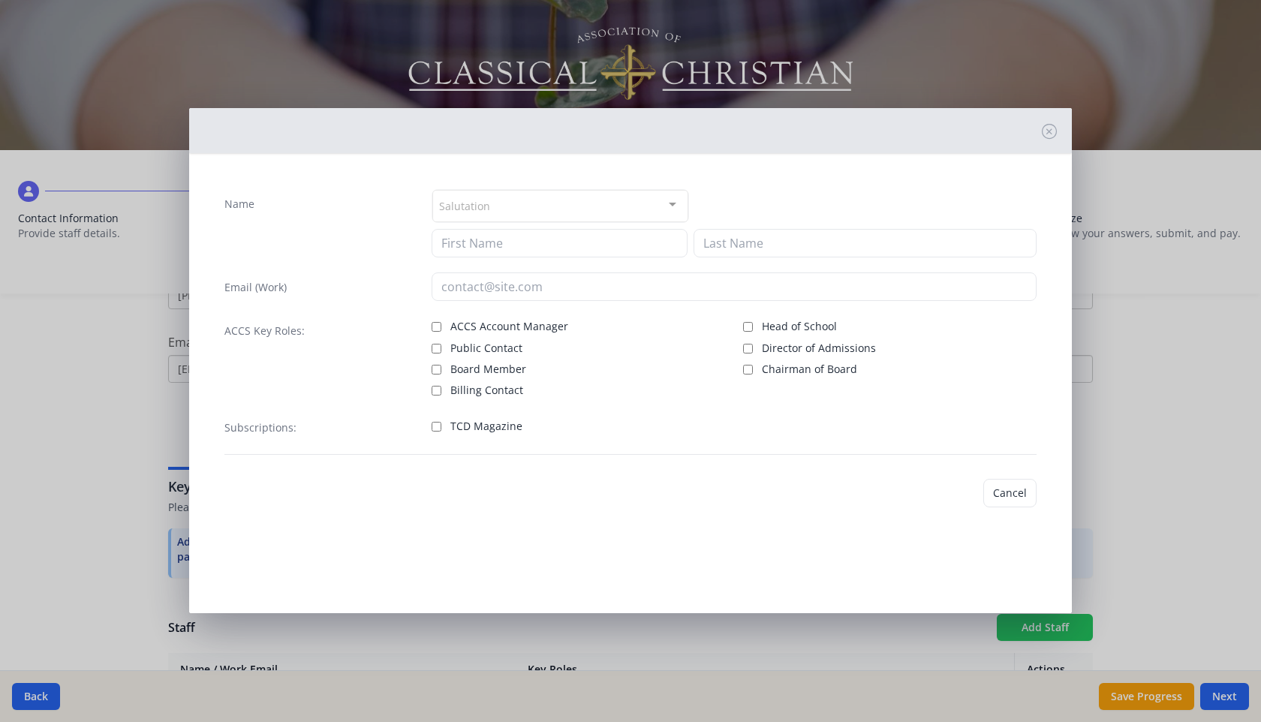
checkbox input "false"
click at [583, 243] on input at bounding box center [560, 243] width 256 height 29
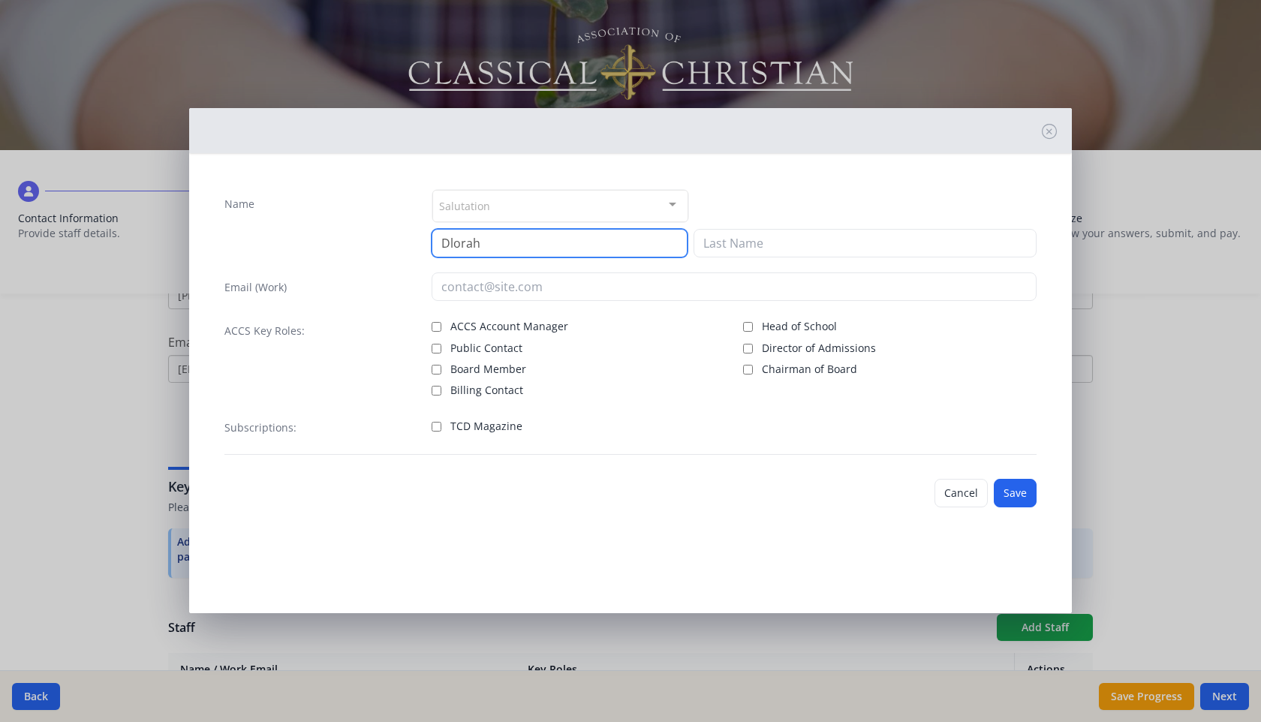
type input "Dlorah"
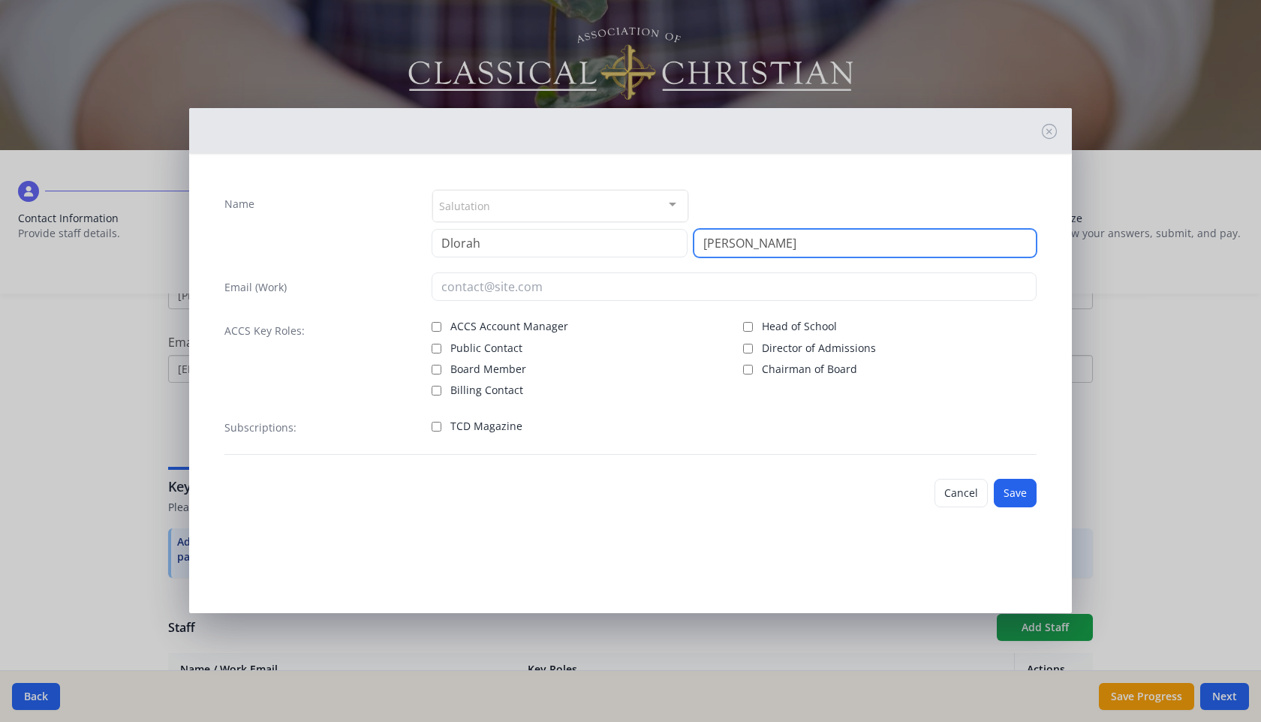
type input "[PERSON_NAME]"
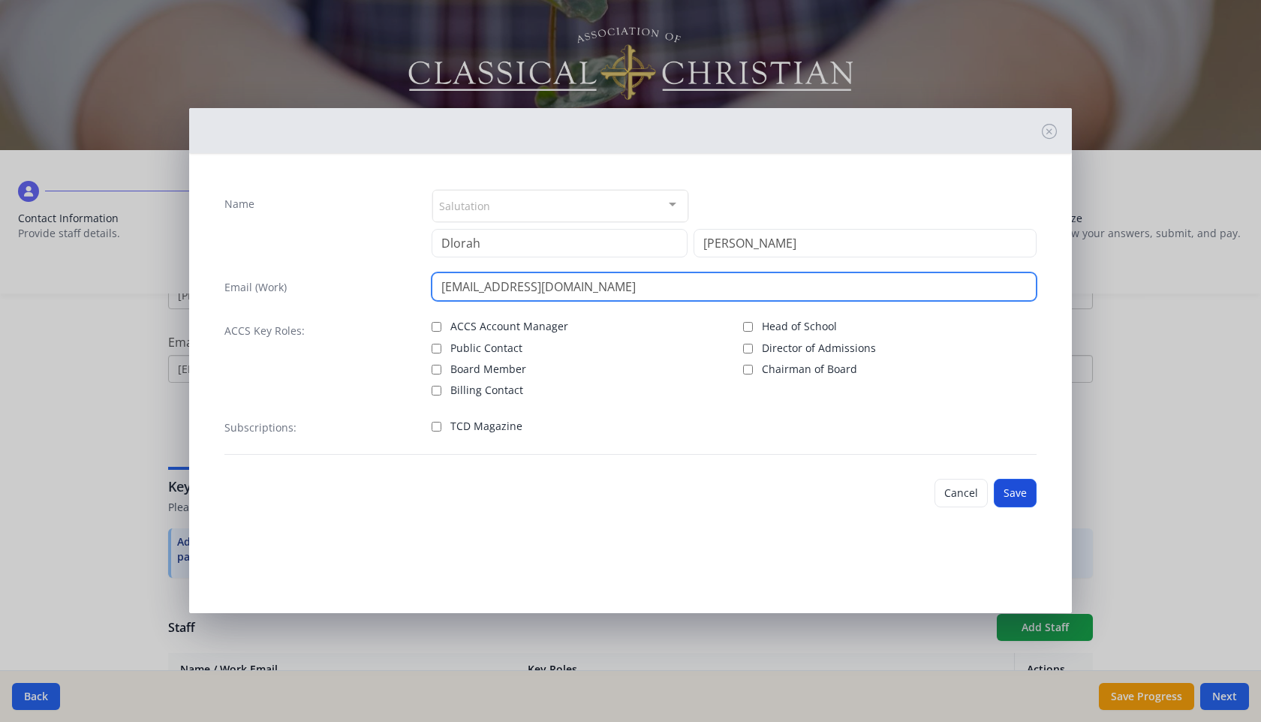
type input "[EMAIL_ADDRESS][DOMAIN_NAME]"
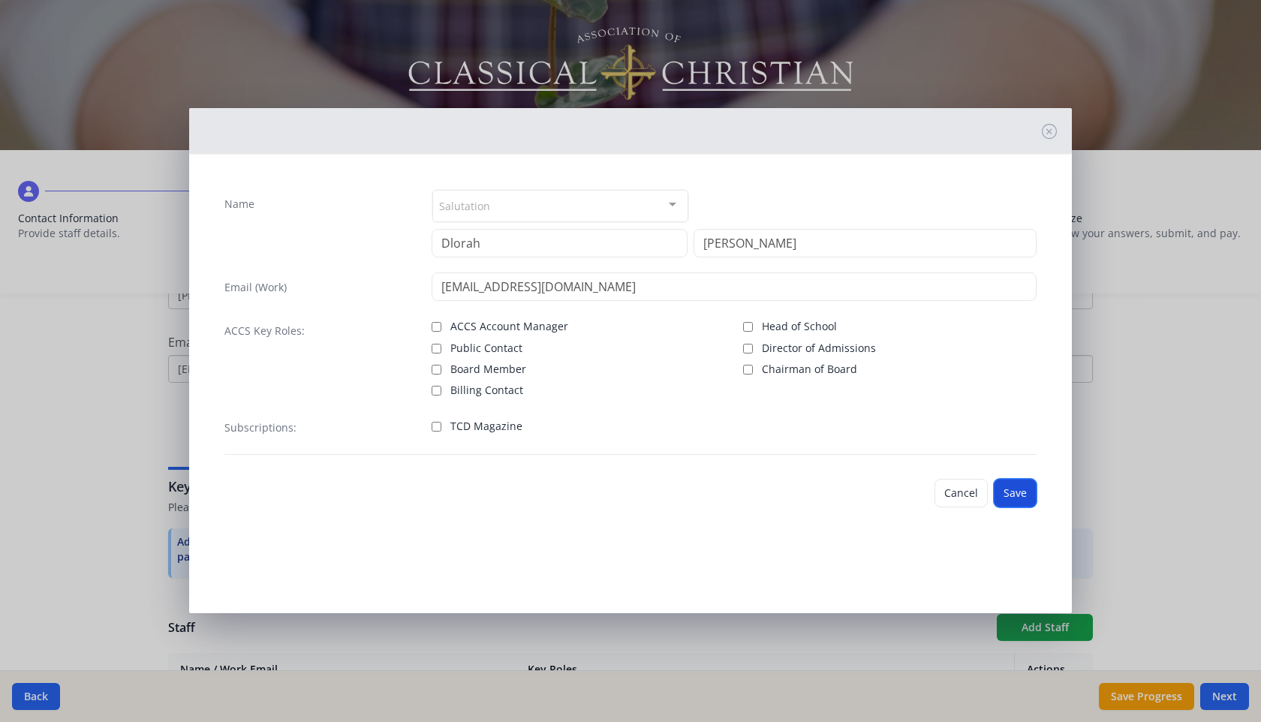
click at [1014, 496] on button "Save" at bounding box center [1015, 493] width 43 height 29
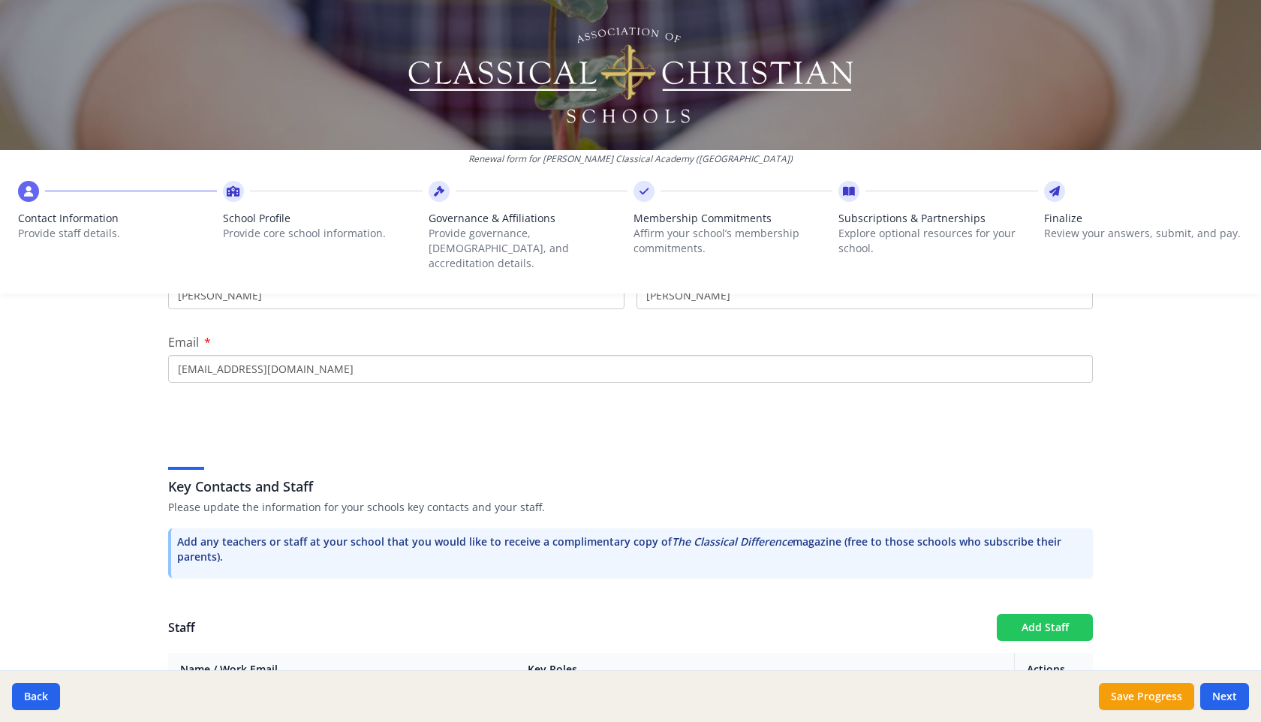
click at [1044, 614] on button "Add Staff" at bounding box center [1045, 627] width 96 height 27
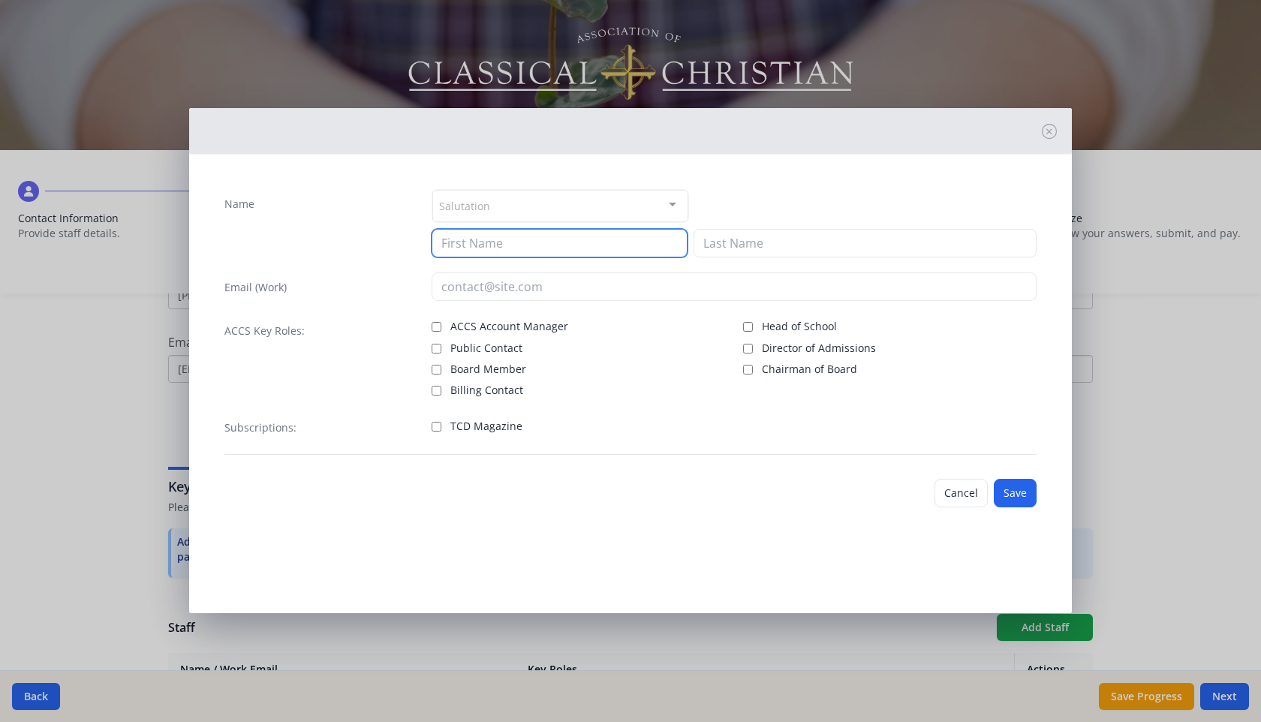
click at [639, 246] on input at bounding box center [560, 243] width 256 height 29
type input "[PERSON_NAME]"
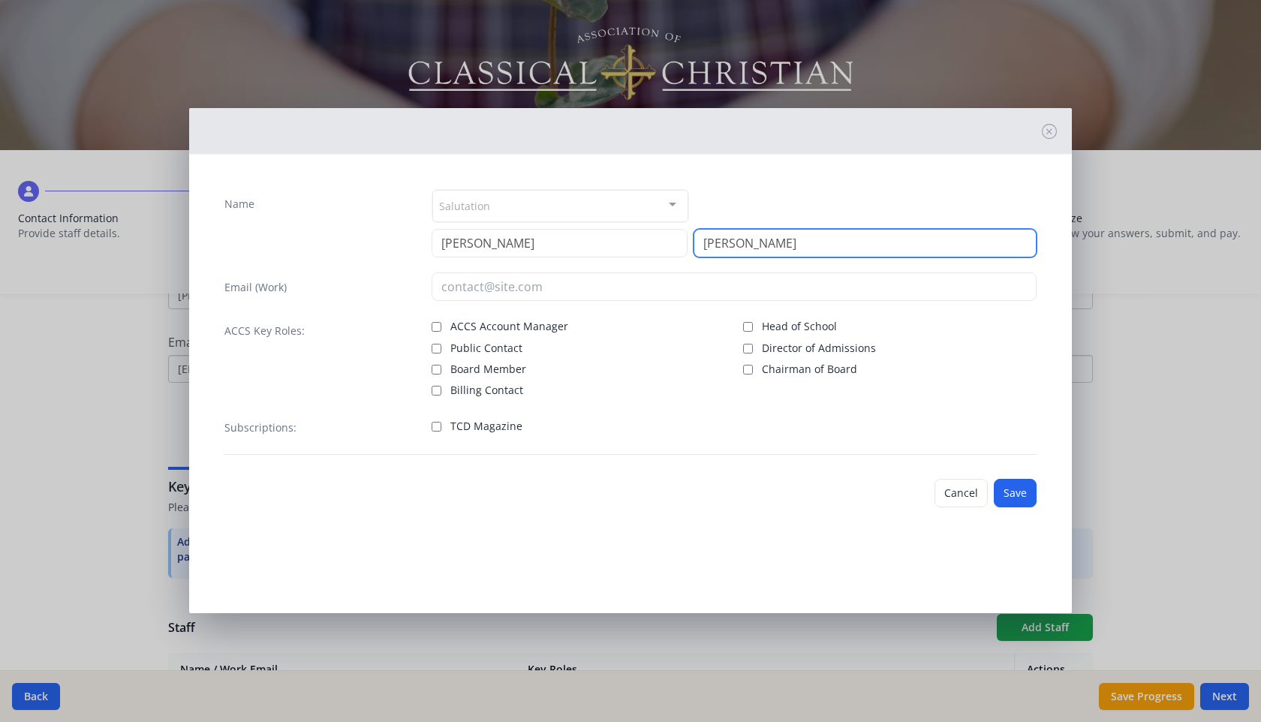
type input "[PERSON_NAME]"
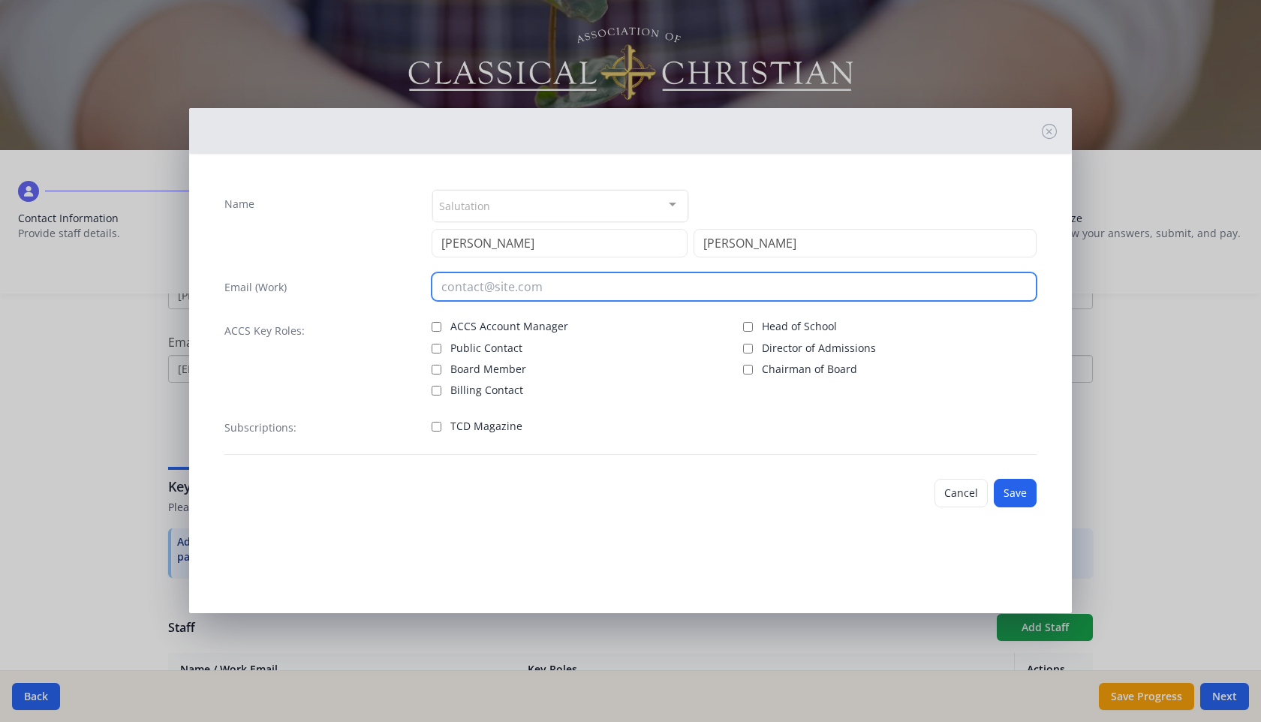
click at [625, 288] on input "email" at bounding box center [735, 287] width 606 height 29
type input "[EMAIL_ADDRESS][DOMAIN_NAME]"
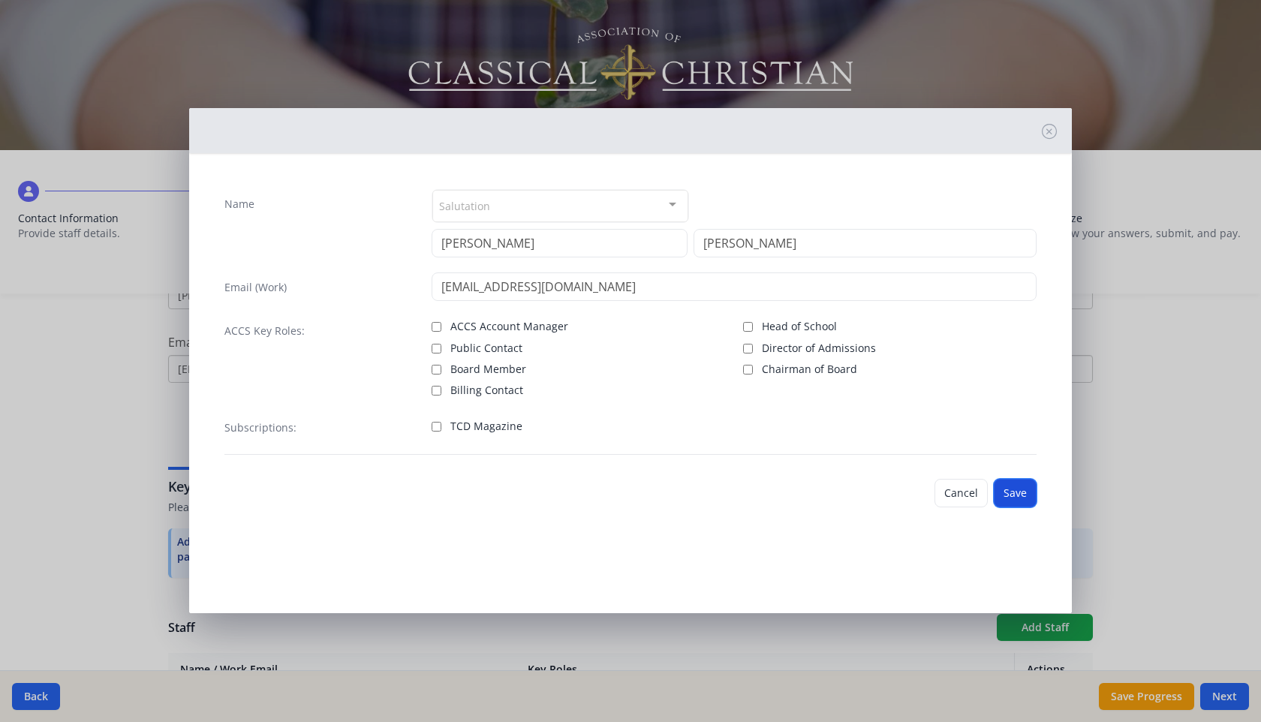
click at [1023, 495] on button "Save" at bounding box center [1015, 493] width 43 height 29
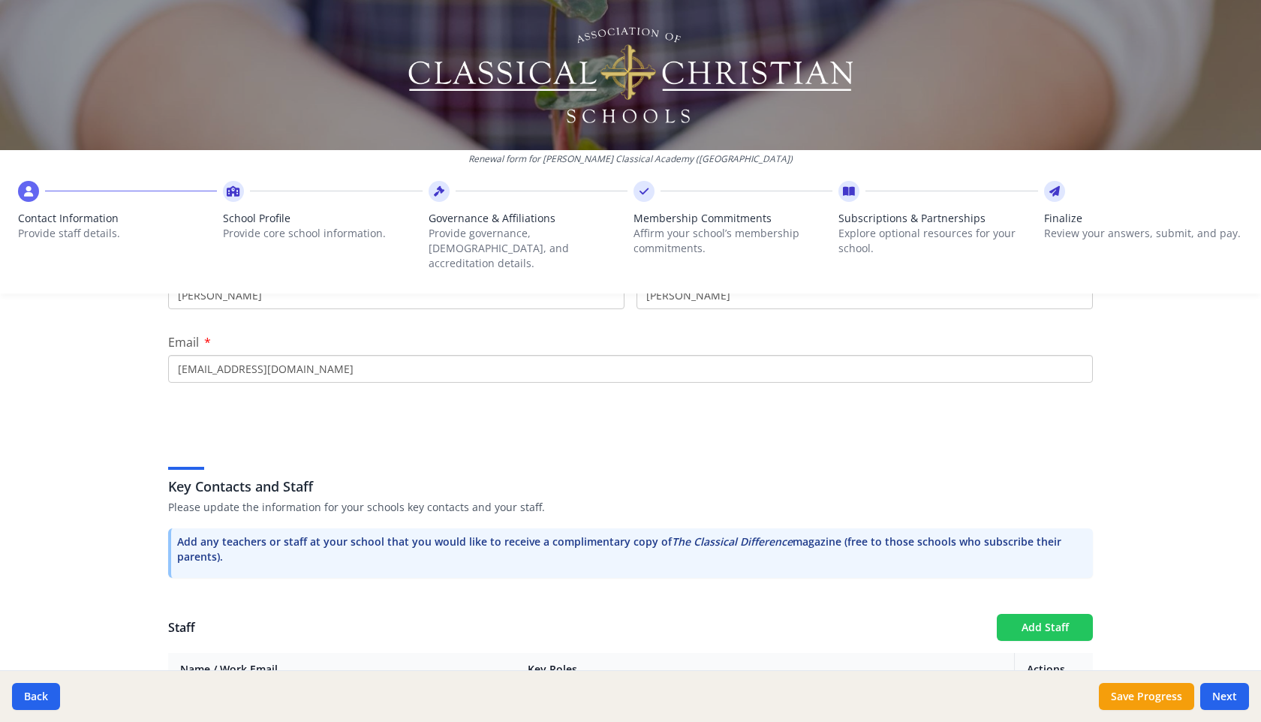
click at [1037, 614] on button "Add Staff" at bounding box center [1045, 627] width 96 height 27
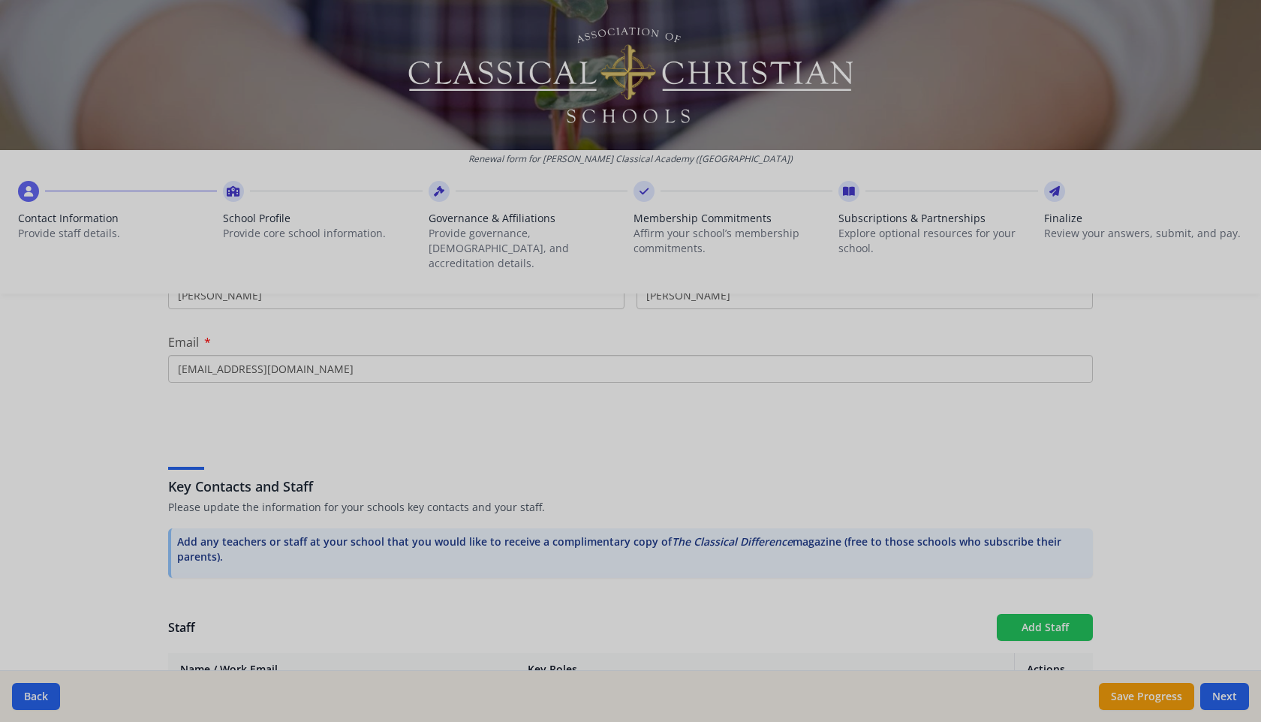
checkbox input "false"
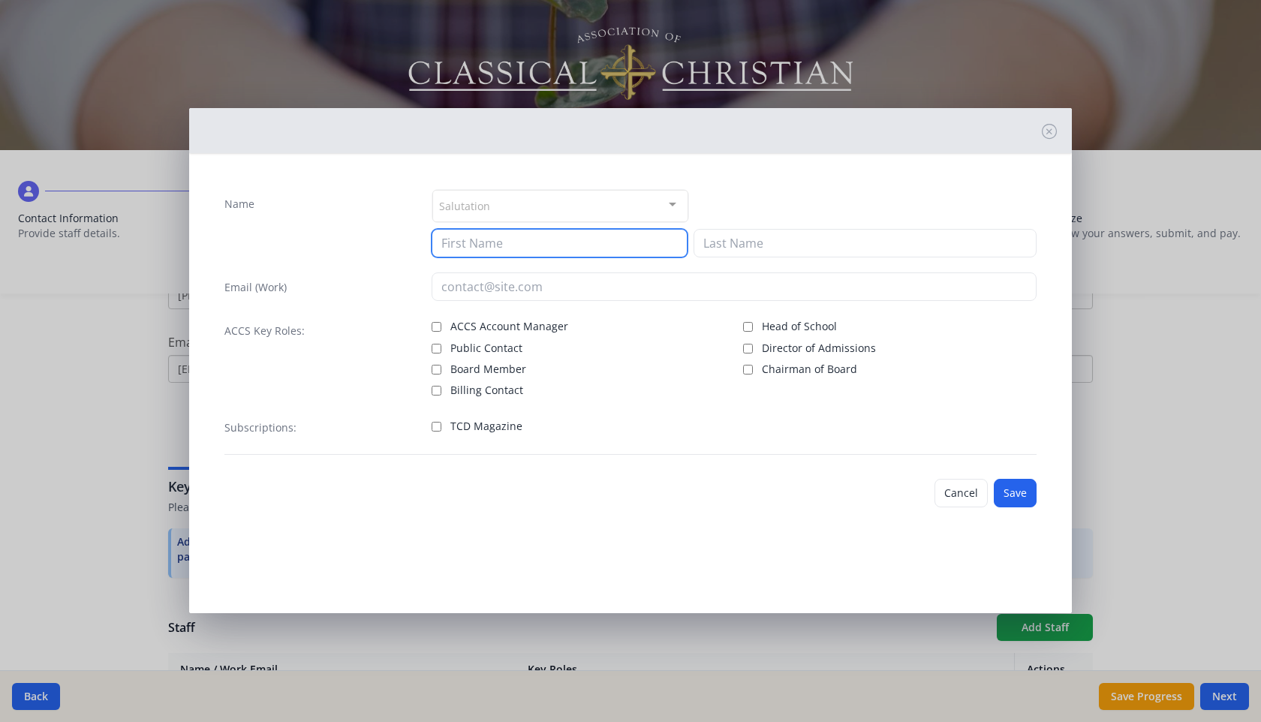
click at [654, 235] on input at bounding box center [560, 243] width 256 height 29
type input "[PERSON_NAME]"
click at [654, 235] on input "[PERSON_NAME]" at bounding box center [560, 243] width 256 height 29
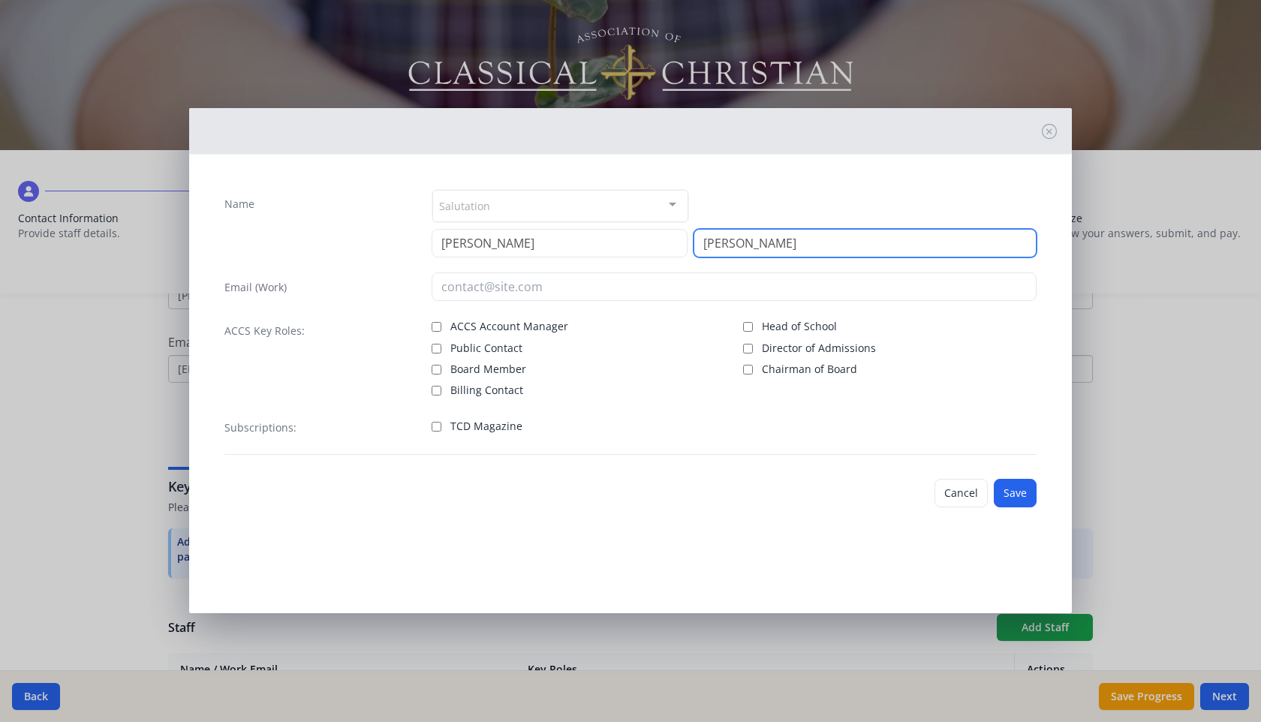
type input "[PERSON_NAME]"
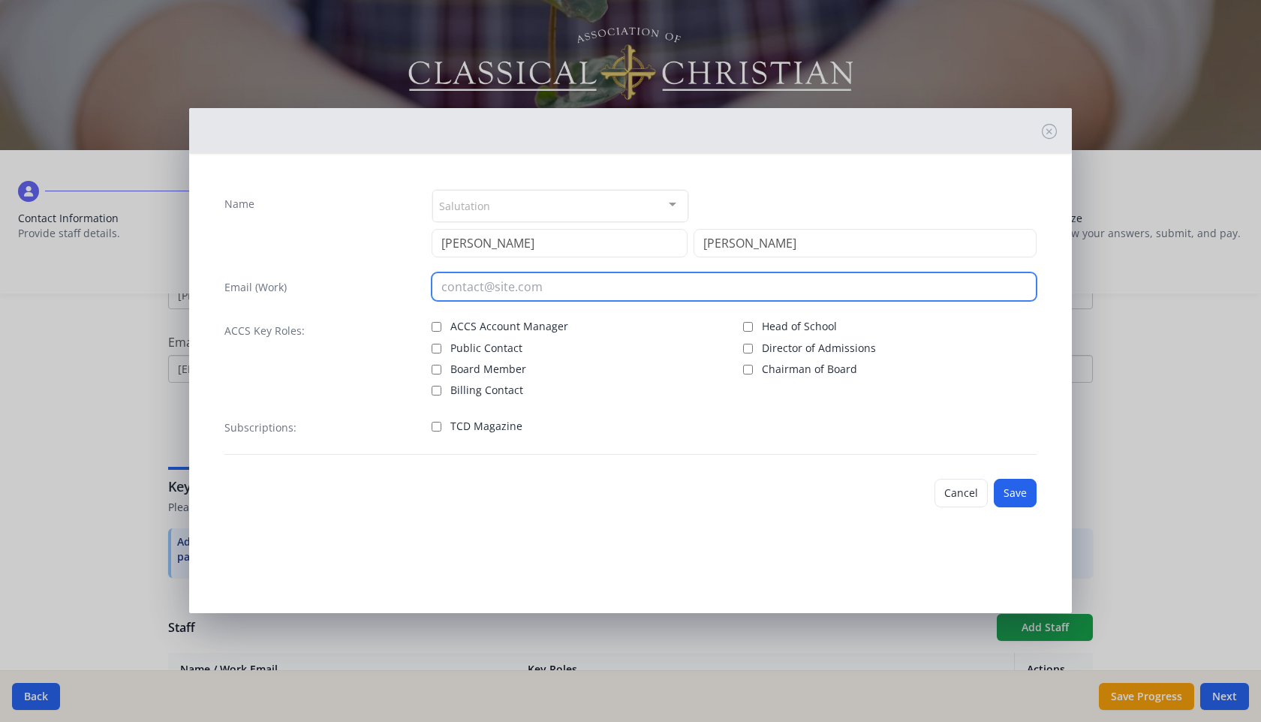
click at [640, 289] on input "email" at bounding box center [735, 287] width 606 height 29
type input "[EMAIL_ADDRESS][DOMAIN_NAME]"
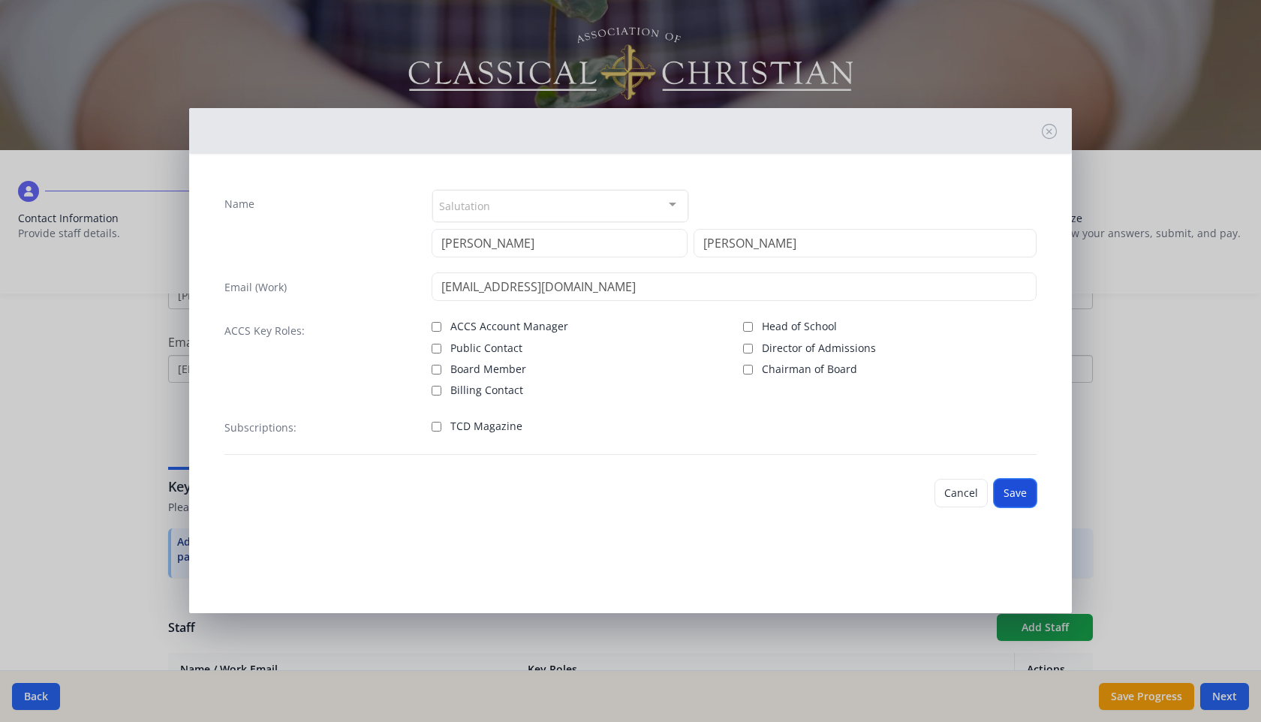
click at [1023, 493] on button "Save" at bounding box center [1015, 493] width 43 height 29
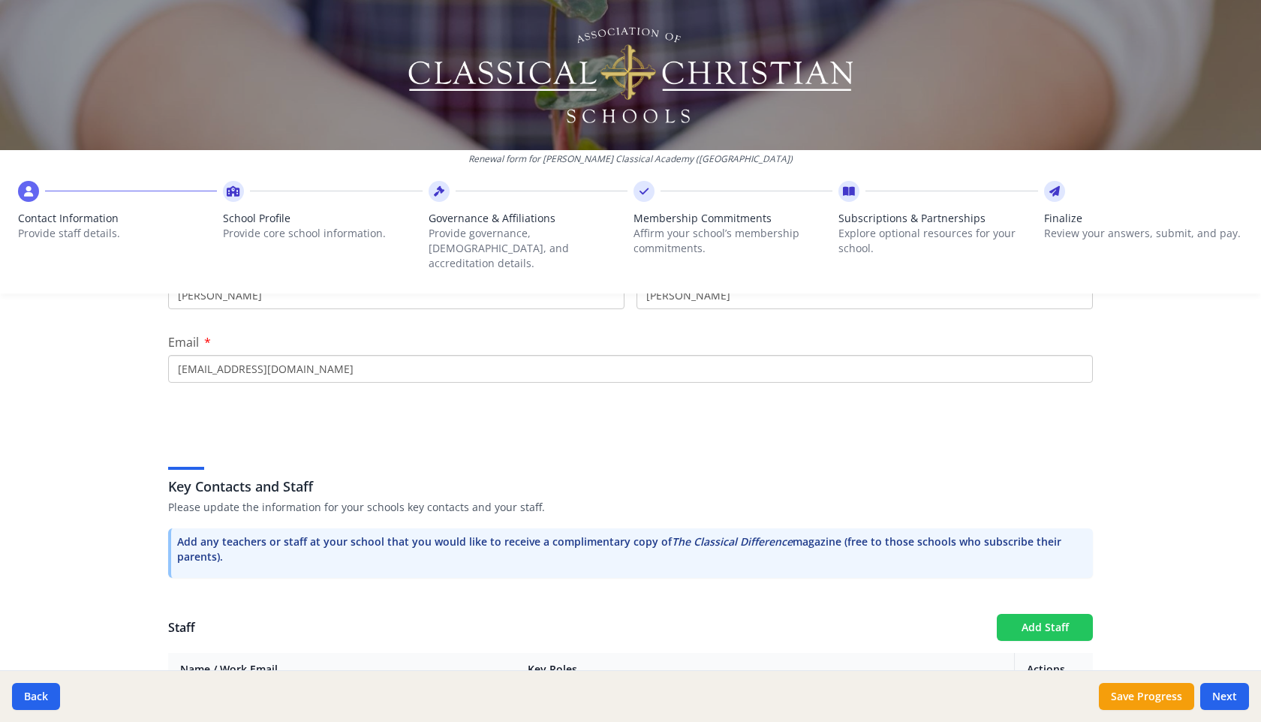
click at [1059, 614] on button "Add Staff" at bounding box center [1045, 627] width 96 height 27
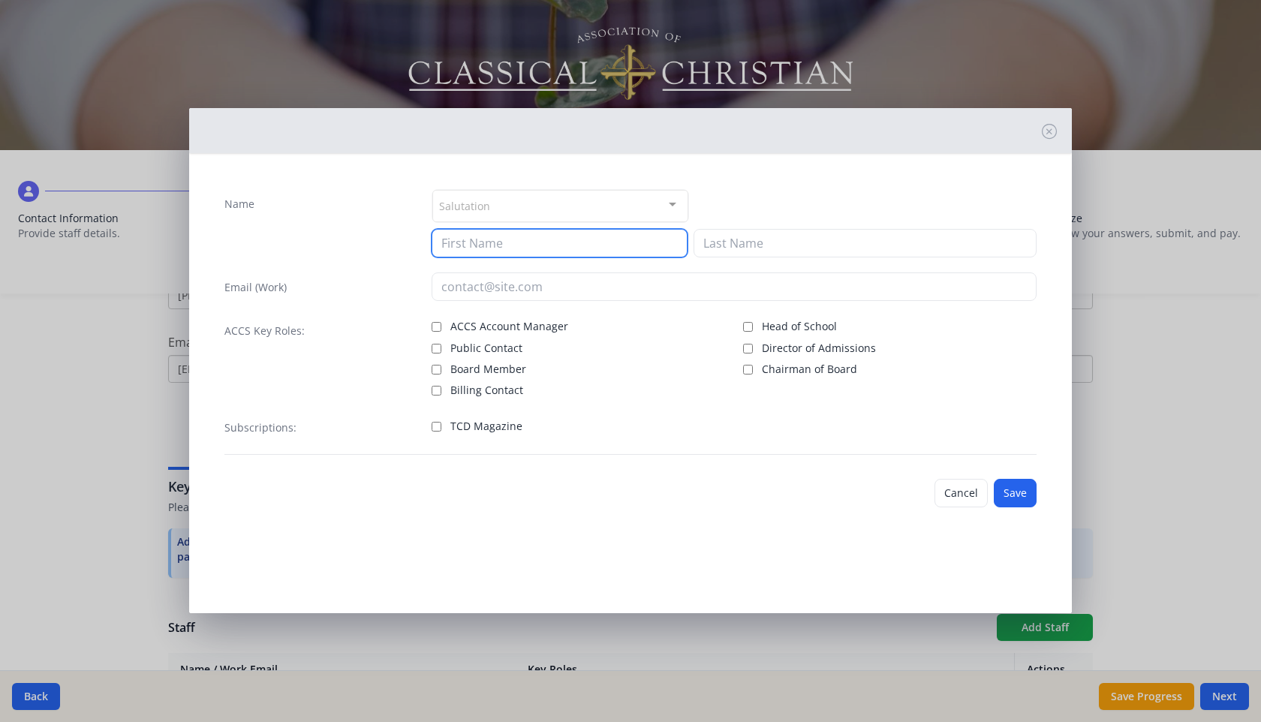
click at [646, 239] on input at bounding box center [560, 243] width 256 height 29
type input "[PERSON_NAME]"
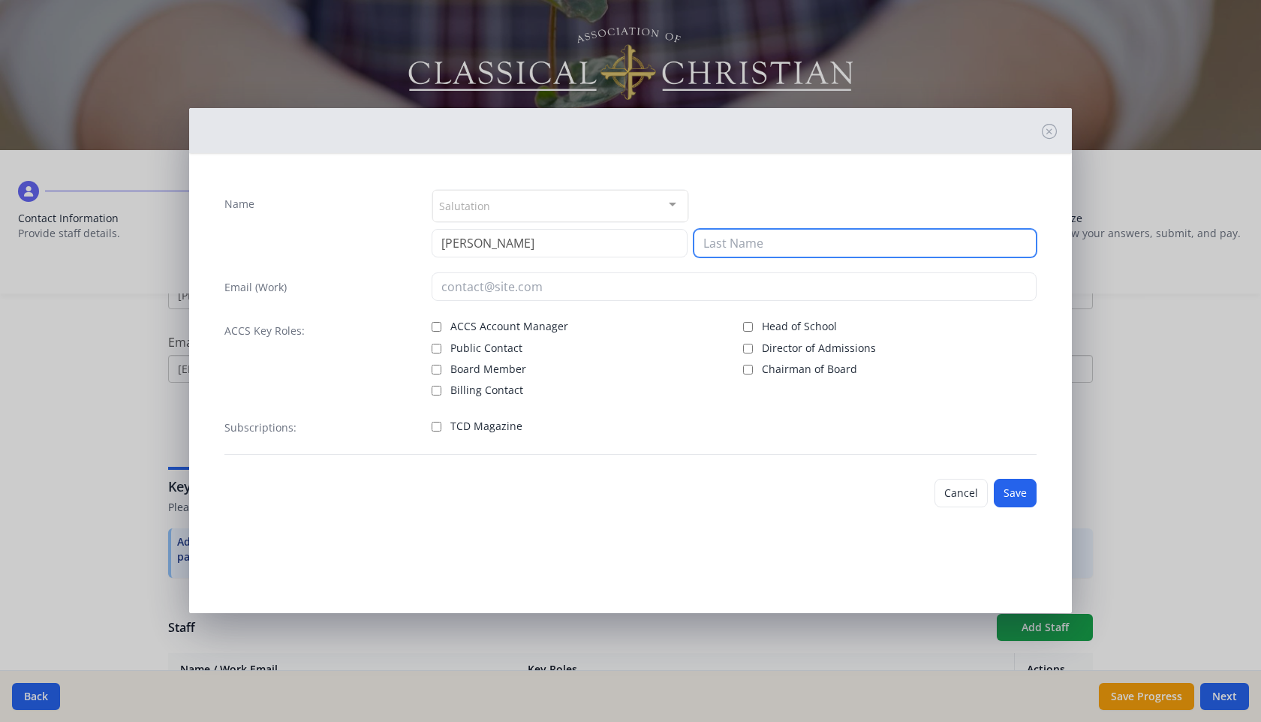
type input "A"
type input "[PERSON_NAME]"
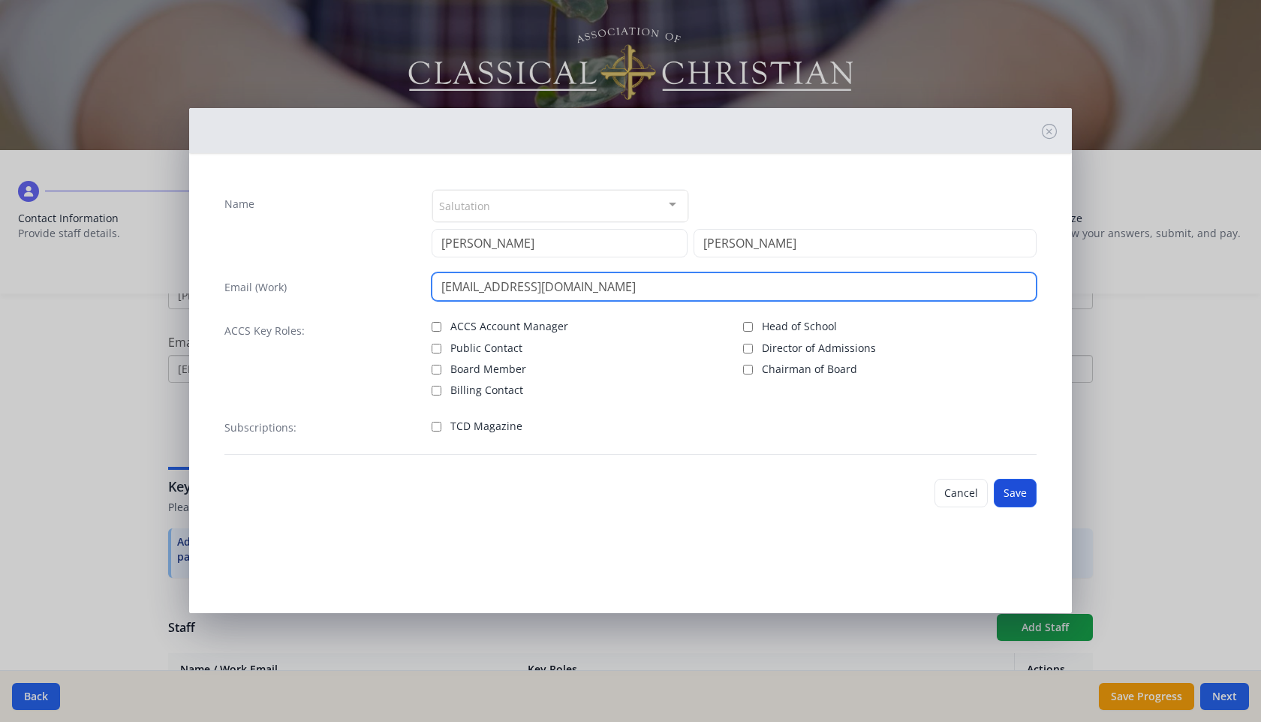
type input "[EMAIL_ADDRESS][DOMAIN_NAME]"
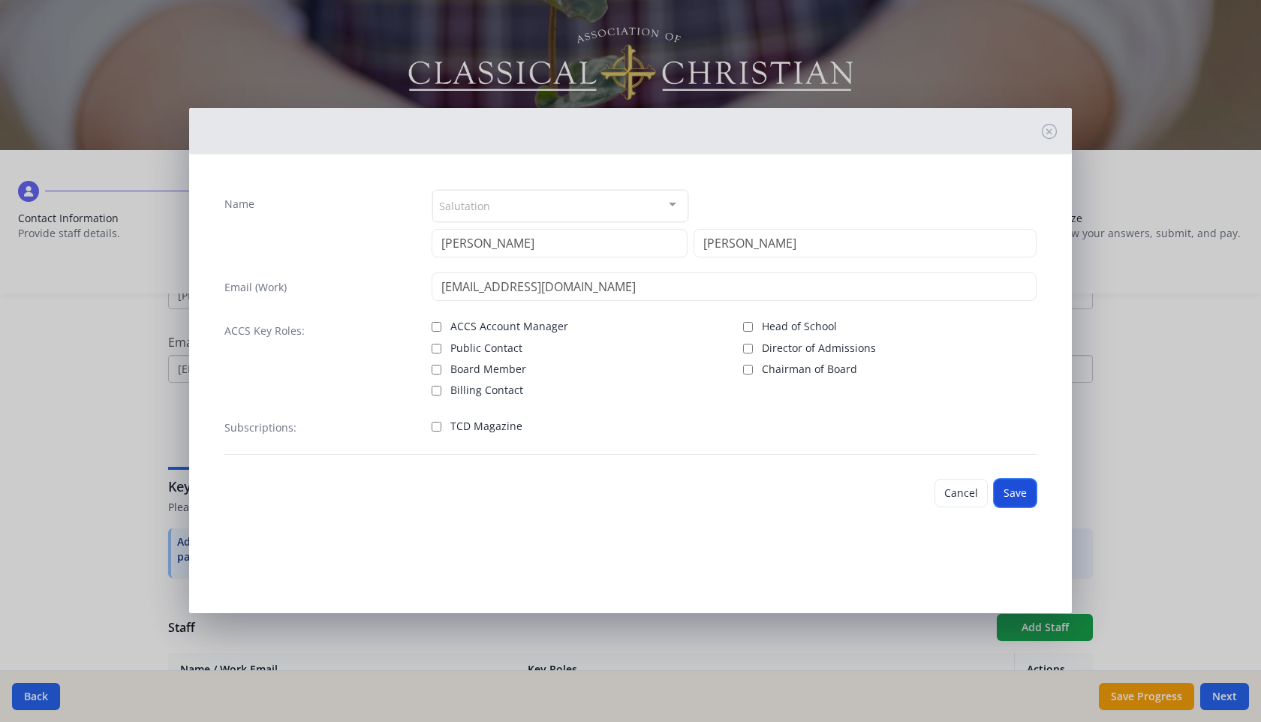
click at [1011, 495] on button "Save" at bounding box center [1015, 493] width 43 height 29
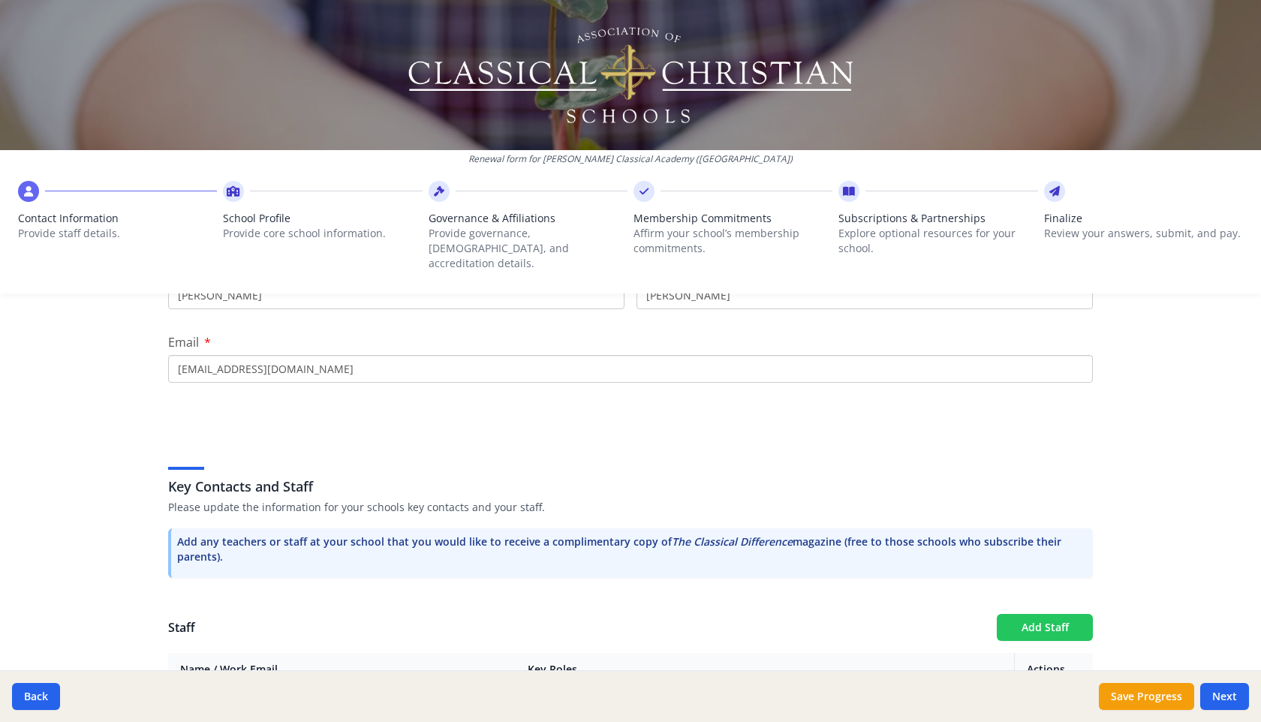
click at [1062, 617] on button "Add Staff" at bounding box center [1045, 627] width 96 height 27
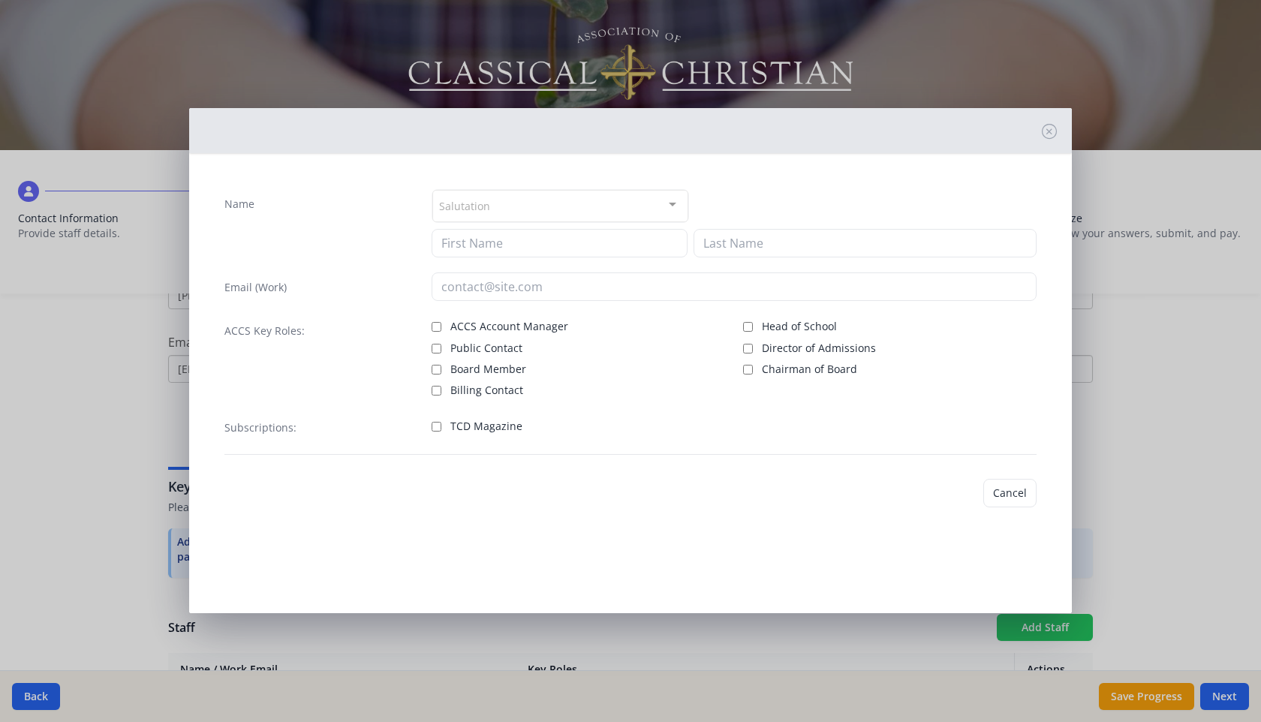
checkbox input "false"
click at [525, 244] on input at bounding box center [560, 243] width 256 height 29
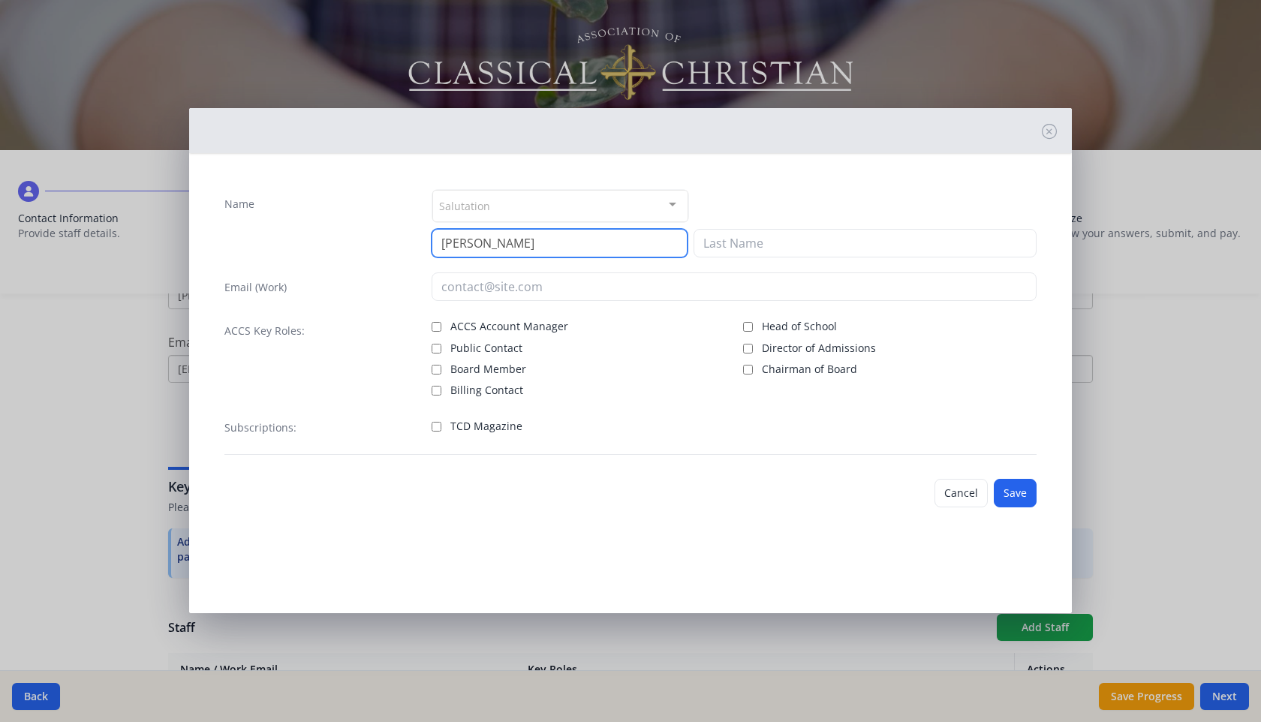
type input "[PERSON_NAME]"
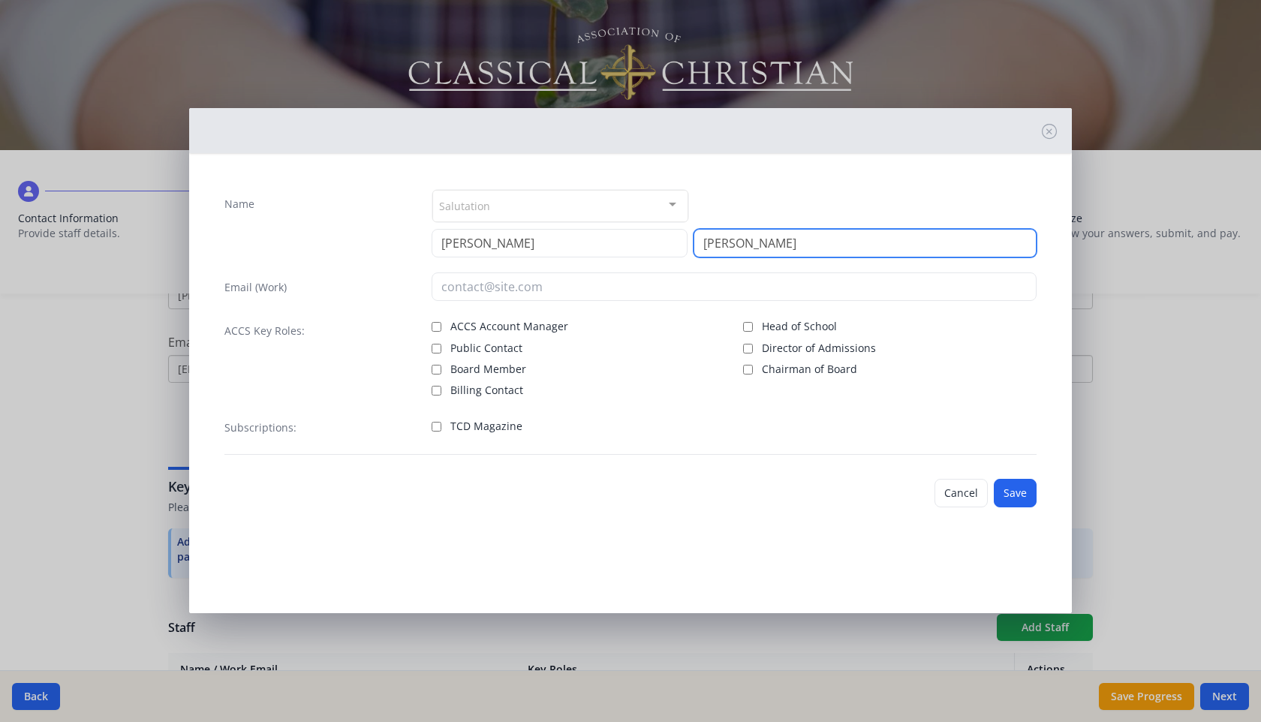
type input "[PERSON_NAME]"
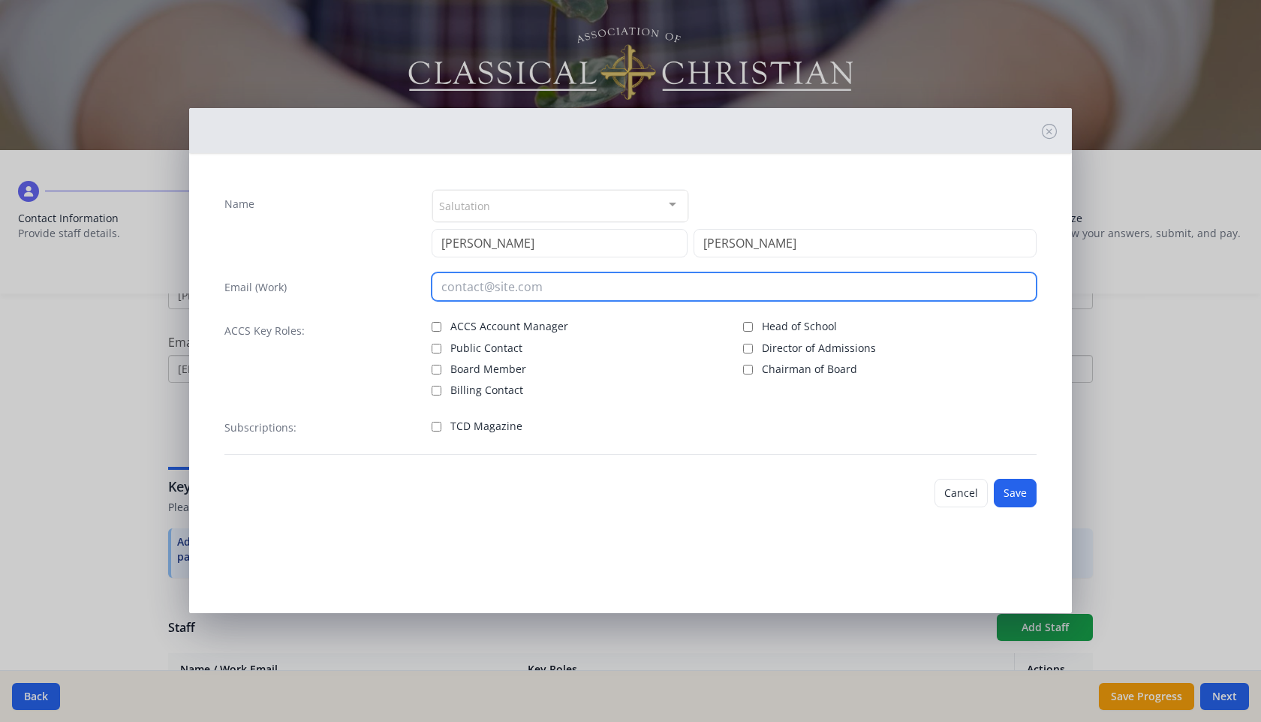
click at [503, 285] on input "email" at bounding box center [735, 287] width 606 height 29
type input "[EMAIL_ADDRESS][DOMAIN_NAME]"
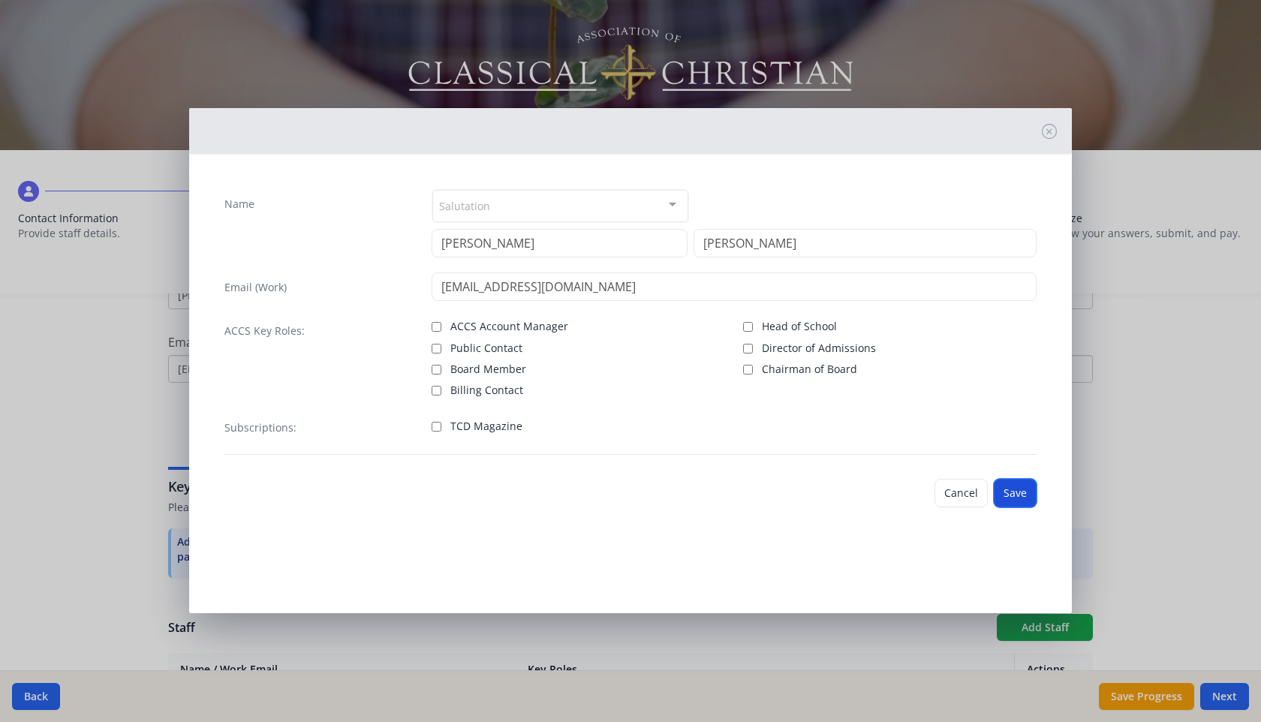
click at [1020, 494] on button "Save" at bounding box center [1015, 493] width 43 height 29
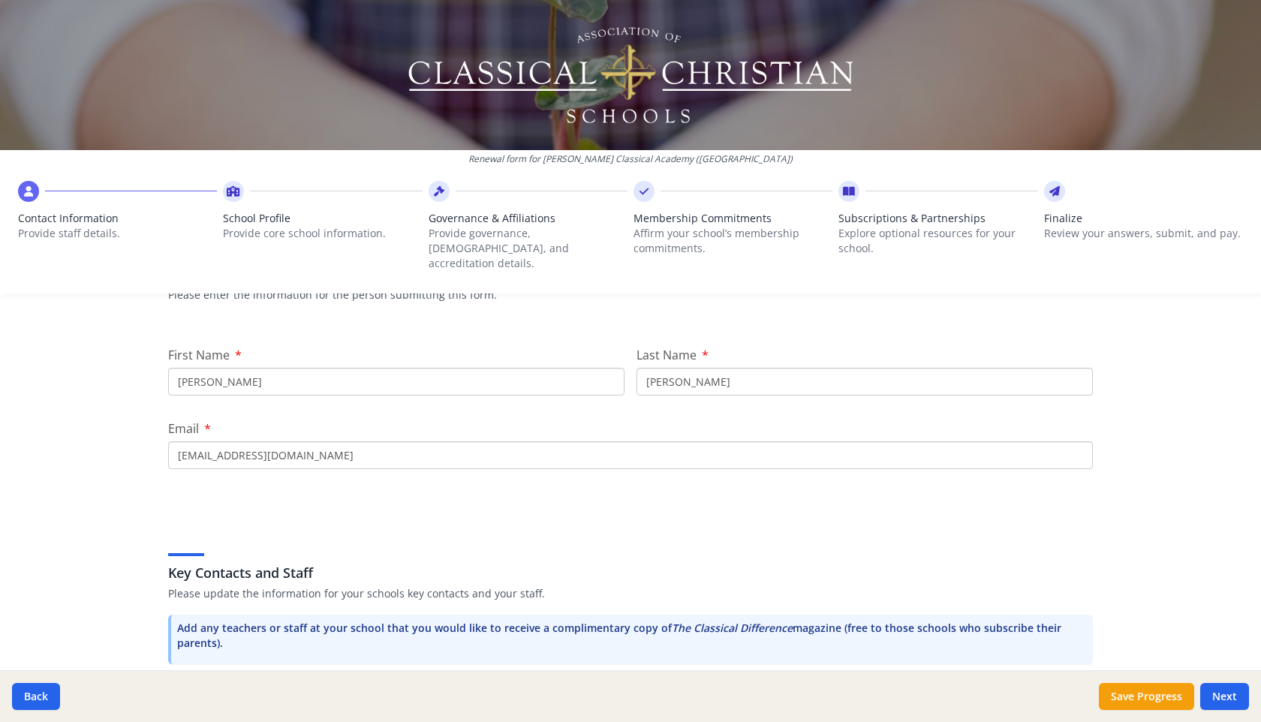
scroll to position [0, 0]
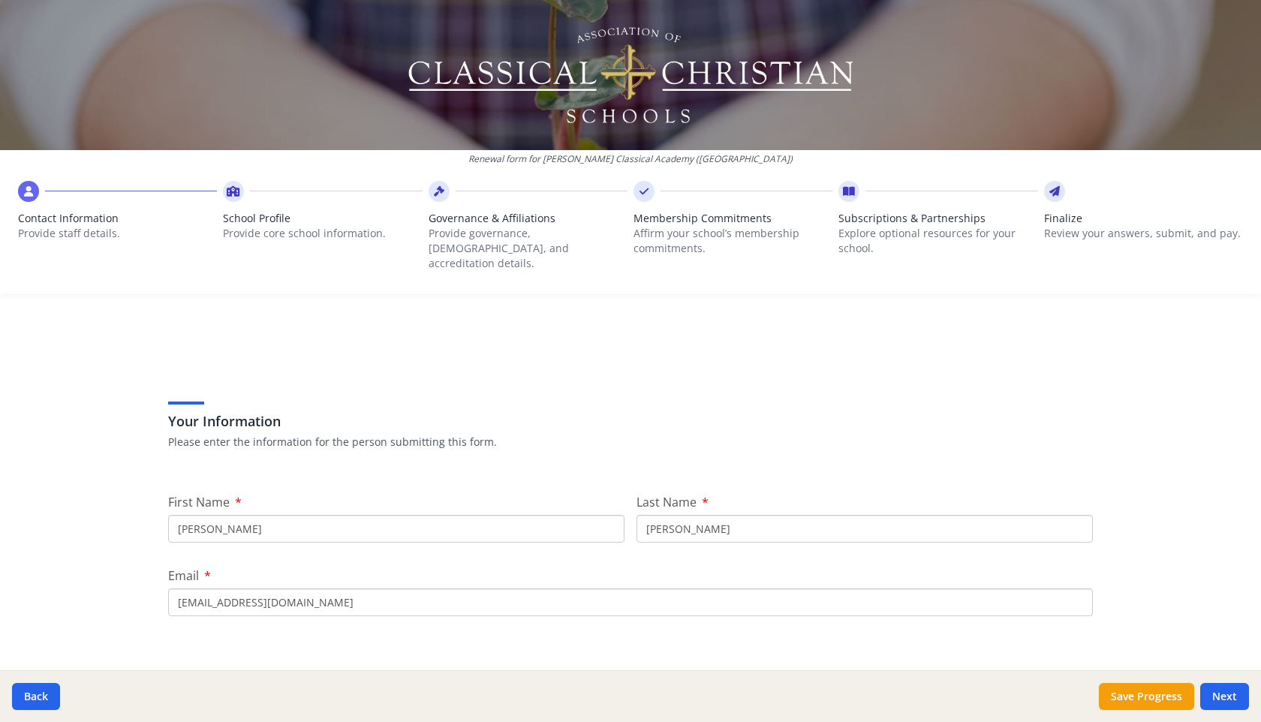
click at [1201, 601] on div "Renewal form for [PERSON_NAME] Classical Academy ([GEOGRAPHIC_DATA]) Contact In…" at bounding box center [630, 361] width 1261 height 722
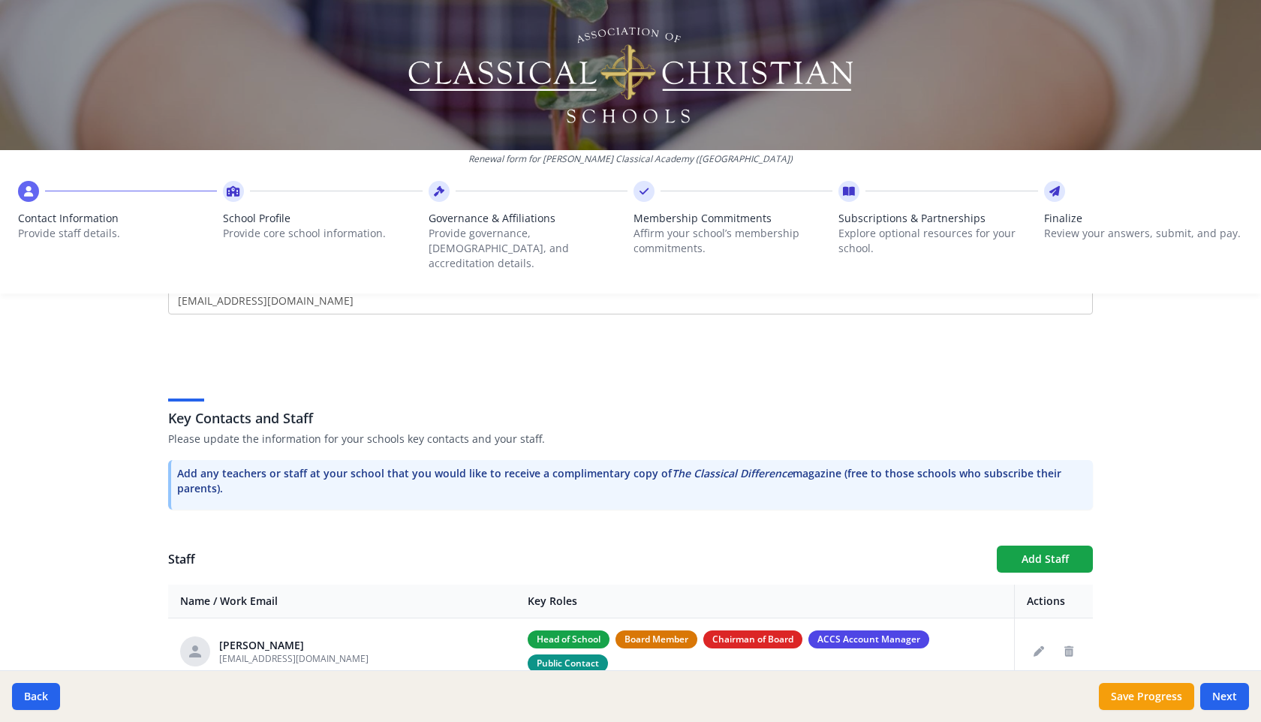
scroll to position [307, 0]
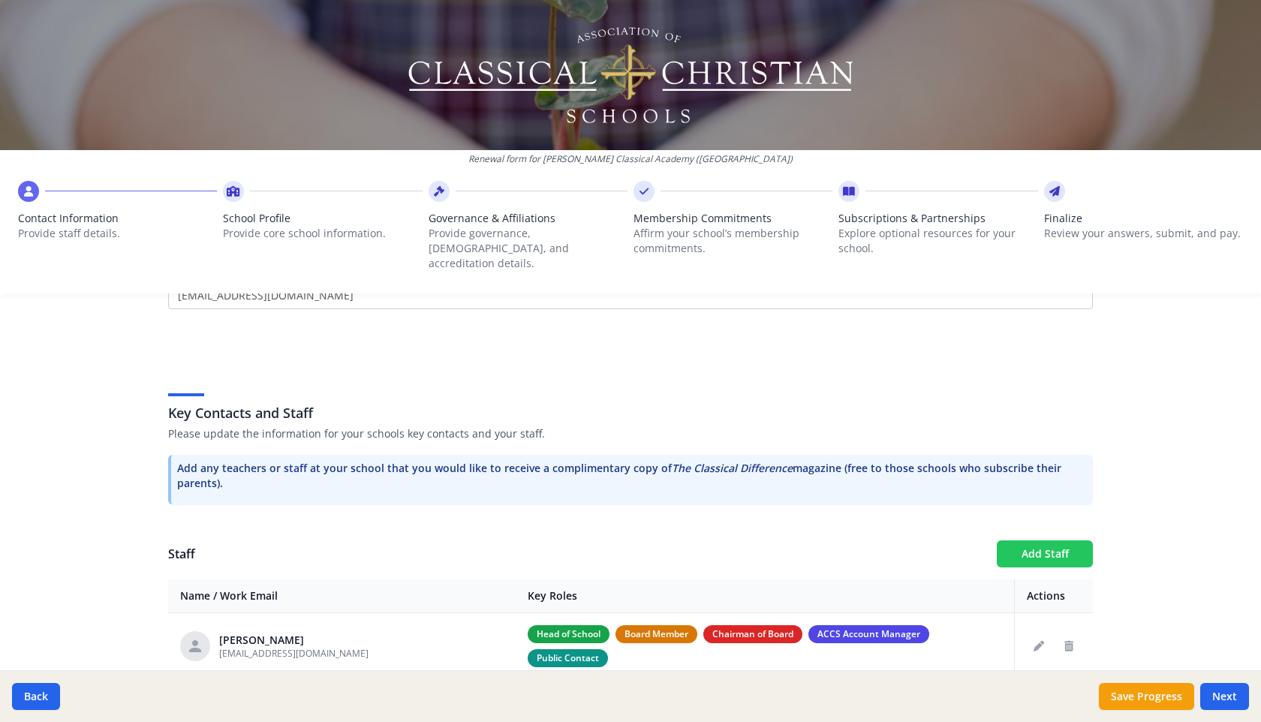
click at [1066, 544] on button "Add Staff" at bounding box center [1045, 554] width 96 height 27
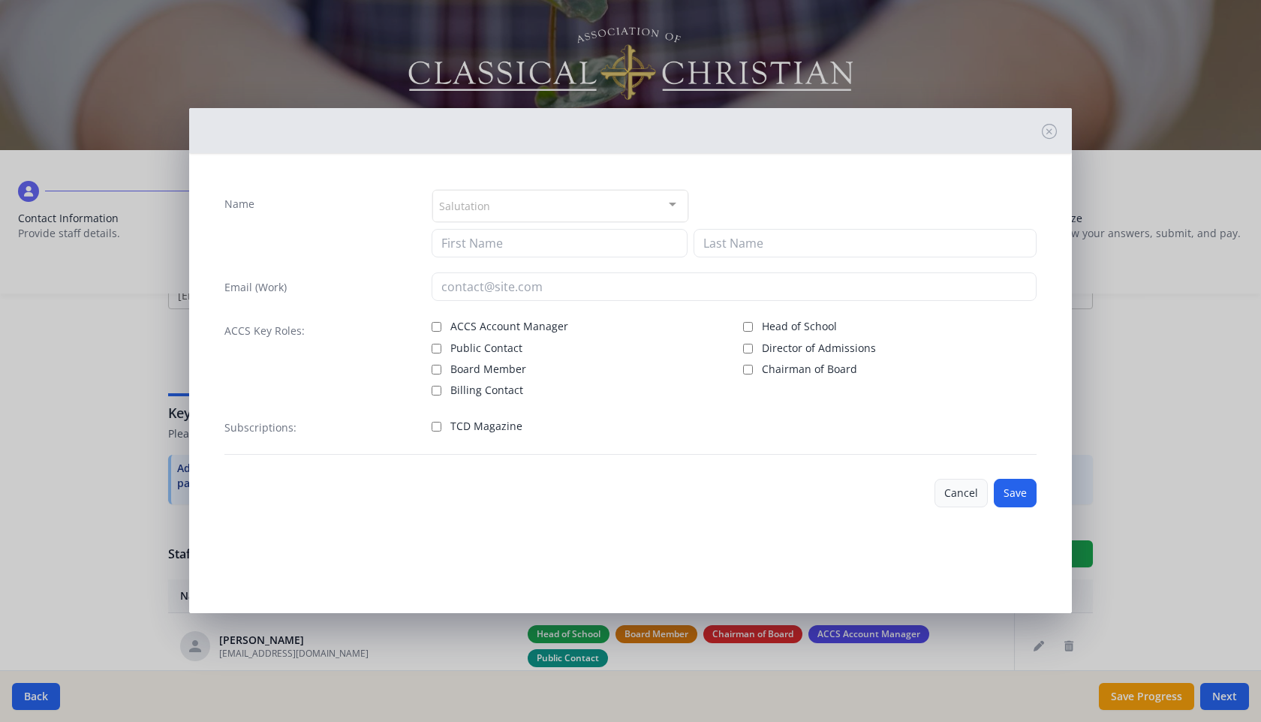
click at [965, 498] on button "Cancel" at bounding box center [961, 493] width 53 height 29
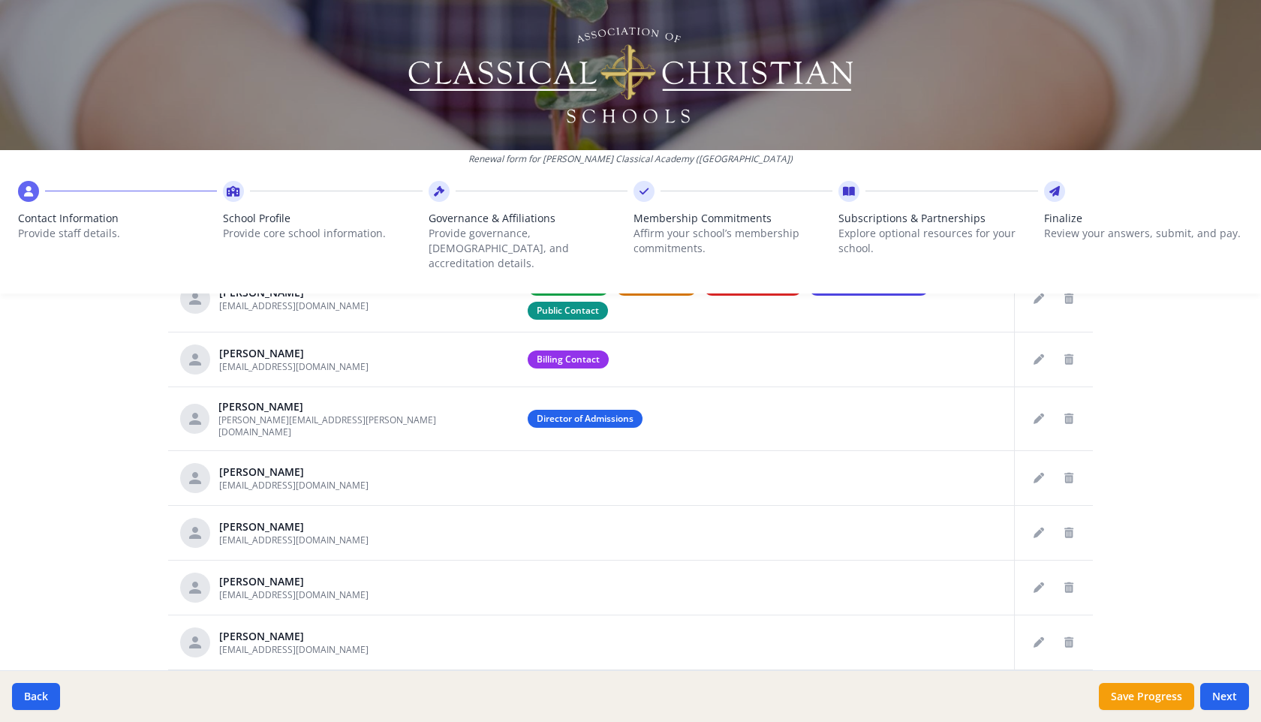
scroll to position [744, 0]
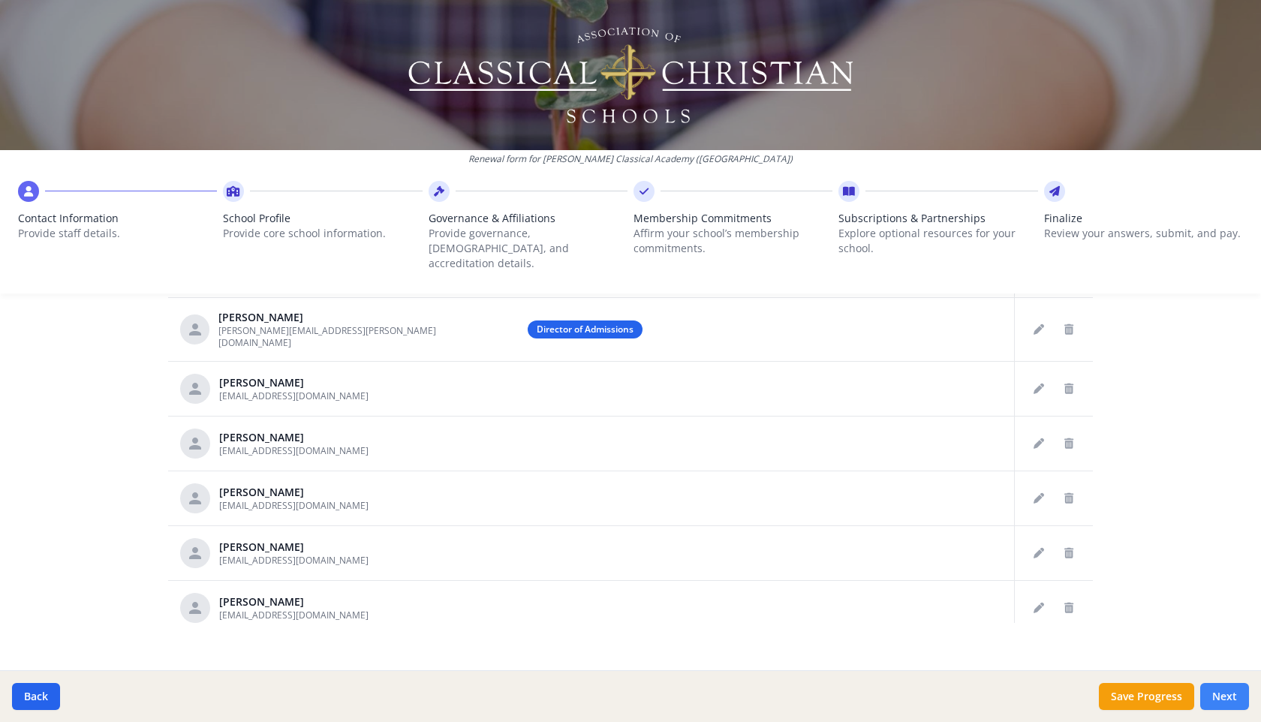
click at [1228, 689] on button "Next" at bounding box center [1225, 696] width 49 height 27
type input "[PHONE_NUMBER]"
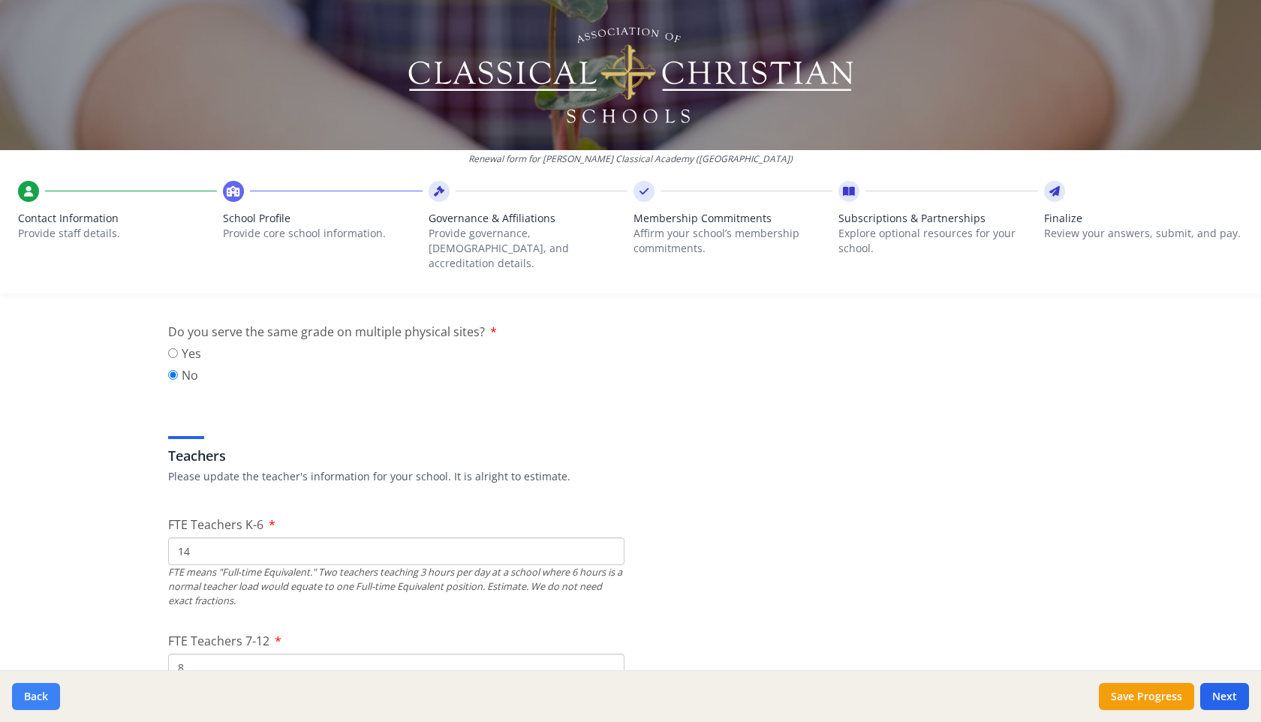
click at [45, 698] on button "Back" at bounding box center [36, 696] width 48 height 27
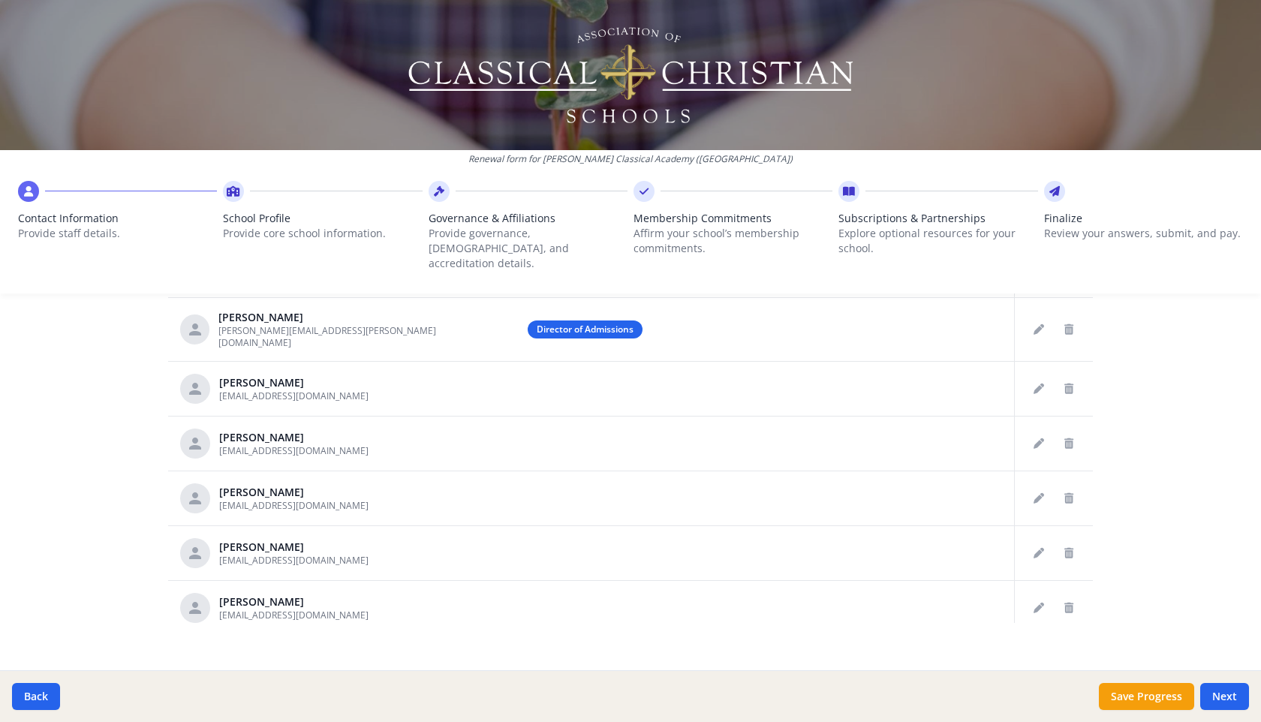
click at [258, 619] on div "Your Information Please enter the information for the person submitting this fo…" at bounding box center [630, 153] width 961 height 1110
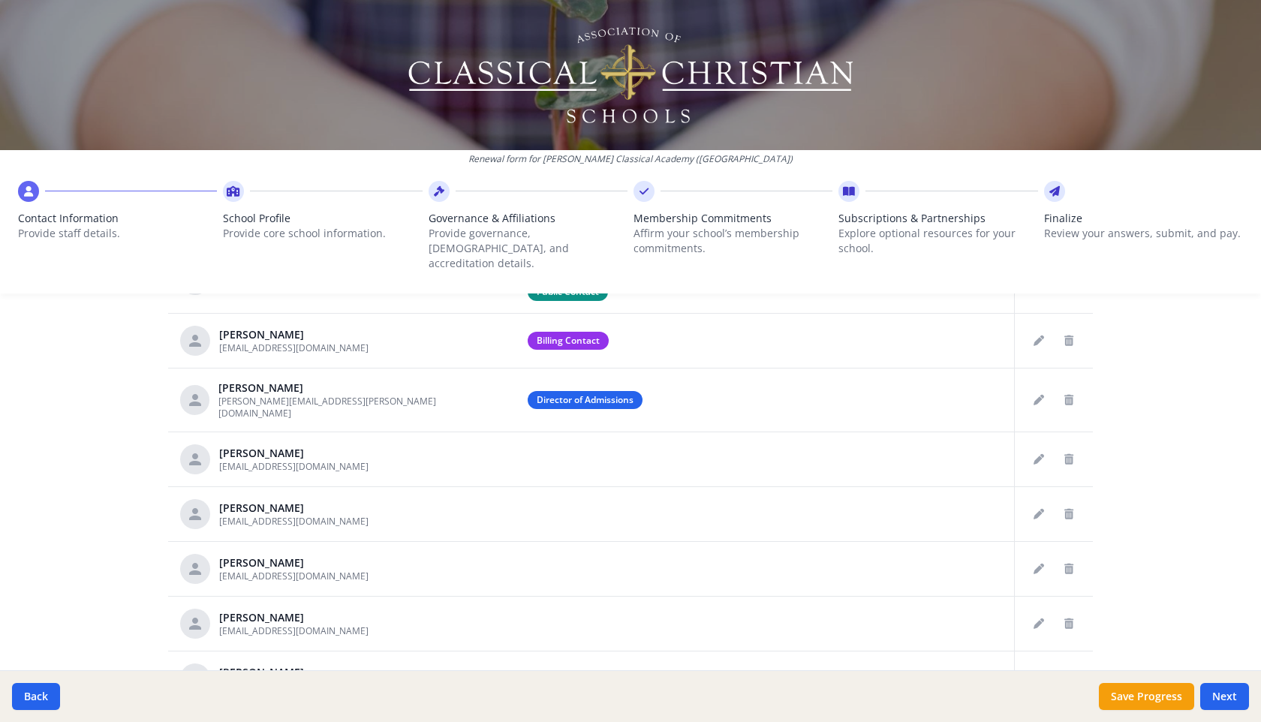
scroll to position [703, 0]
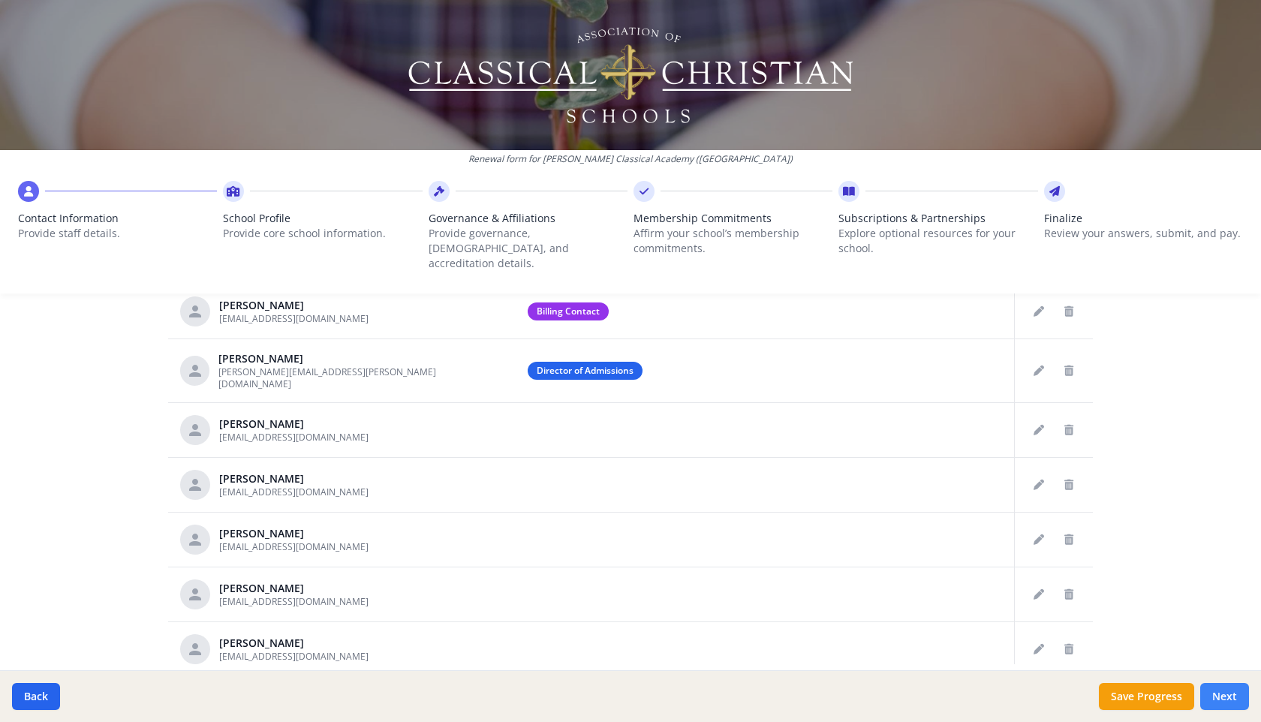
click at [1222, 695] on button "Next" at bounding box center [1225, 696] width 49 height 27
type input "[PHONE_NUMBER]"
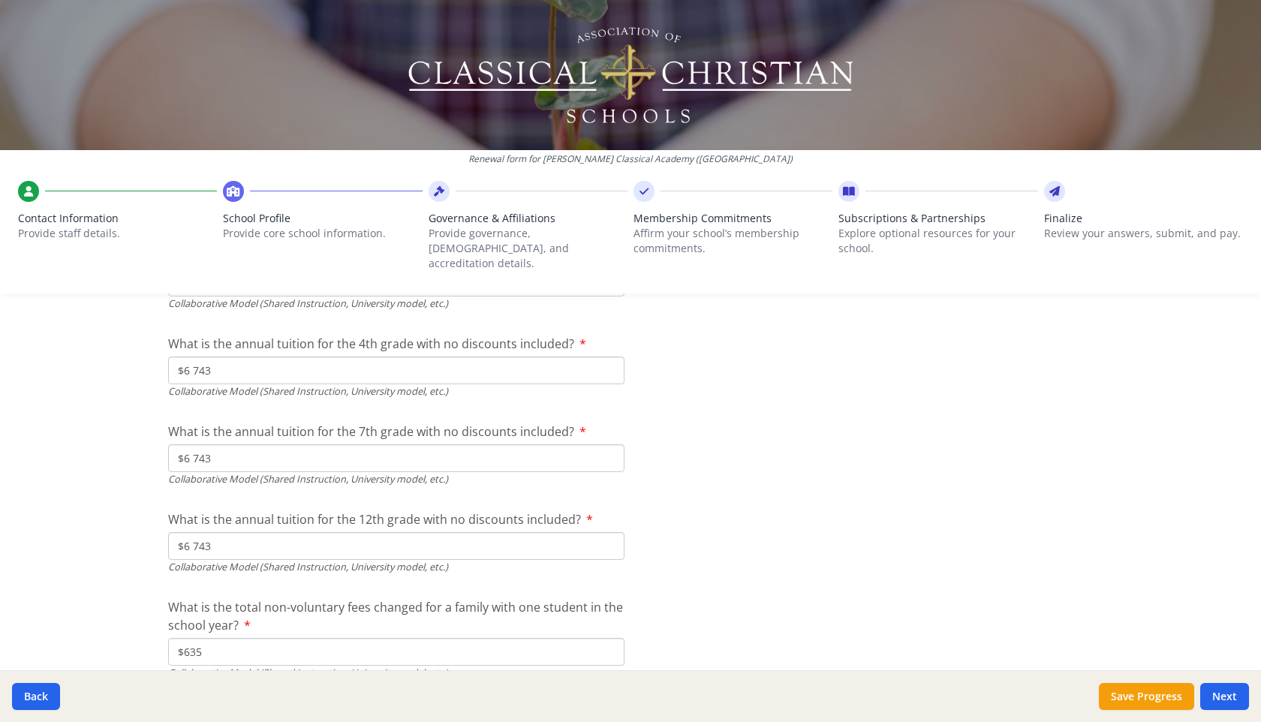
scroll to position [5057, 0]
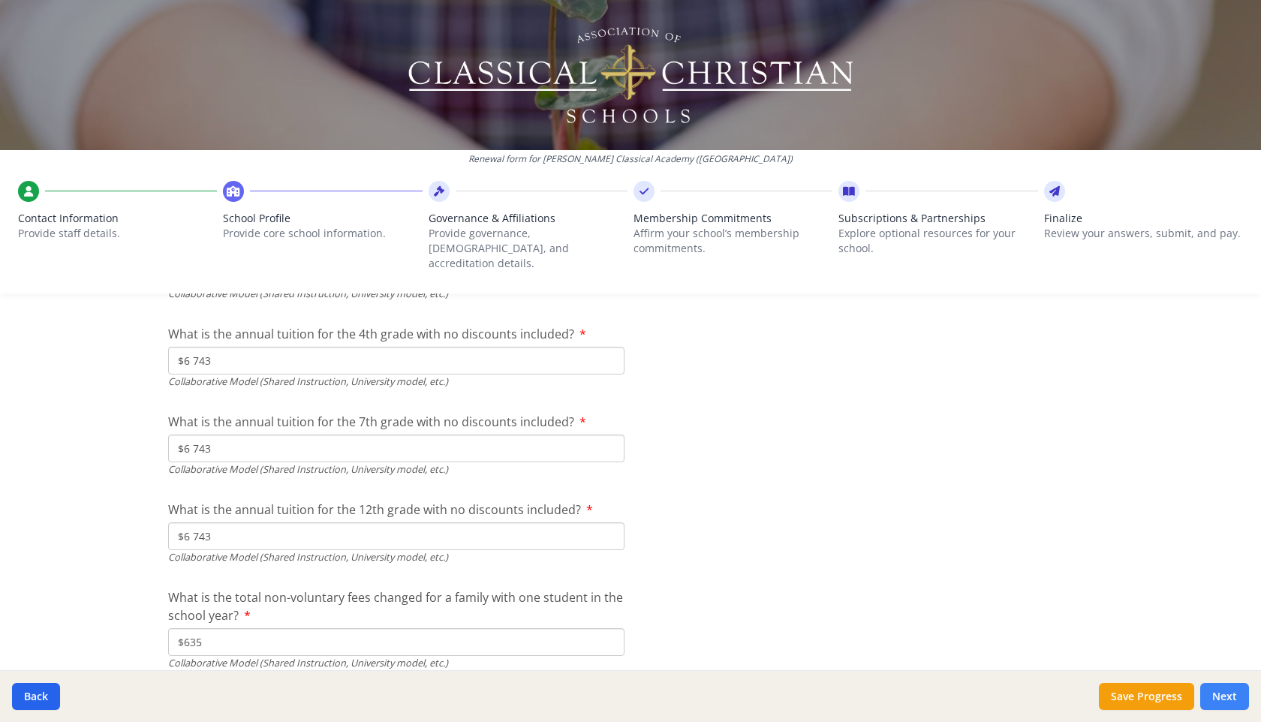
click at [1227, 698] on button "Next" at bounding box center [1225, 696] width 49 height 27
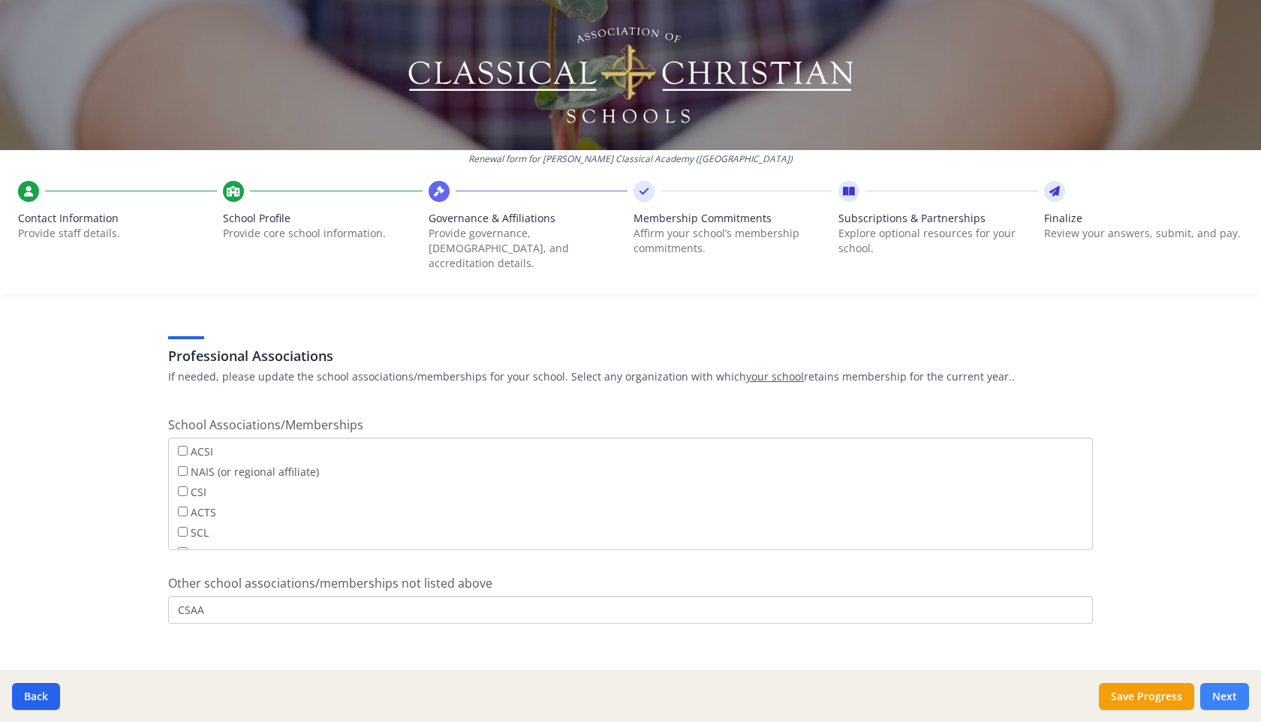
click at [1228, 693] on button "Next" at bounding box center [1225, 696] width 49 height 27
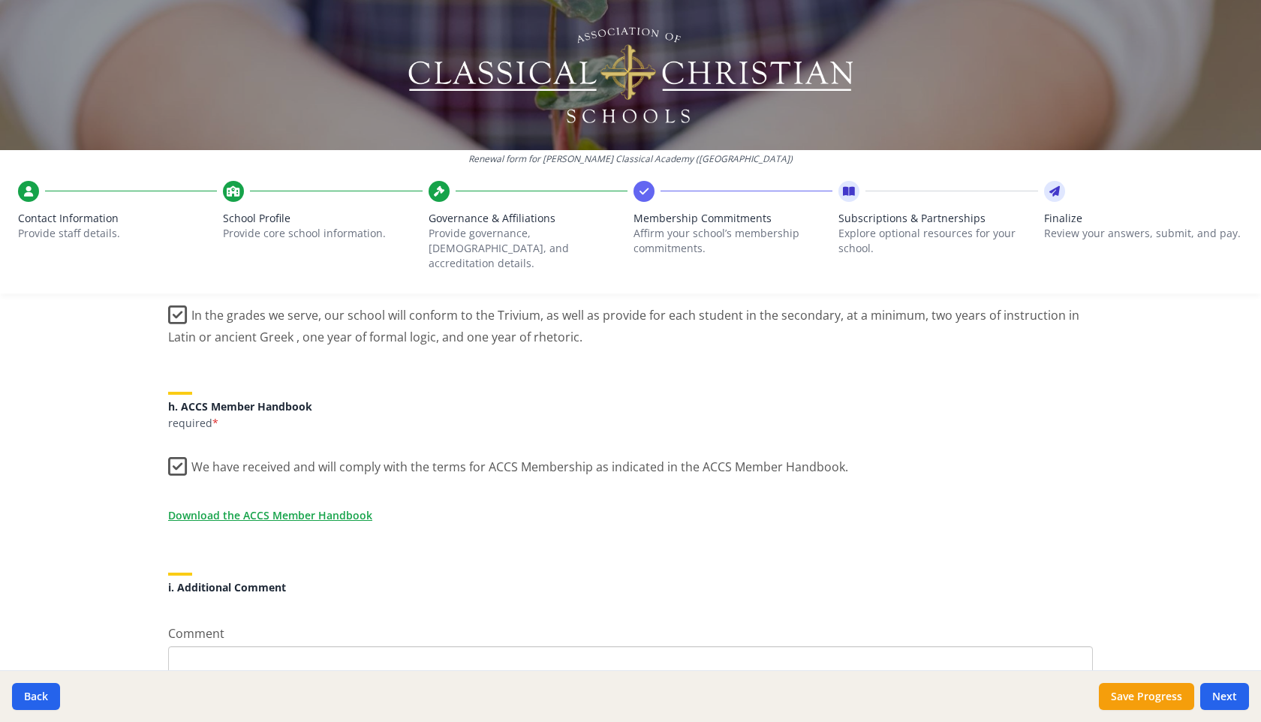
scroll to position [1268, 0]
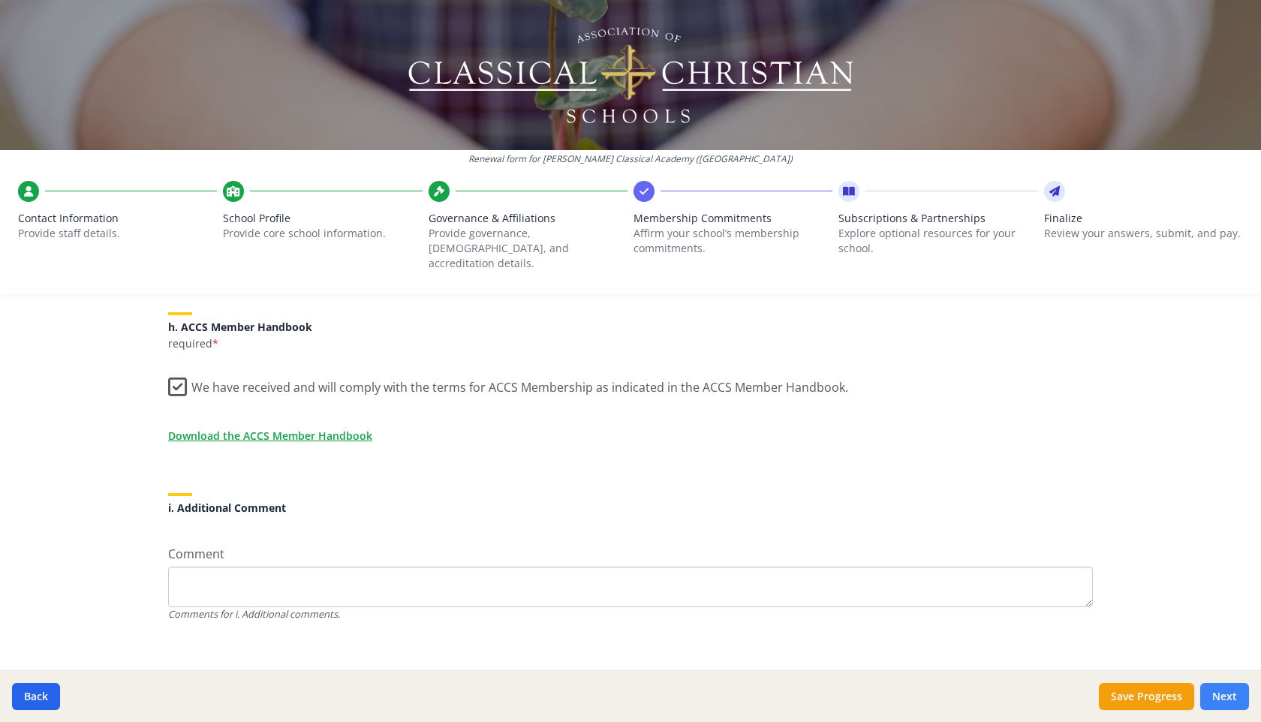
click at [1223, 701] on button "Next" at bounding box center [1225, 696] width 49 height 27
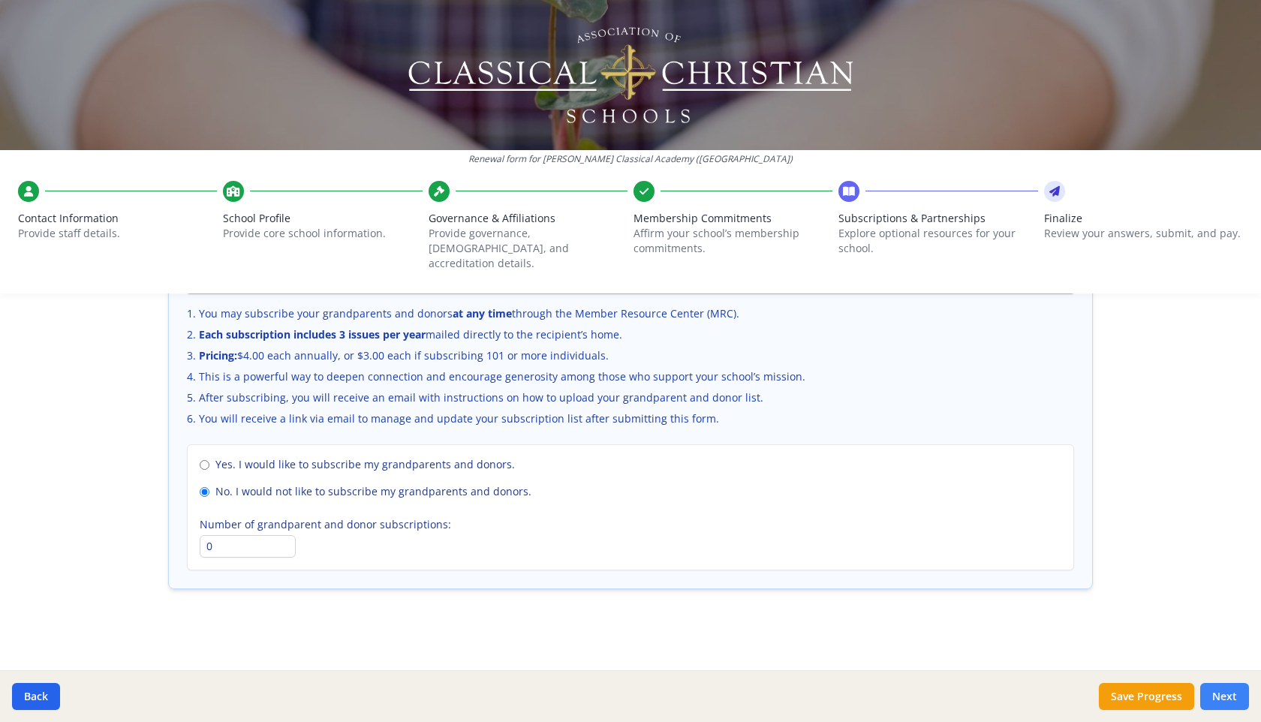
scroll to position [993, 0]
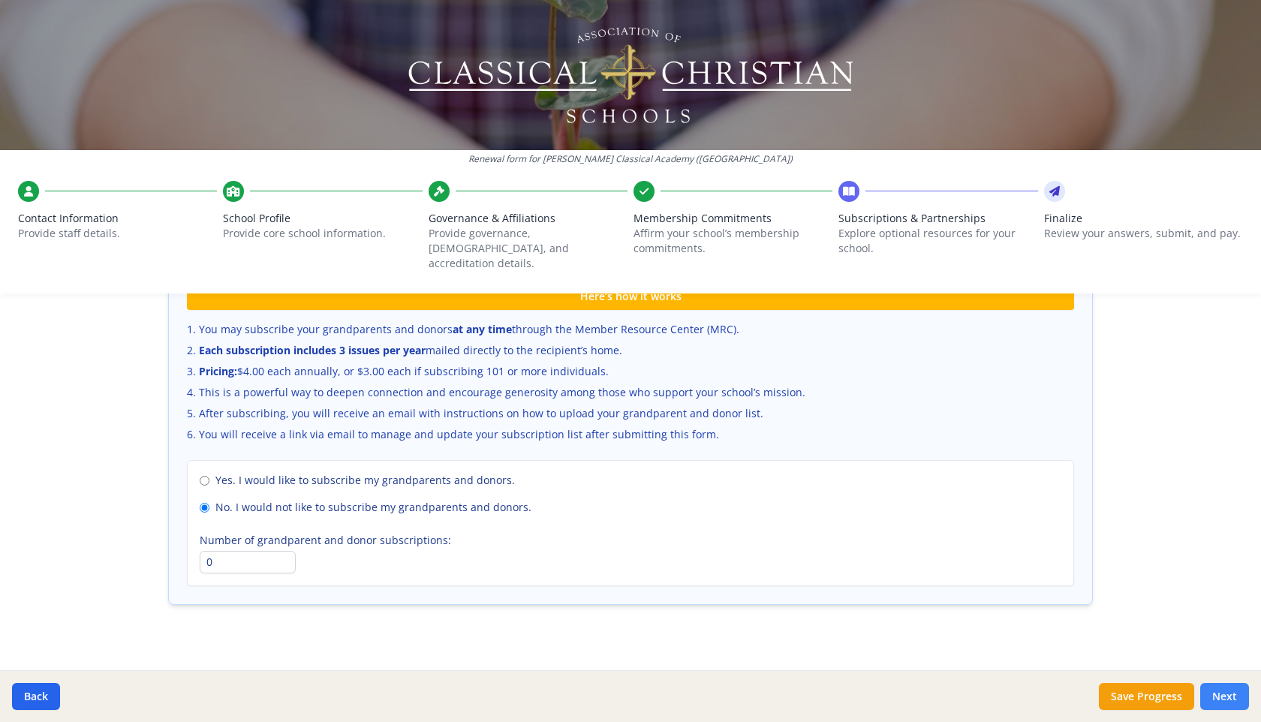
click at [1223, 701] on button "Next" at bounding box center [1225, 696] width 49 height 27
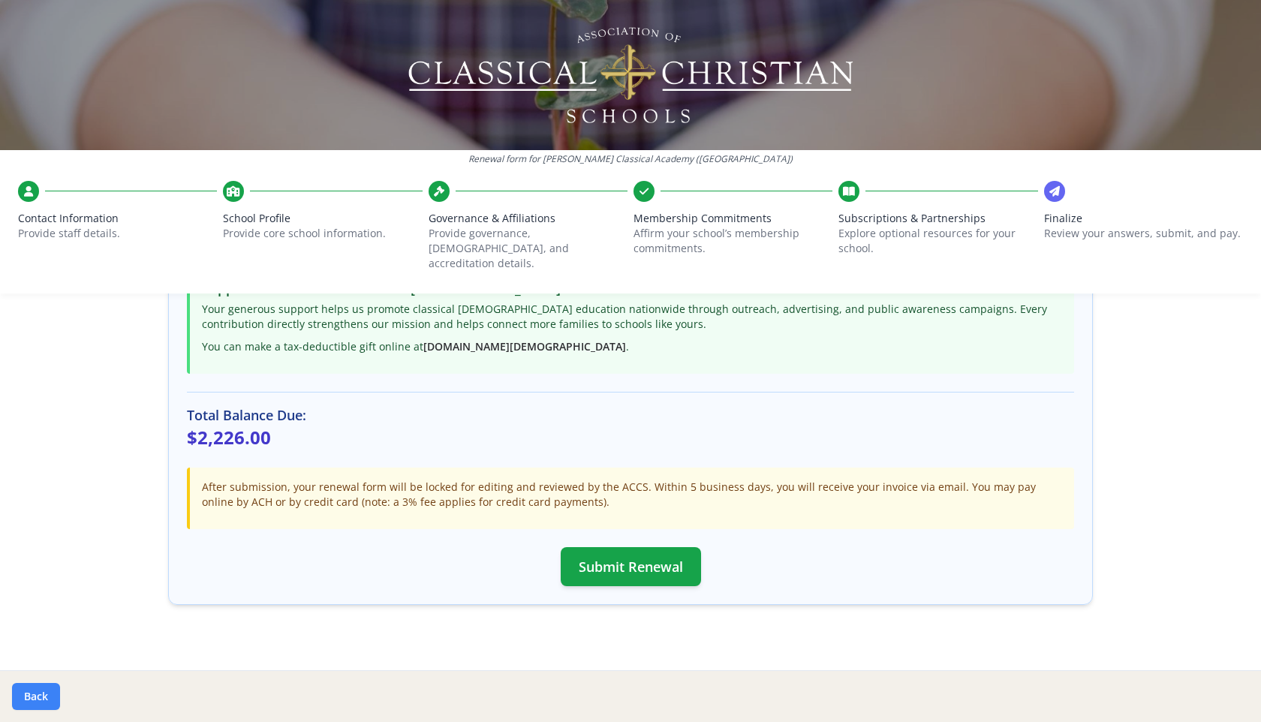
click at [38, 692] on button "Back" at bounding box center [36, 696] width 48 height 27
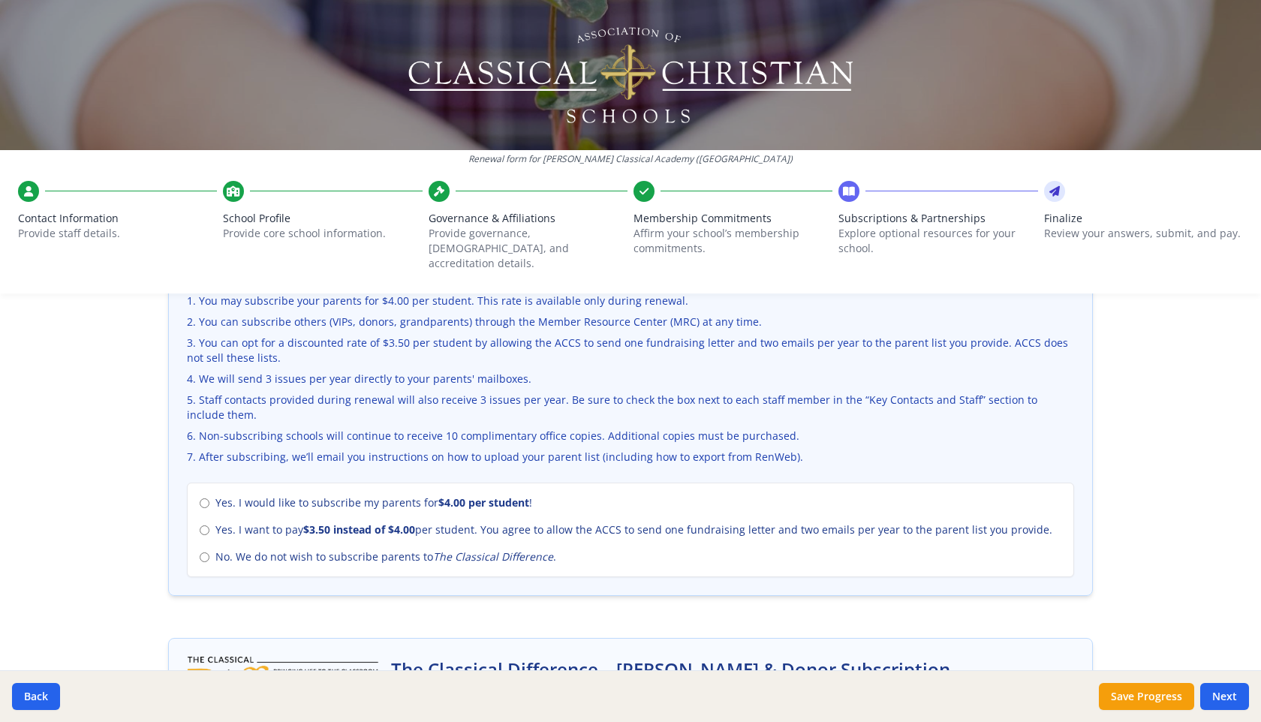
scroll to position [553, 0]
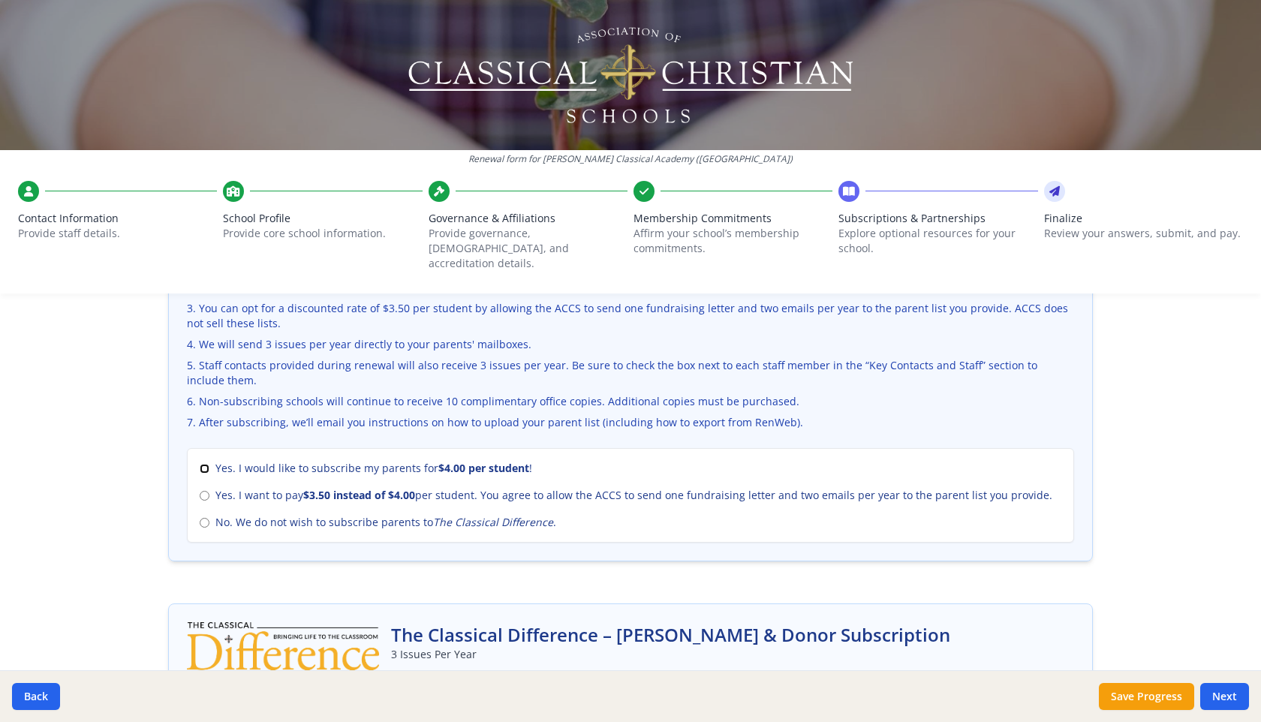
click at [204, 464] on input "Yes. I would like to subscribe my parents for $4.00 per student !" at bounding box center [205, 469] width 10 height 10
radio input "true"
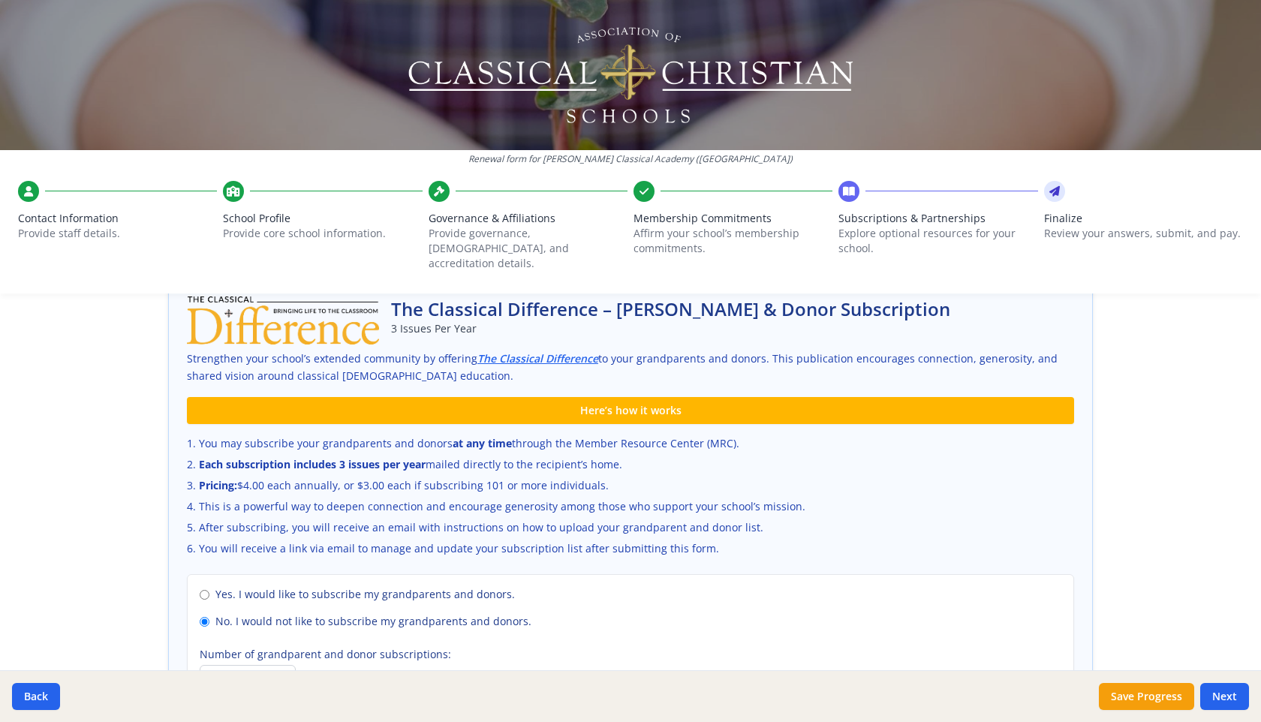
scroll to position [993, 0]
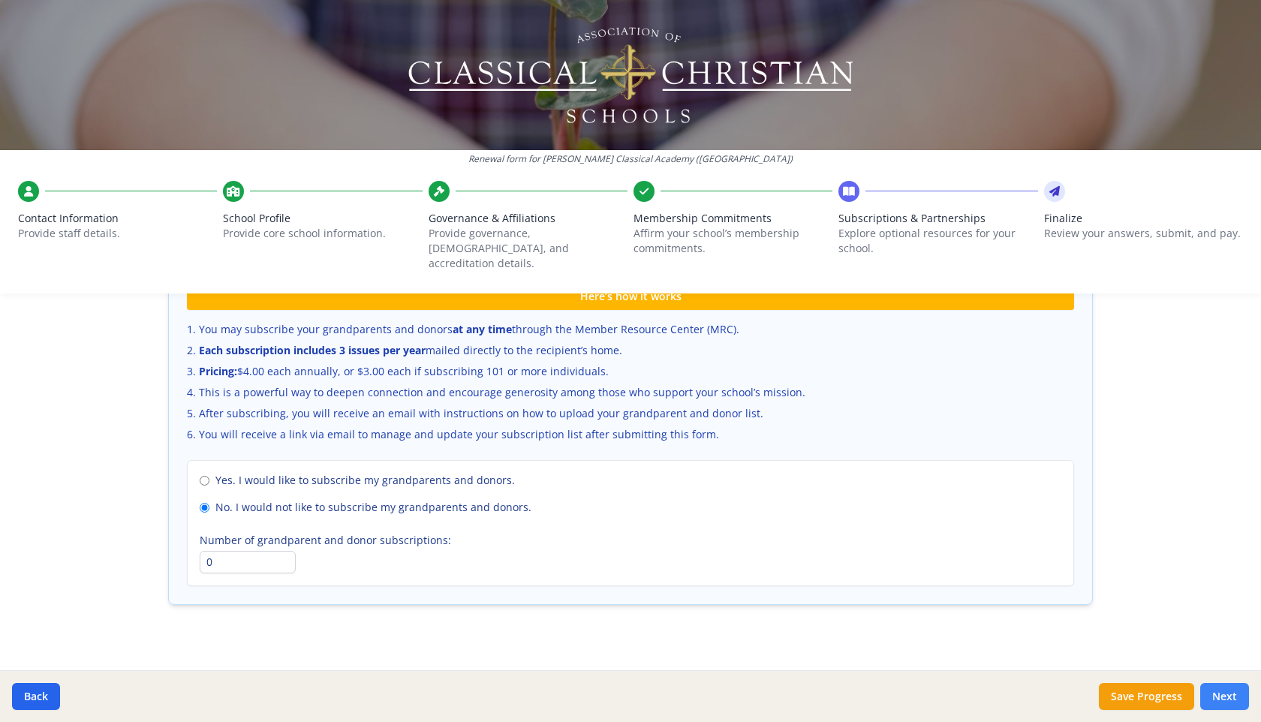
click at [1222, 698] on button "Next" at bounding box center [1225, 696] width 49 height 27
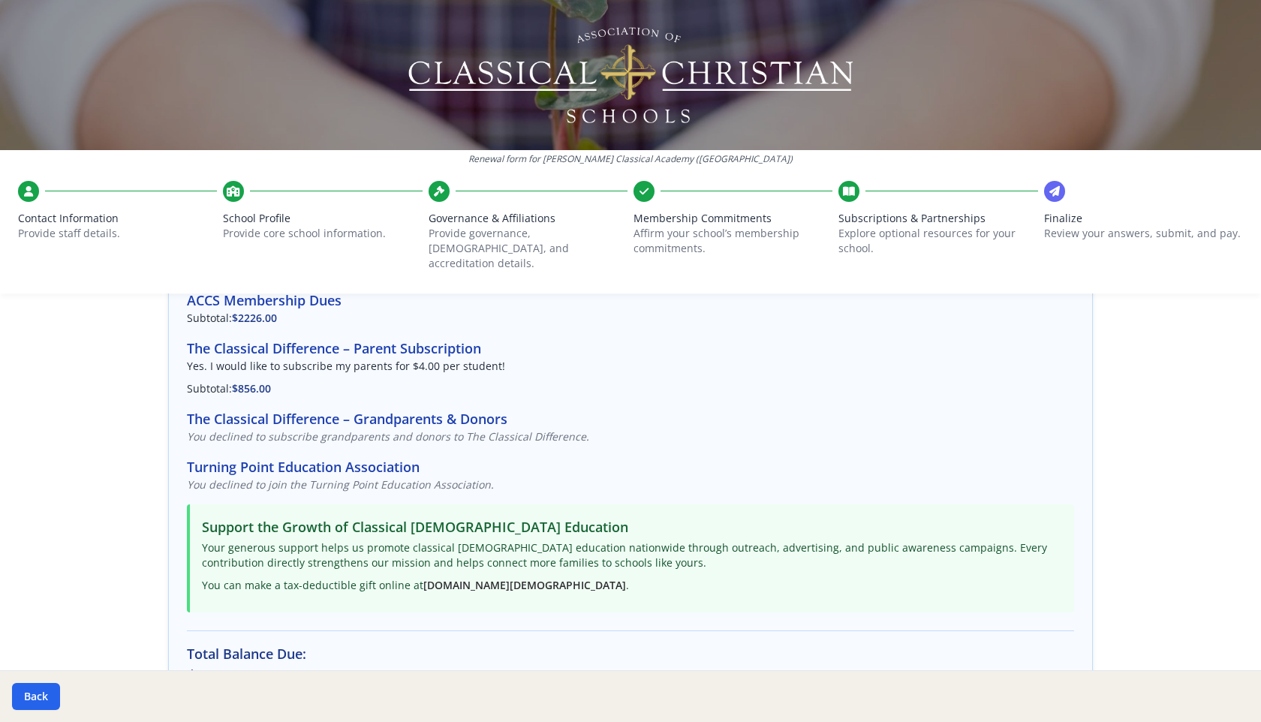
scroll to position [143, 0]
click at [42, 696] on button "Back" at bounding box center [36, 696] width 48 height 27
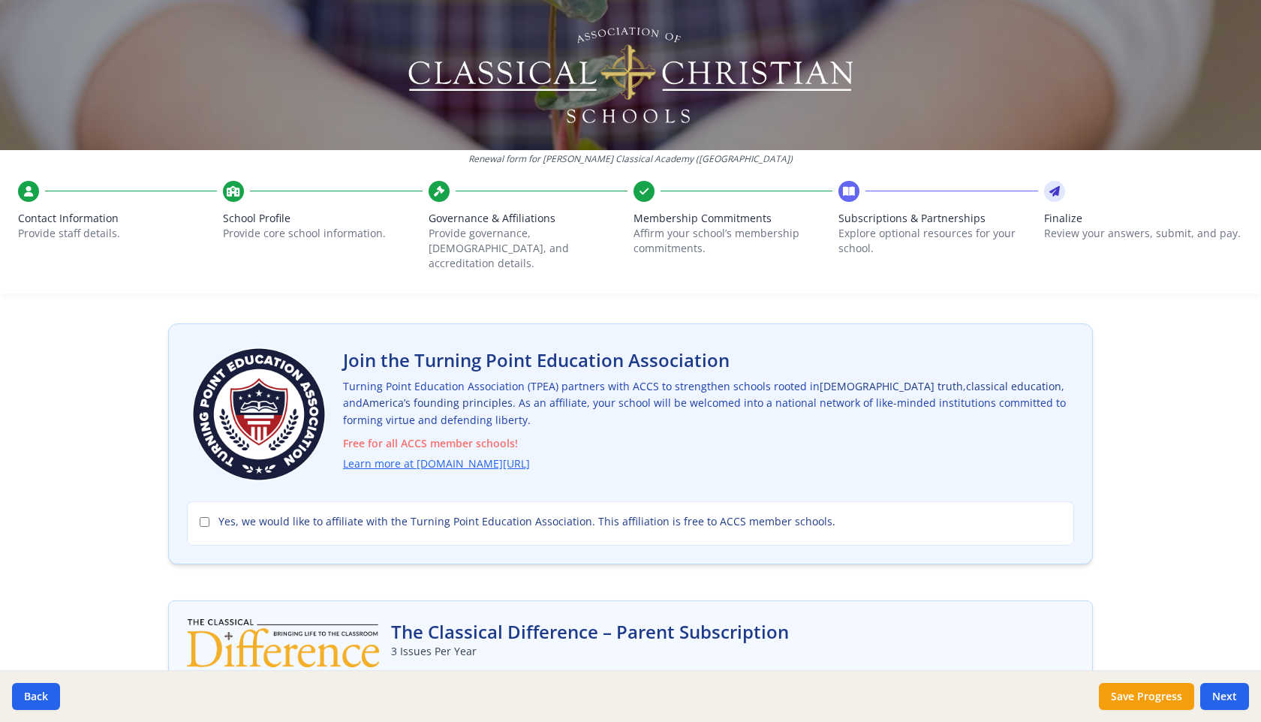
scroll to position [52, 0]
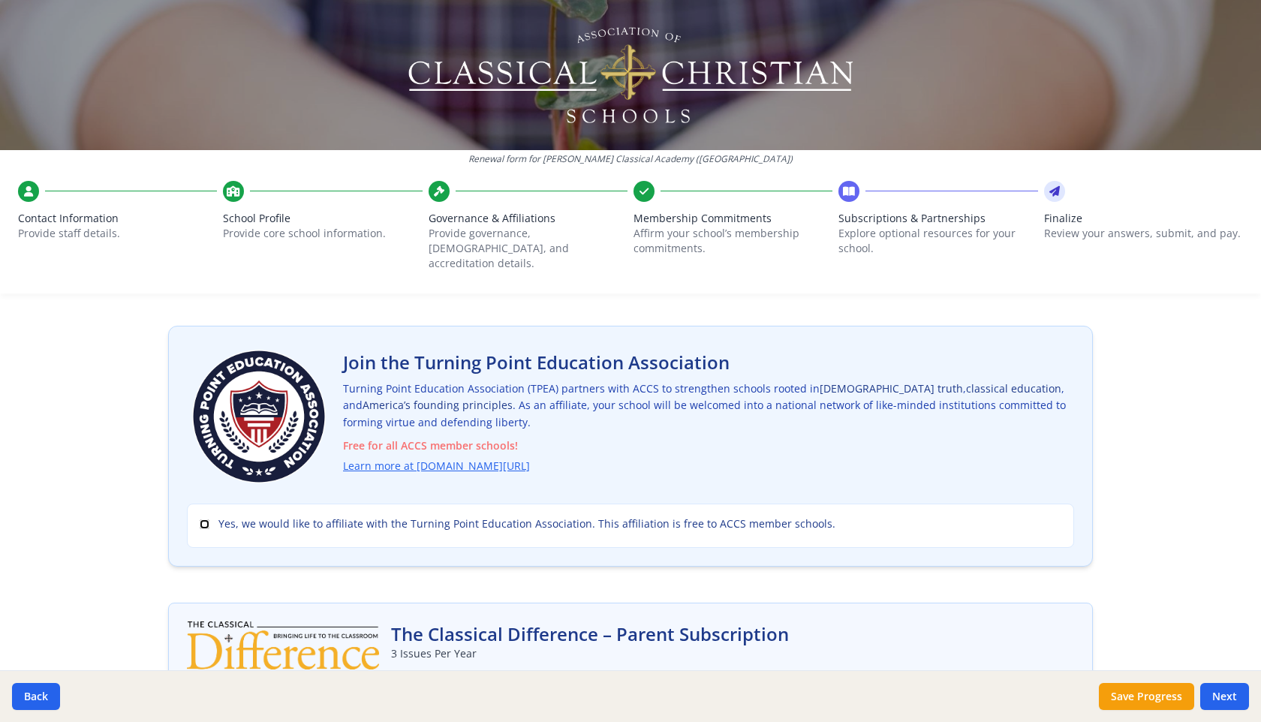
click at [205, 520] on input "Yes, we would like to affiliate with the Turning Point Education Association. T…" at bounding box center [205, 525] width 10 height 10
checkbox input "true"
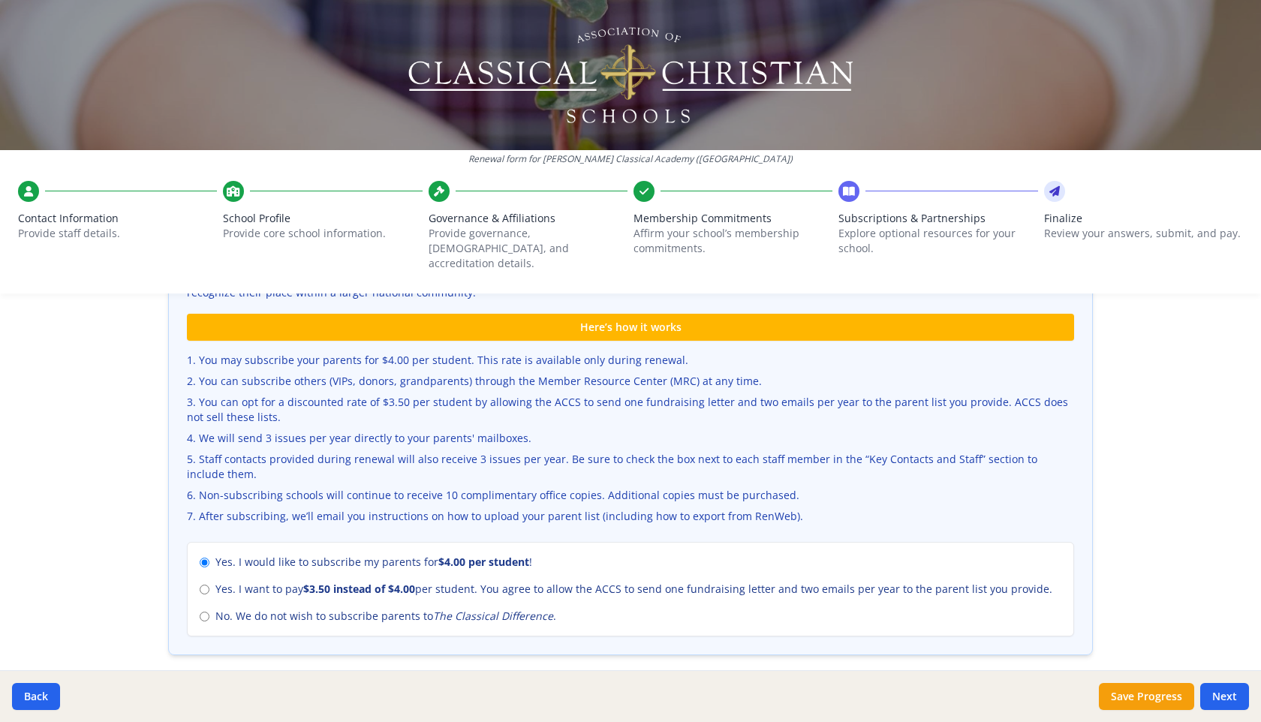
scroll to position [460, 0]
click at [202, 611] on input "No. We do not wish to subscribe parents to The Classical Difference ." at bounding box center [205, 616] width 10 height 10
radio input "true"
radio input "false"
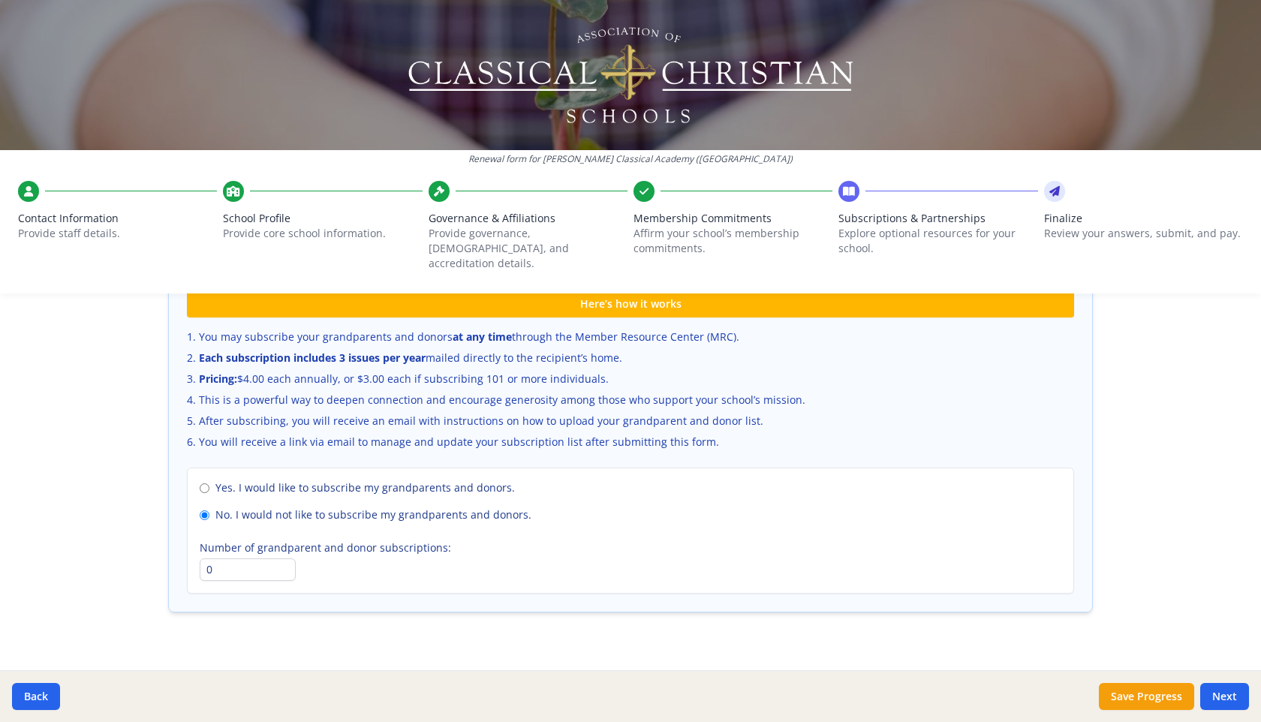
scroll to position [993, 0]
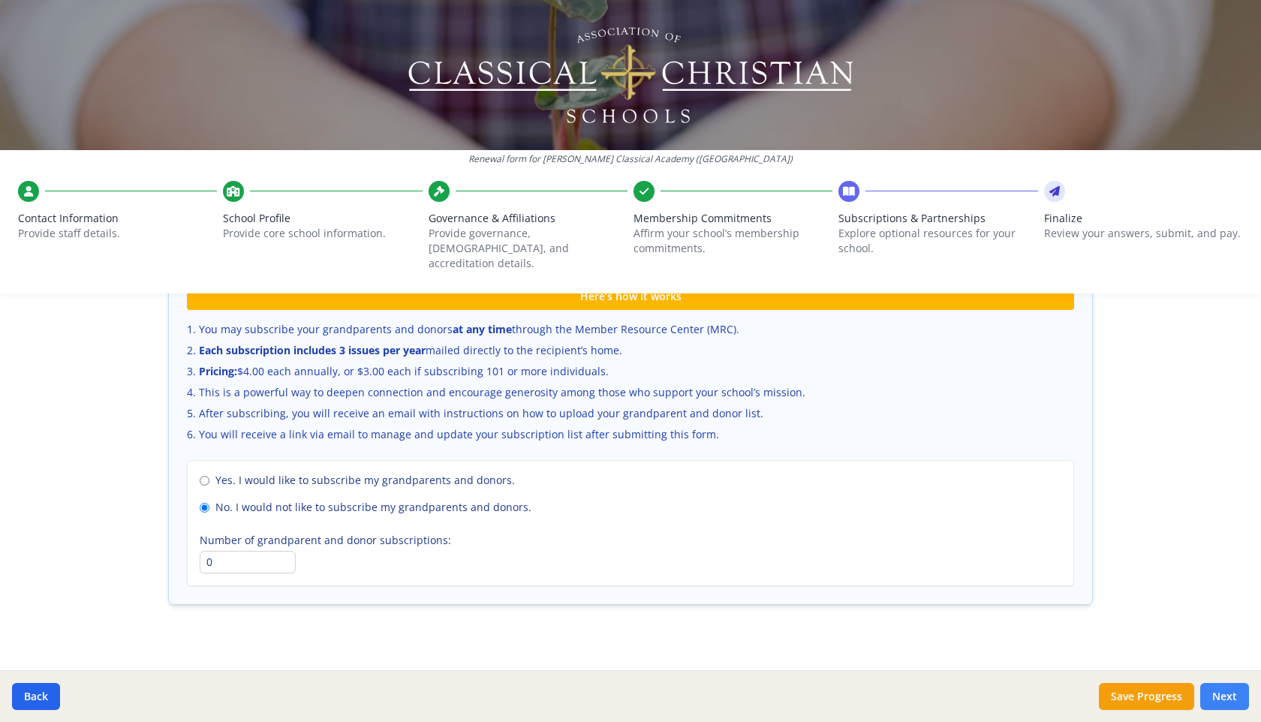
click at [1230, 693] on button "Next" at bounding box center [1225, 696] width 49 height 27
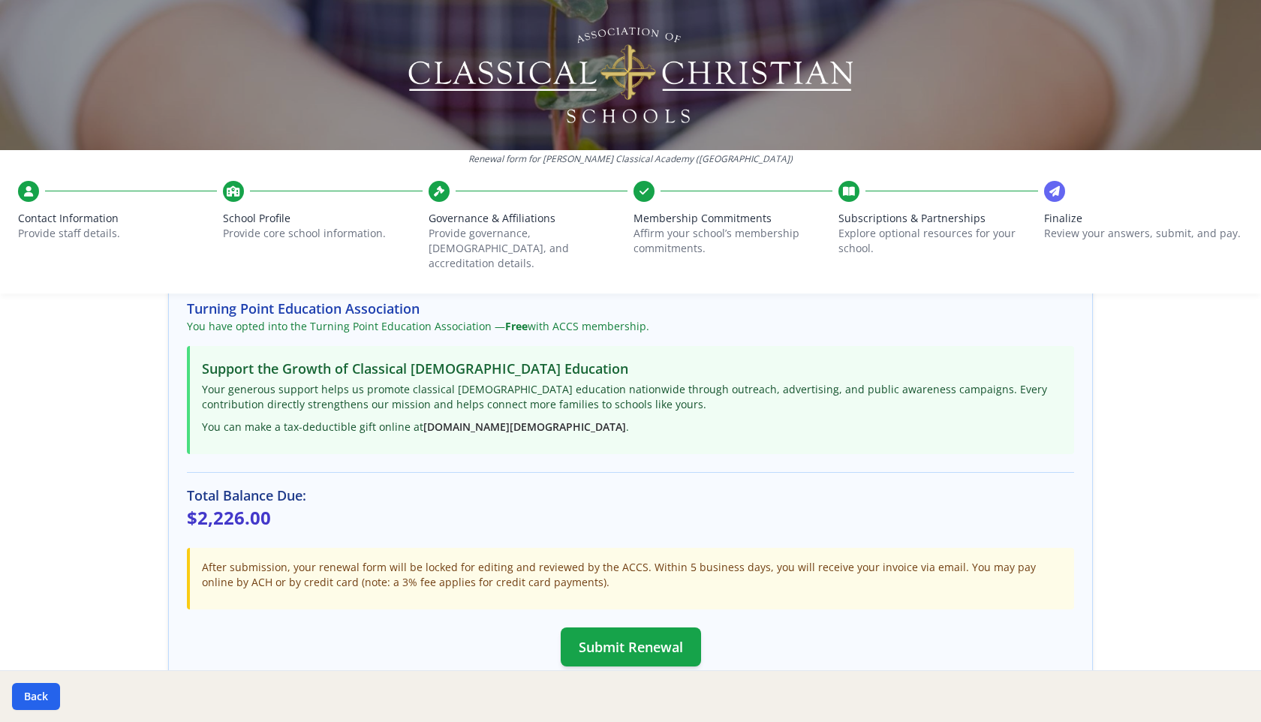
scroll to position [359, 0]
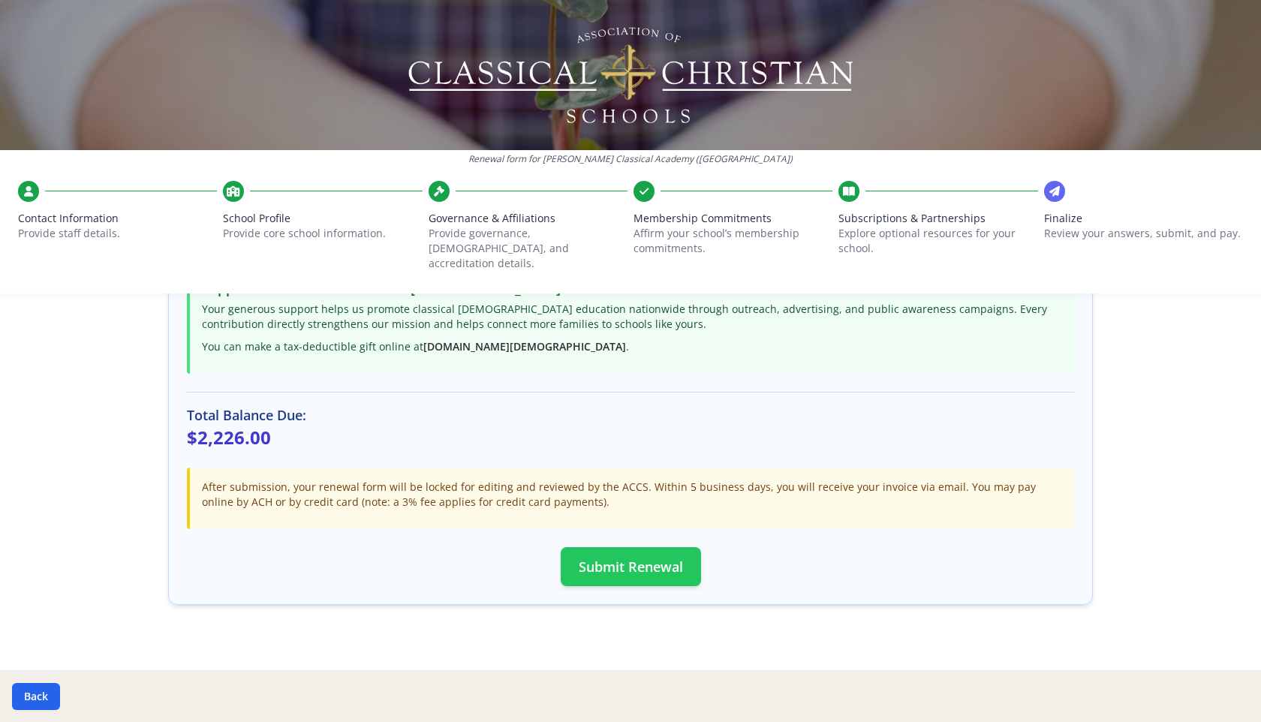
click at [640, 551] on button "Submit Renewal" at bounding box center [631, 566] width 140 height 39
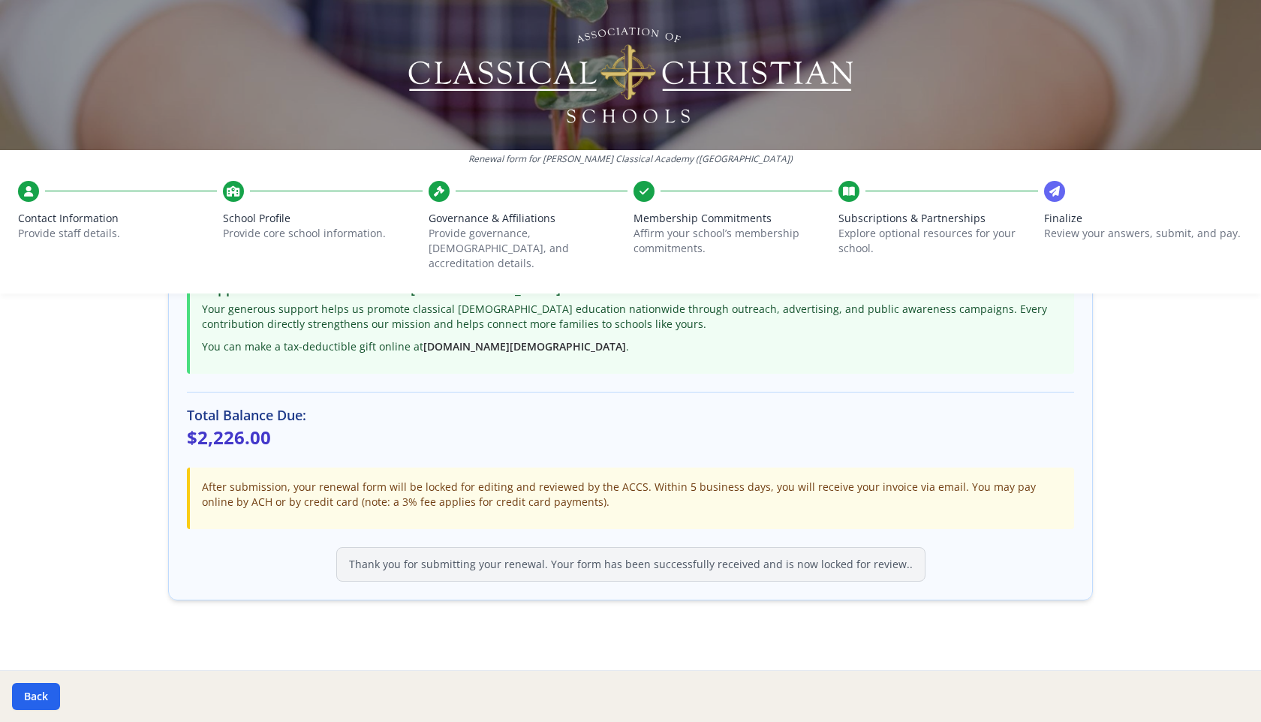
scroll to position [354, 0]
